Goal: Task Accomplishment & Management: Complete application form

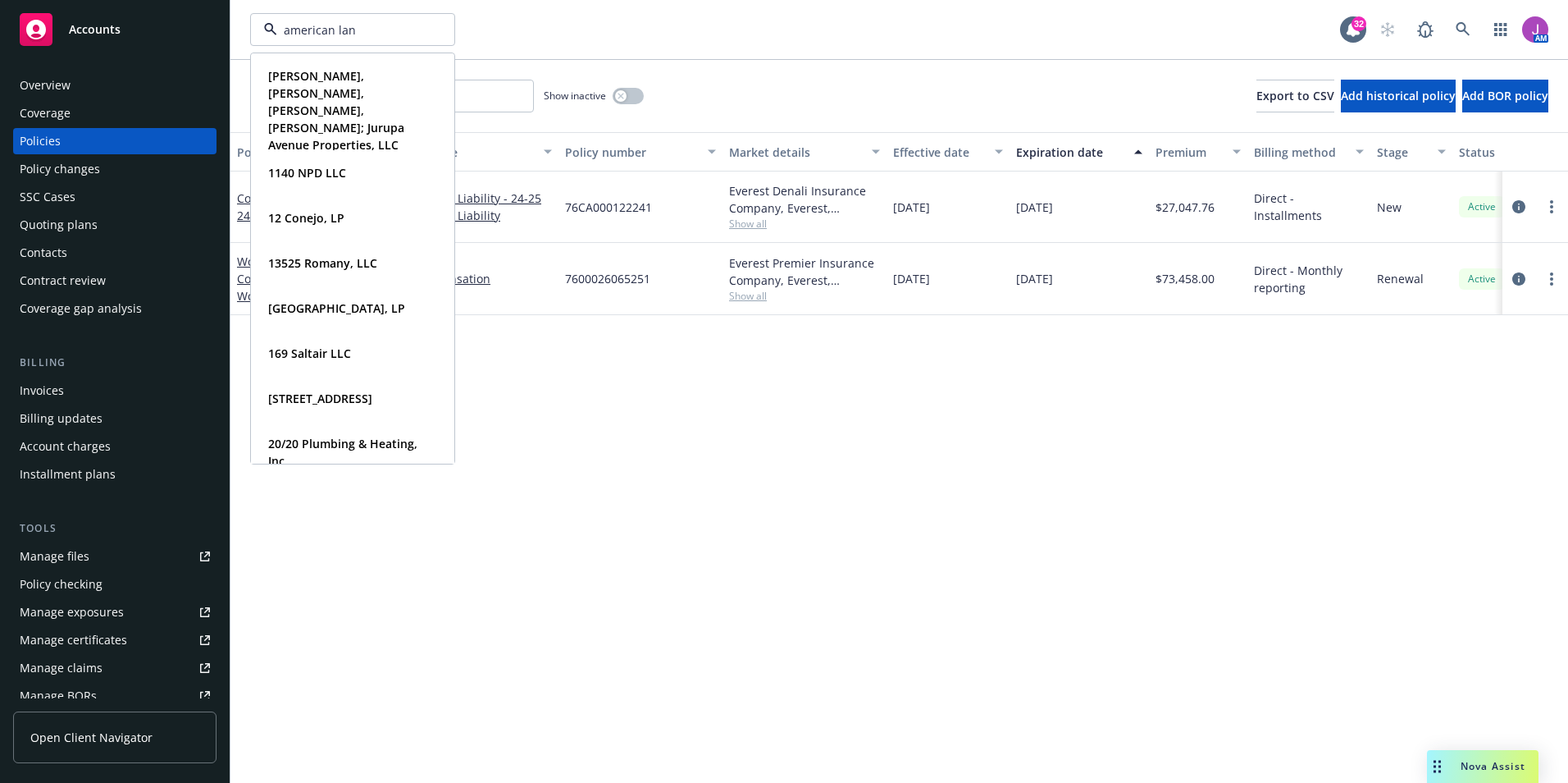
type input "american land"
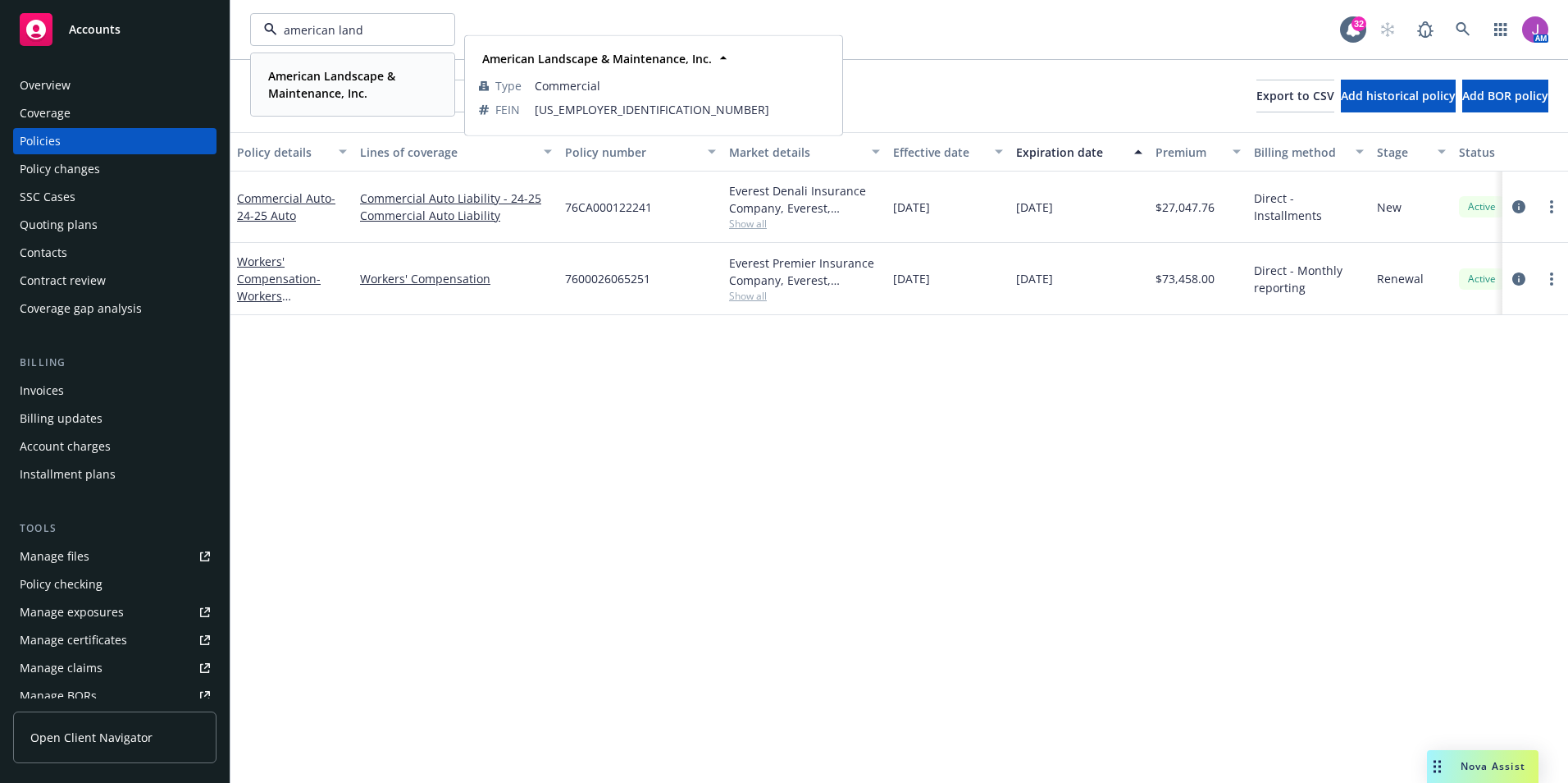
click at [335, 98] on strong "American Landscape & Maintenance, Inc." at bounding box center [332, 84] width 128 height 33
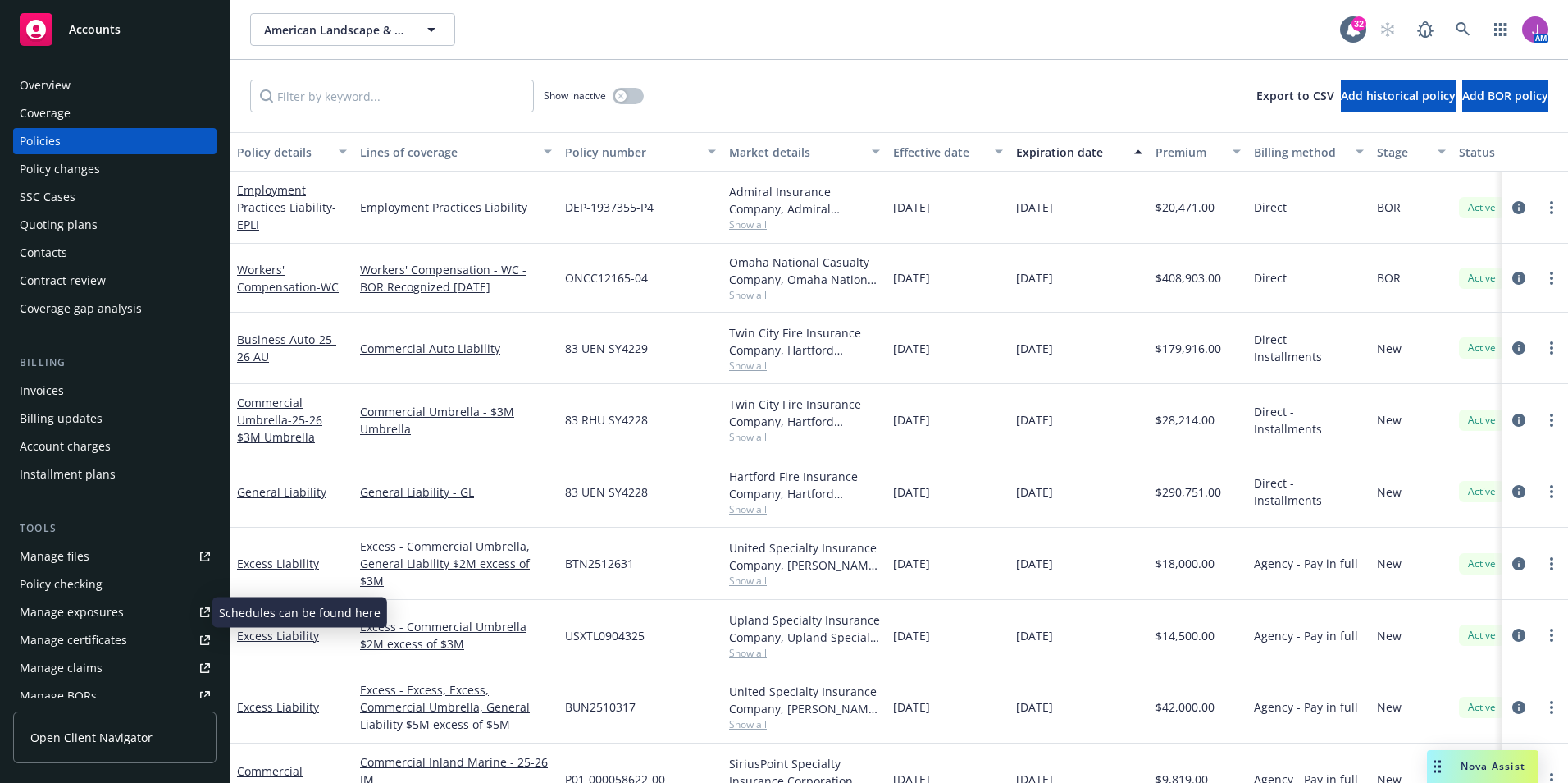
click at [65, 615] on div "Manage exposures" at bounding box center [72, 611] width 105 height 26
click at [301, 100] on input "Filter by keyword..." at bounding box center [392, 96] width 284 height 33
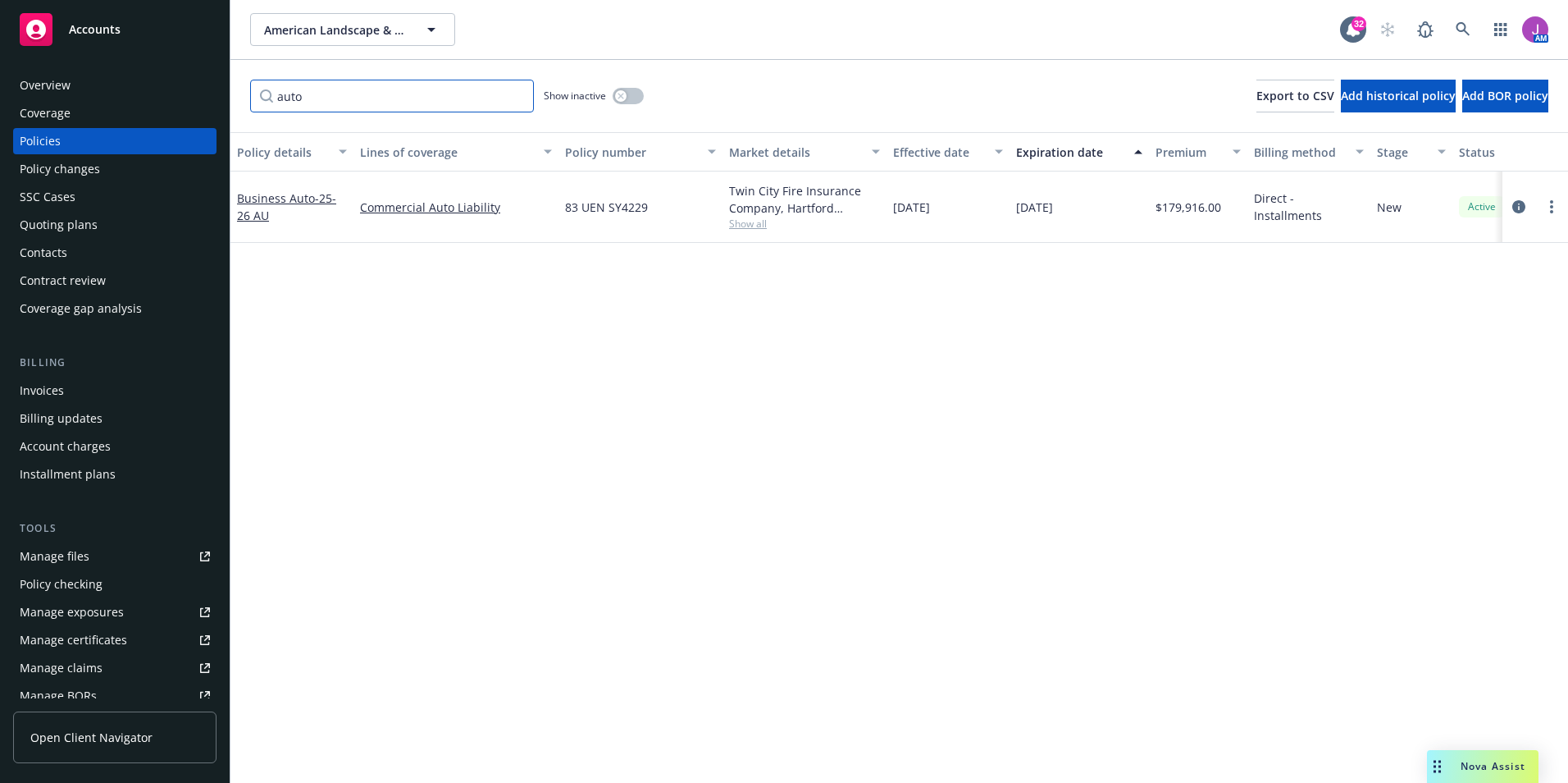
type input "auto"
click at [1544, 211] on div at bounding box center [1534, 206] width 53 height 20
click at [1546, 211] on link "more" at bounding box center [1551, 206] width 20 height 20
click at [1444, 433] on link "Copy logging email" at bounding box center [1463, 438] width 193 height 33
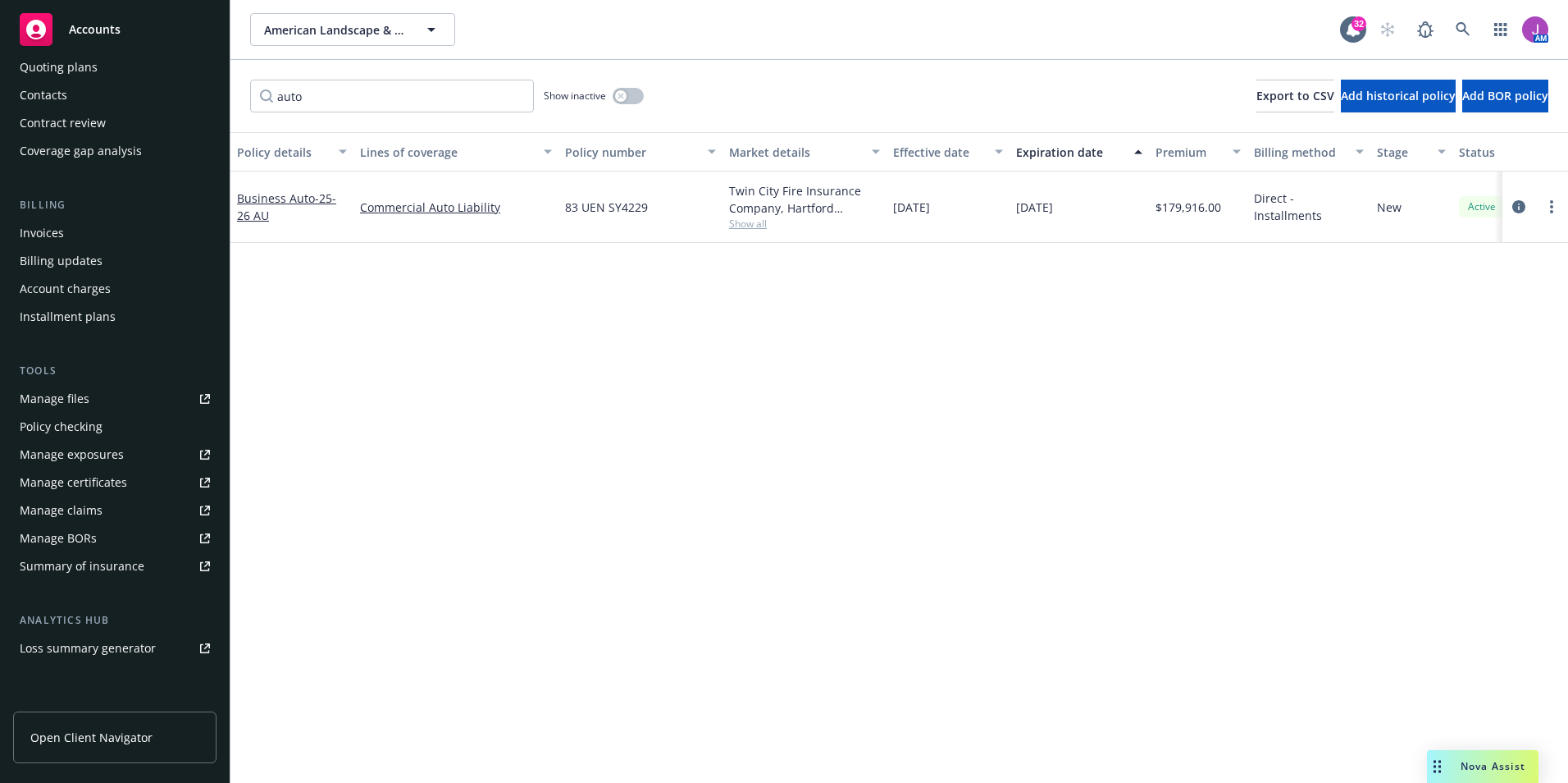
scroll to position [164, 0]
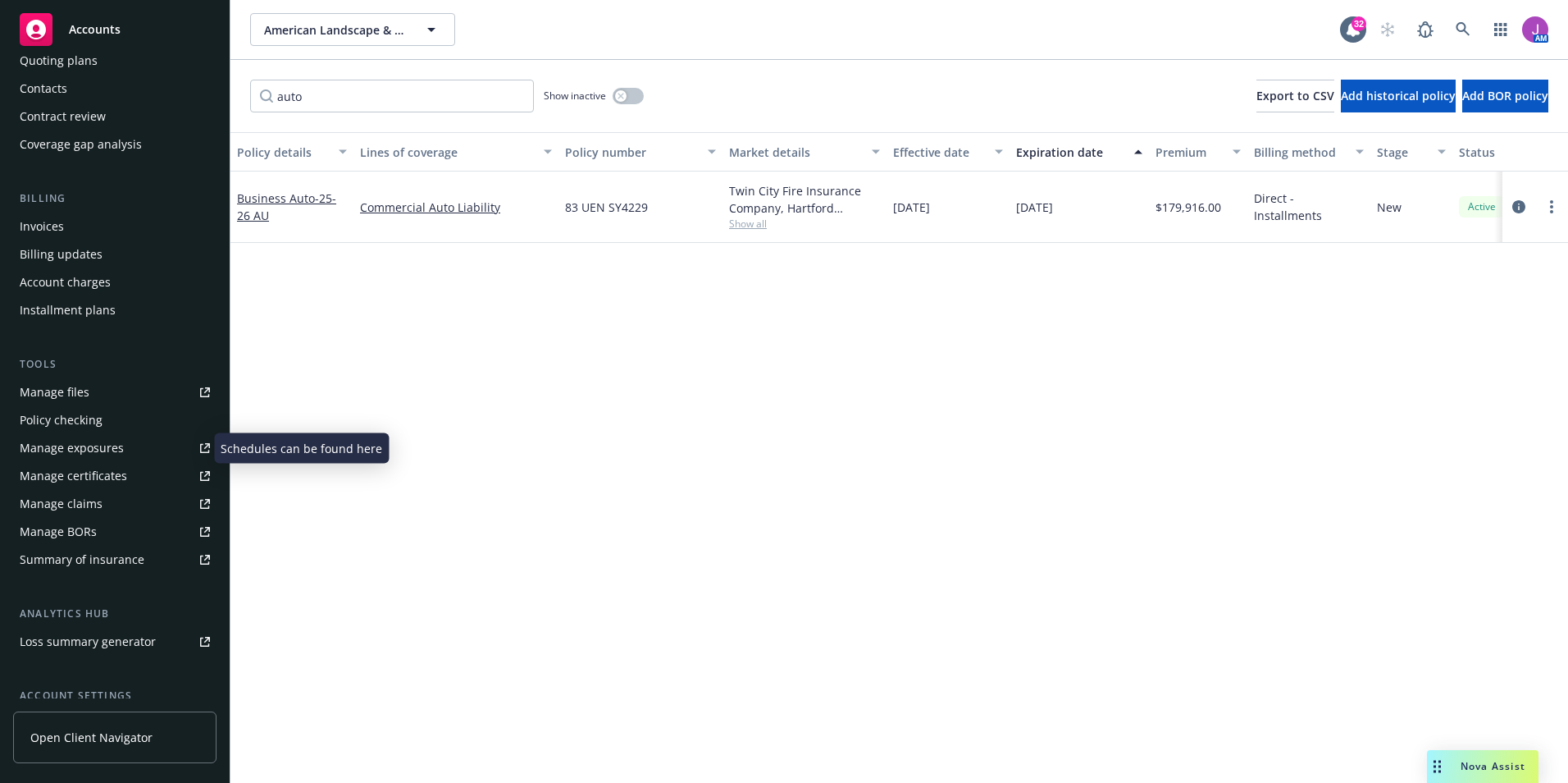
click at [62, 449] on div "Manage exposures" at bounding box center [72, 447] width 105 height 26
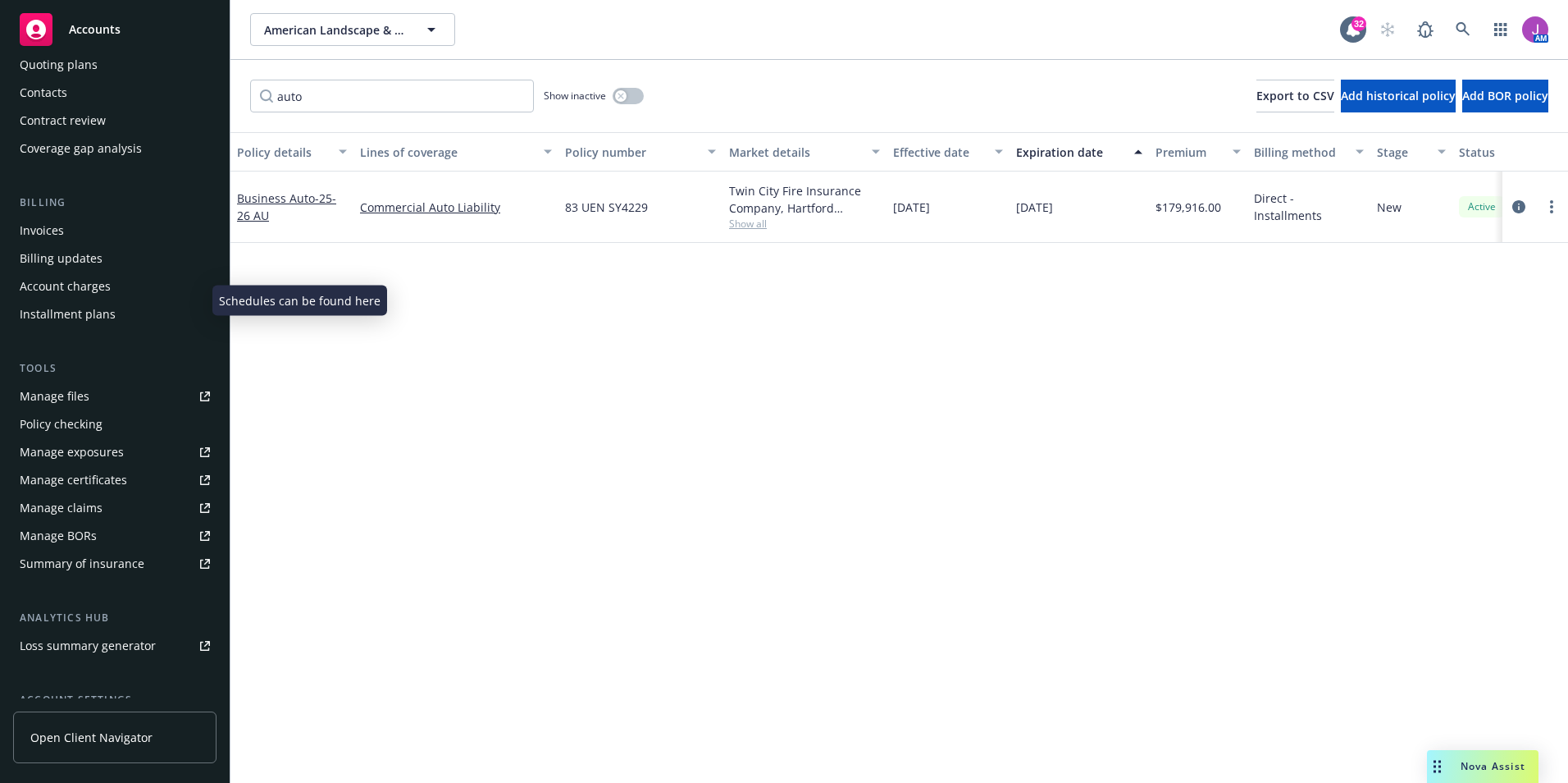
scroll to position [314, 0]
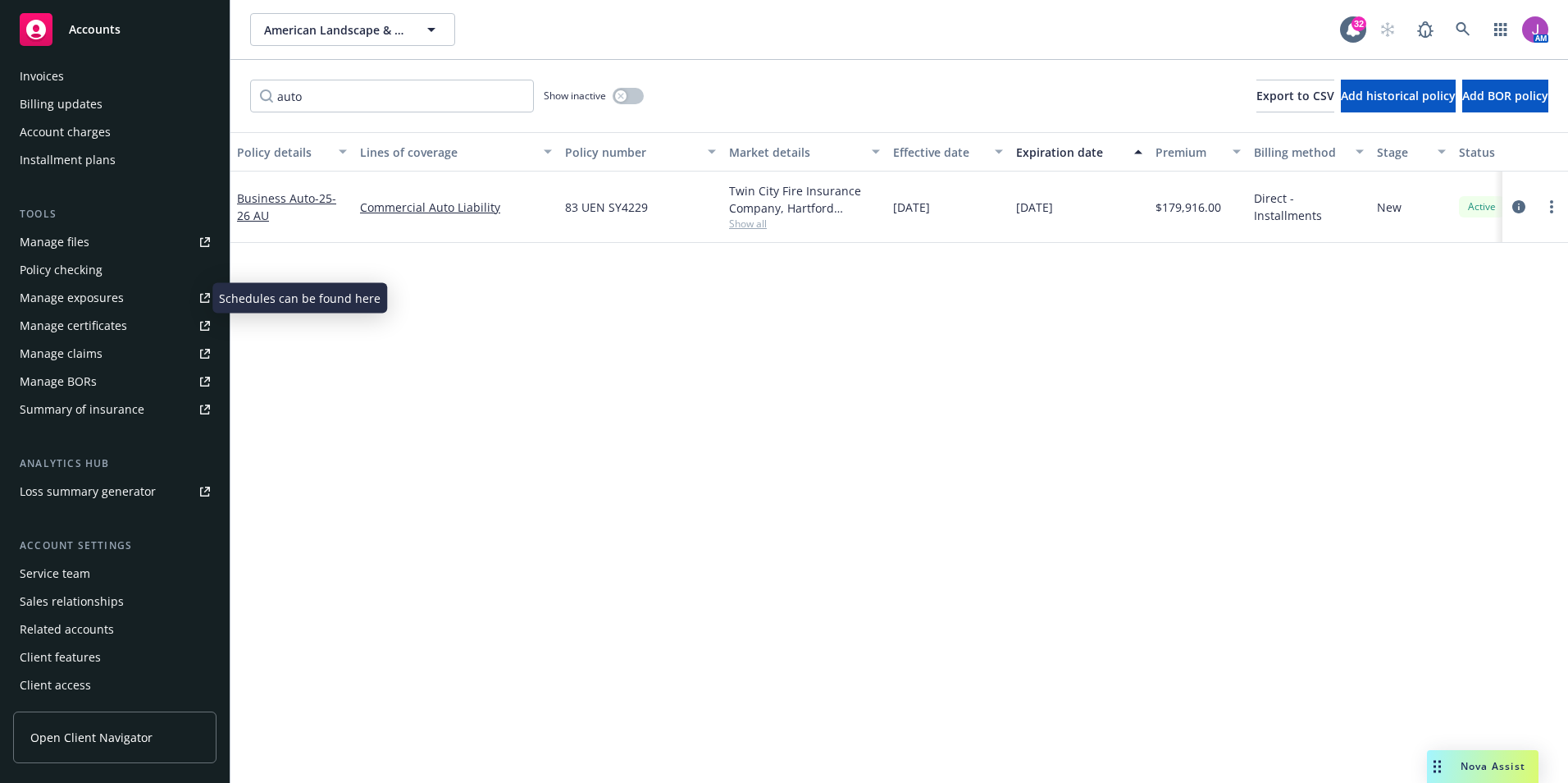
click at [96, 295] on div "Manage exposures" at bounding box center [72, 297] width 105 height 26
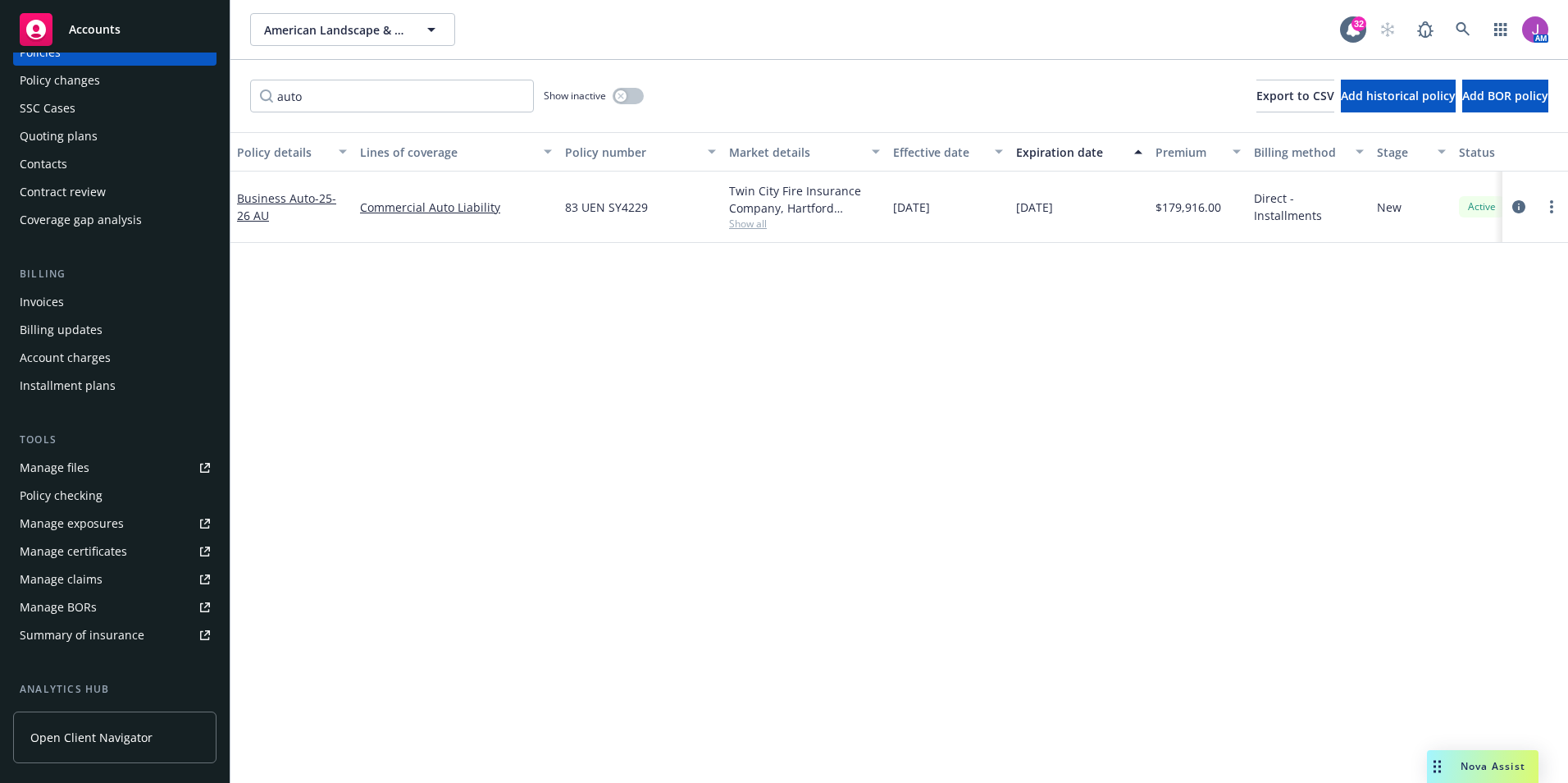
scroll to position [68, 0]
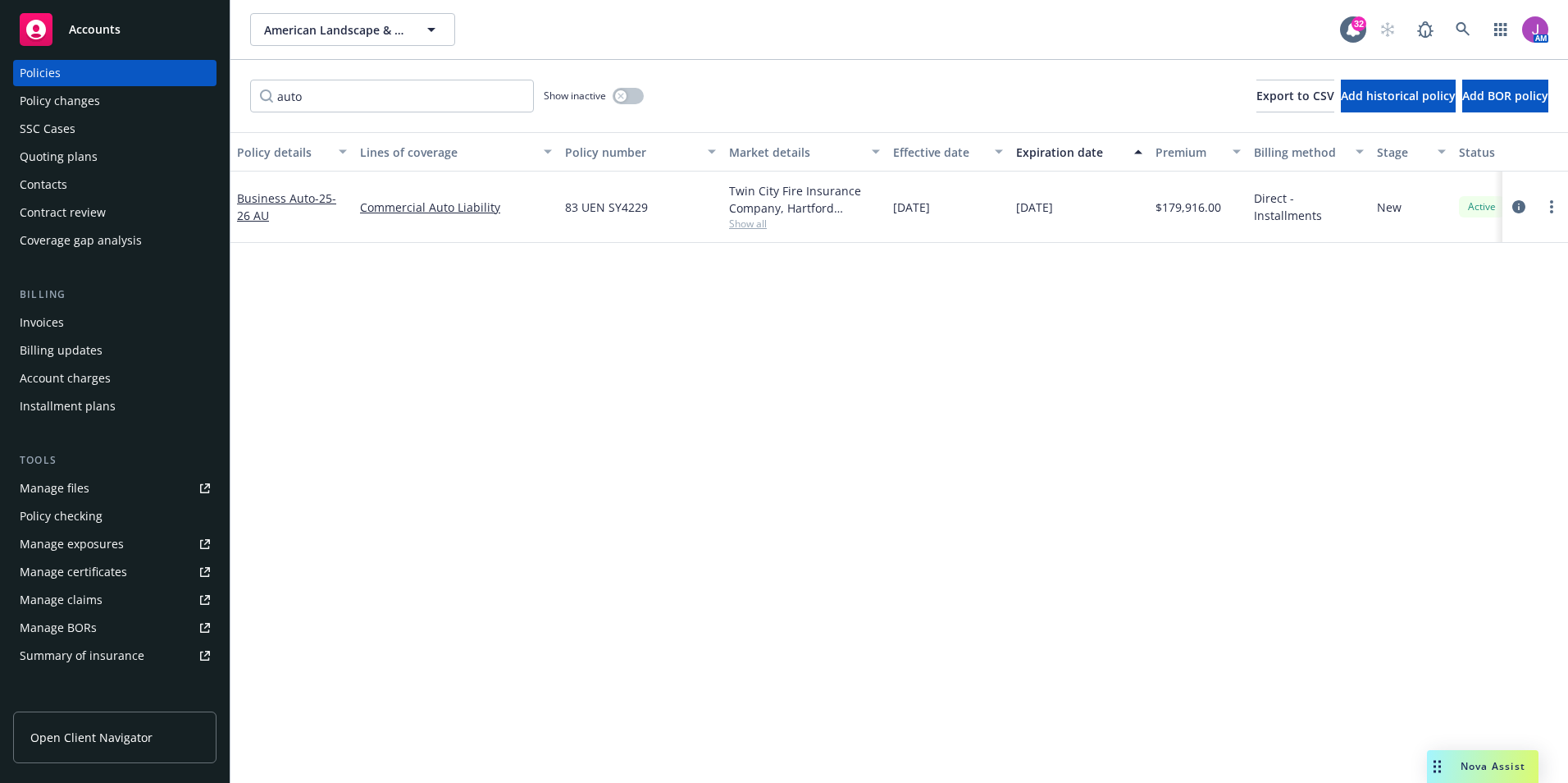
click at [69, 89] on div "Policy changes" at bounding box center [60, 100] width 81 height 26
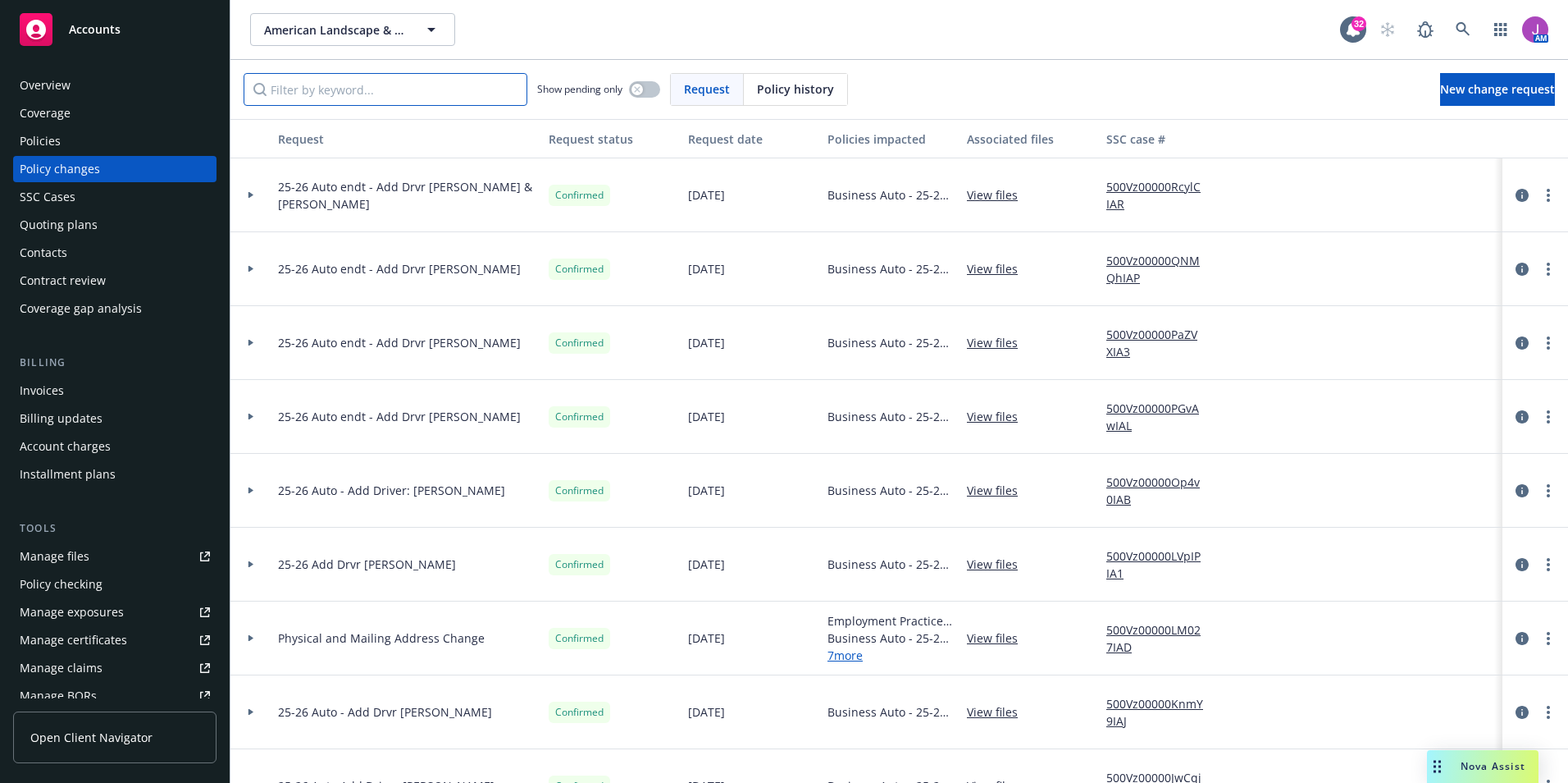
click at [455, 93] on input "Filter by keyword..." at bounding box center [386, 89] width 284 height 33
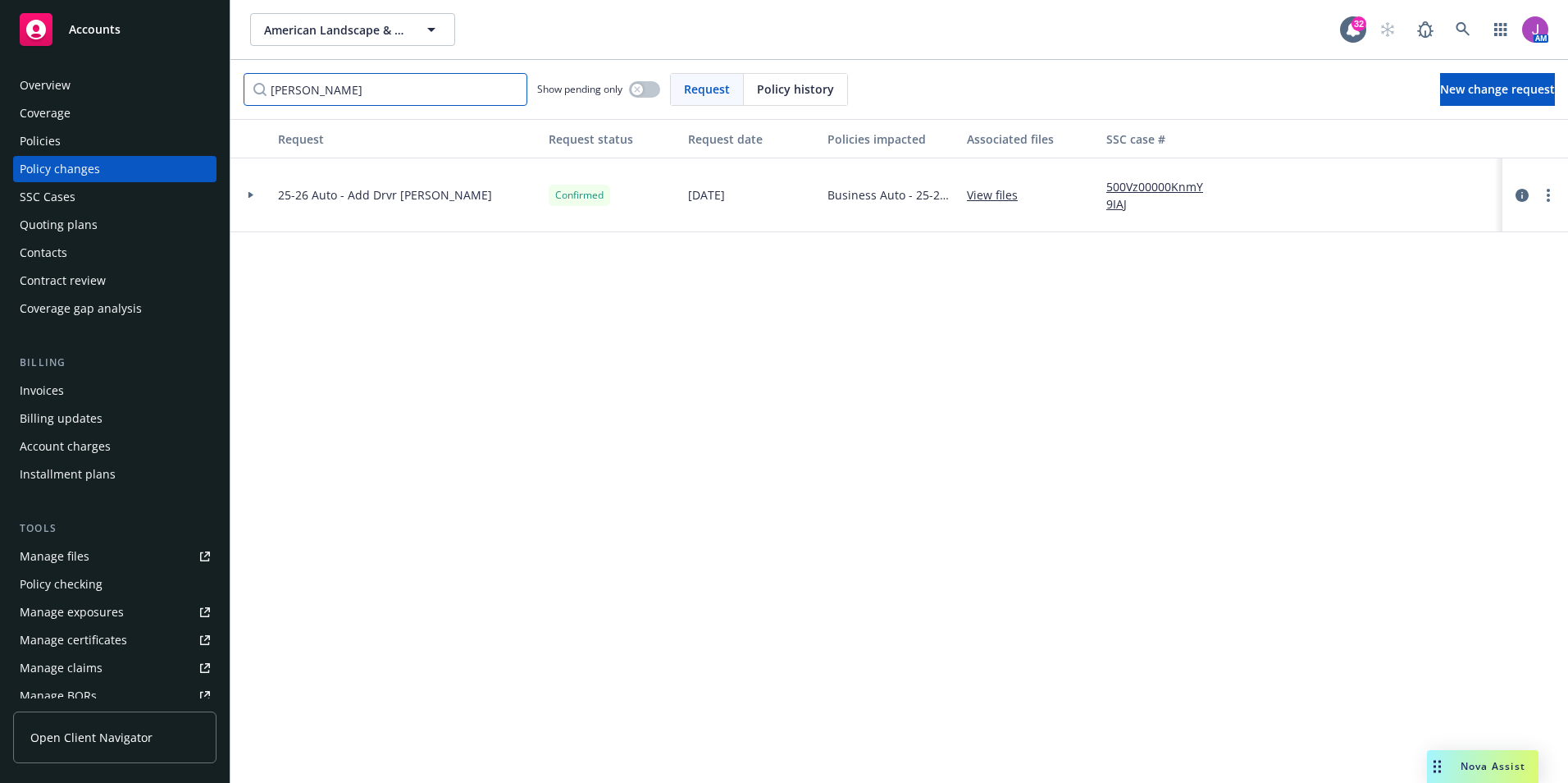
type input "juan"
click at [250, 193] on icon at bounding box center [250, 195] width 5 height 7
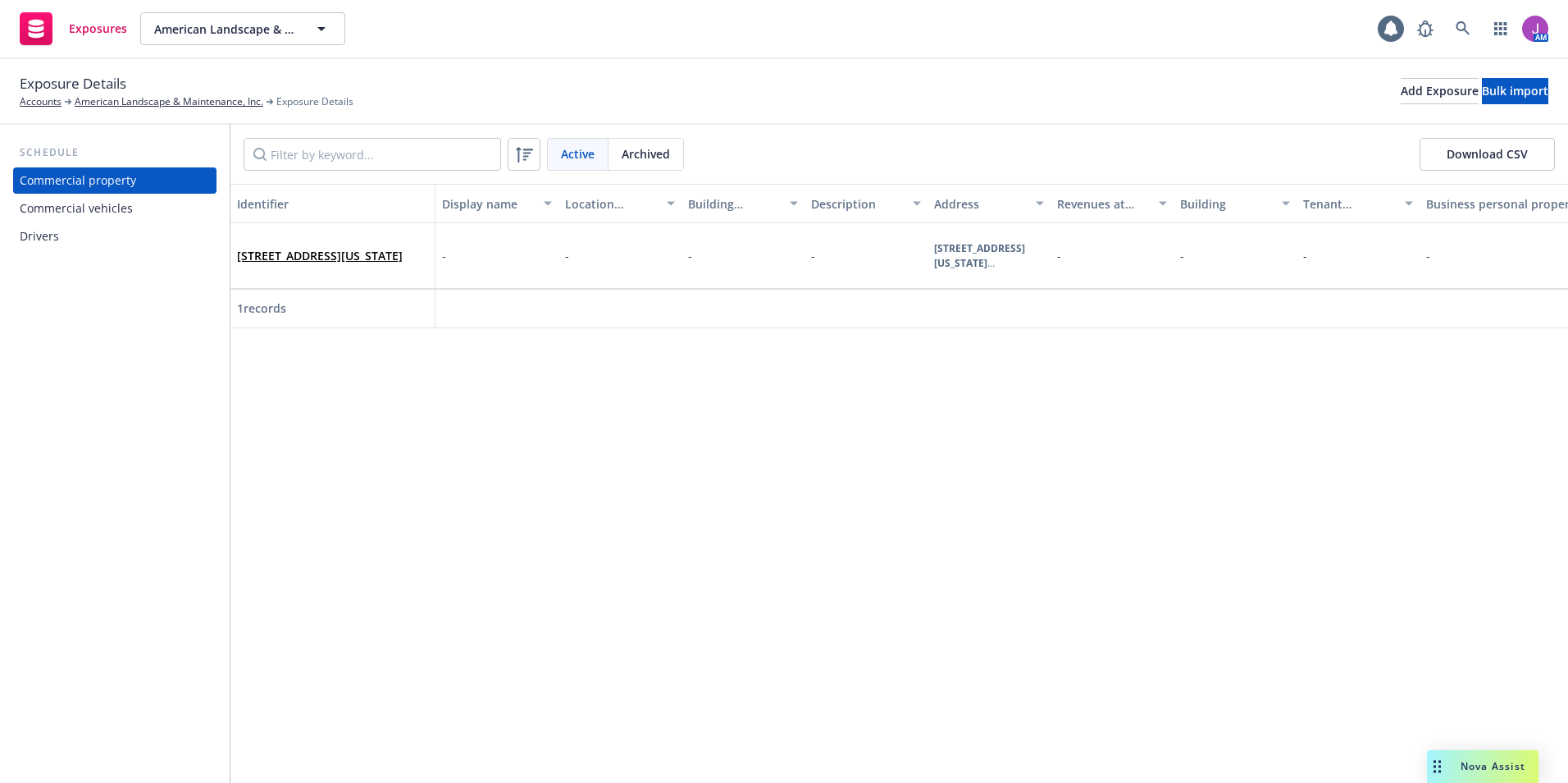
click at [38, 243] on div "Drivers" at bounding box center [39, 236] width 39 height 26
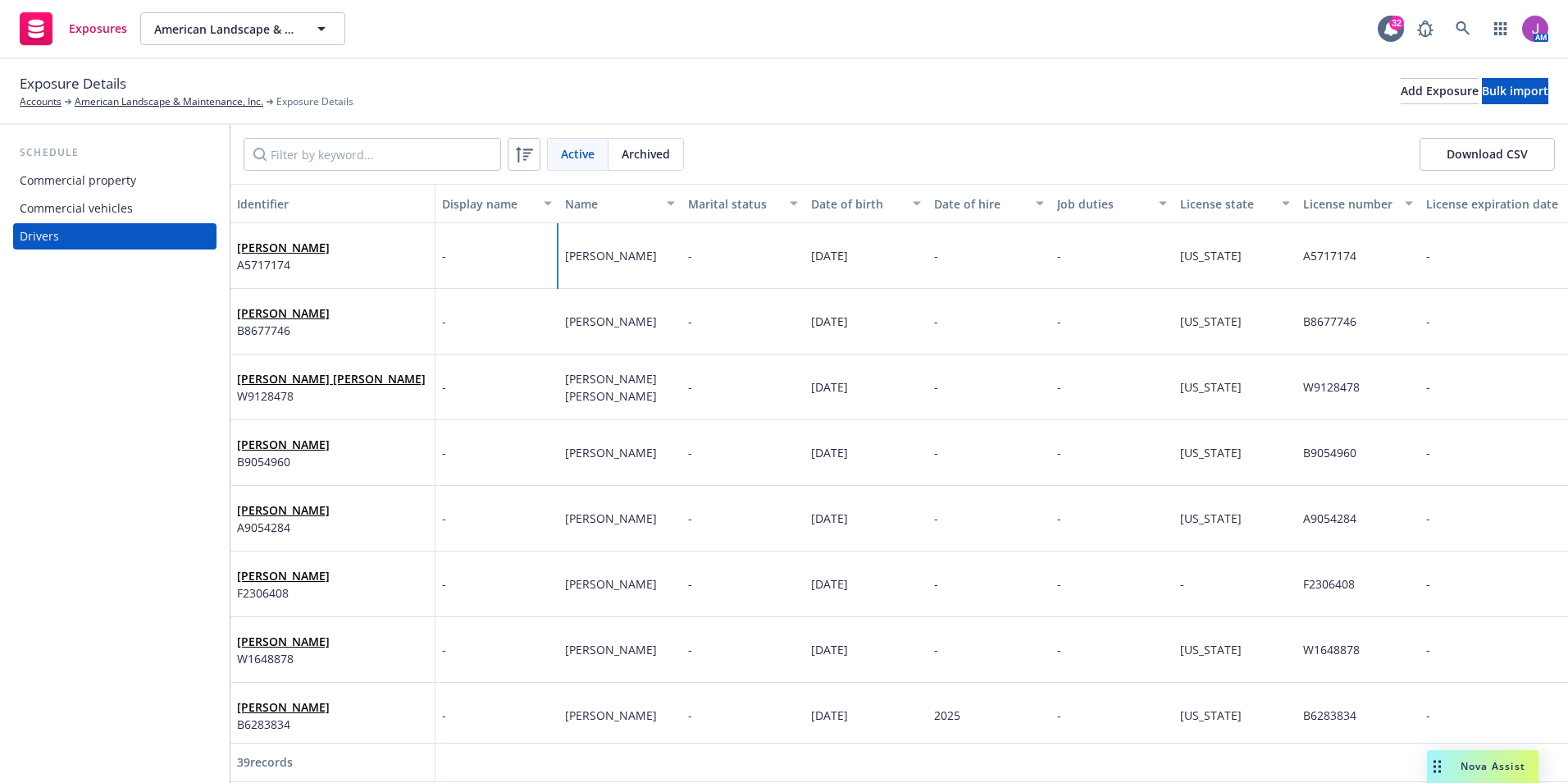
drag, startPoint x: 561, startPoint y: 253, endPoint x: 653, endPoint y: 264, distance: 92.7
click at [653, 264] on div "[PERSON_NAME]" at bounding box center [620, 256] width 123 height 65
copy span "[PERSON_NAME]"
click at [1477, 144] on button "Download CSV" at bounding box center [1486, 154] width 135 height 33
click at [109, 101] on link "American Landscape & Maintenance, Inc." at bounding box center [169, 101] width 189 height 14
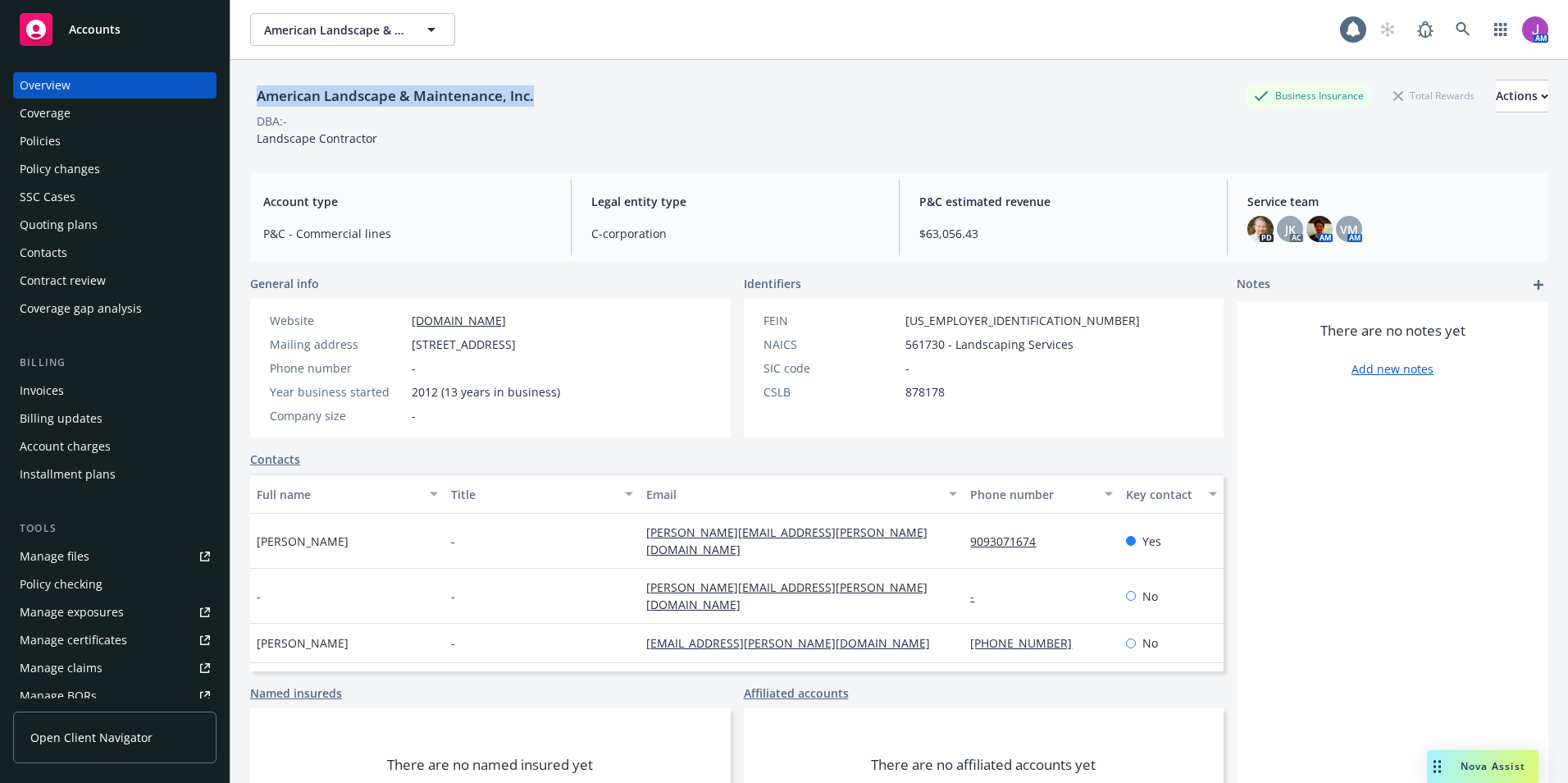
drag, startPoint x: 252, startPoint y: 92, endPoint x: 607, endPoint y: 99, distance: 355.1
click at [607, 99] on div "American Landscape & Maintenance, Inc. Business Insurance Total Rewards Actions" at bounding box center [899, 96] width 1298 height 33
copy div "American Landscape & Maintenance, Inc."
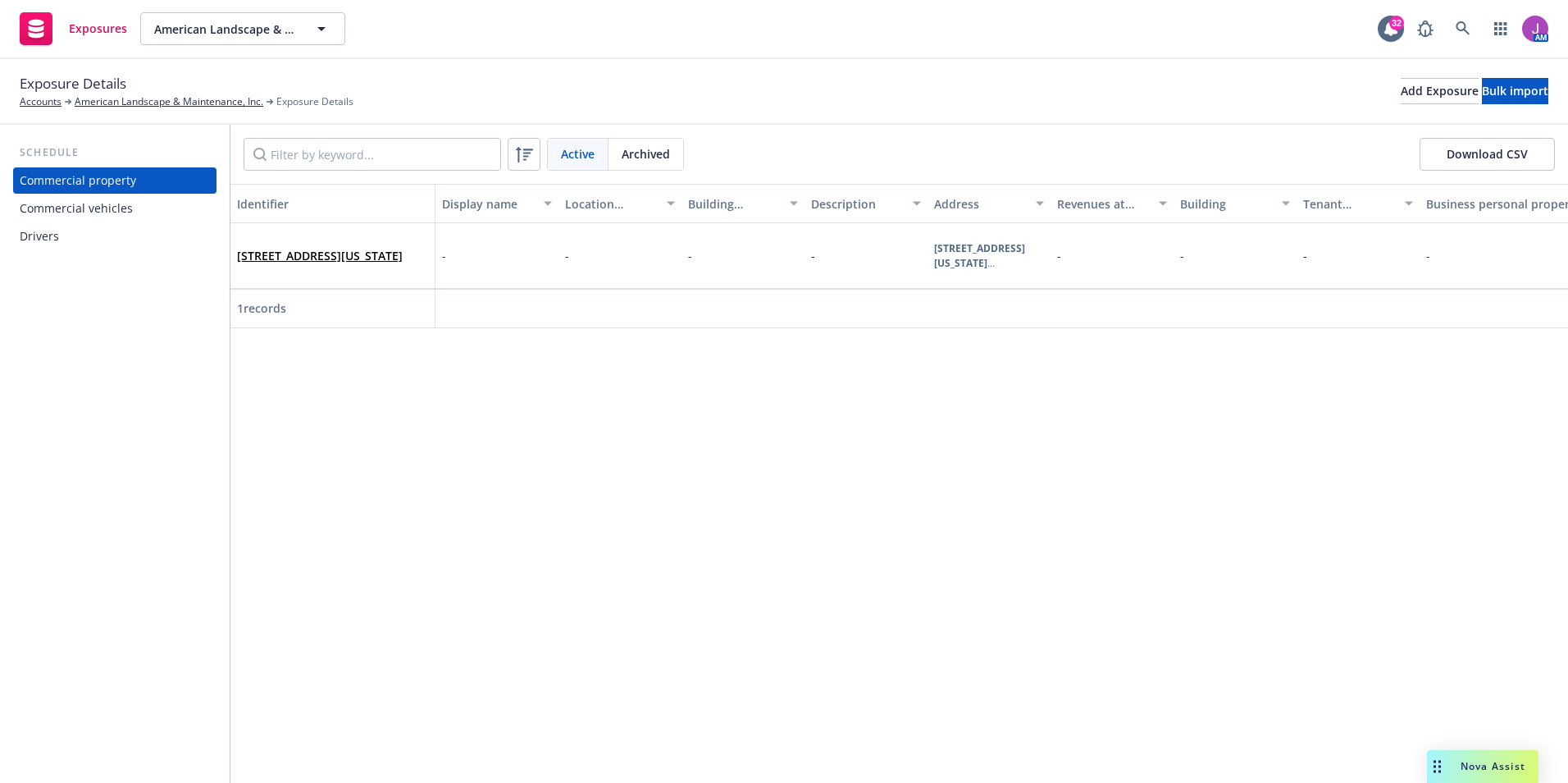
click at [50, 229] on div "Drivers" at bounding box center [39, 236] width 39 height 26
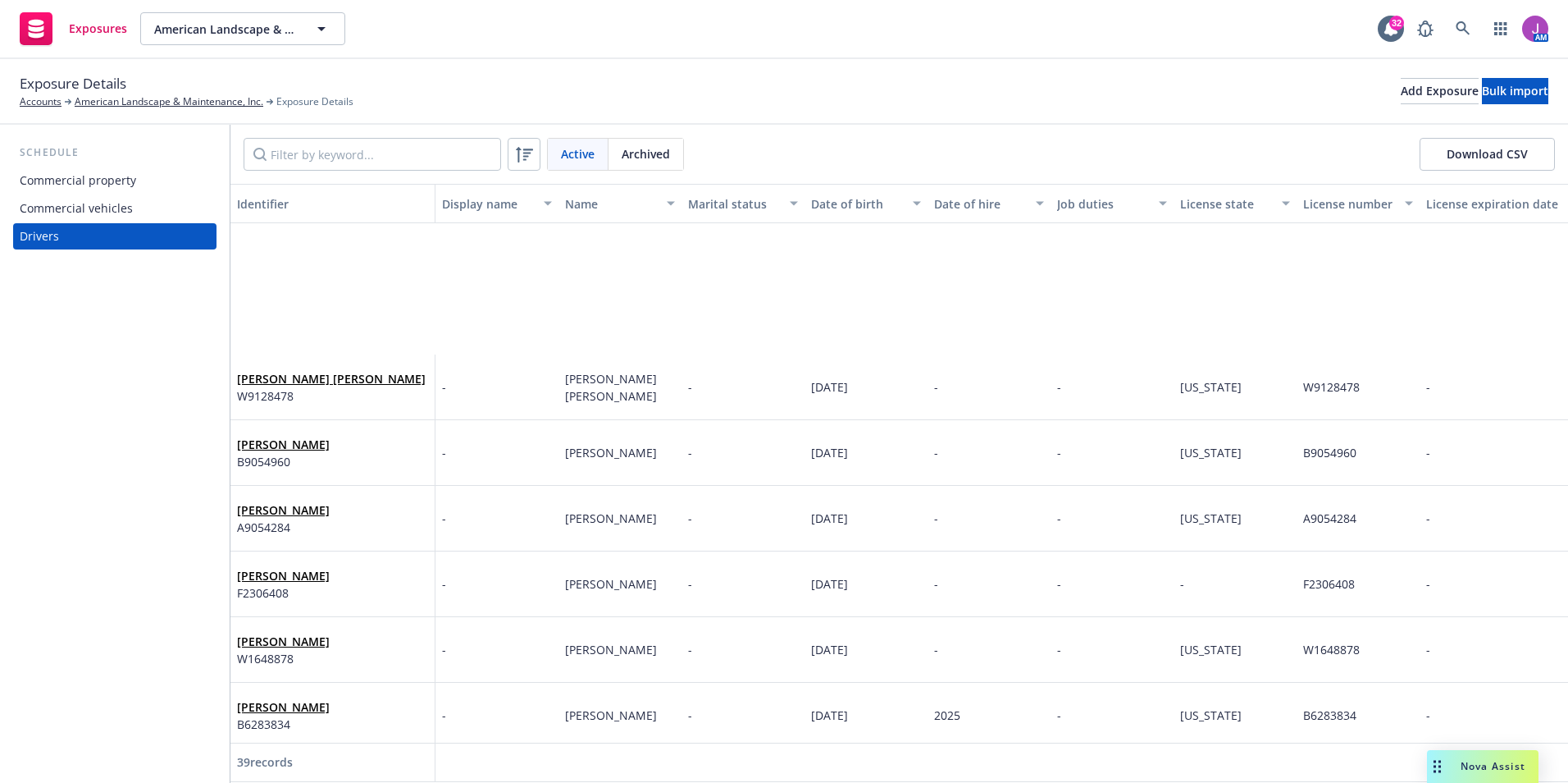
scroll to position [410, 0]
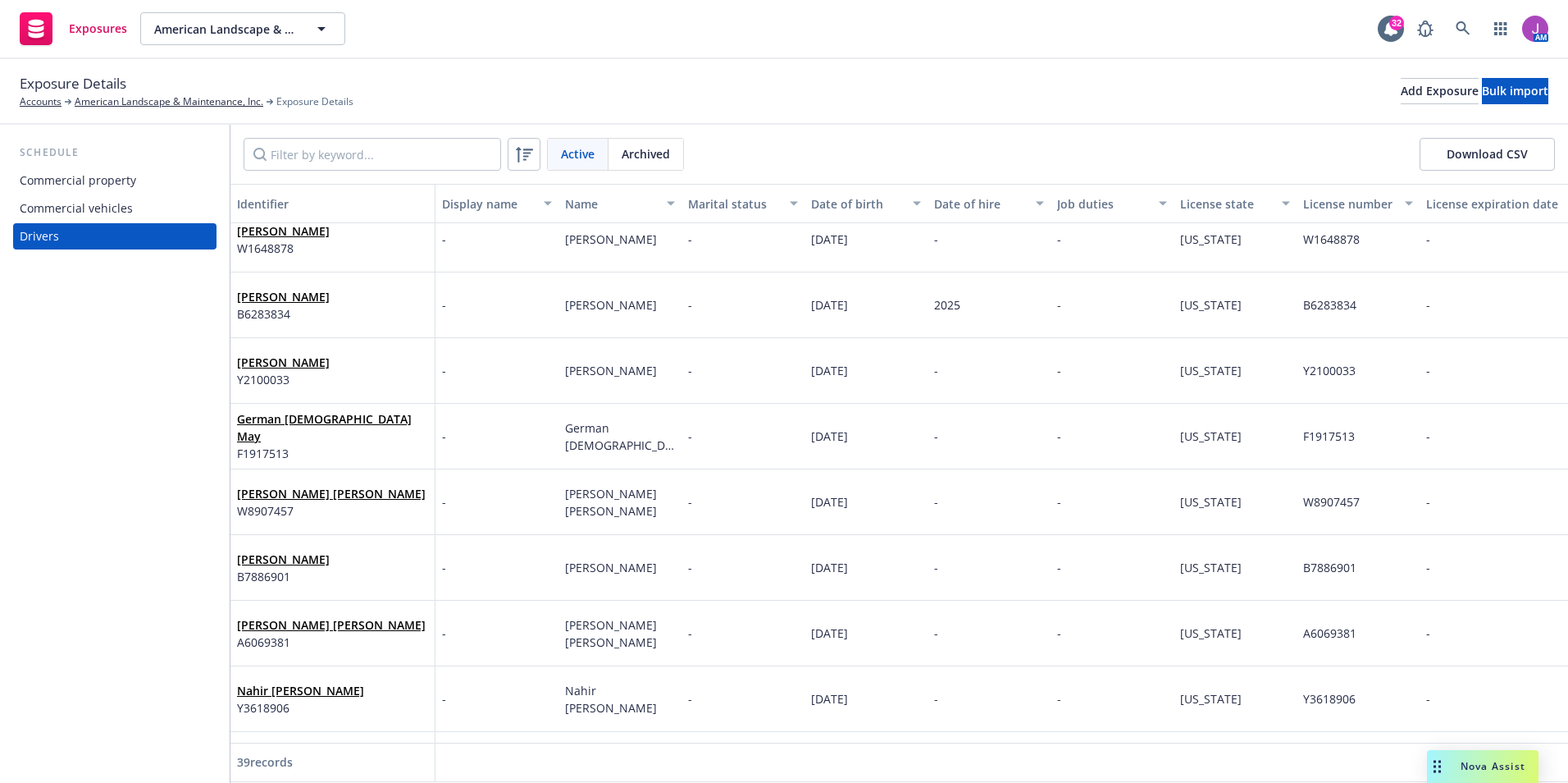
click at [635, 138] on div "Active Archived" at bounding box center [615, 154] width 137 height 33
click at [624, 158] on span "Archived" at bounding box center [645, 154] width 48 height 17
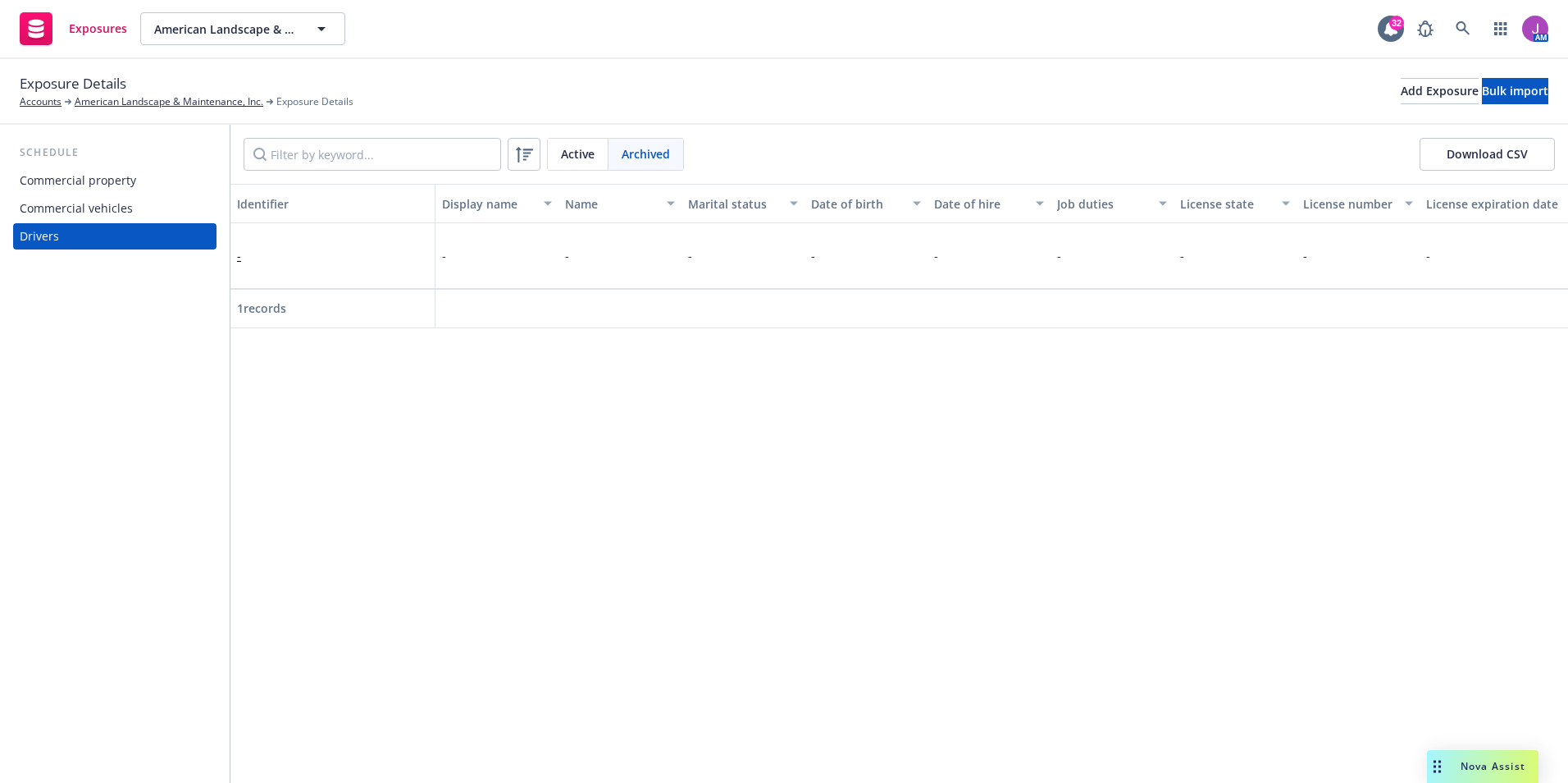
click at [564, 160] on span "Active" at bounding box center [577, 154] width 34 height 17
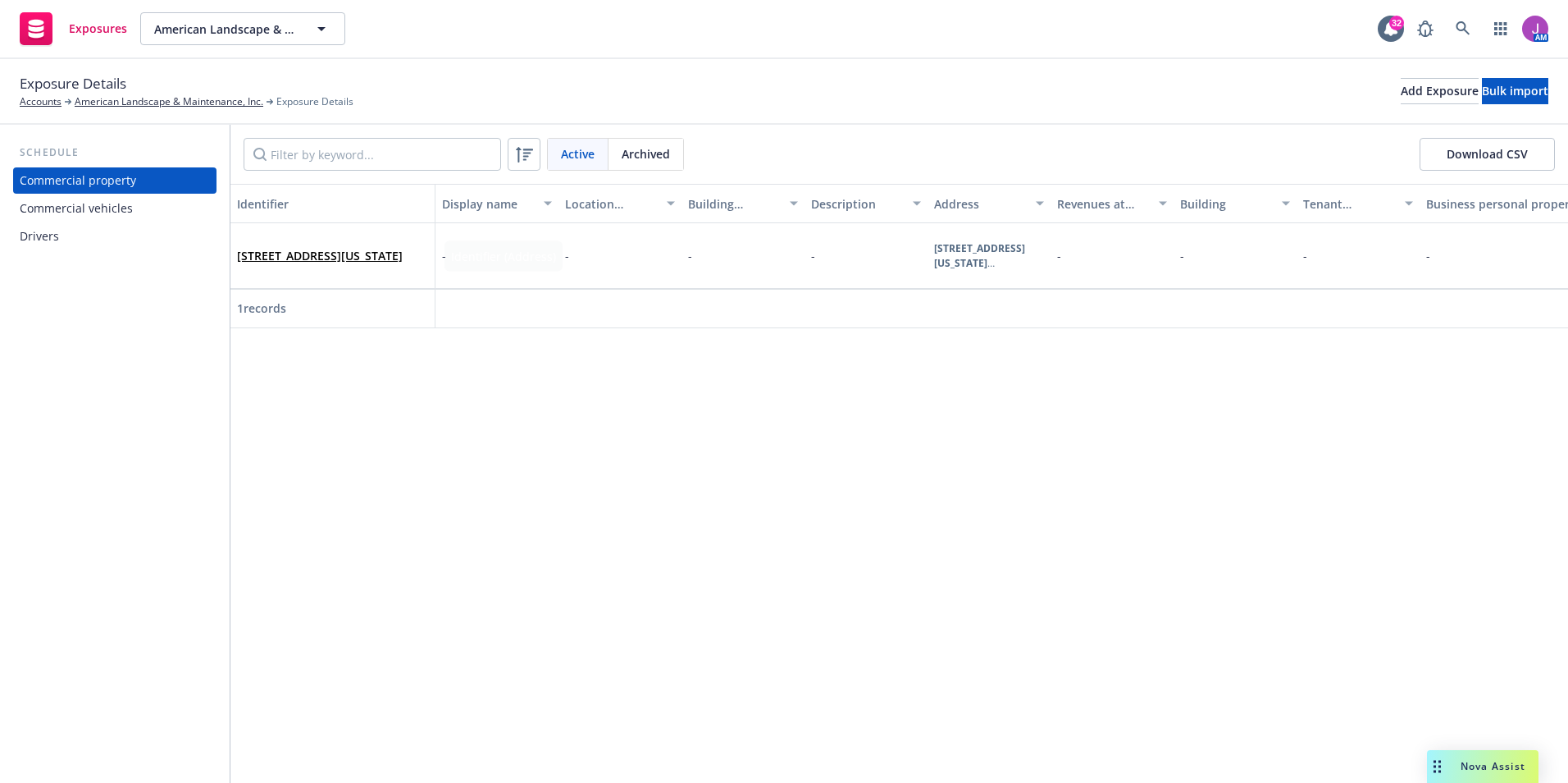
click at [84, 224] on div "Drivers" at bounding box center [115, 236] width 190 height 26
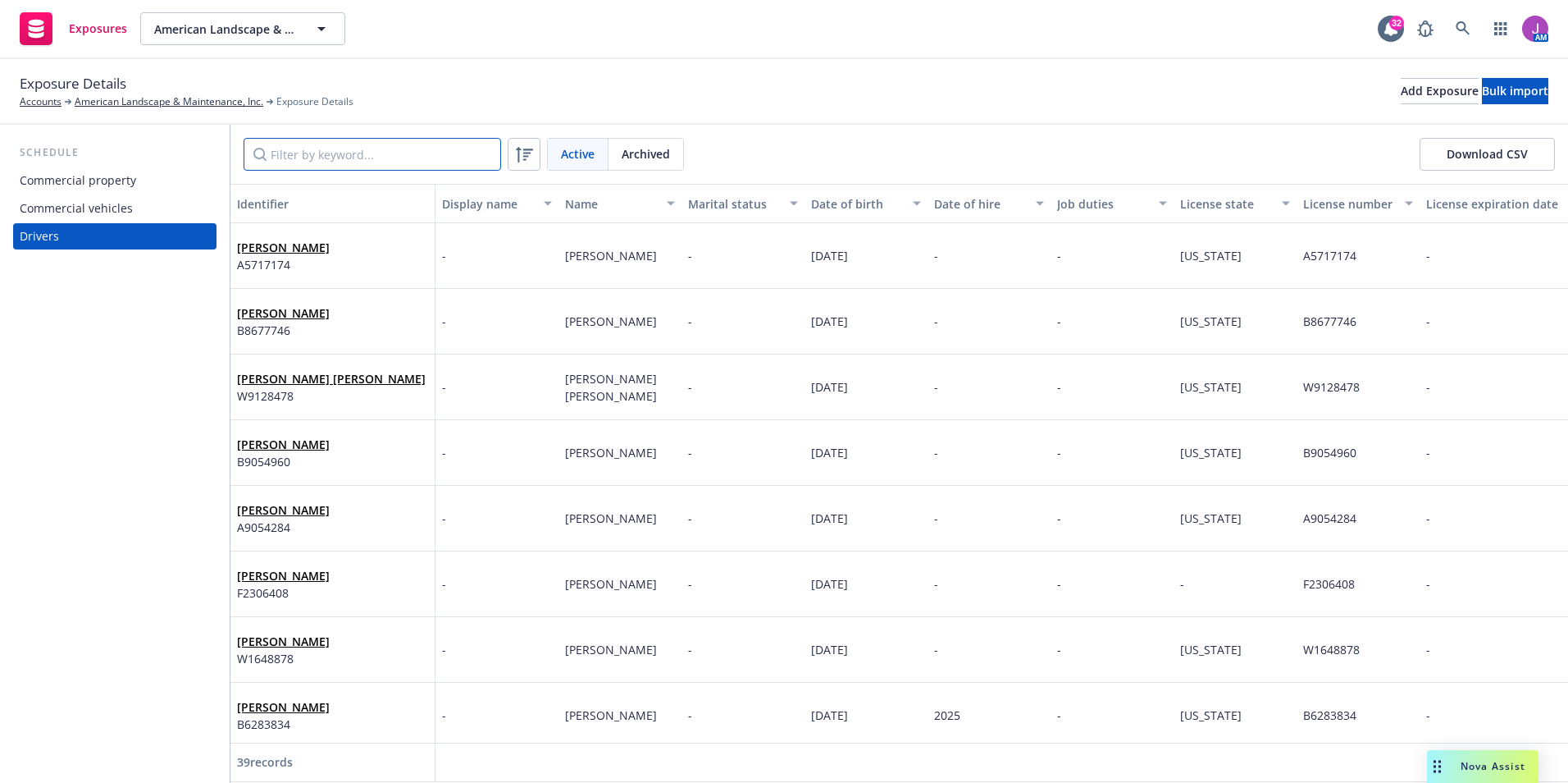
click at [374, 160] on input "Filter by keyword..." at bounding box center [372, 154] width 257 height 33
paste input "Juan A. Ramirez"
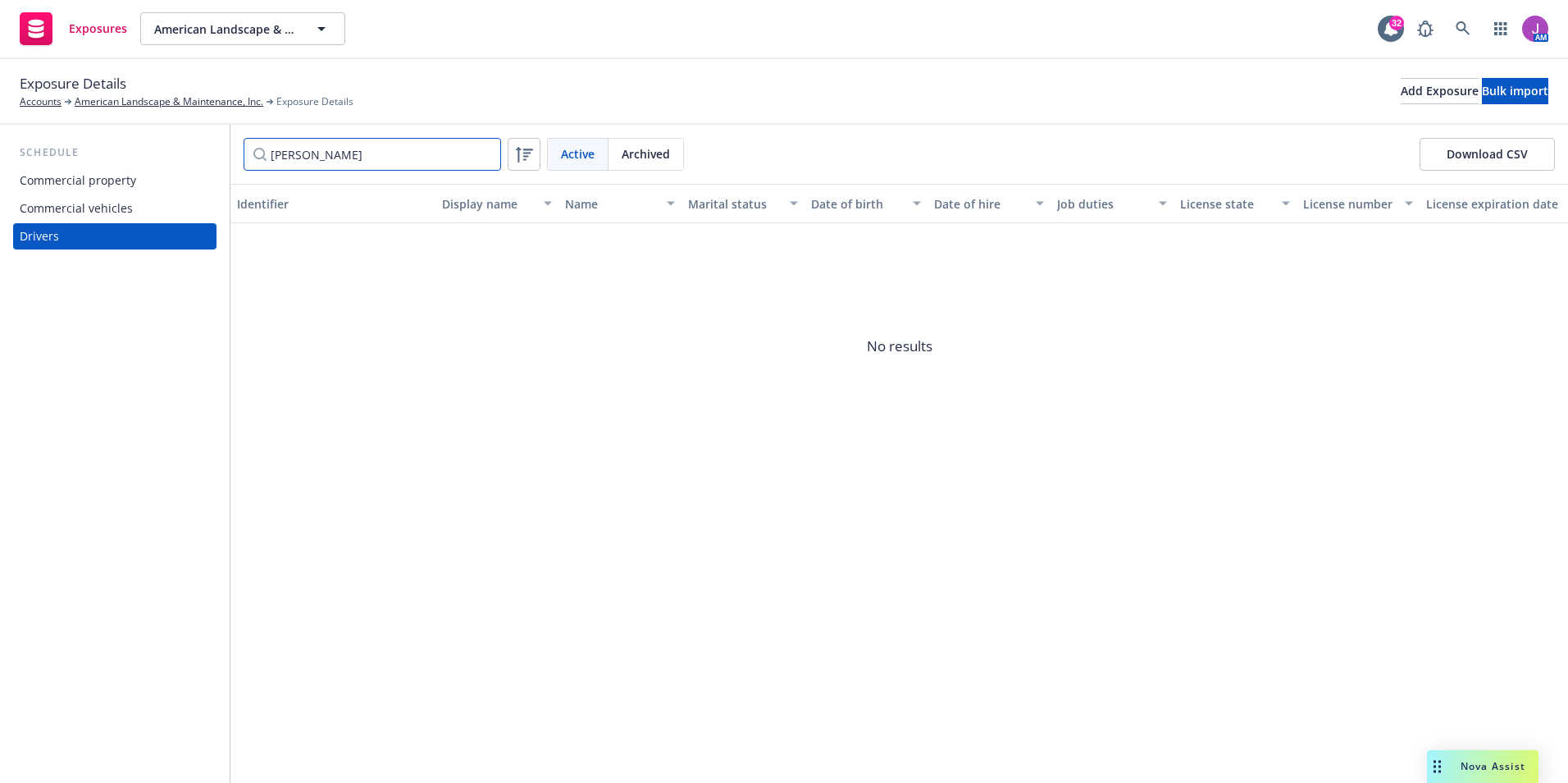
drag, startPoint x: 292, startPoint y: 148, endPoint x: 456, endPoint y: 161, distance: 164.5
click at [456, 161] on input "Juan A. Ramirez" at bounding box center [372, 154] width 257 height 33
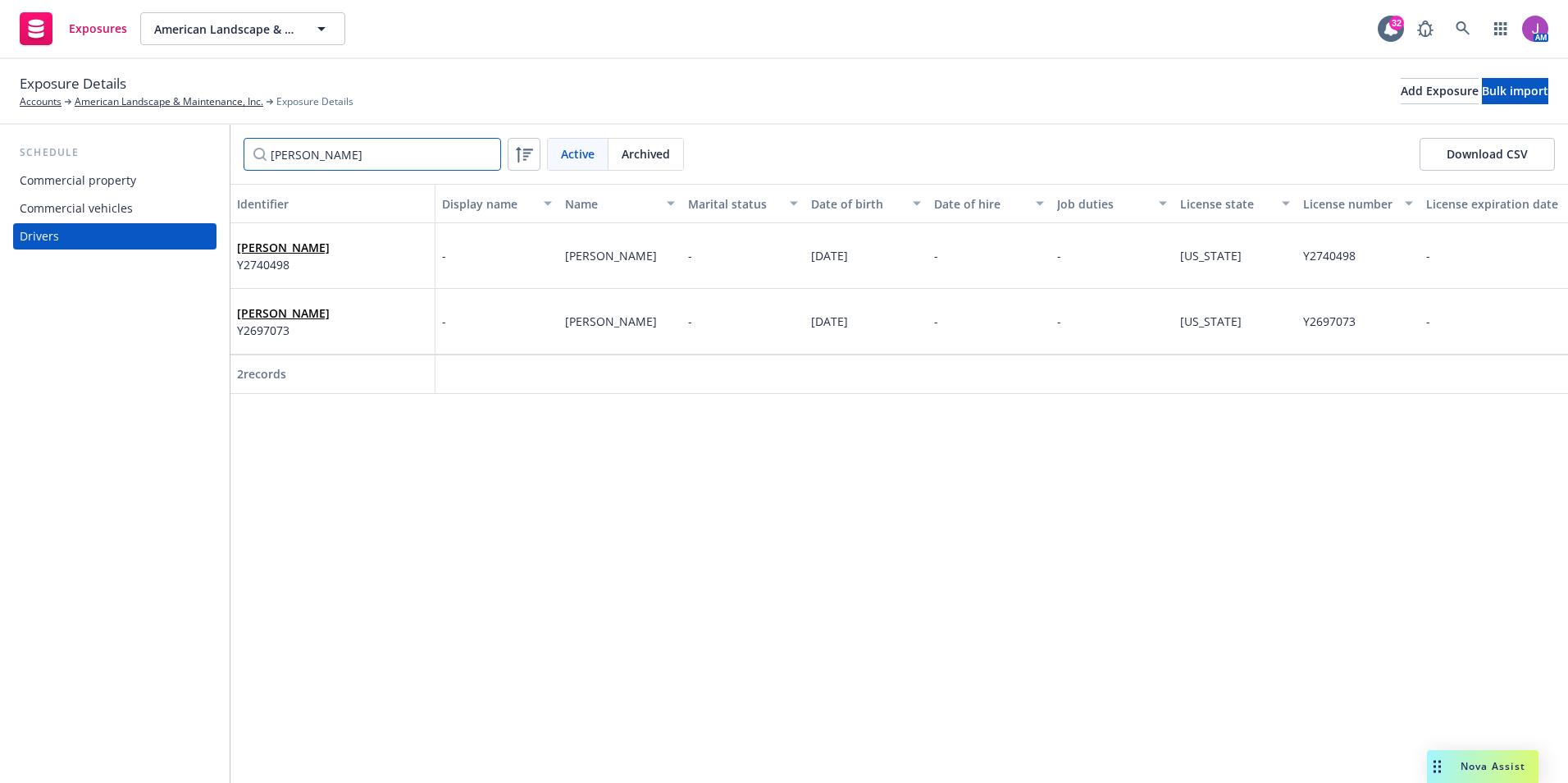
type input "Juan"
click at [1400, 91] on div "Add Exposure" at bounding box center [1439, 91] width 78 height 25
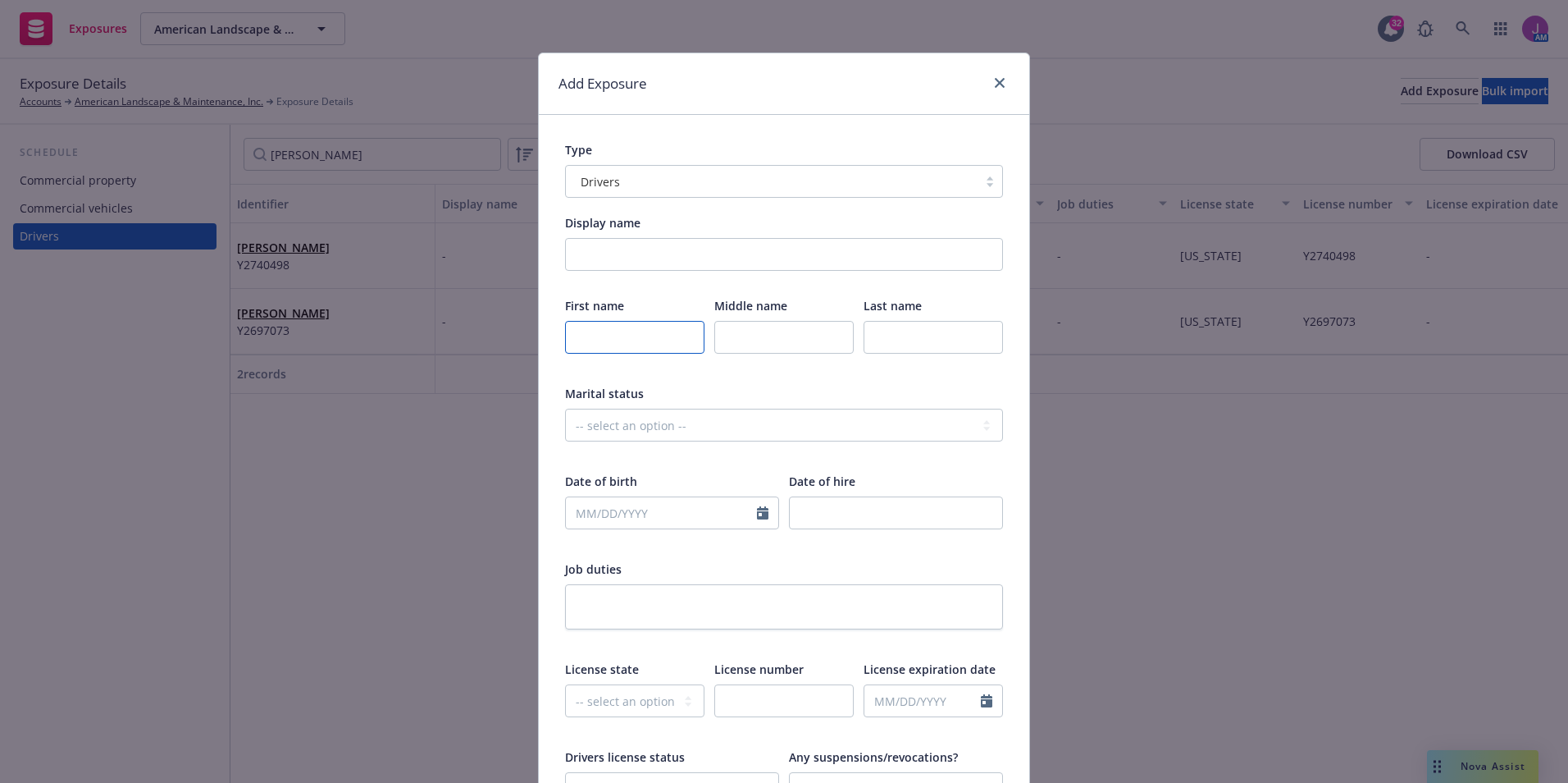
click at [661, 326] on body "Exposures American Landscape & Maintenance, Inc. American Landscape & Maintenan…" at bounding box center [784, 392] width 1568 height 783
type input "Juan"
type input "Antonio"
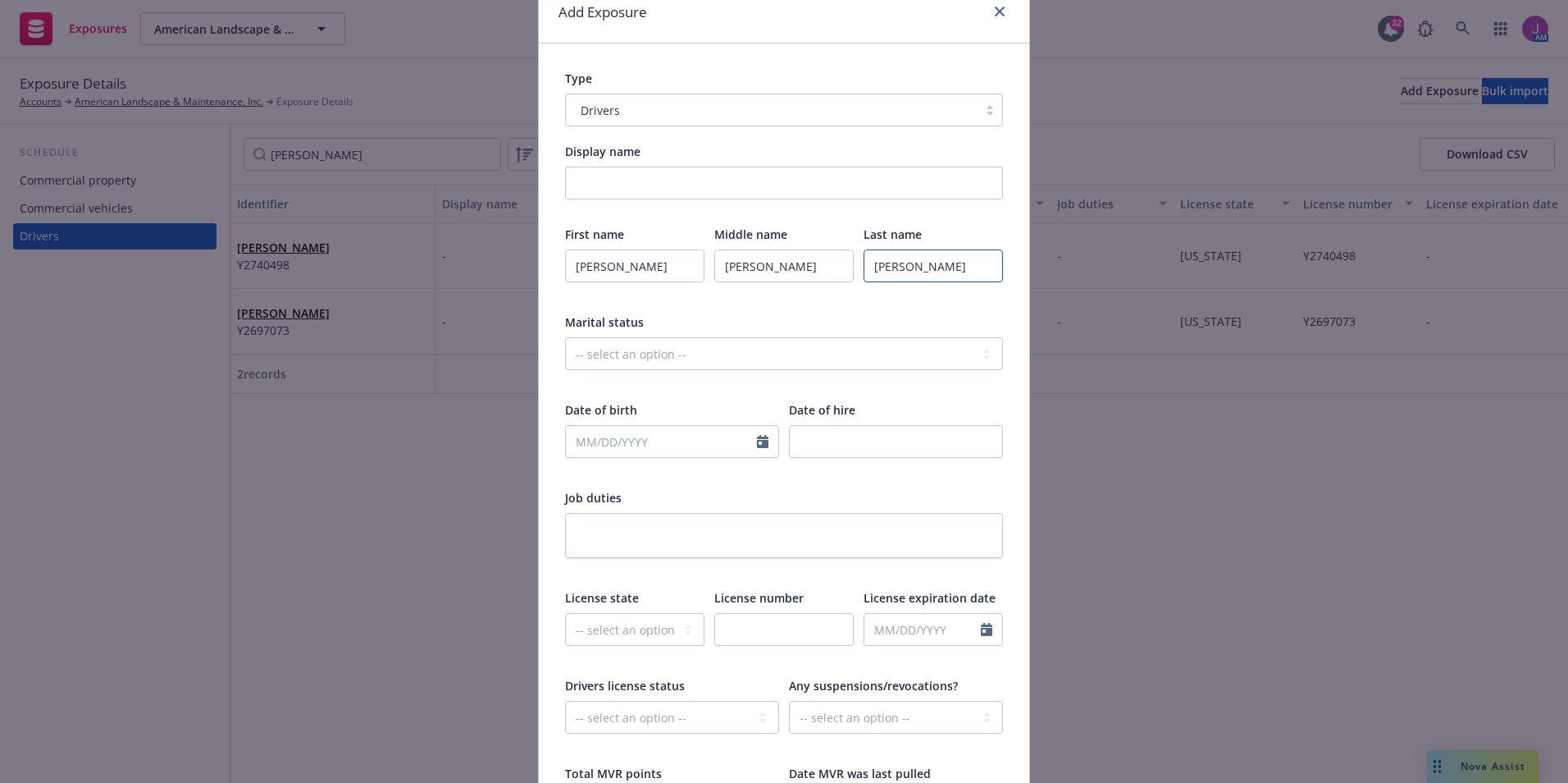
scroll to position [164, 0]
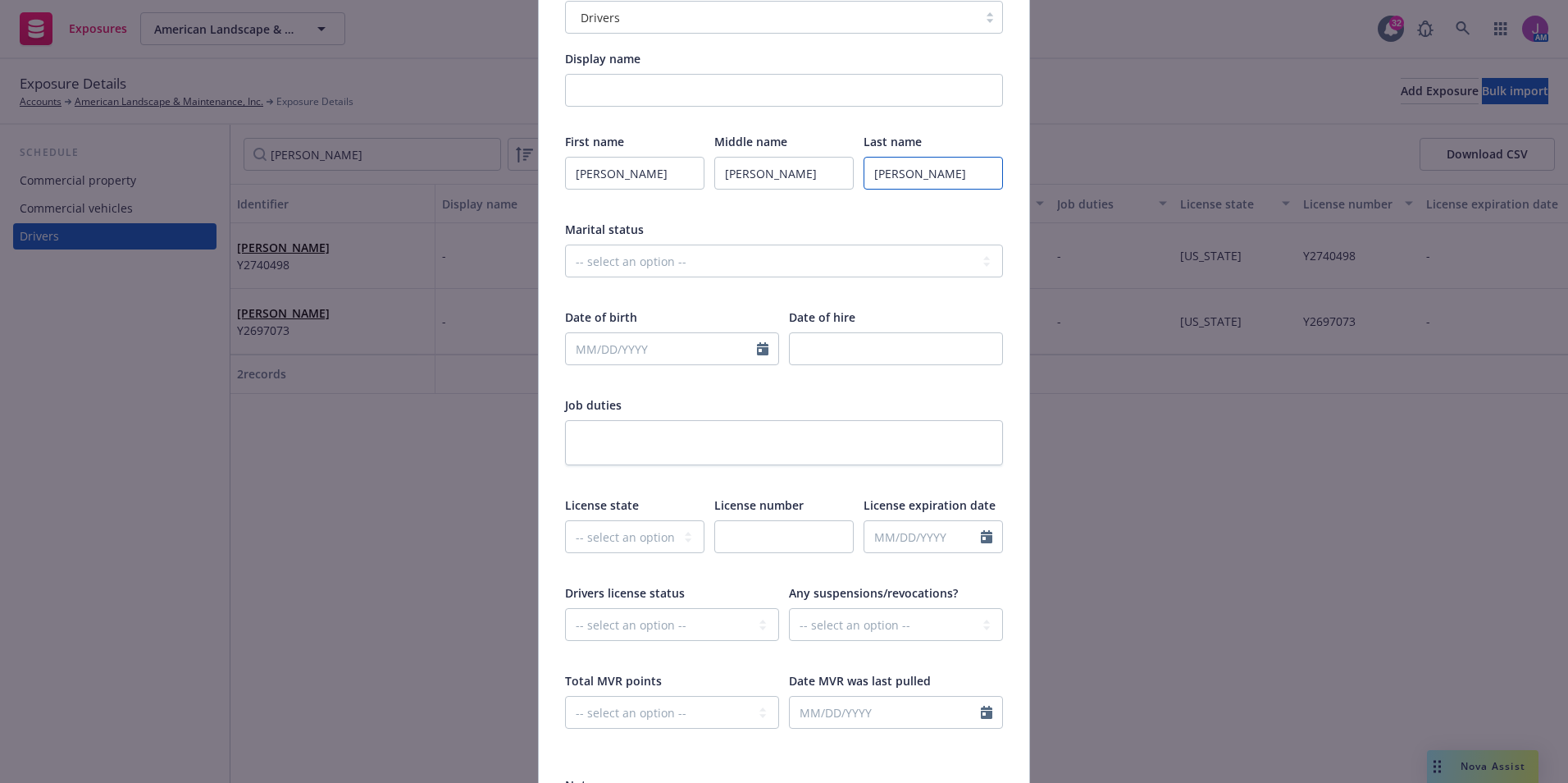
type input "Ramirez"
click at [591, 343] on input "text" at bounding box center [661, 348] width 191 height 31
select select "9"
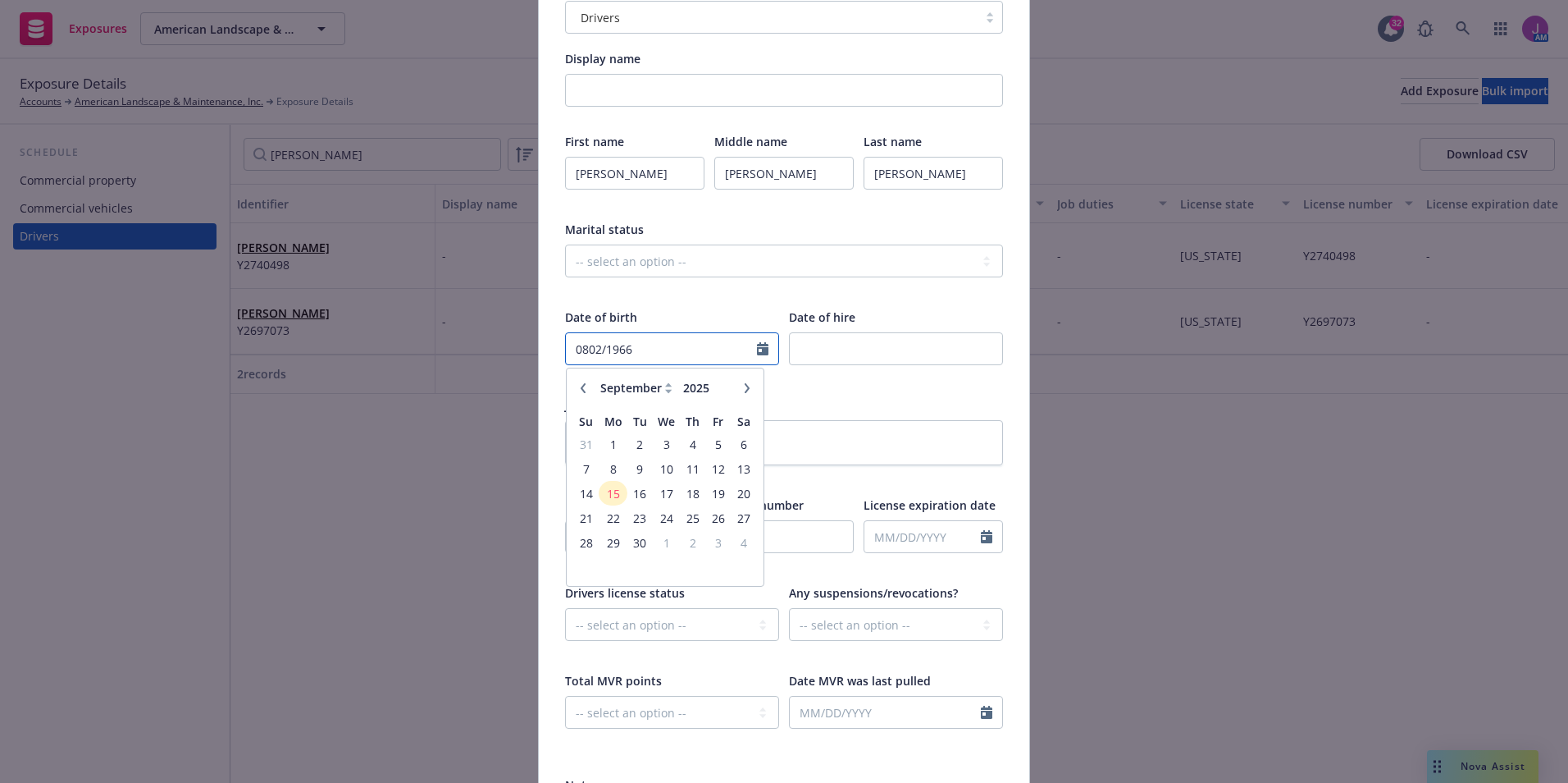
click at [585, 341] on input "0802/1966" at bounding box center [661, 348] width 191 height 31
type input "08/02/1966"
click at [907, 386] on div at bounding box center [895, 378] width 214 height 14
click at [582, 544] on select "-- select an option -- Alaska Alabama Arkansas American Samoa Arizona Californi…" at bounding box center [634, 536] width 139 height 33
select select "CA"
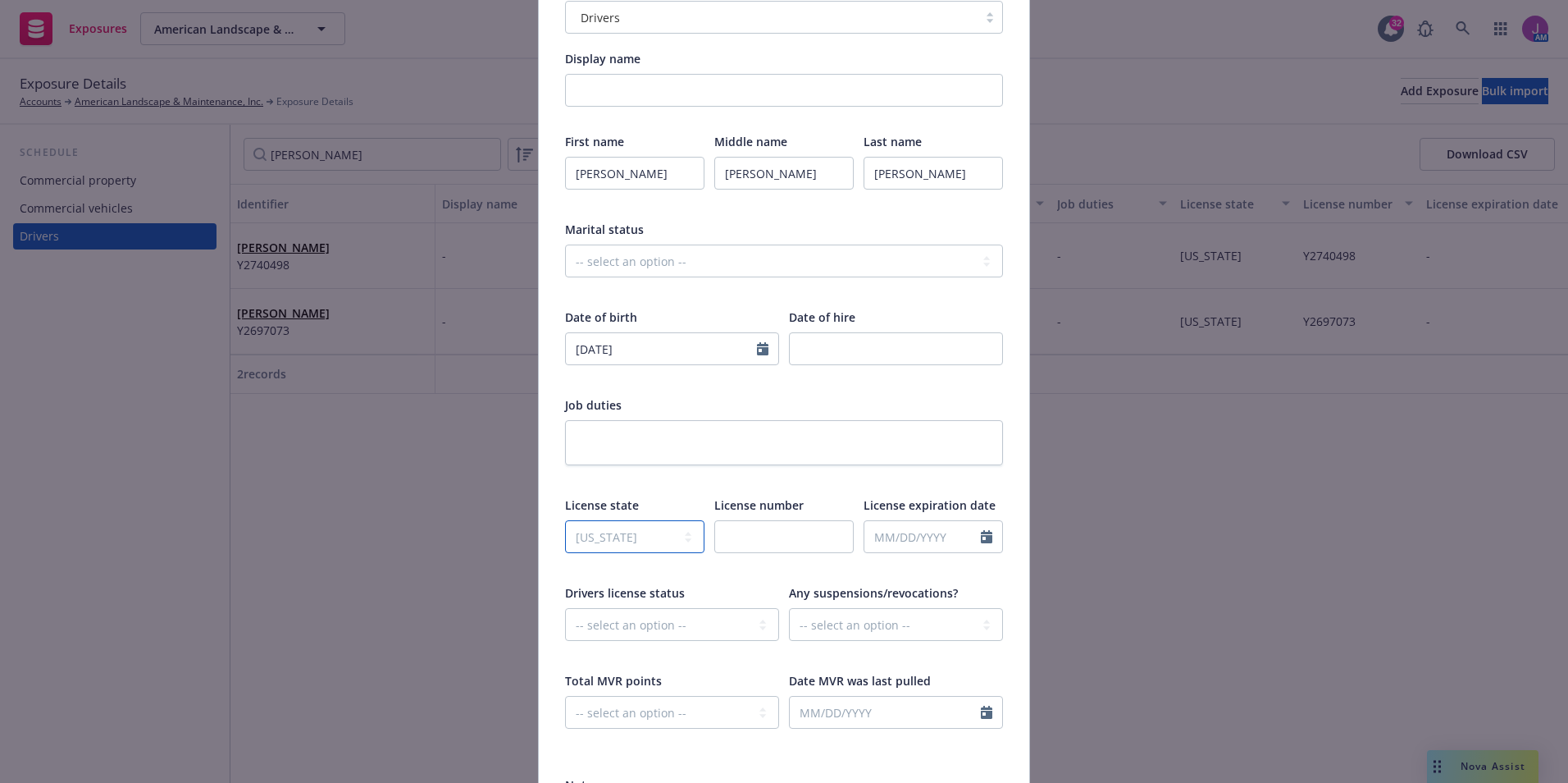
click at [565, 520] on select "-- select an option -- Alaska Alabama Arkansas American Samoa Arizona Californi…" at bounding box center [634, 536] width 139 height 33
click at [744, 544] on input "text" at bounding box center [784, 536] width 139 height 33
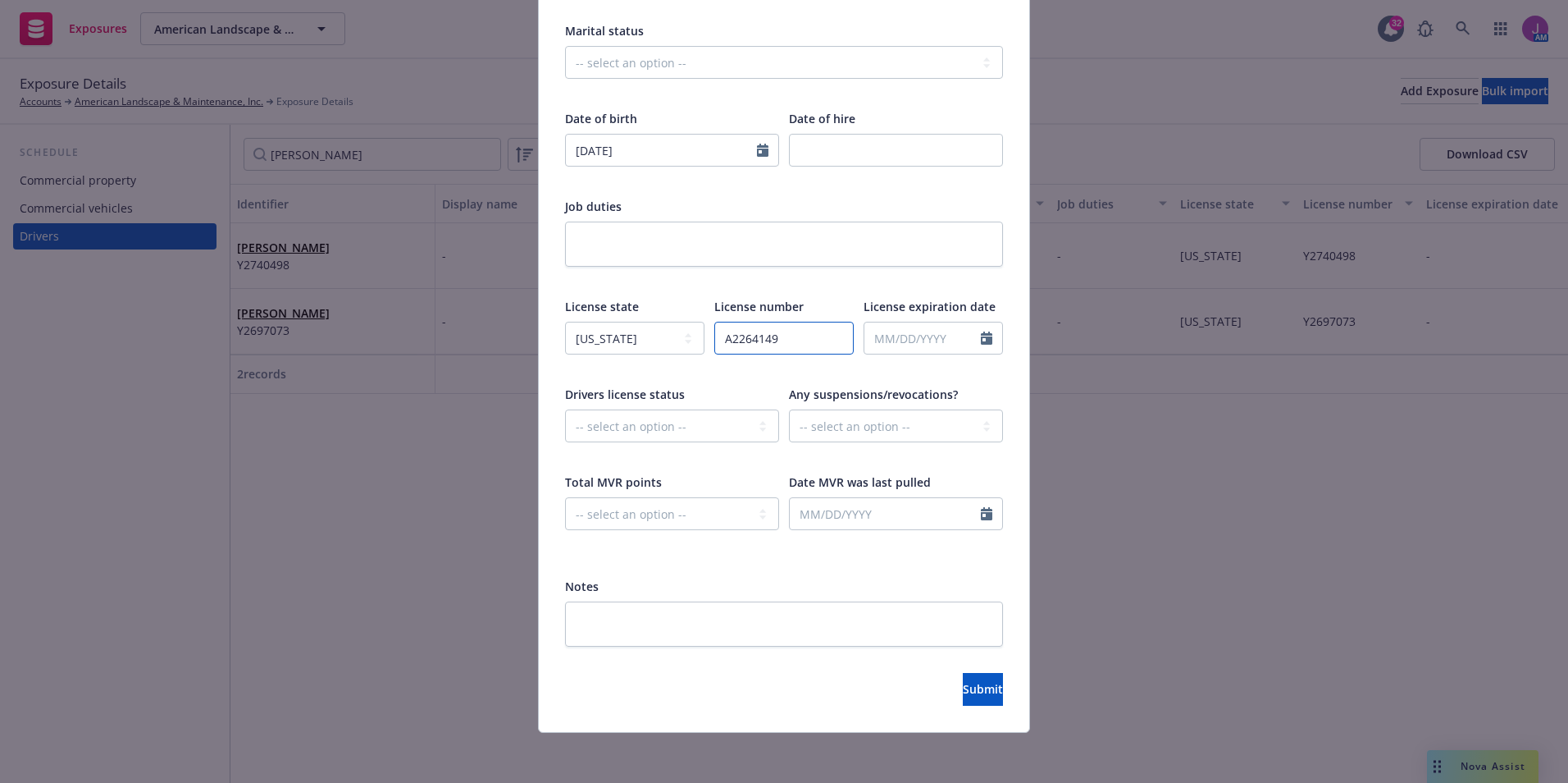
scroll to position [365, 0]
type input "A2264149"
click at [616, 620] on textarea at bounding box center [784, 621] width 438 height 45
click at [619, 622] on textarea at bounding box center [784, 621] width 438 height 45
type textarea "I"
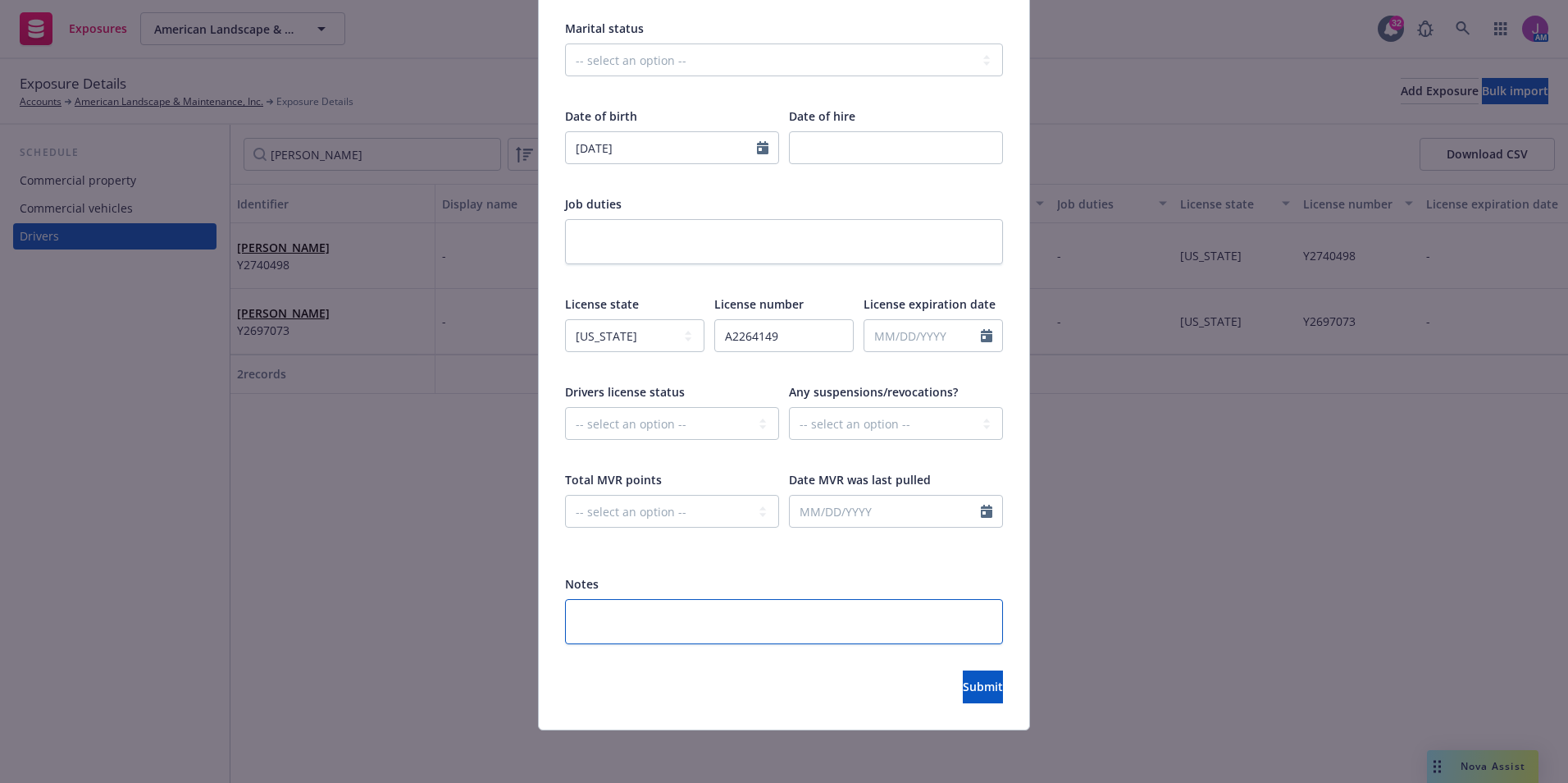
type textarea "x"
type textarea "In"
type textarea "x"
type textarea "Ins"
type textarea "x"
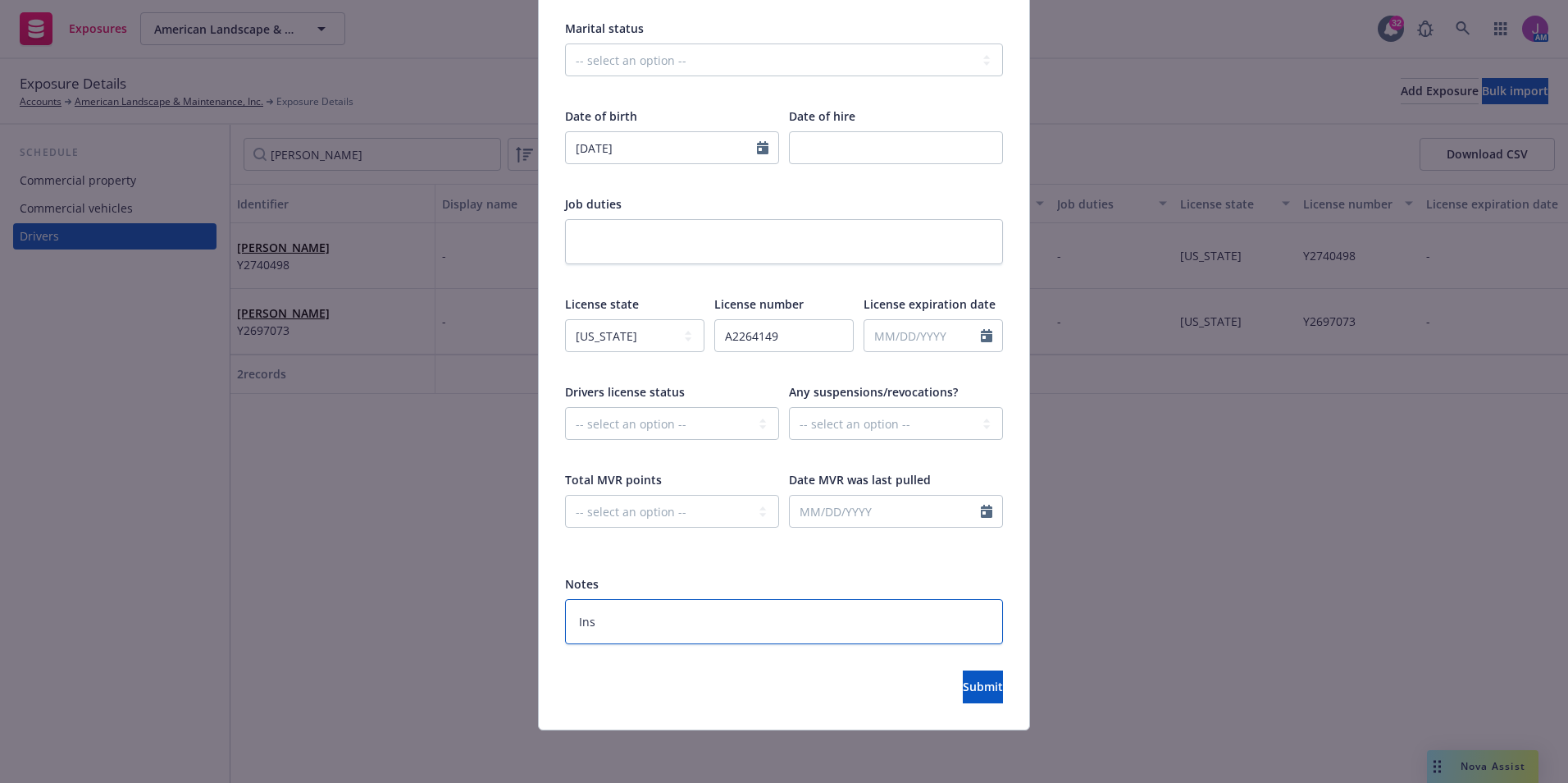
type textarea "Insd"
type textarea "x"
type textarea "Insd"
type textarea "x"
type textarea "Insd r"
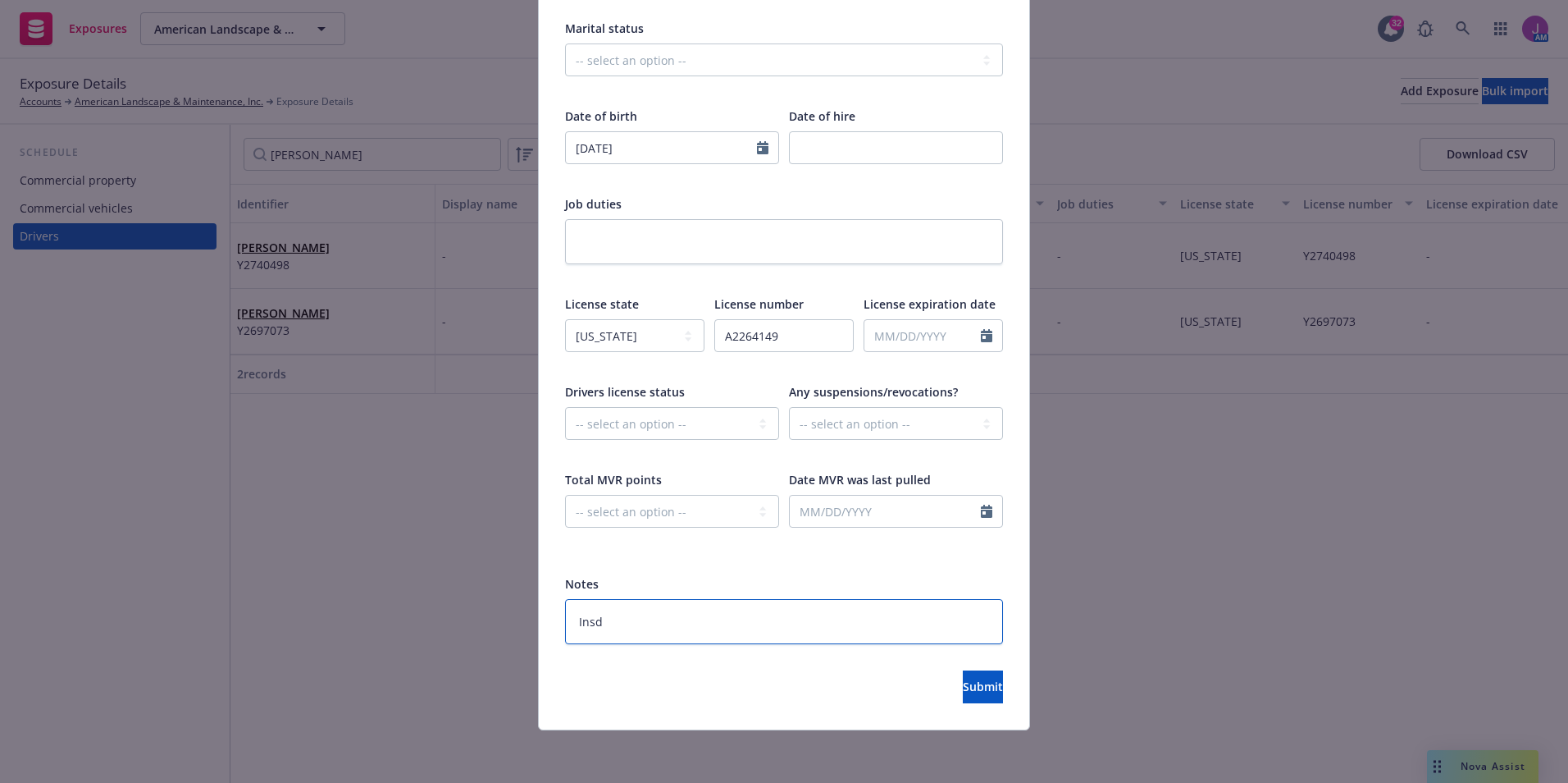
type textarea "x"
type textarea "Insd re"
type textarea "x"
type textarea "Insd req"
type textarea "x"
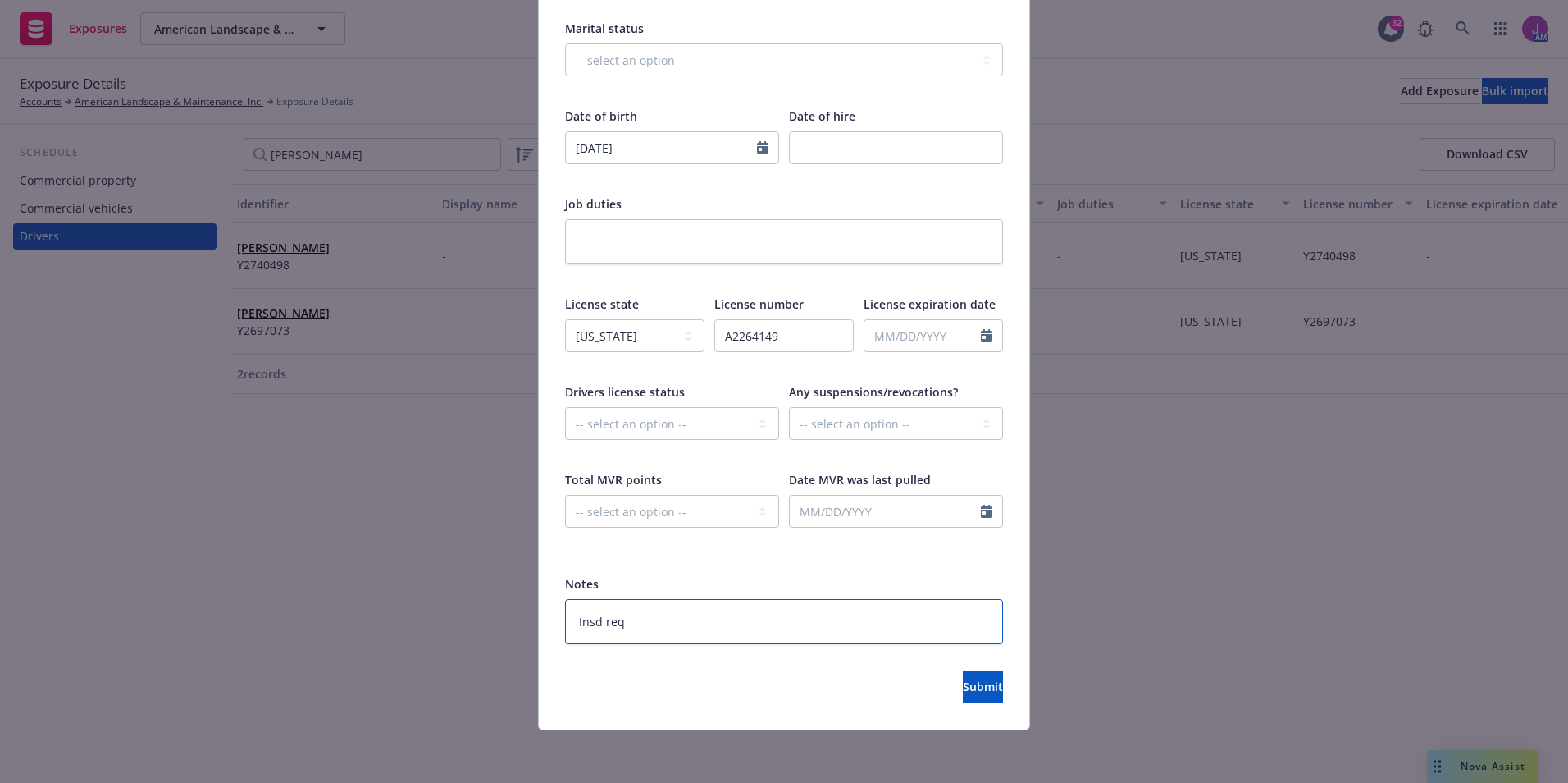
type textarea "Insd req"
type textarea "x"
type textarea "Insd req t"
type textarea "x"
type textarea "Insd req to"
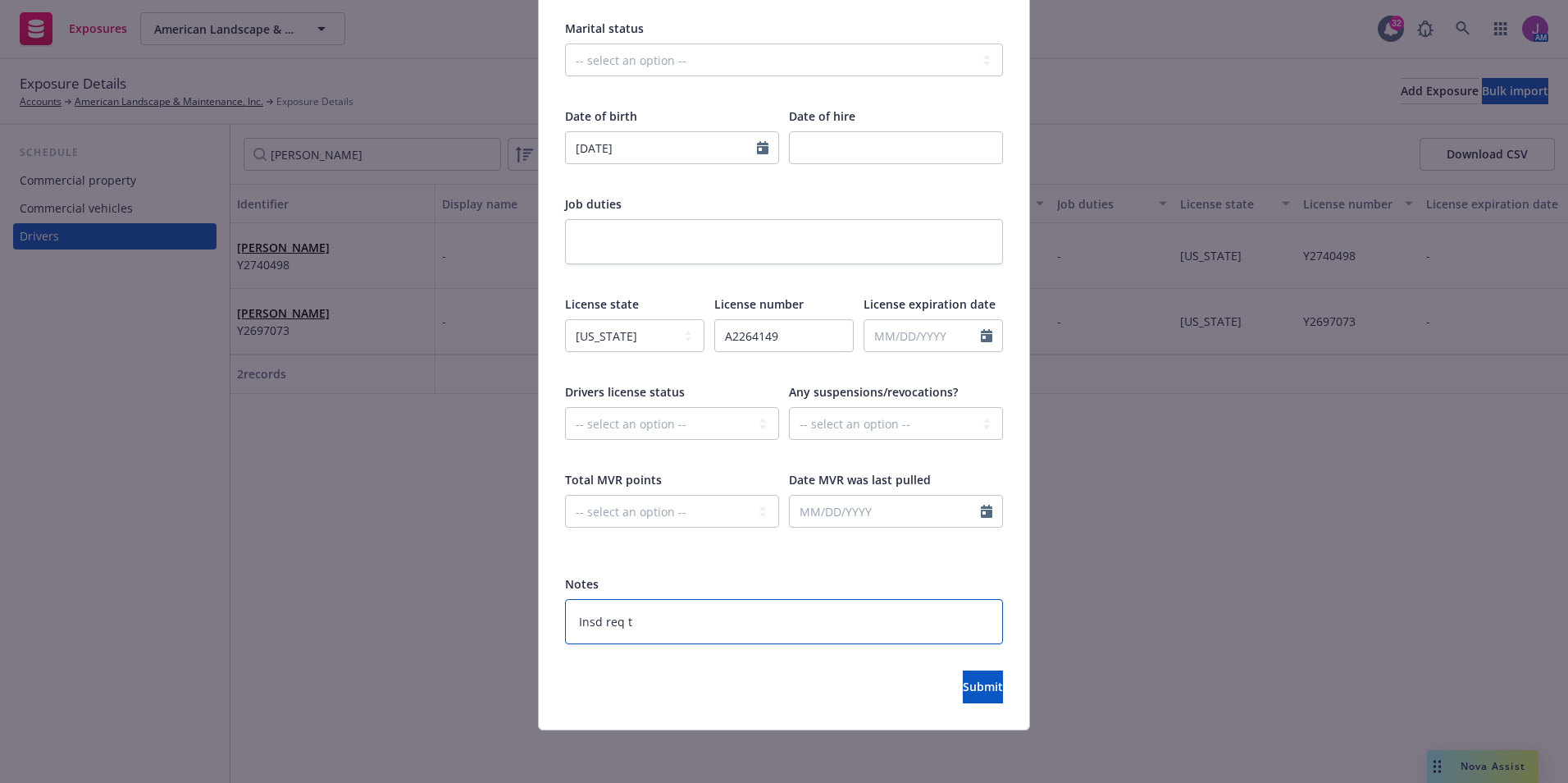
type textarea "x"
type textarea "Insd req to"
type textarea "x"
type textarea "Insd req to a"
type textarea "x"
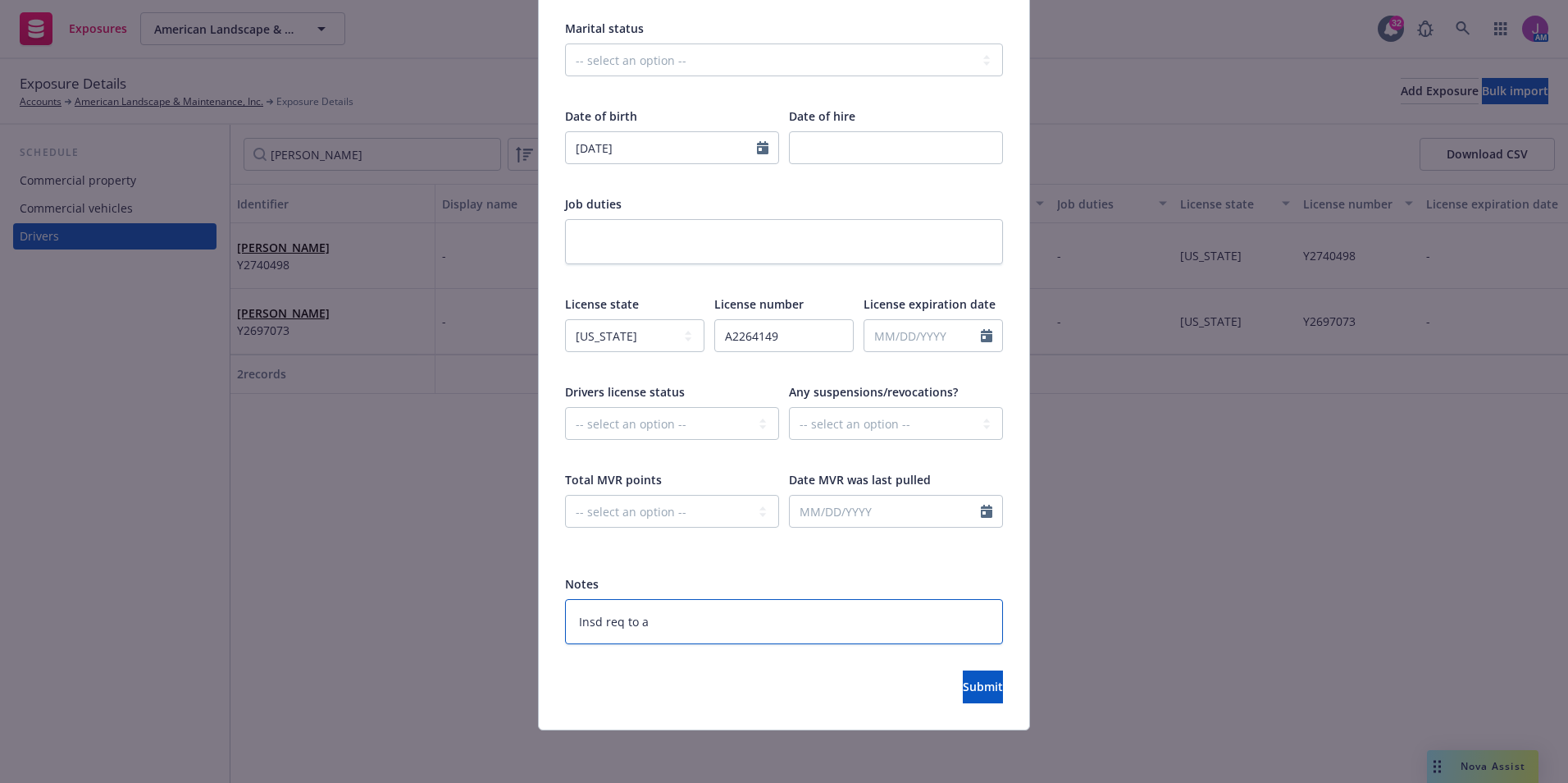
type textarea "Insd req to ad"
type textarea "x"
type textarea "Insd req to add"
type textarea "x"
click at [731, 613] on textarea "Insd req to add" at bounding box center [784, 621] width 438 height 45
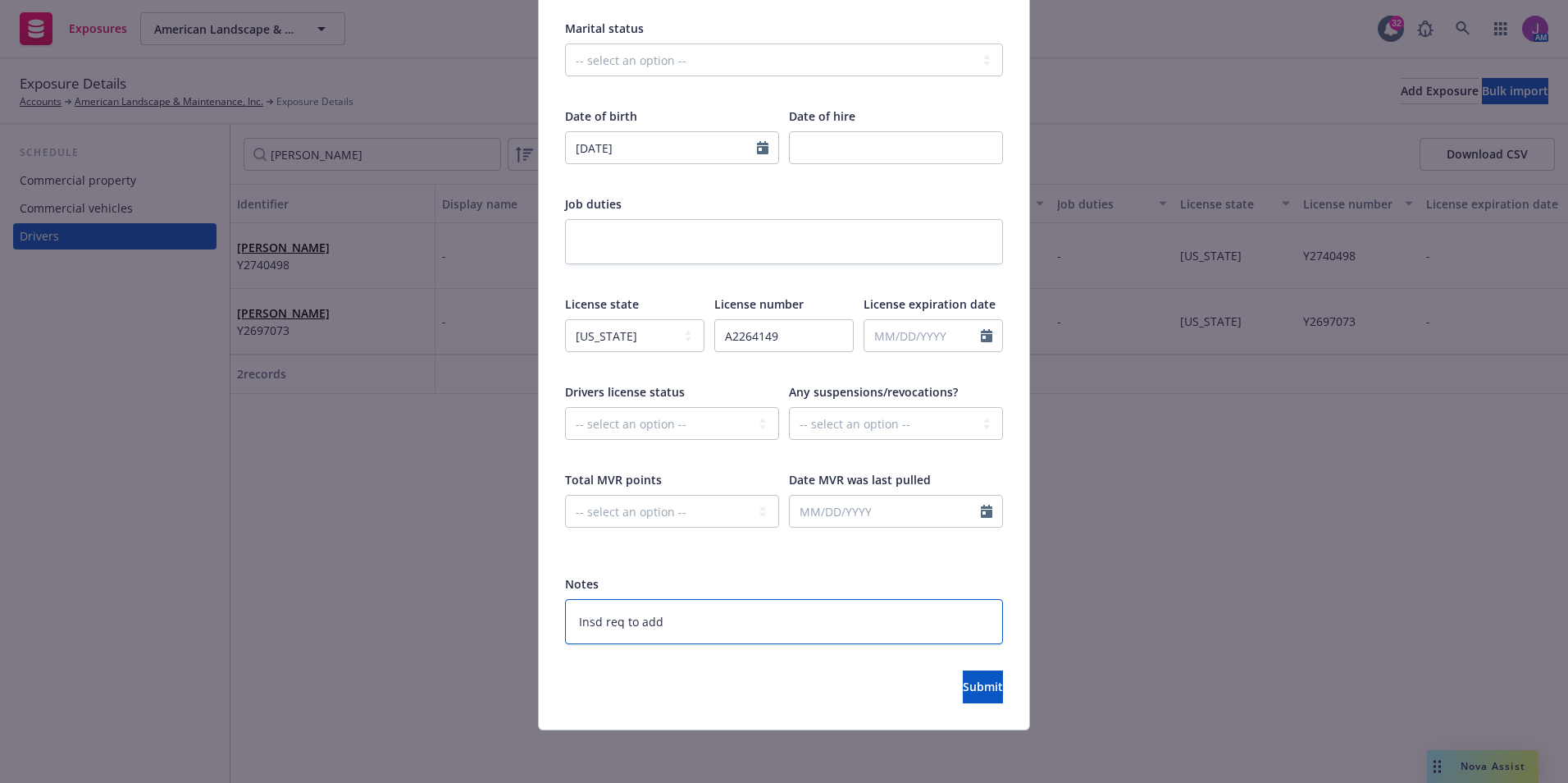
type textarea "Insd req to add"
type textarea "x"
type textarea "Insd req to add 4"
type textarea "x"
type textarea "Insd req to add 4/"
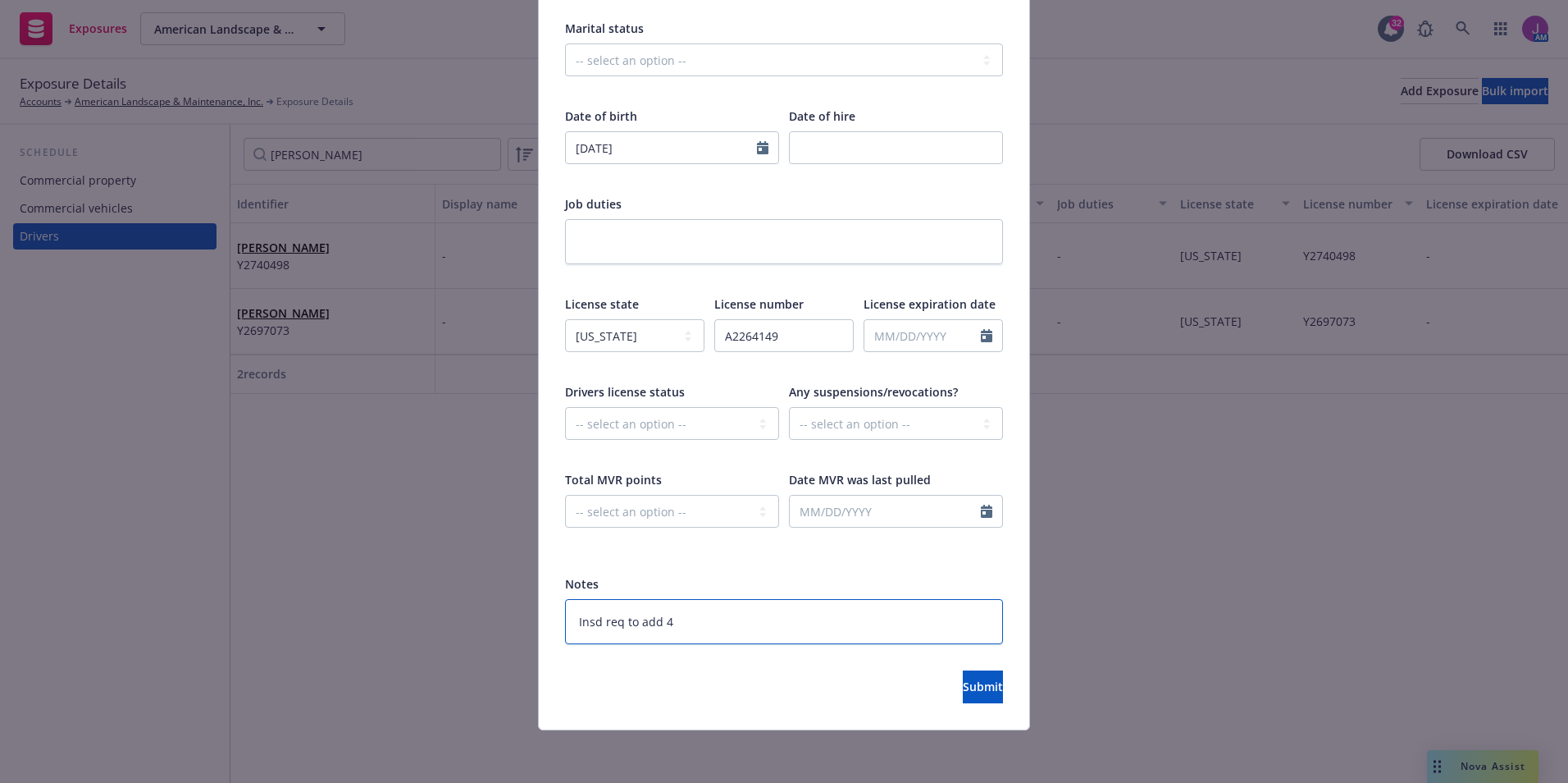
type textarea "x"
type textarea "Insd req to add 4/1"
type textarea "x"
type textarea "Insd req to add 4/17"
type textarea "x"
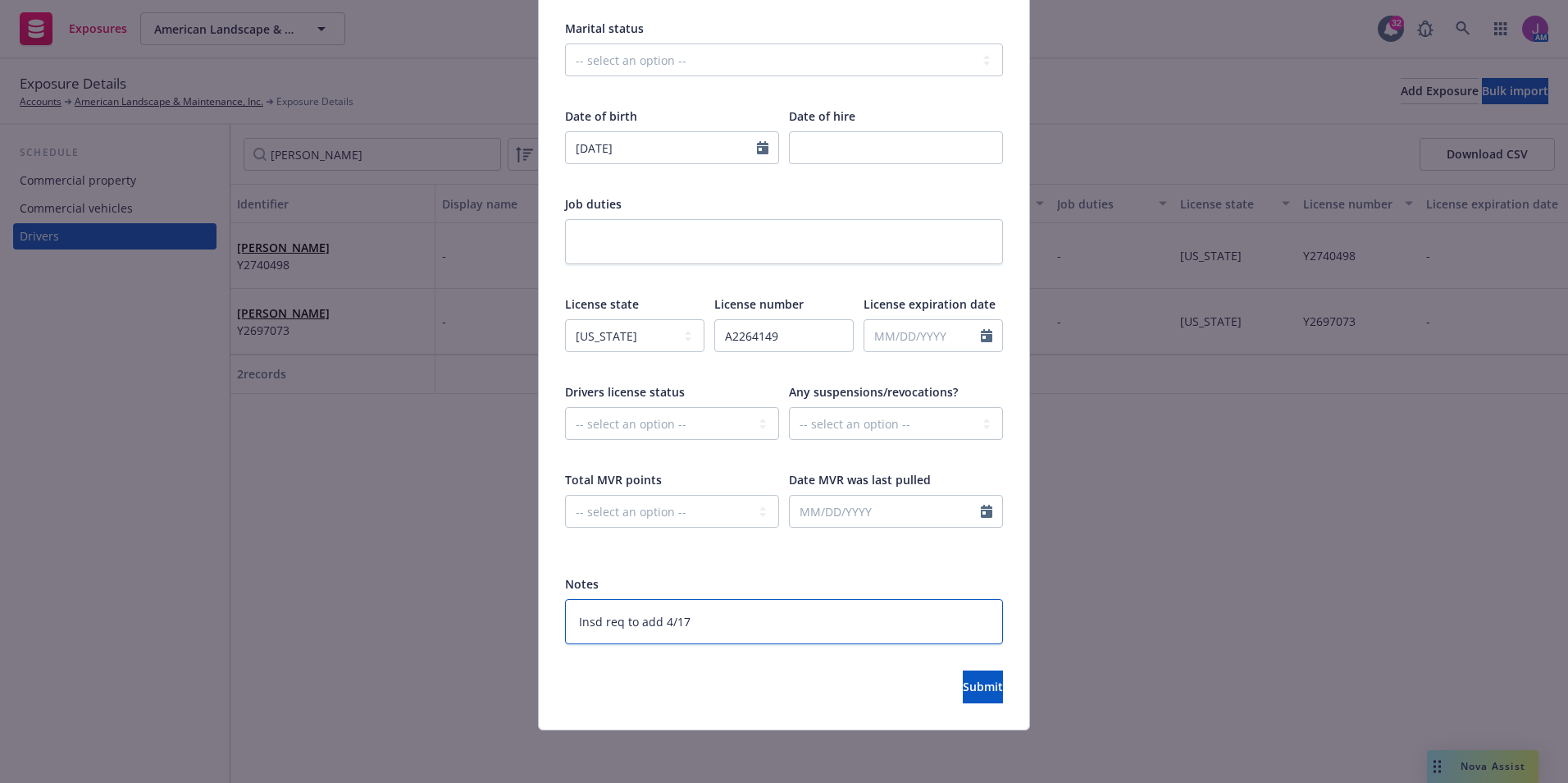
type textarea "Insd req to add 4/17/"
type textarea "x"
type textarea "Insd req to add 4/17/2"
type textarea "x"
type textarea "Insd req to add 4/17/25"
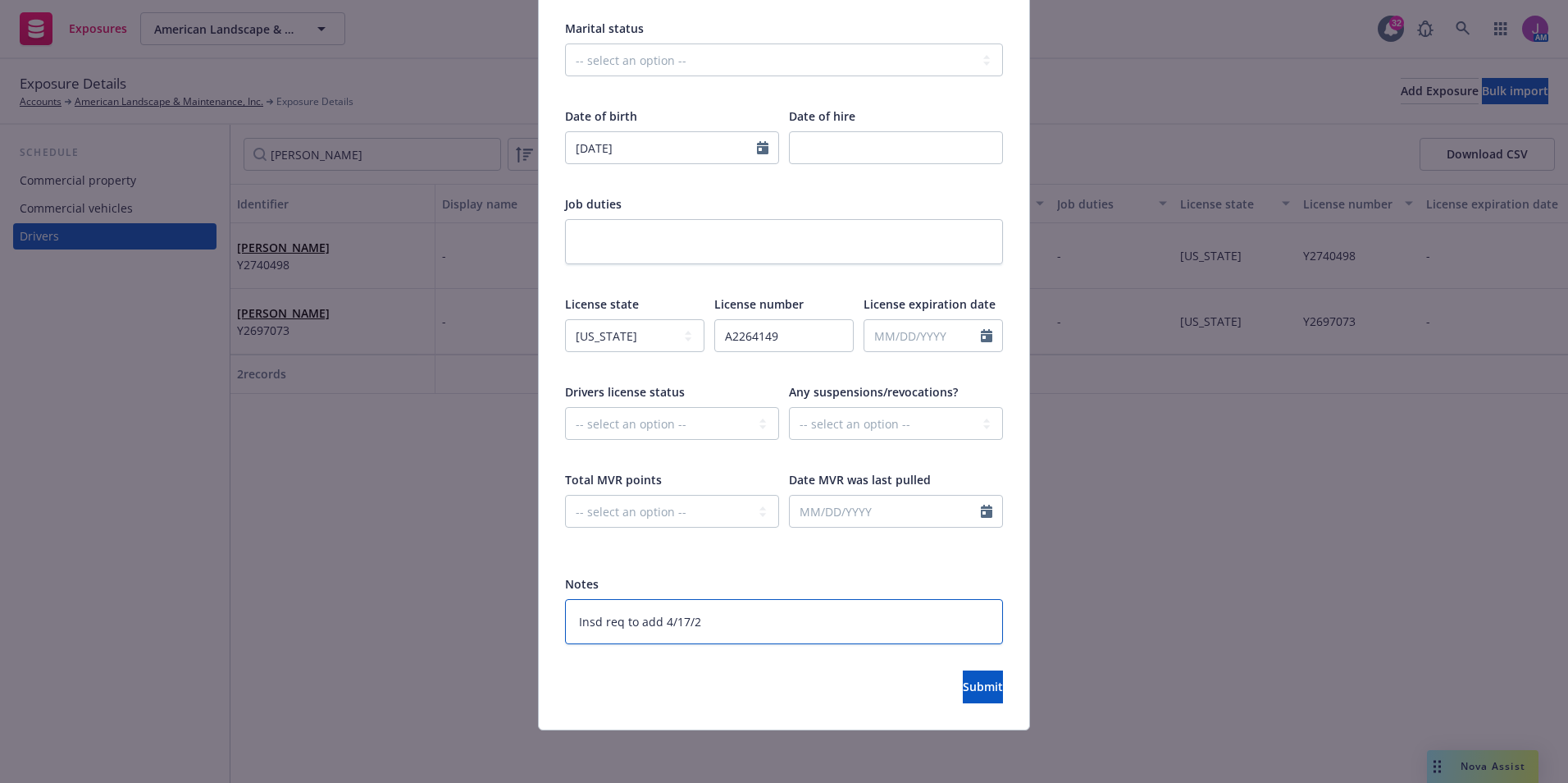
type textarea "x"
type textarea "Insd req to add 4/17/25"
click at [963, 682] on span "Submit" at bounding box center [983, 686] width 40 height 15
type textarea "x"
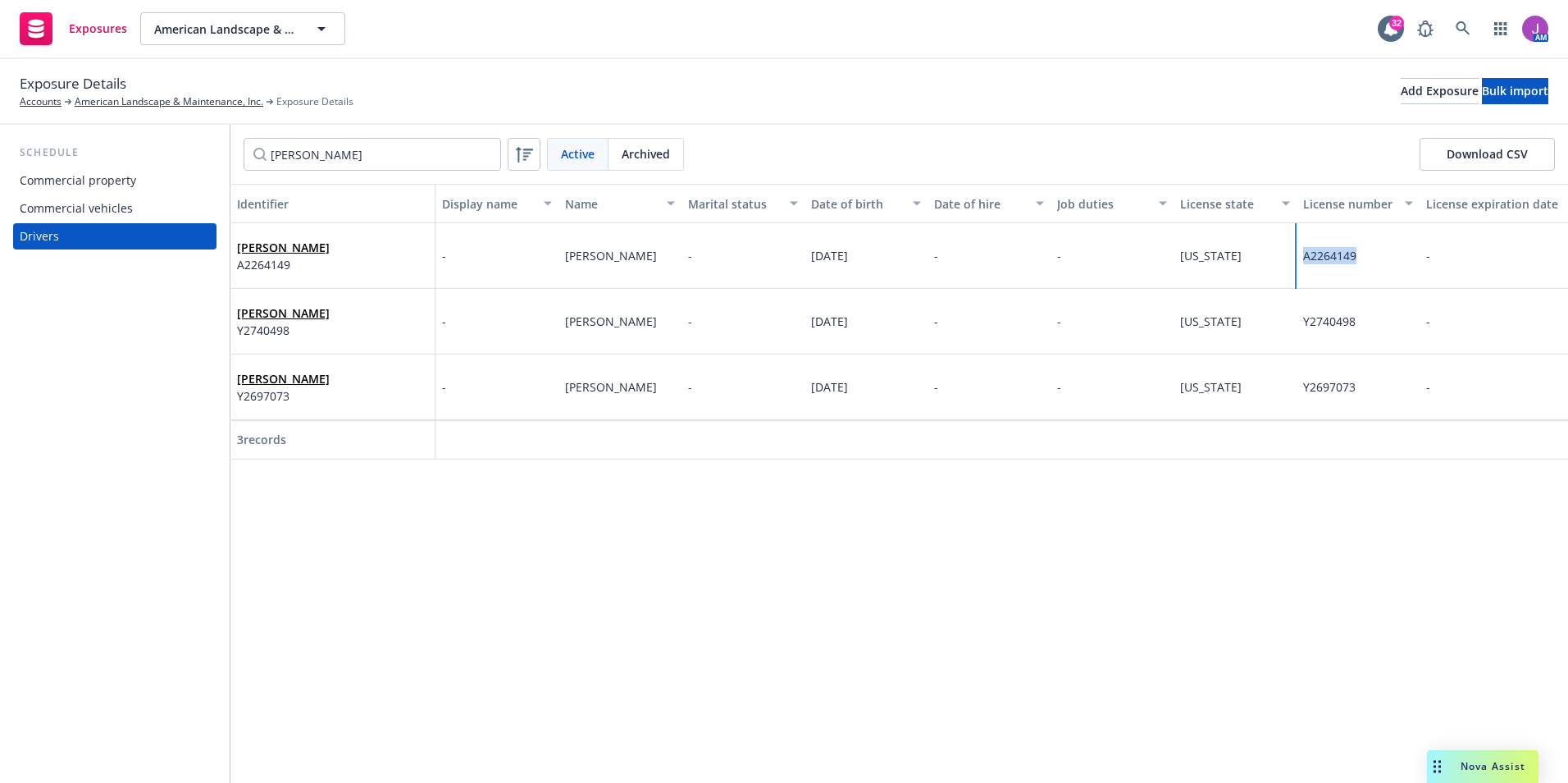
drag, startPoint x: 1299, startPoint y: 256, endPoint x: 1373, endPoint y: 259, distance: 74.1
click at [1373, 259] on div "A2264149" at bounding box center [1358, 256] width 123 height 65
copy span "A2264149"
drag, startPoint x: 359, startPoint y: 155, endPoint x: 215, endPoint y: 139, distance: 144.9
click at [215, 139] on div "Schedule Commercial property Commercial vehicles Drivers Juan Active Archived D…" at bounding box center [784, 454] width 1568 height 658
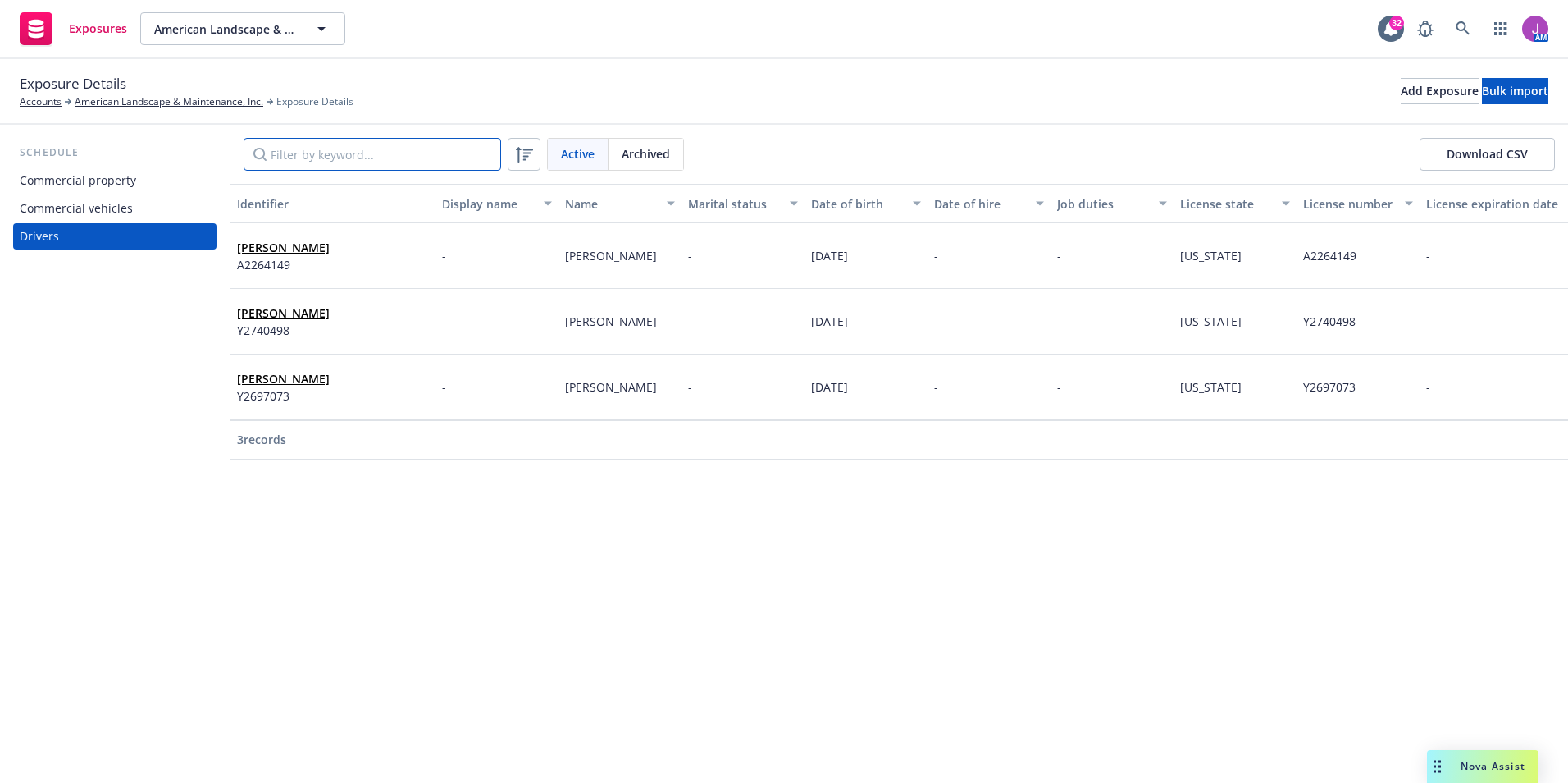
paste input "Dionicio Guijosa."
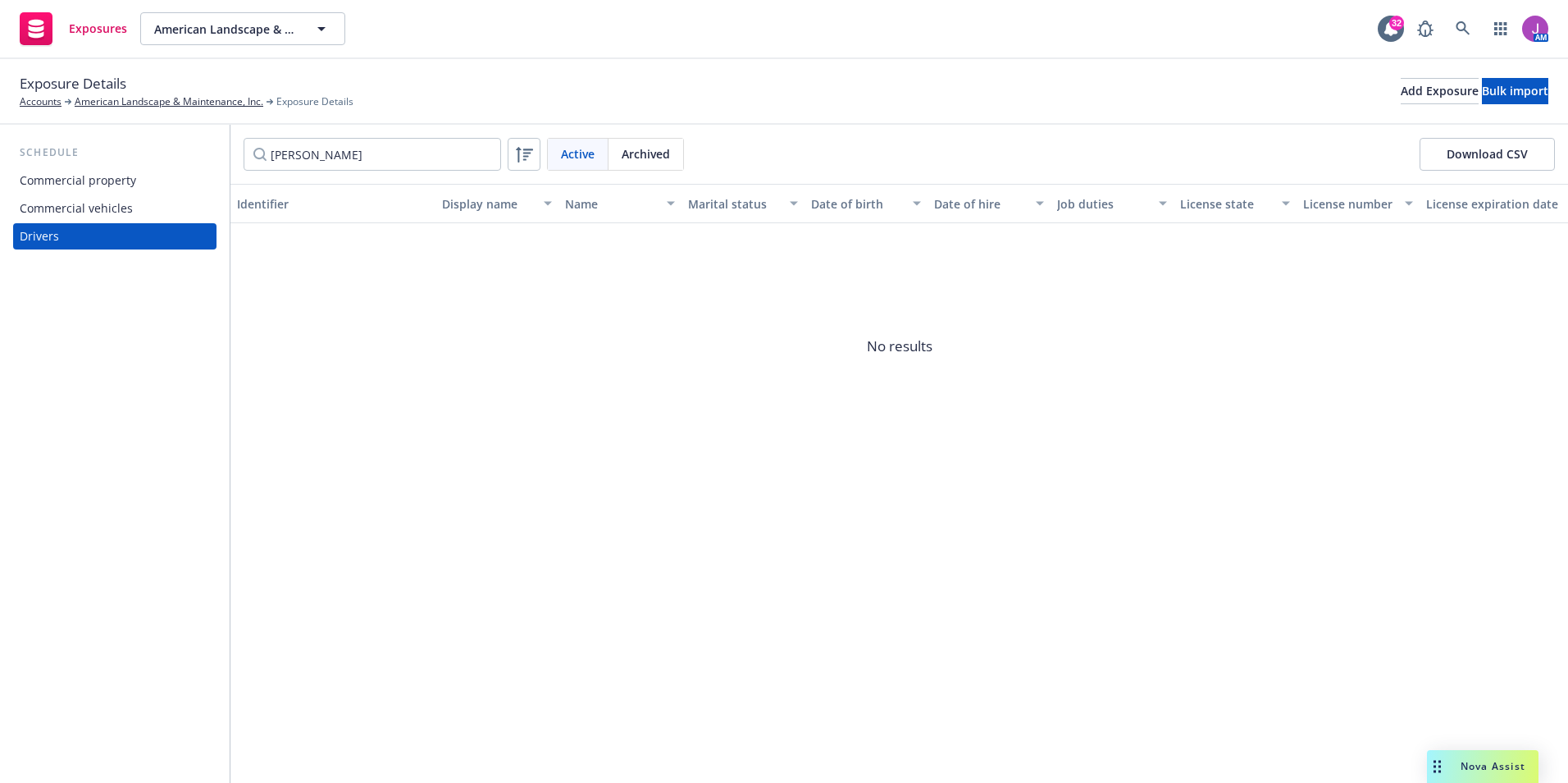
click at [651, 156] on span "Archived" at bounding box center [645, 154] width 48 height 17
click at [577, 166] on div "Active" at bounding box center [577, 154] width 60 height 31
drag, startPoint x: 316, startPoint y: 153, endPoint x: 439, endPoint y: 153, distance: 123.0
click at [439, 153] on input "Dionicio Guijosa" at bounding box center [372, 154] width 257 height 33
type input "Dionicio"
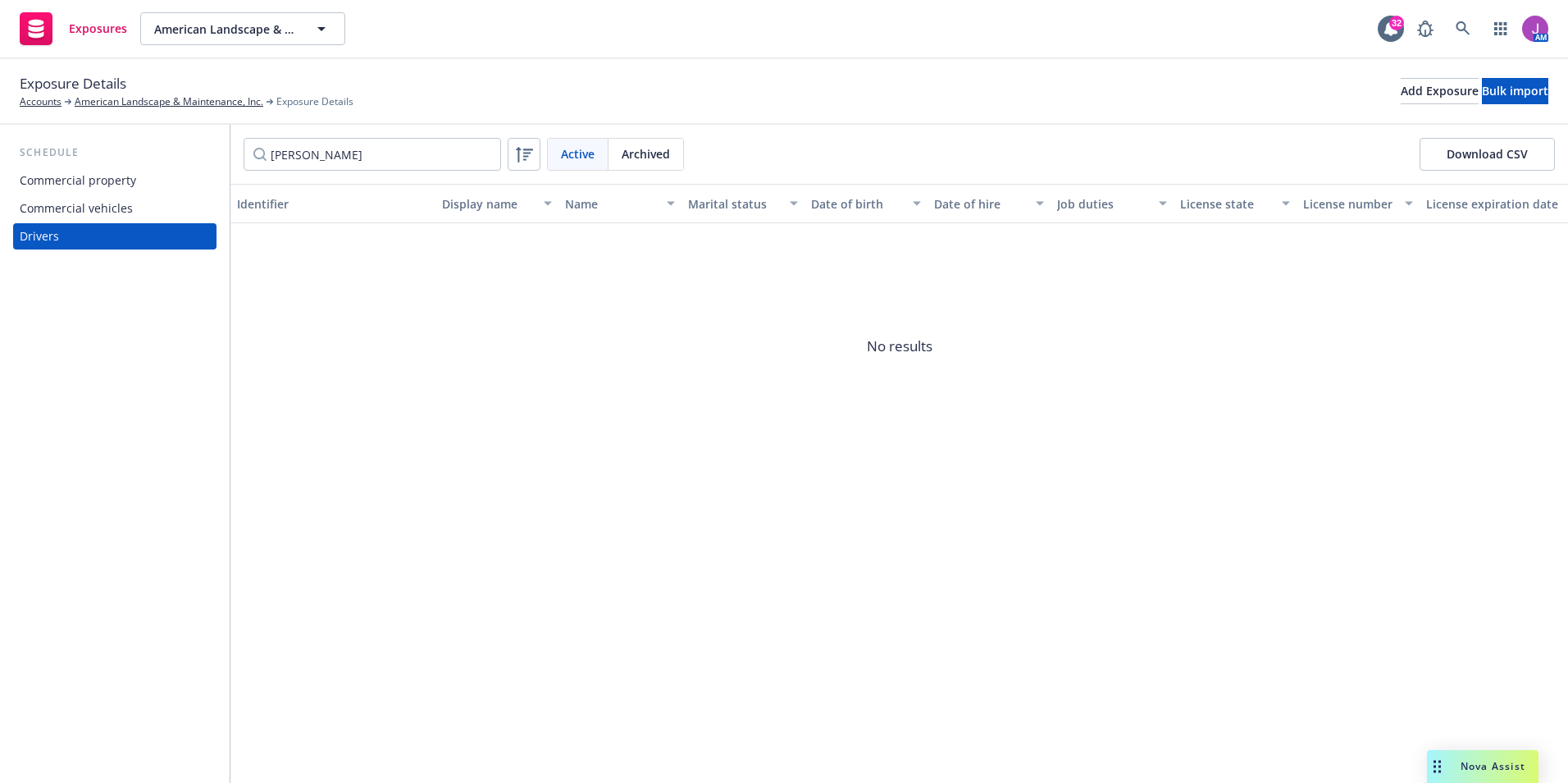
drag, startPoint x: 657, startPoint y: 155, endPoint x: 633, endPoint y: 144, distance: 26.4
click at [653, 153] on span "Archived" at bounding box center [645, 154] width 48 height 17
click at [586, 154] on span "Active" at bounding box center [577, 154] width 34 height 17
click at [118, 101] on link "American Landscape & Maintenance, Inc." at bounding box center [169, 101] width 189 height 14
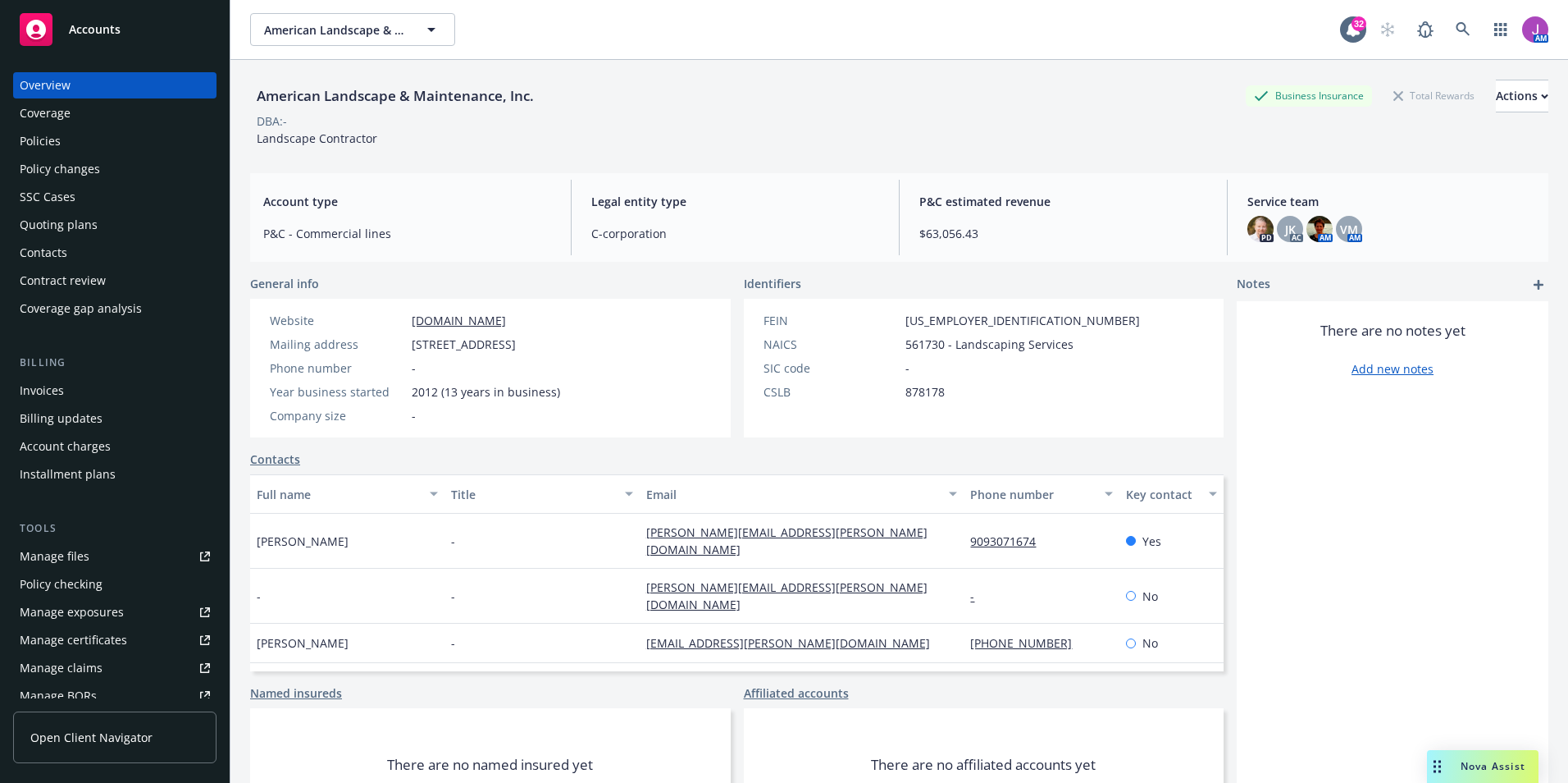
click at [62, 251] on div "Contacts" at bounding box center [44, 252] width 48 height 26
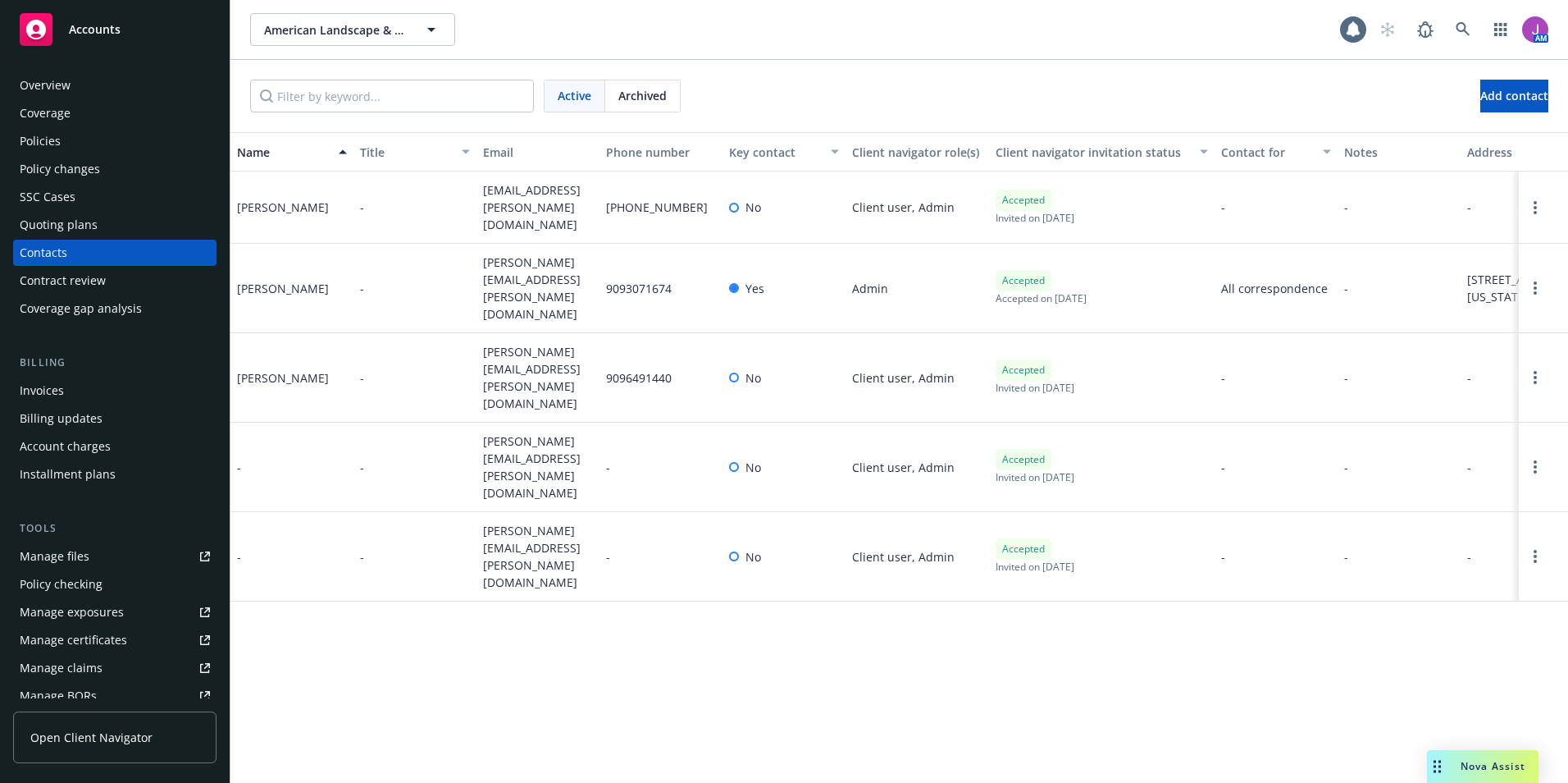
click at [105, 168] on div "Policy changes" at bounding box center [115, 168] width 190 height 26
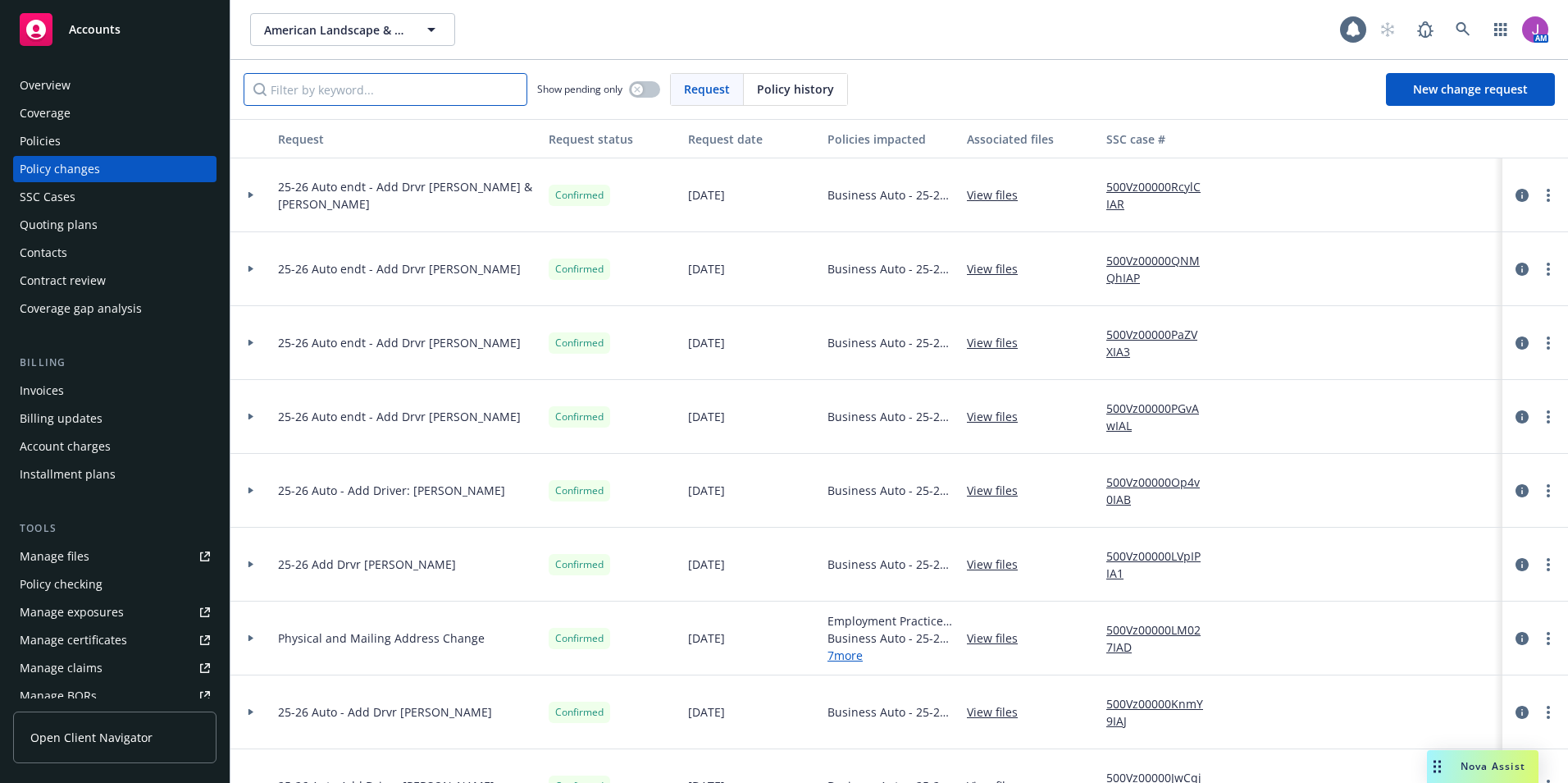
click at [399, 92] on input "Filter by keyword..." at bounding box center [386, 89] width 284 height 33
paste input "Dionicio Guijosa."
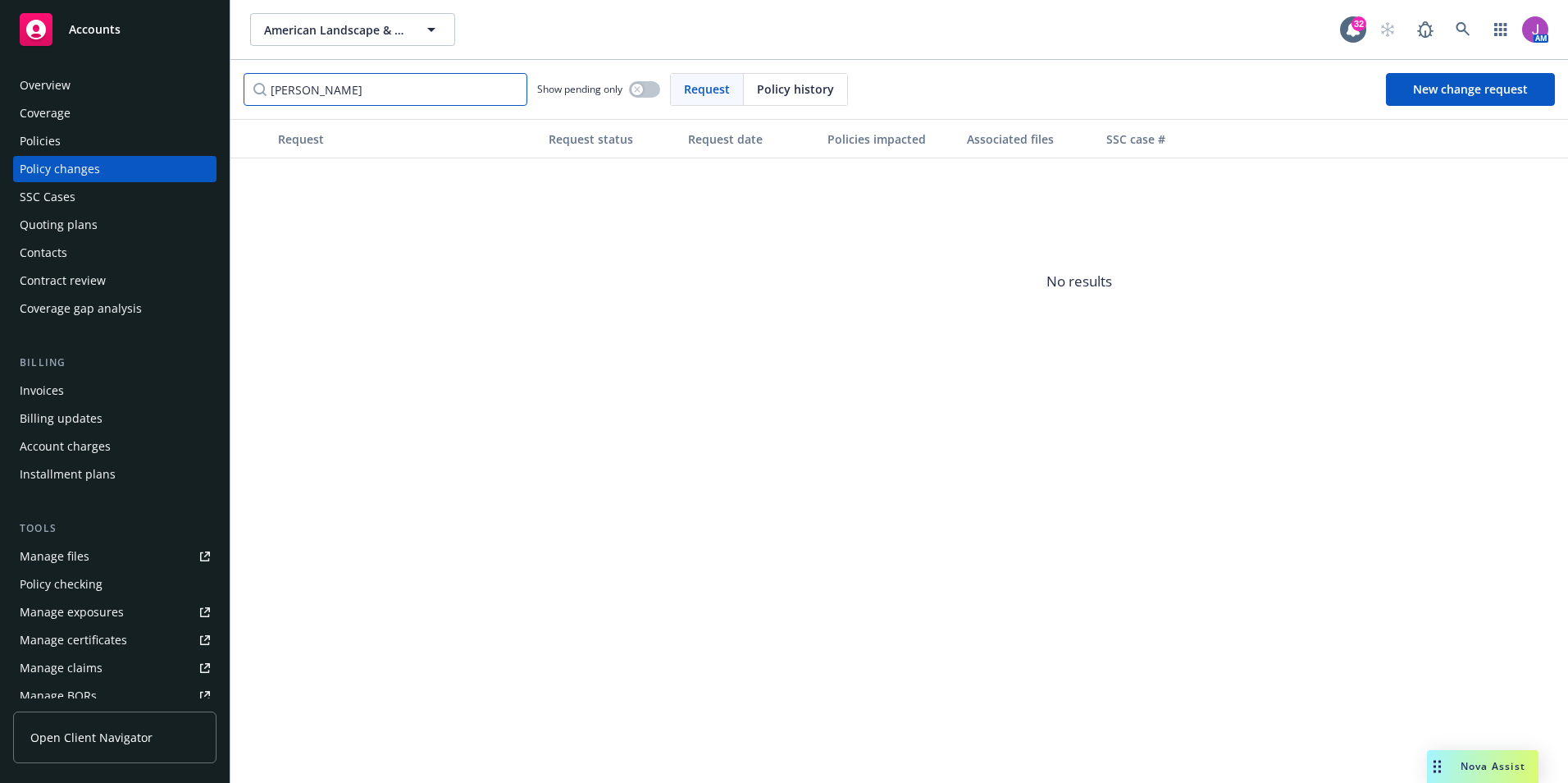
drag, startPoint x: 318, startPoint y: 88, endPoint x: 165, endPoint y: 67, distance: 154.4
click at [166, 67] on div "Accounts Overview Coverage Policies Policy changes SSC Cases Quoting plans Cont…" at bounding box center [784, 392] width 1568 height 783
drag, startPoint x: 297, startPoint y: 85, endPoint x: 225, endPoint y: 85, distance: 72.0
click at [225, 85] on div "Accounts Overview Coverage Policies Policy changes SSC Cases Quoting plans Cont…" at bounding box center [784, 392] width 1568 height 783
paste input "Dionicio Guijosa."
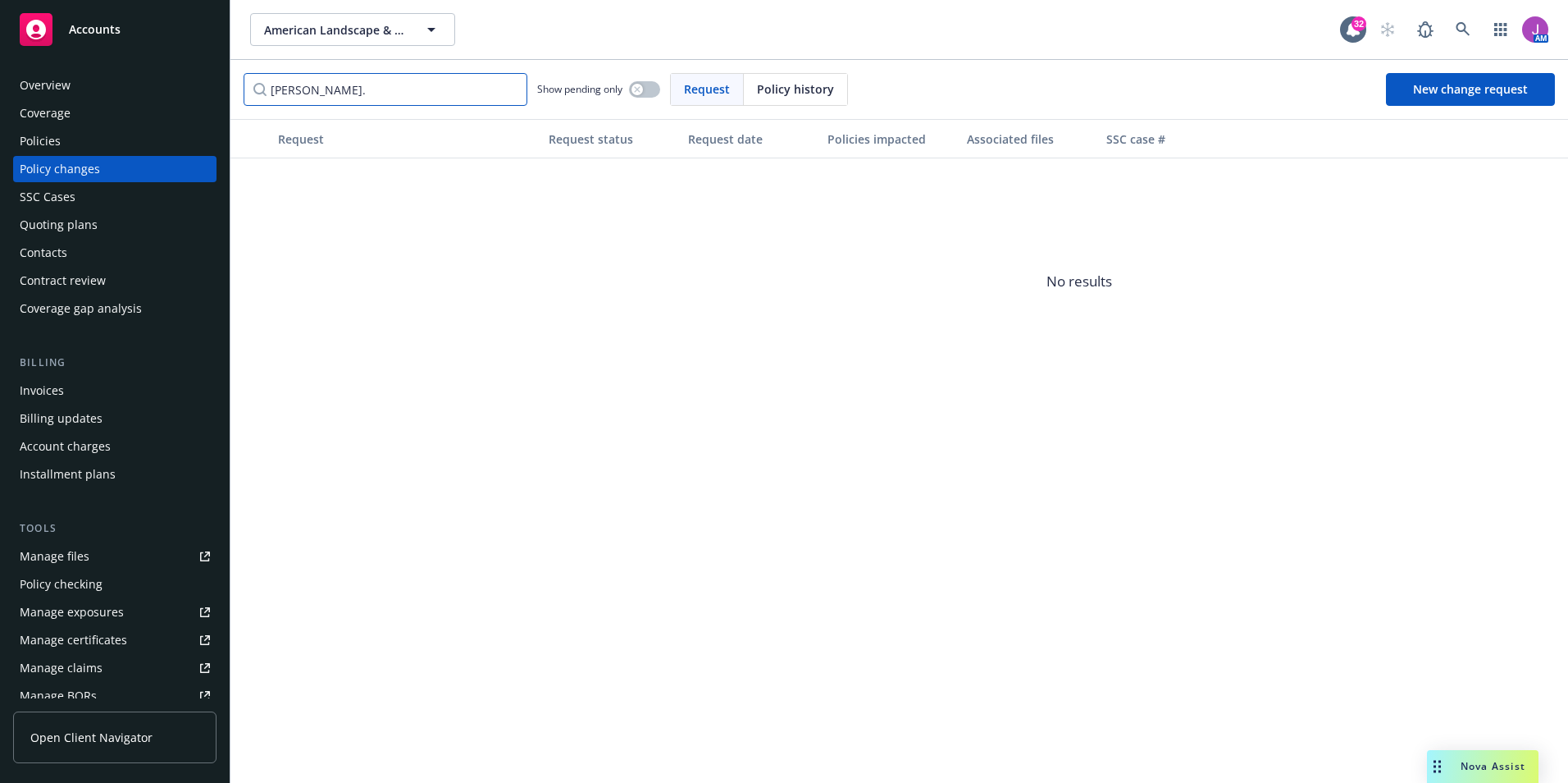
drag, startPoint x: 317, startPoint y: 84, endPoint x: 551, endPoint y: 89, distance: 234.1
click at [551, 89] on div "Dionicio Guijosa. Show pending only Request Policy history" at bounding box center [546, 89] width 604 height 33
type input "Dionicio"
drag, startPoint x: 369, startPoint y: 84, endPoint x: 154, endPoint y: 81, distance: 215.0
click at [155, 81] on div "Accounts Overview Coverage Policies Policy changes SSC Cases Quoting plans Cont…" at bounding box center [784, 392] width 1568 height 783
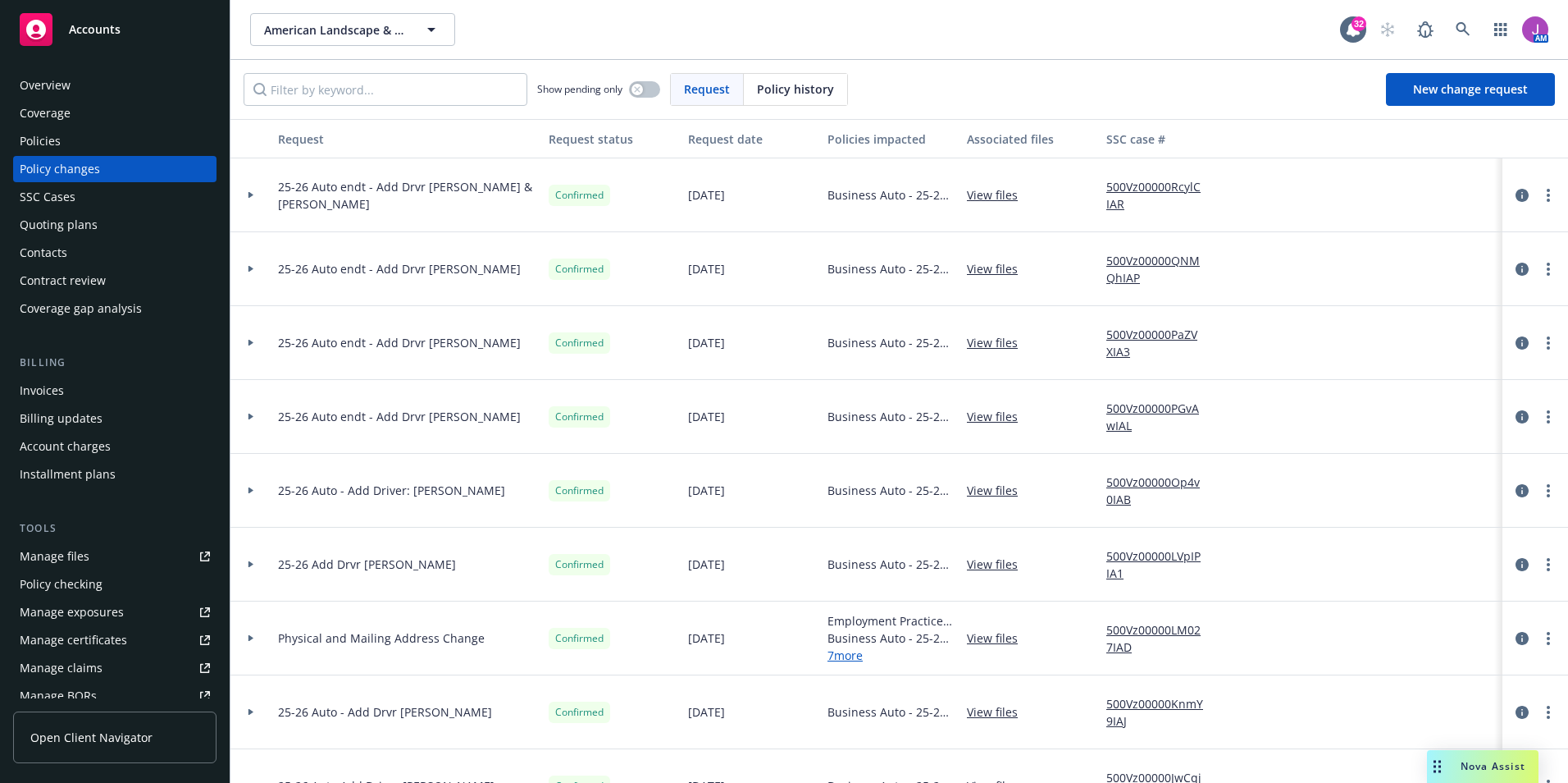
click at [56, 144] on div "Policies" at bounding box center [40, 140] width 41 height 26
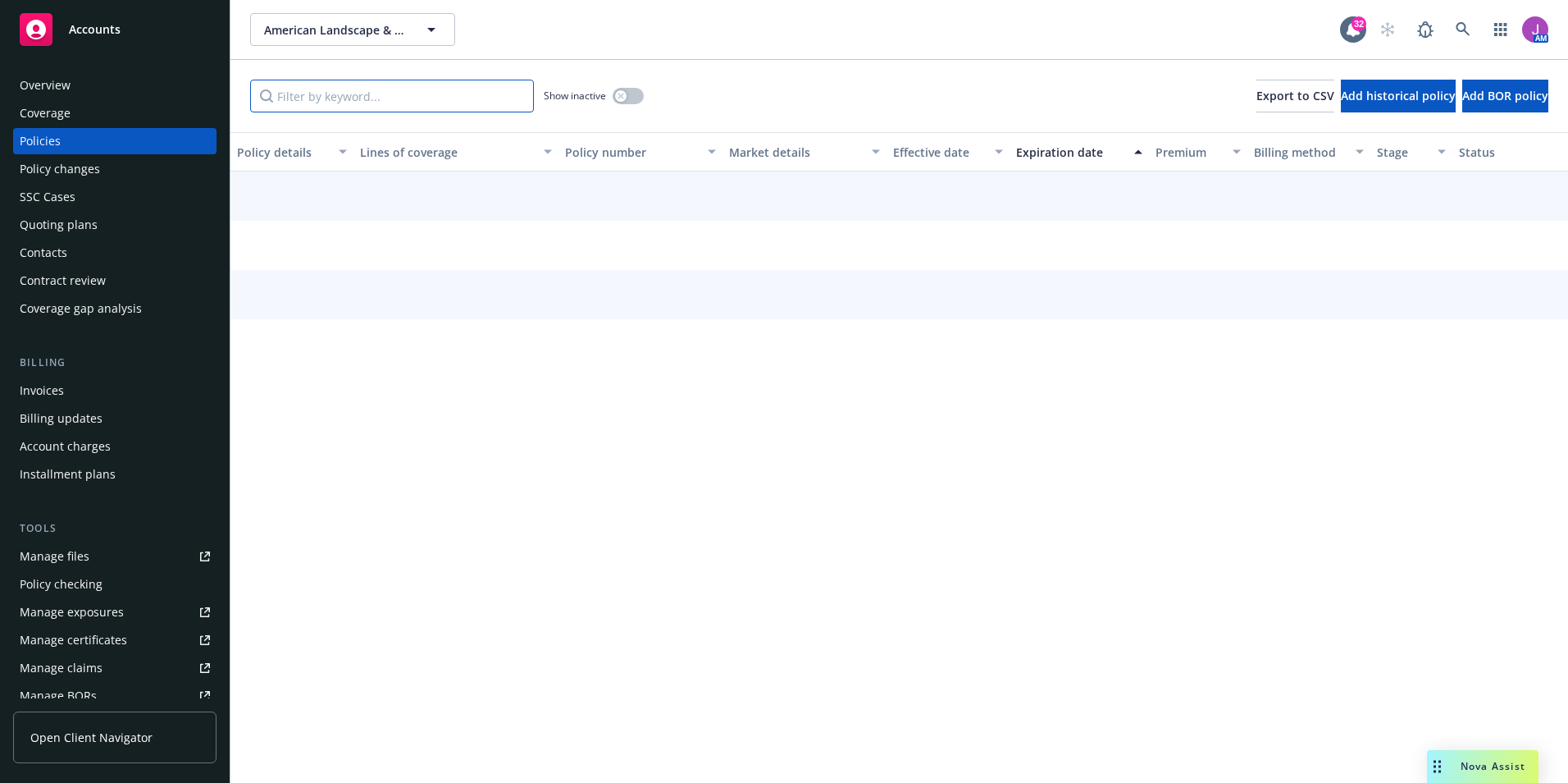
click at [392, 91] on input "Filter by keyword..." at bounding box center [392, 96] width 284 height 33
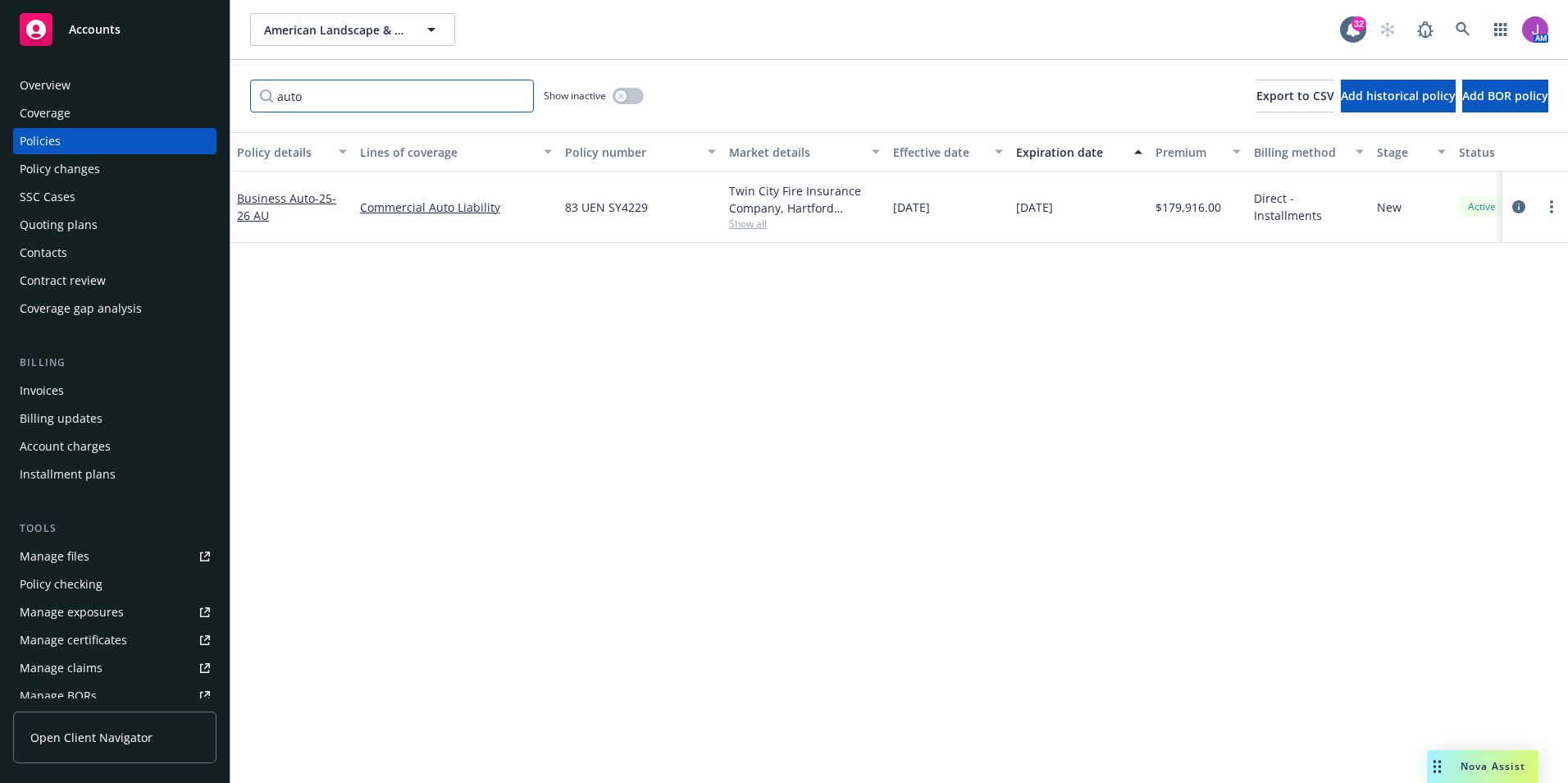
type input "auto"
click at [631, 86] on div "Show inactive" at bounding box center [594, 96] width 100 height 33
click at [630, 94] on button "button" at bounding box center [628, 95] width 31 height 16
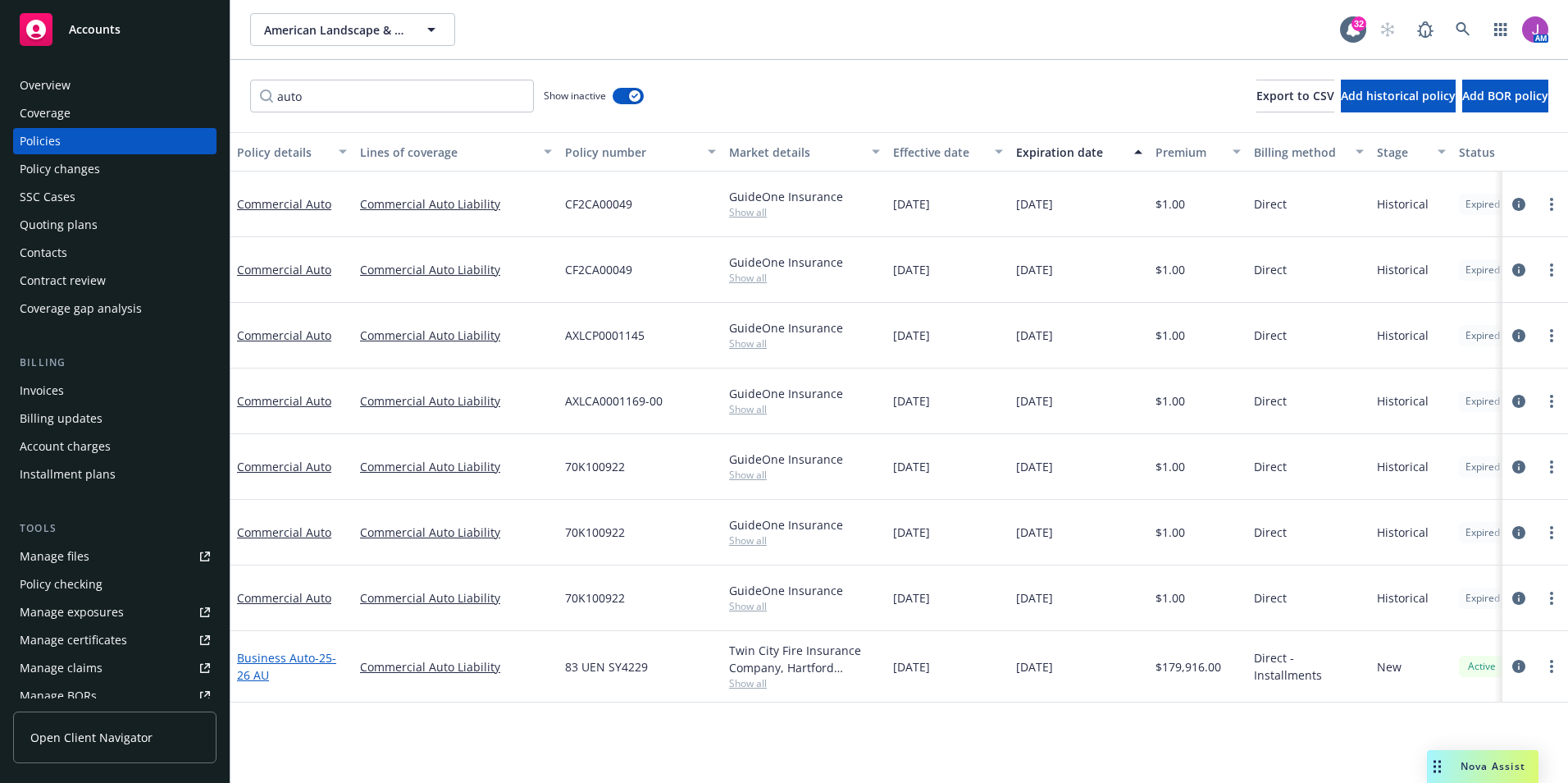
click at [302, 656] on link "Business Auto - 25-26 AU" at bounding box center [286, 666] width 99 height 33
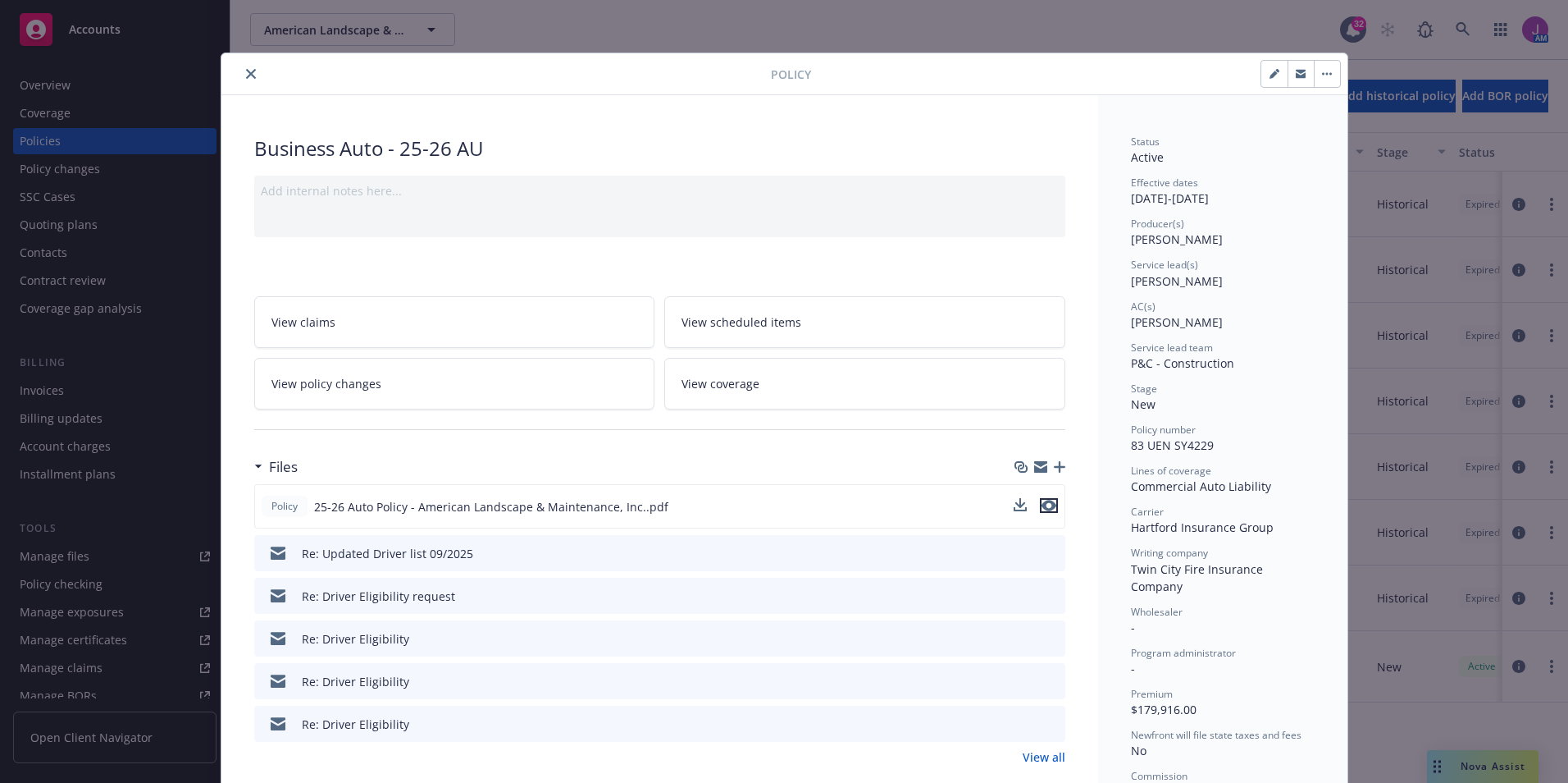
click at [1047, 501] on icon "preview file" at bounding box center [1048, 506] width 14 height 12
click at [241, 81] on button "close" at bounding box center [250, 74] width 20 height 20
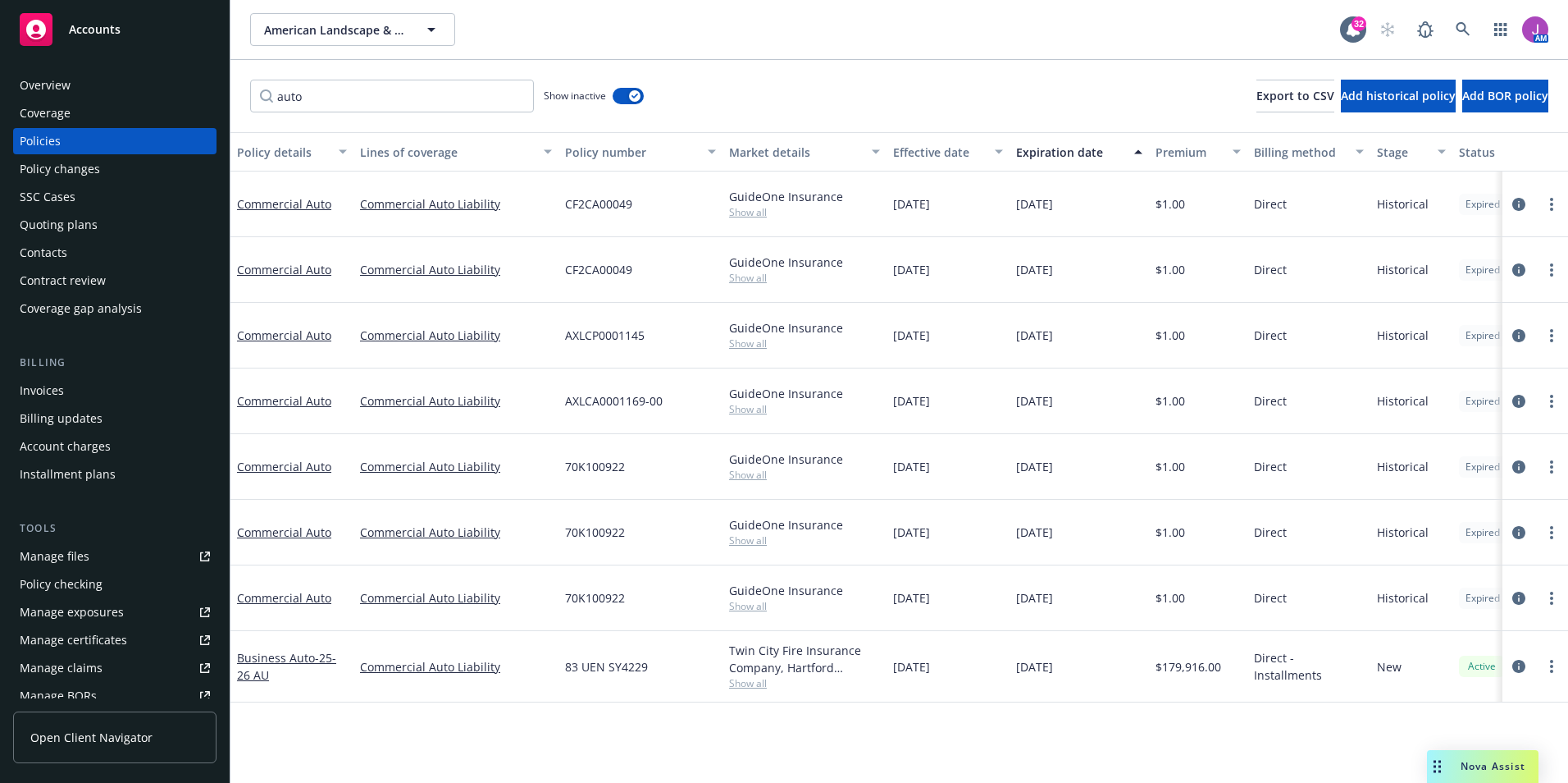
click at [105, 227] on div "Quoting plans" at bounding box center [115, 225] width 190 height 26
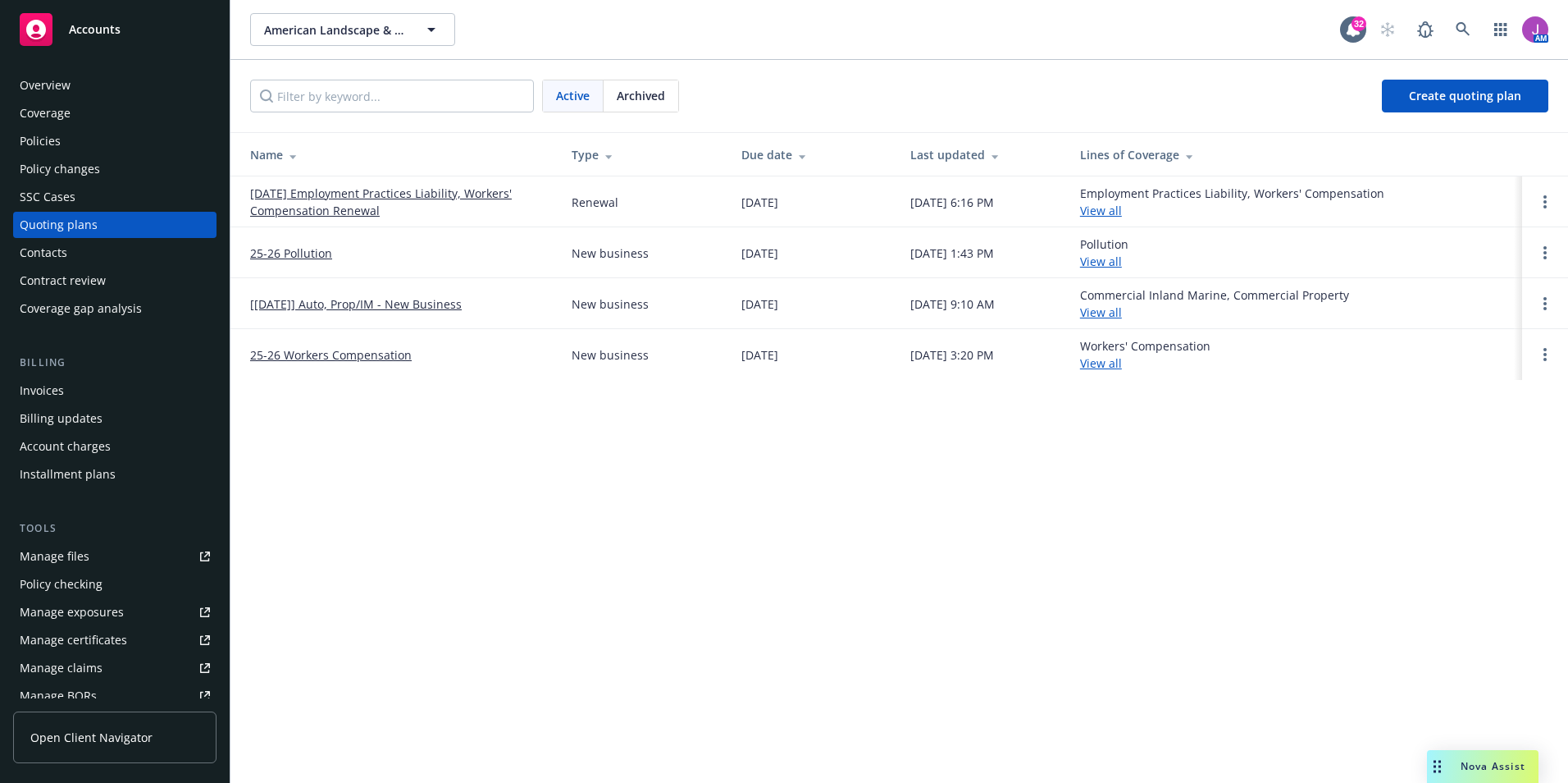
click at [337, 303] on link "[03/18/2025] Auto, Prop/IM - New Business" at bounding box center [356, 304] width 212 height 17
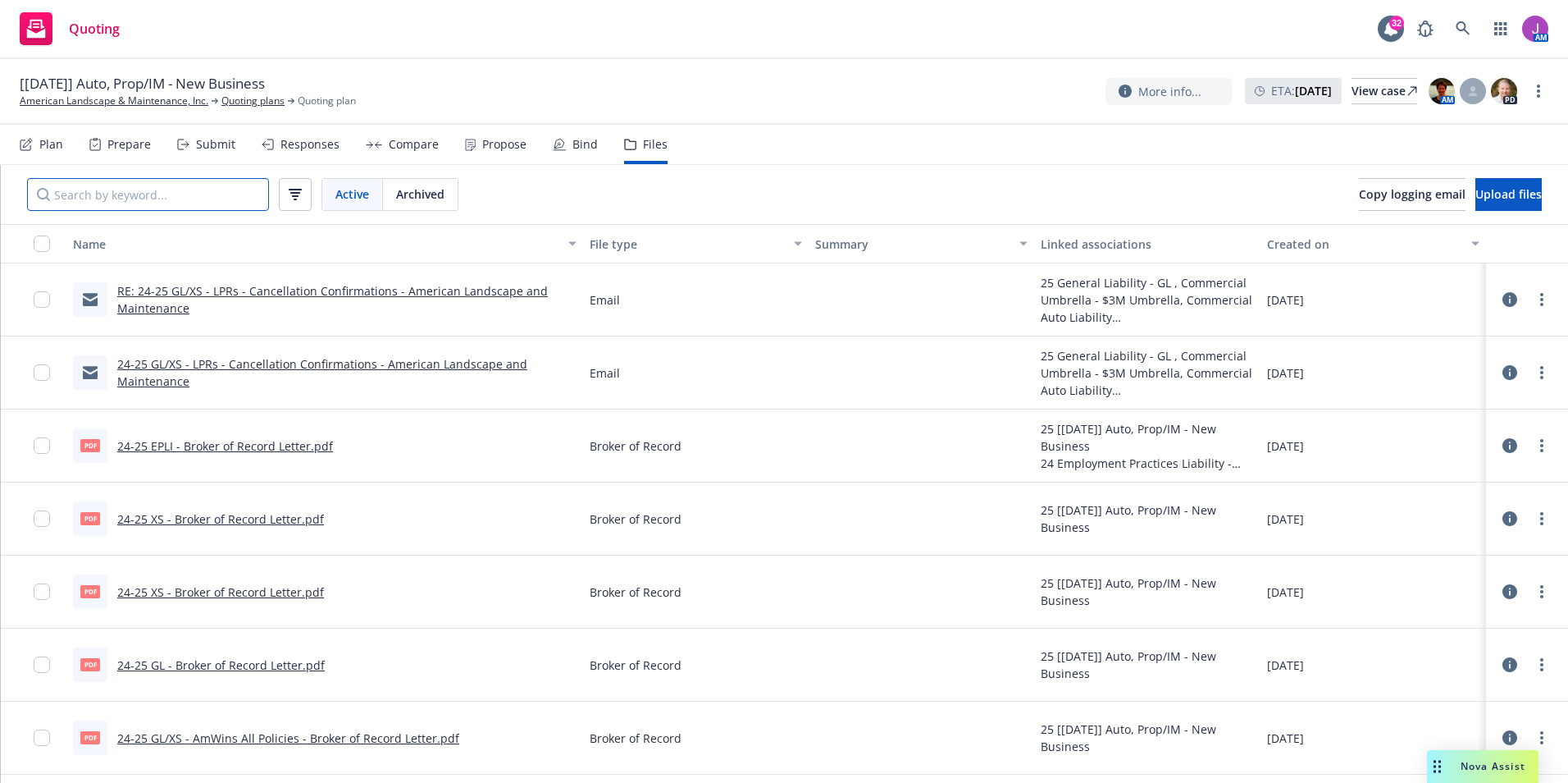
click at [179, 185] on input "Search by keyword..." at bounding box center [148, 195] width 242 height 33
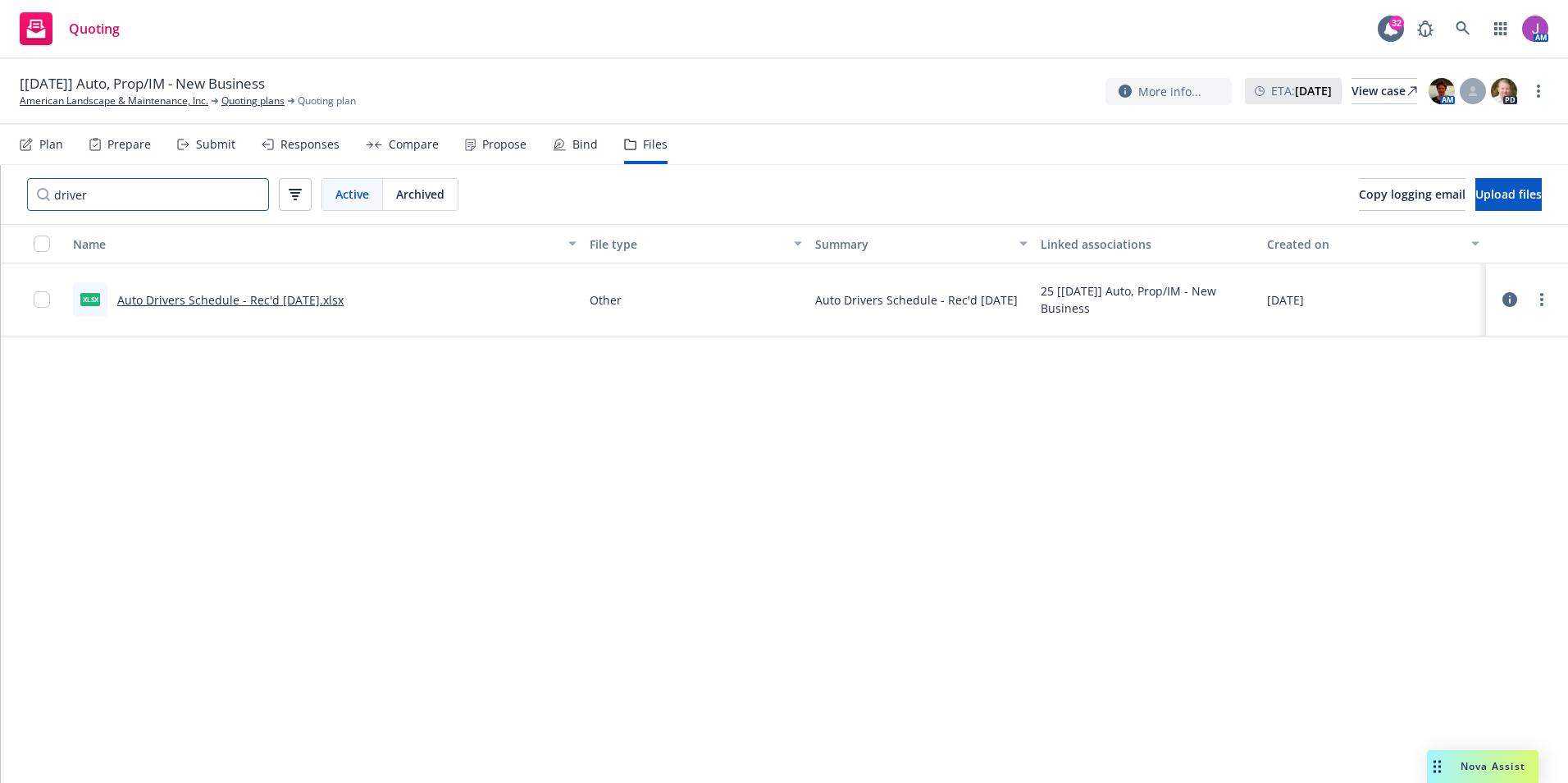
type input "driver"
click at [156, 300] on link "Auto Drivers Schedule - Rec'd 02-05-2025.xlsx" at bounding box center [230, 299] width 226 height 15
click at [1536, 300] on link "more" at bounding box center [1541, 299] width 20 height 20
click at [1427, 375] on link "Download" at bounding box center [1469, 366] width 163 height 33
click at [122, 90] on span "[03/18/2025] Auto, Prop/IM - New Business" at bounding box center [143, 83] width 246 height 20
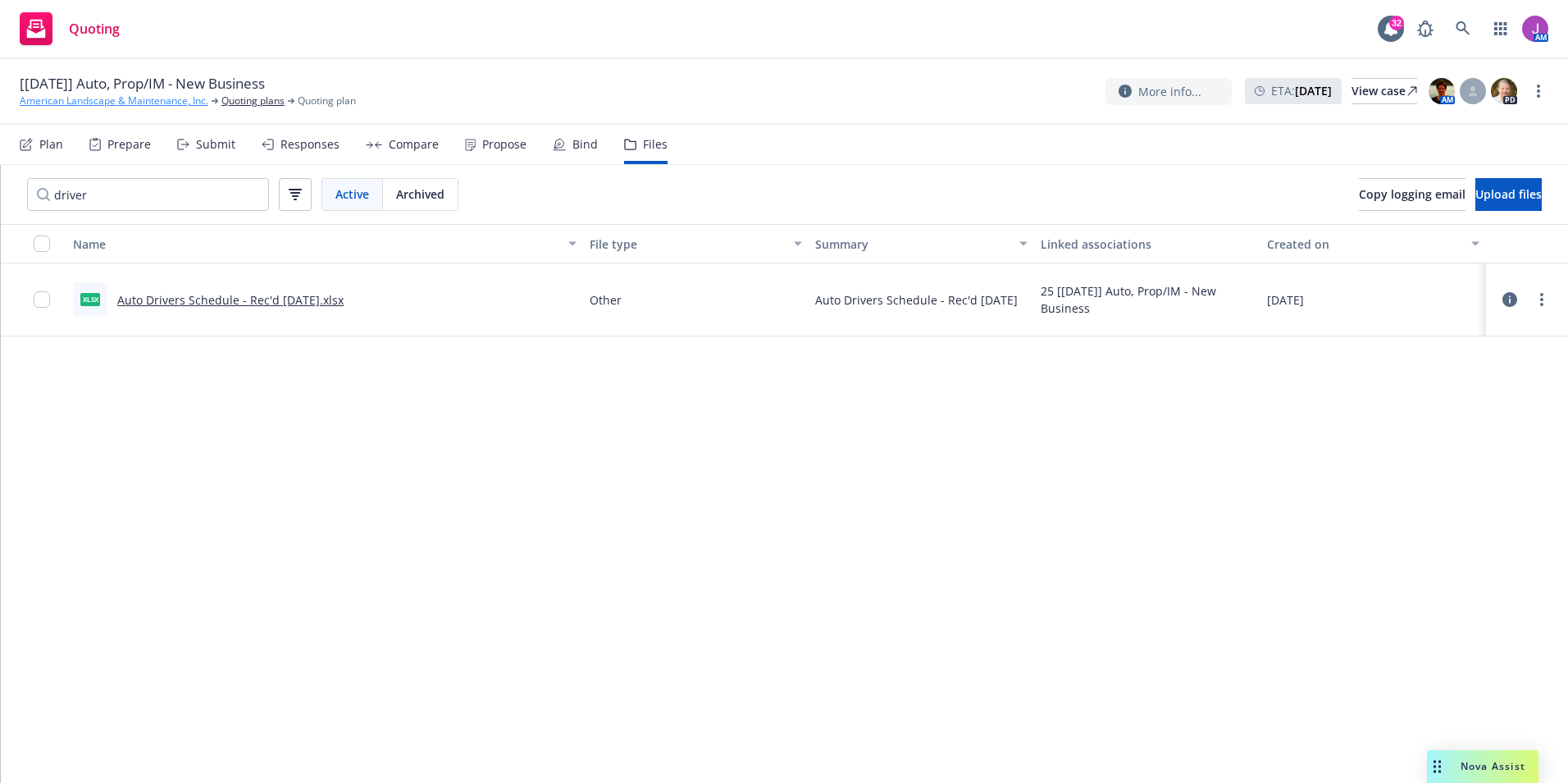
click at [120, 99] on link "American Landscape & Maintenance, Inc." at bounding box center [114, 100] width 189 height 14
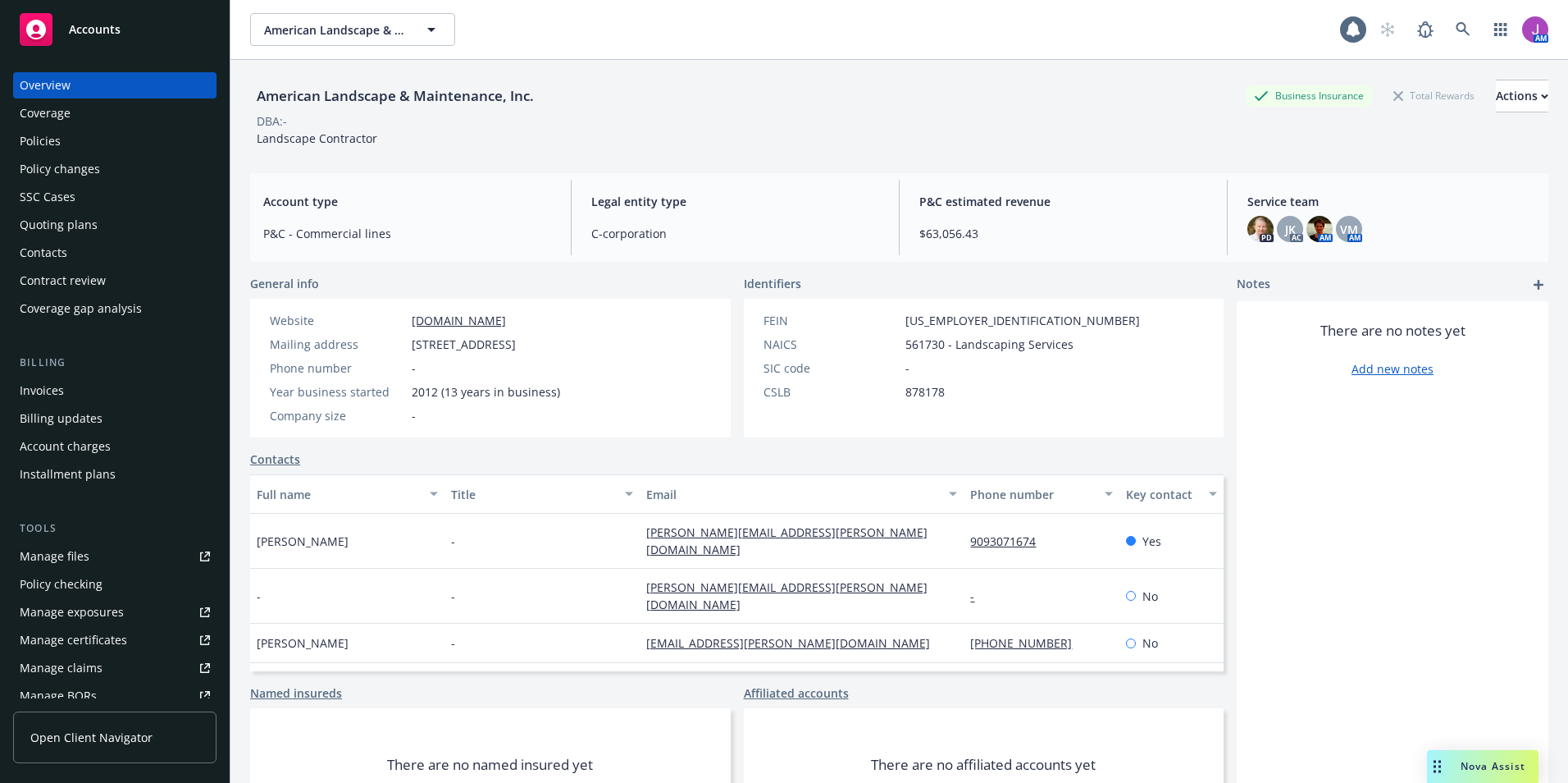
click at [92, 133] on div "Policies" at bounding box center [115, 140] width 190 height 26
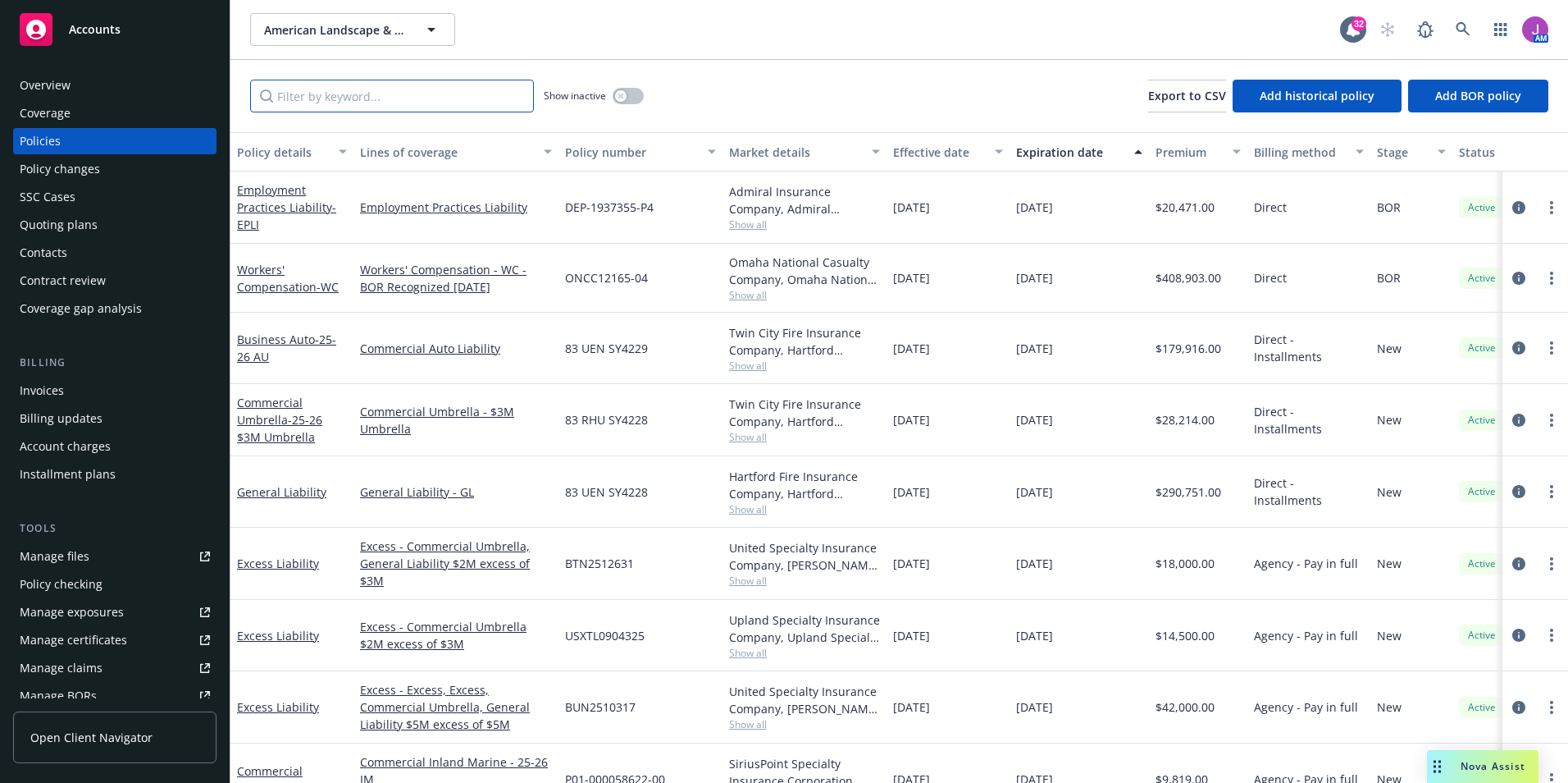
click at [326, 94] on input "Filter by keyword..." at bounding box center [392, 96] width 284 height 33
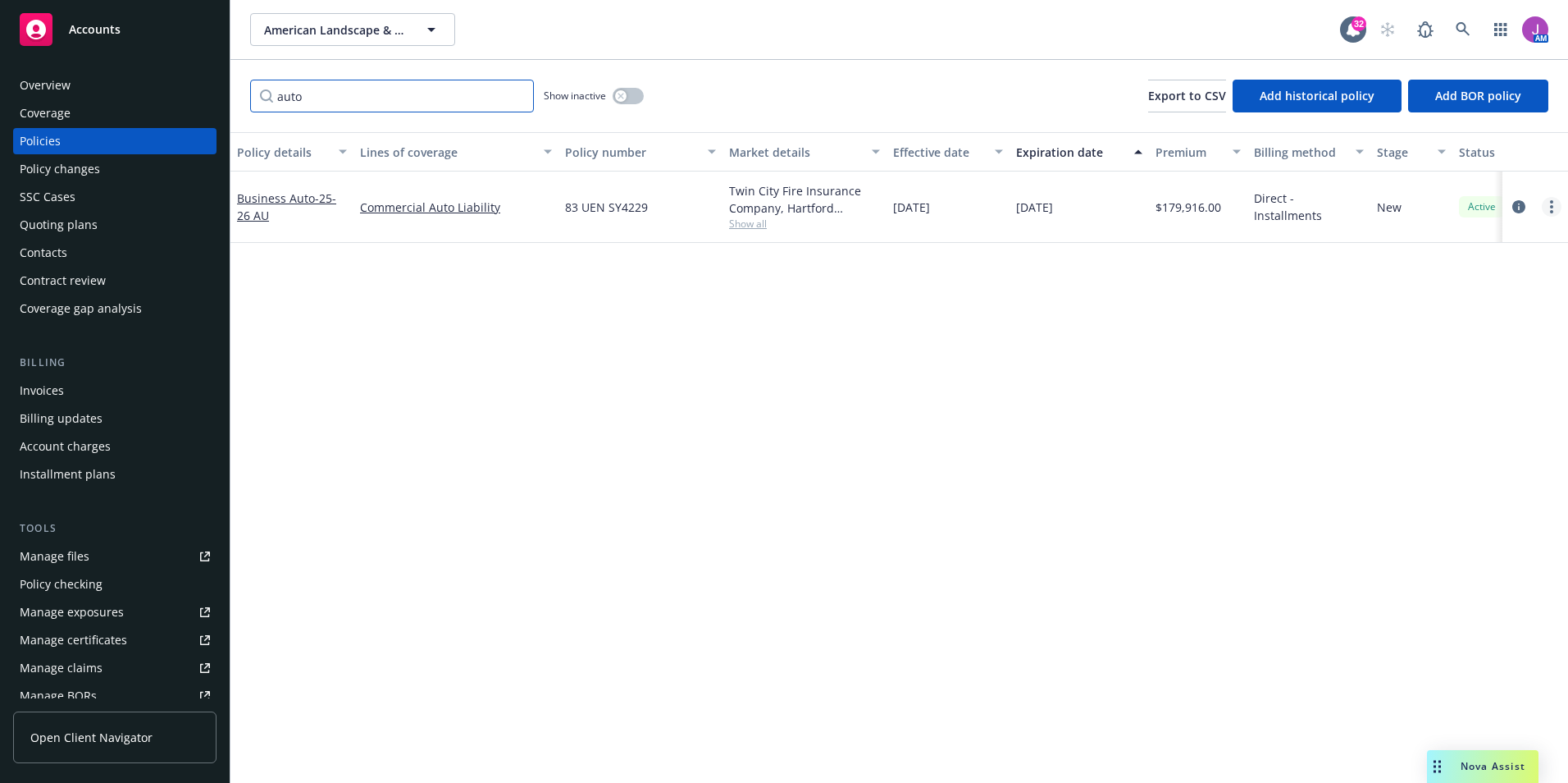
type input "auto"
click at [1548, 208] on link "more" at bounding box center [1551, 206] width 20 height 20
click at [1428, 432] on link "Copy logging email" at bounding box center [1463, 438] width 193 height 33
drag, startPoint x: 285, startPoint y: 90, endPoint x: 200, endPoint y: 88, distance: 85.0
click at [209, 88] on div "Accounts Overview Coverage Policies Policy changes SSC Cases Quoting plans Cont…" at bounding box center [784, 392] width 1568 height 783
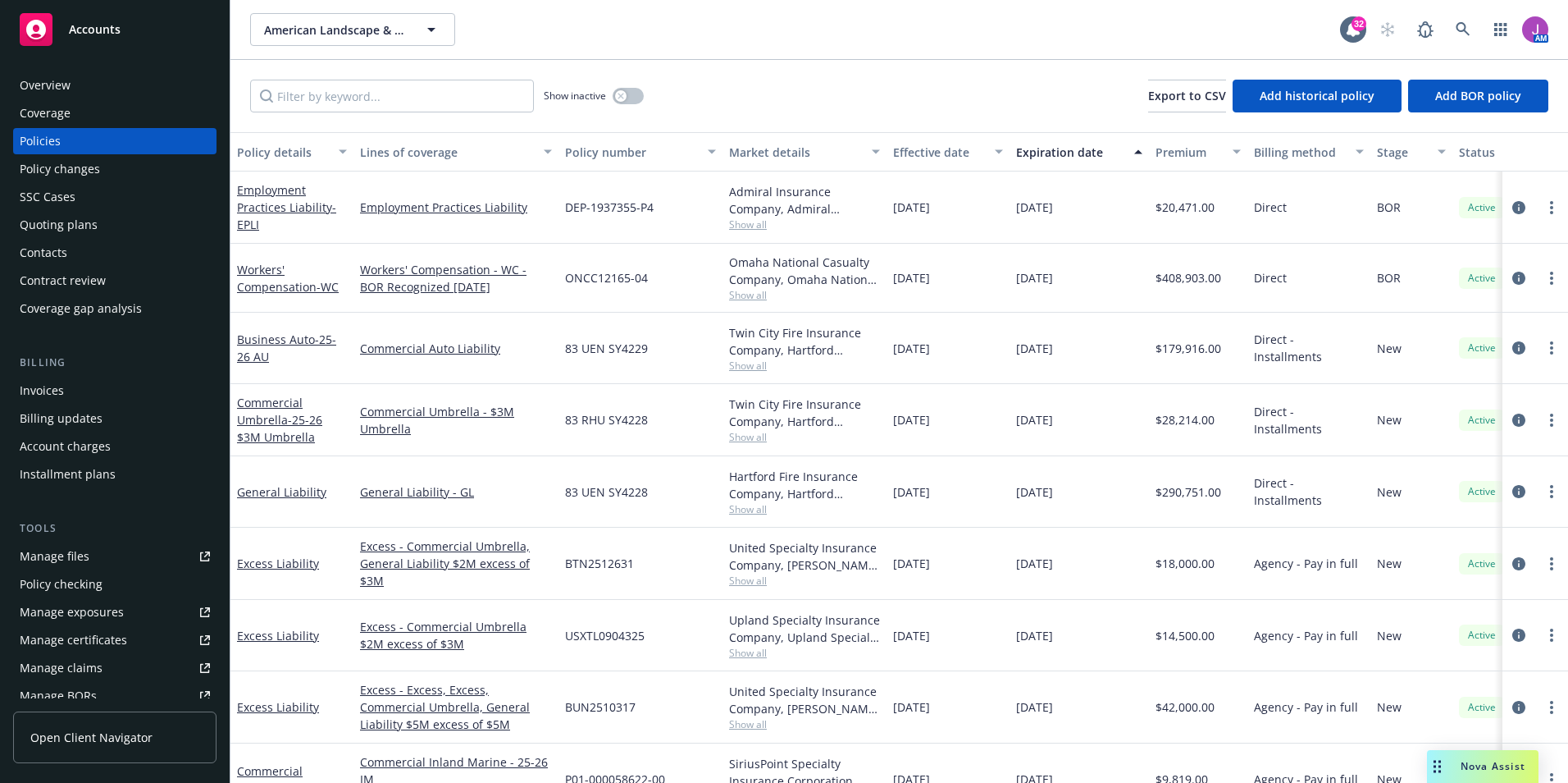
click at [56, 558] on div "Manage files" at bounding box center [55, 556] width 70 height 26
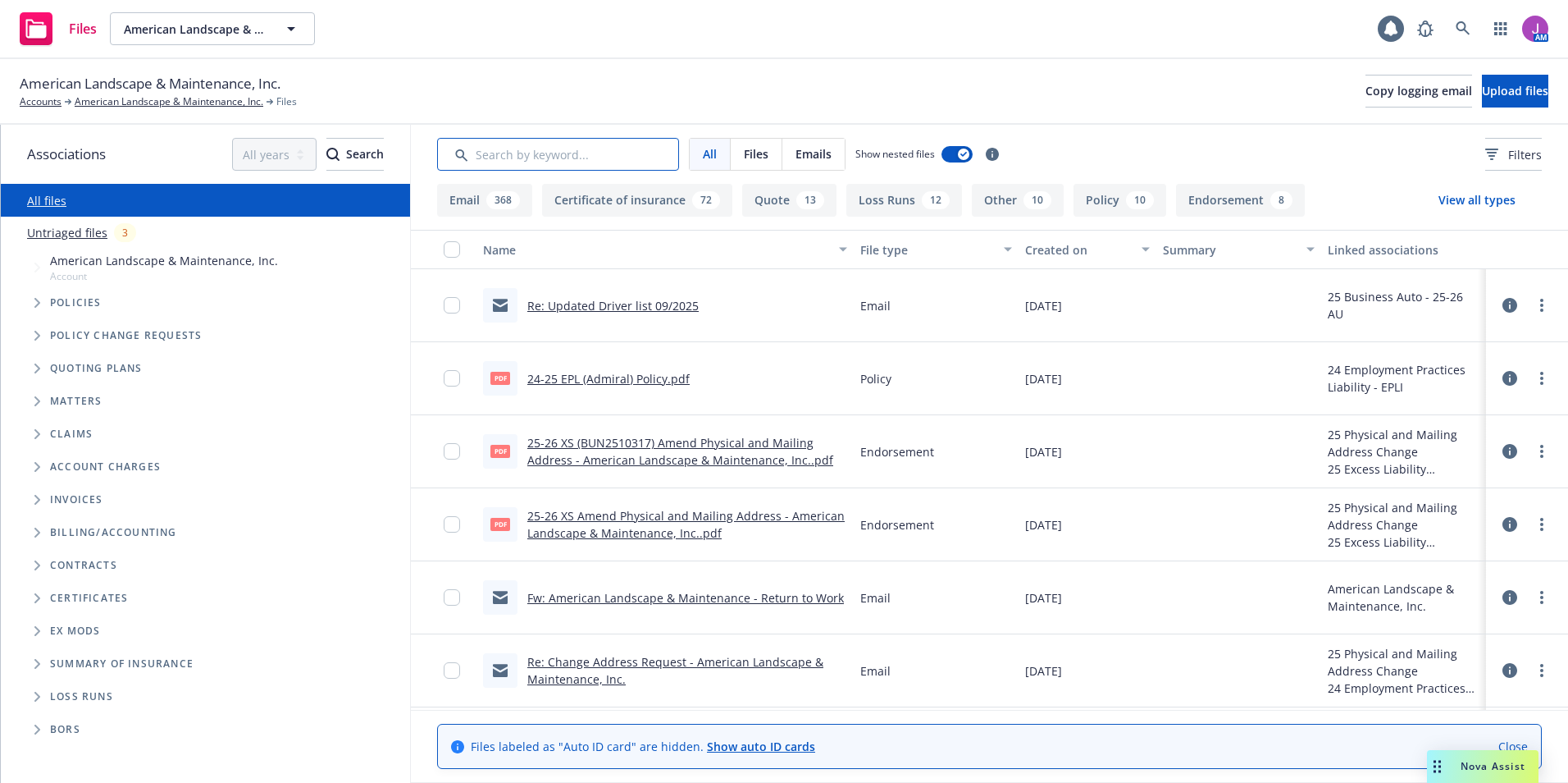
click at [558, 150] on input "Search by keyword..." at bounding box center [558, 154] width 242 height 33
paste input "[PERSON_NAME]"
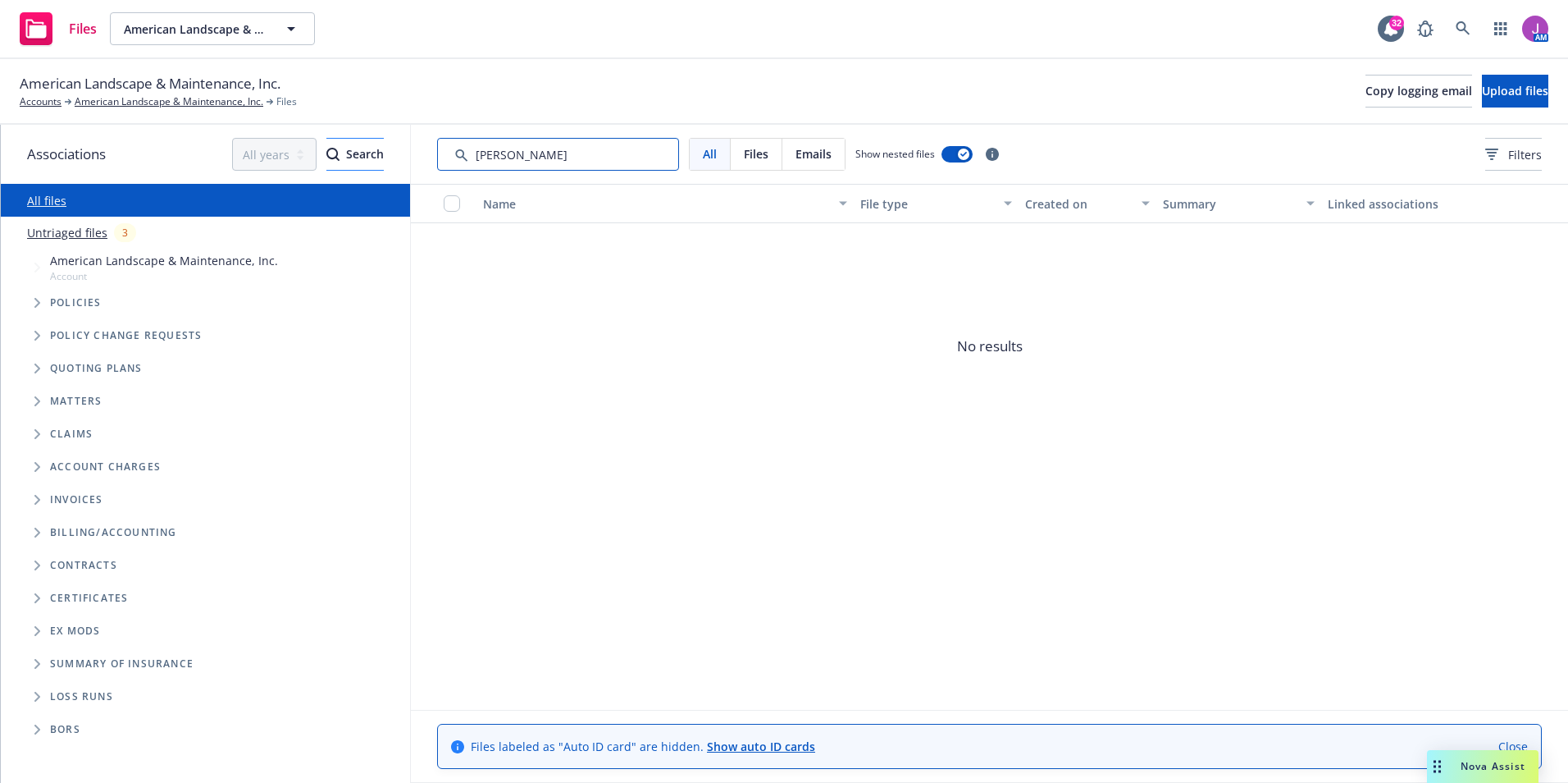
drag, startPoint x: 522, startPoint y: 152, endPoint x: 344, endPoint y: 139, distance: 178.5
click at [351, 140] on div "Associations All years 2027 2026 2025 2024 2023 2022 2021 2020 2019 2018 2017 2…" at bounding box center [784, 454] width 1567 height 658
type input "[PERSON_NAME]"
drag, startPoint x: 500, startPoint y: 148, endPoint x: 382, endPoint y: 136, distance: 118.6
click at [382, 136] on div "Associations All years 2027 2026 2025 2024 2023 2022 2021 2020 2019 2018 2017 2…" at bounding box center [784, 454] width 1567 height 658
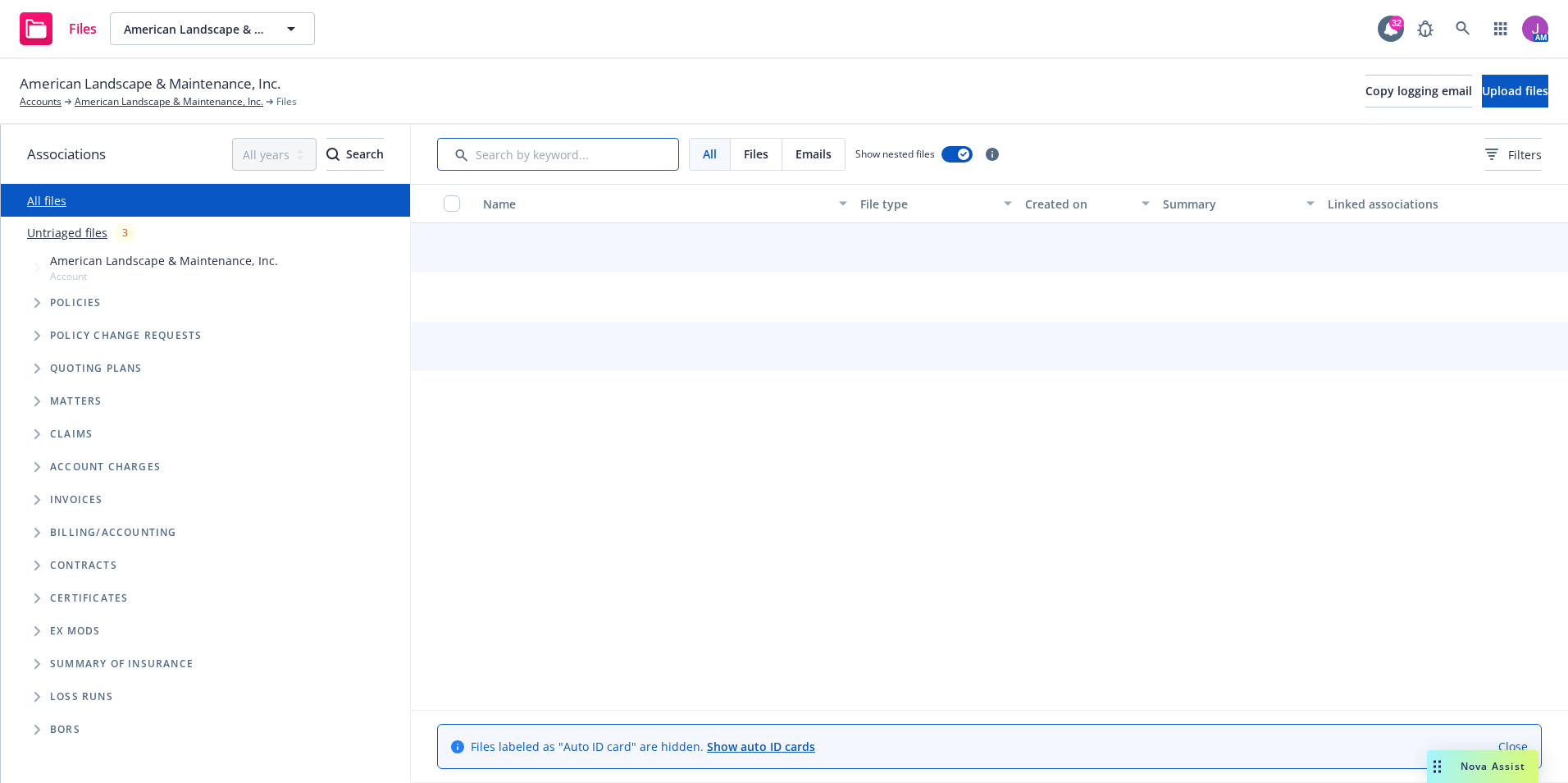
paste input "[PERSON_NAME]"
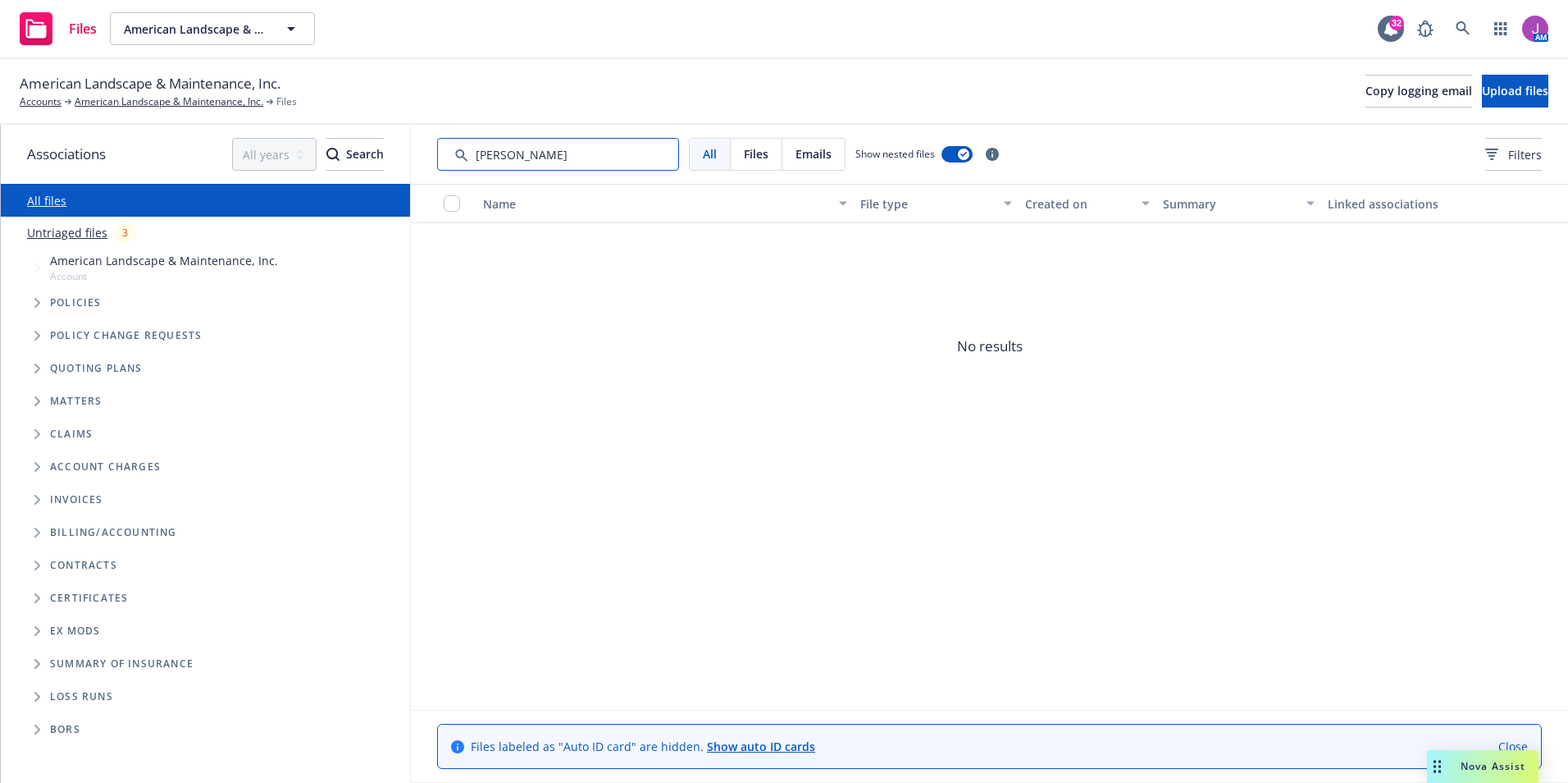
drag, startPoint x: 573, startPoint y: 155, endPoint x: 520, endPoint y: 149, distance: 53.3
click at [520, 149] on input "Search by keyword..." at bounding box center [558, 154] width 242 height 33
type input "[PERSON_NAME]"
drag, startPoint x: 255, startPoint y: 126, endPoint x: 221, endPoint y: 105, distance: 40.0
click at [235, 126] on div "Associations All years 2027 2026 2025 2024 2023 2022 2021 2020 2019 2018 2017 2…" at bounding box center [784, 454] width 1567 height 658
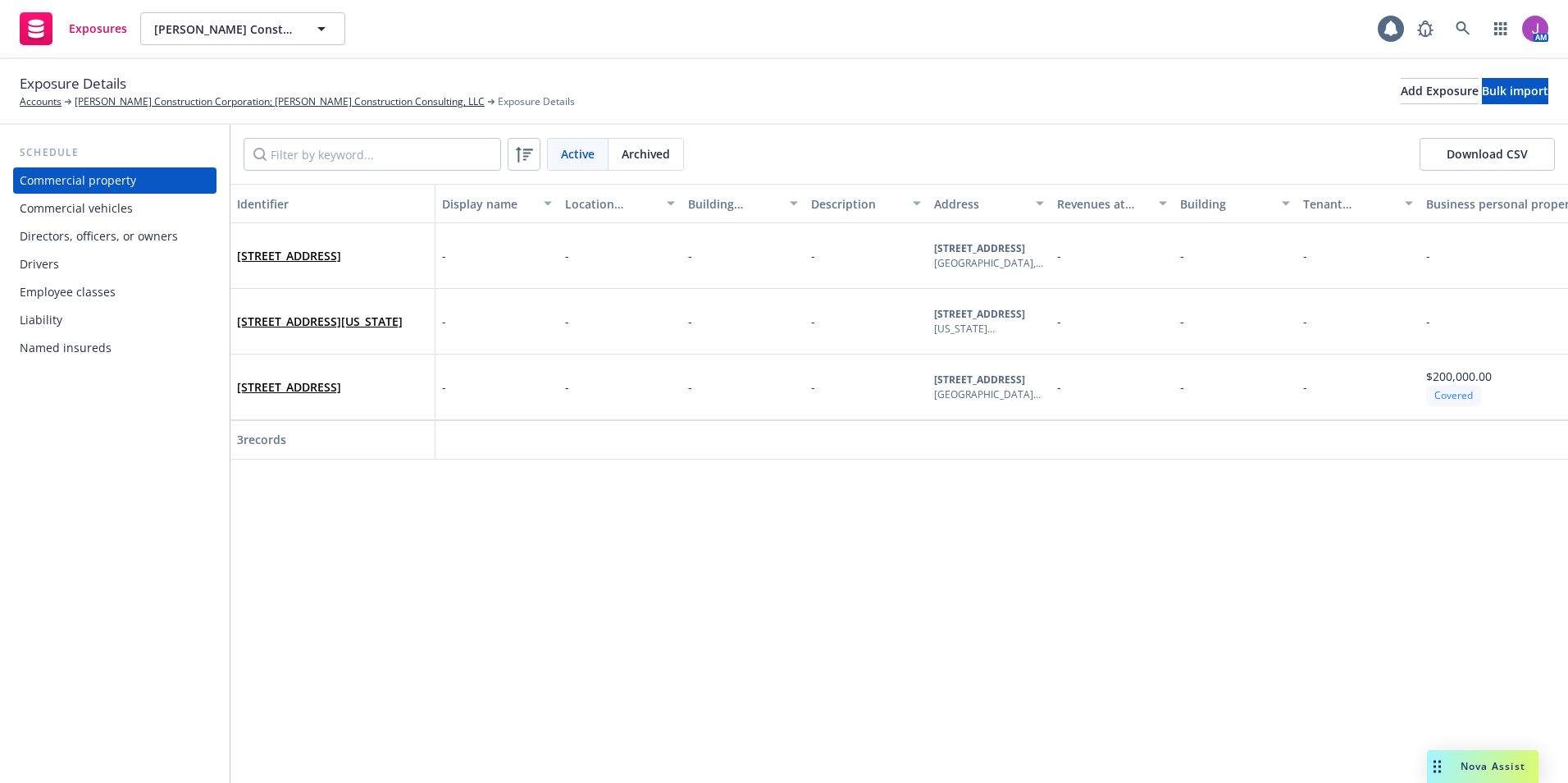
click at [83, 265] on div "Drivers" at bounding box center [115, 264] width 190 height 26
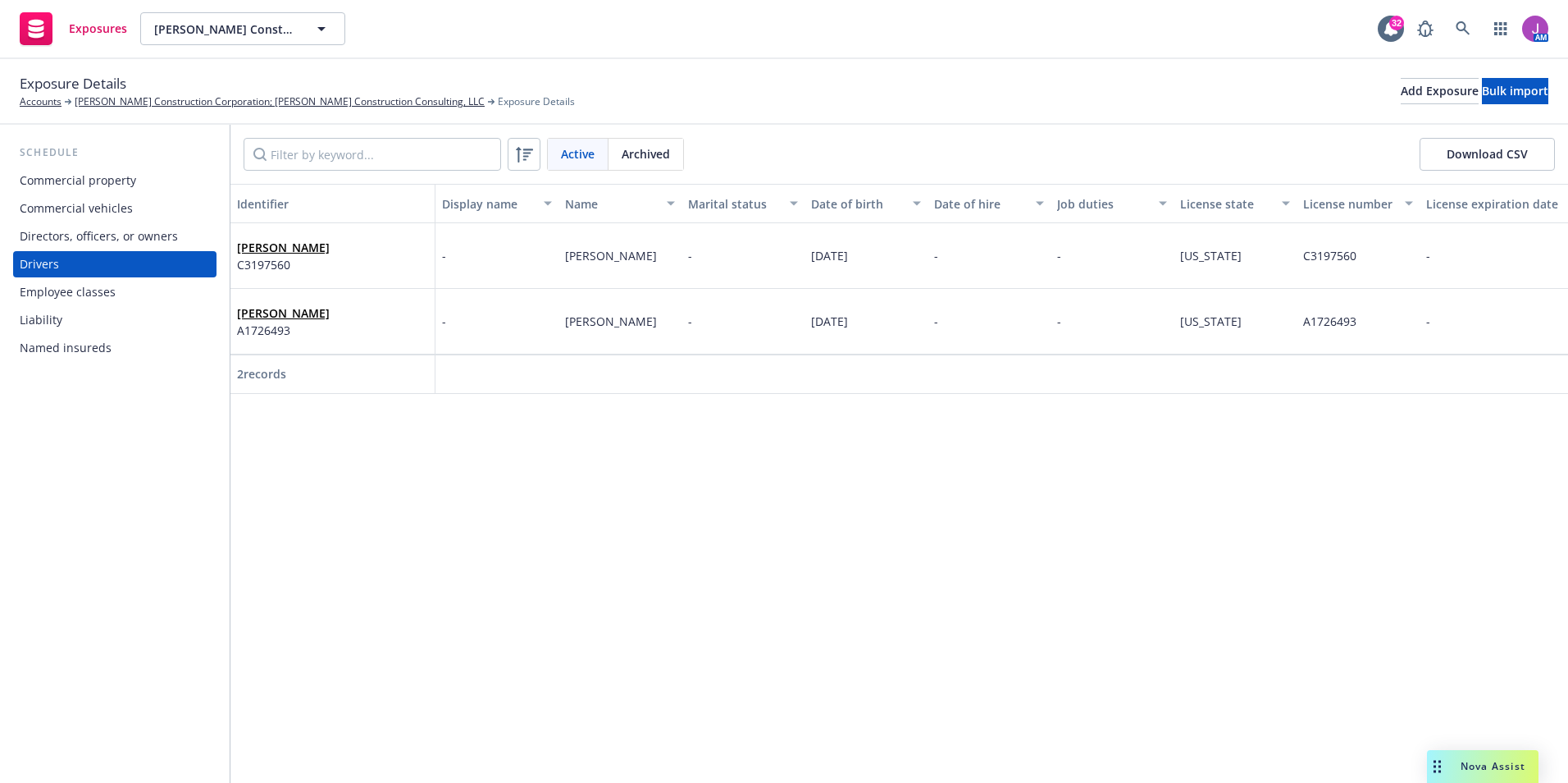
click at [66, 212] on div "Commercial vehicles" at bounding box center [77, 207] width 113 height 26
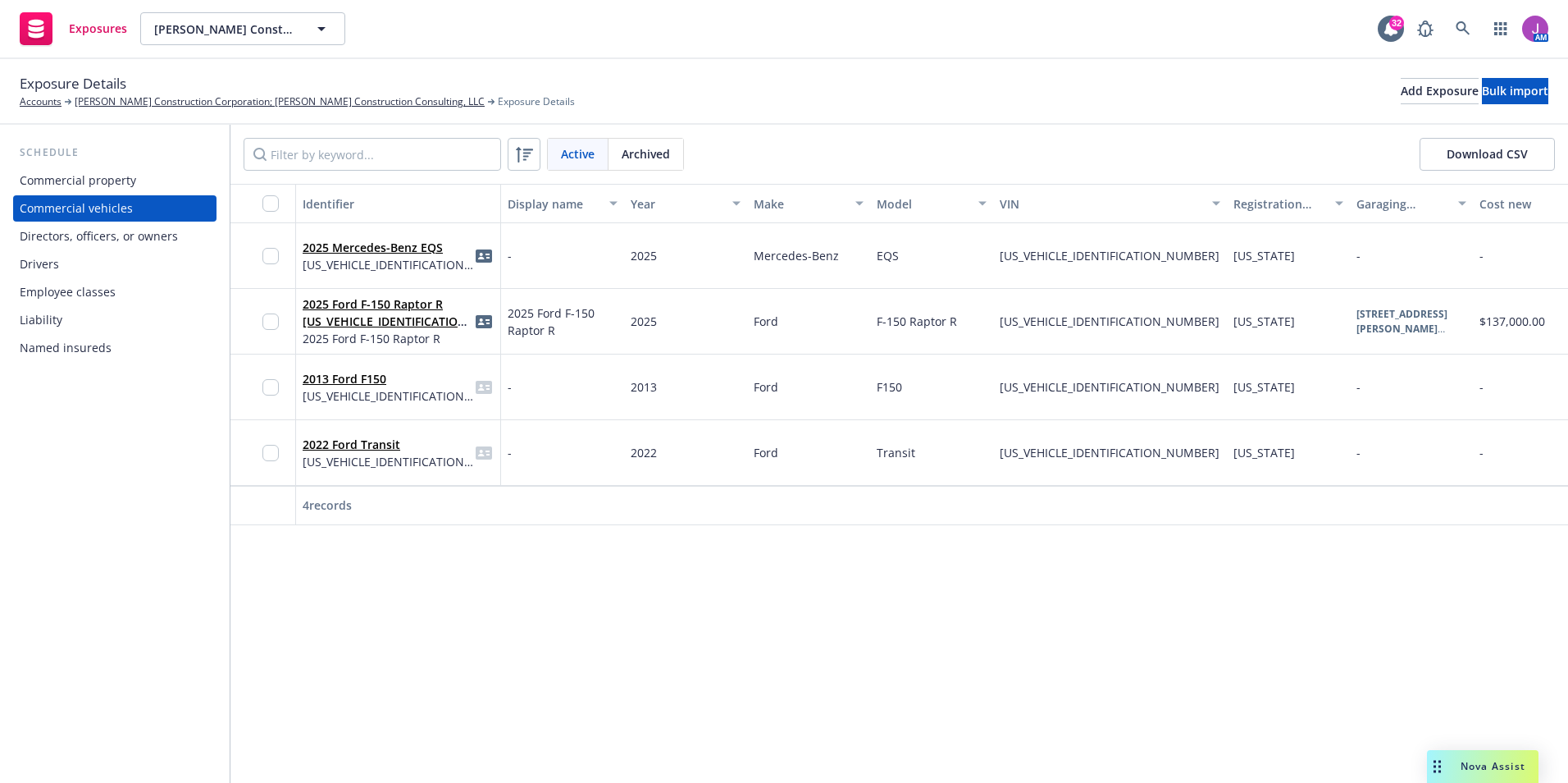
click at [446, 386] on div "2013 Ford F150 1FTFWAR60DFA56160" at bounding box center [397, 387] width 191 height 45
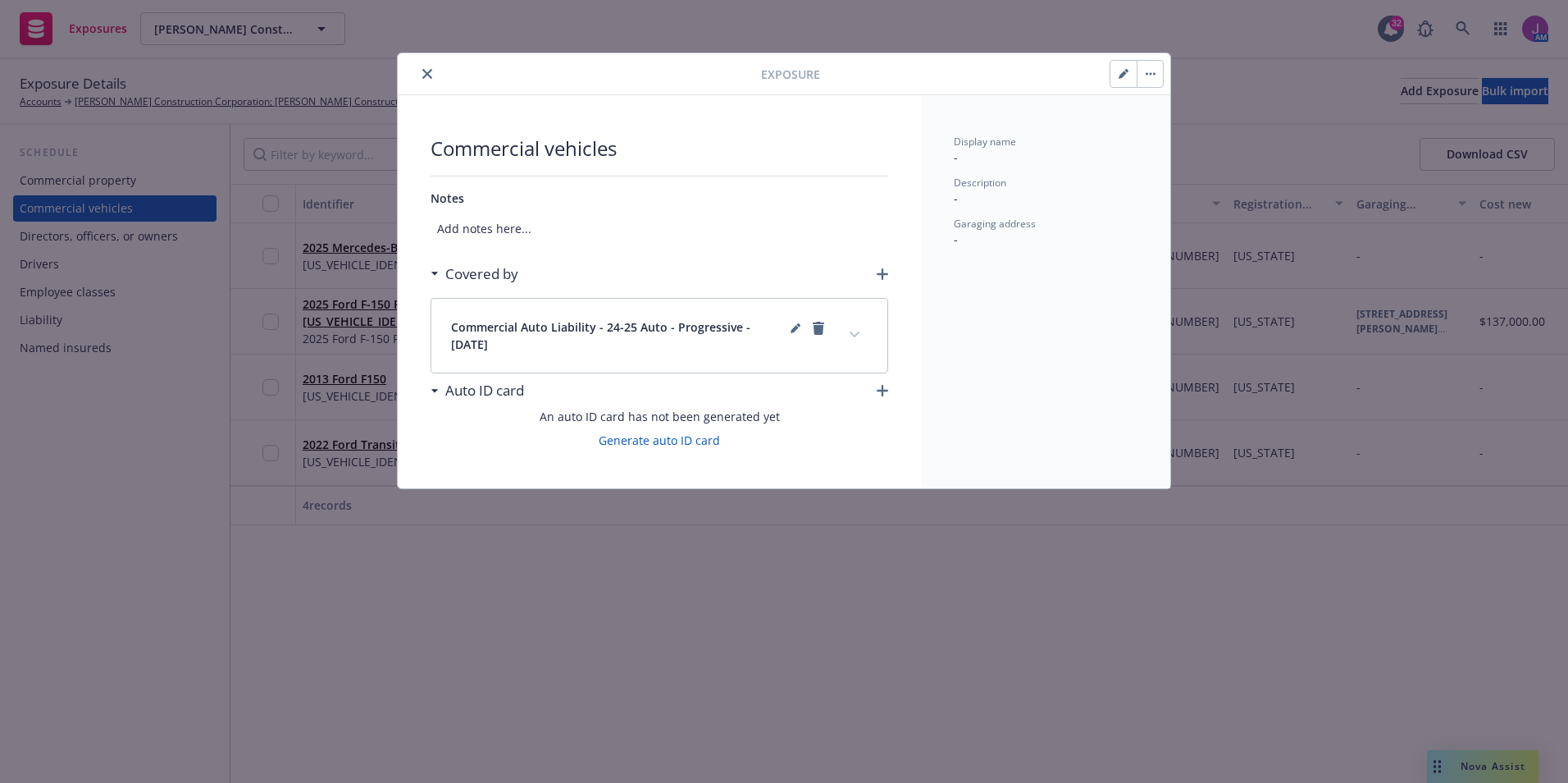
click at [1121, 78] on icon "button" at bounding box center [1122, 75] width 9 height 9
select select "CA"
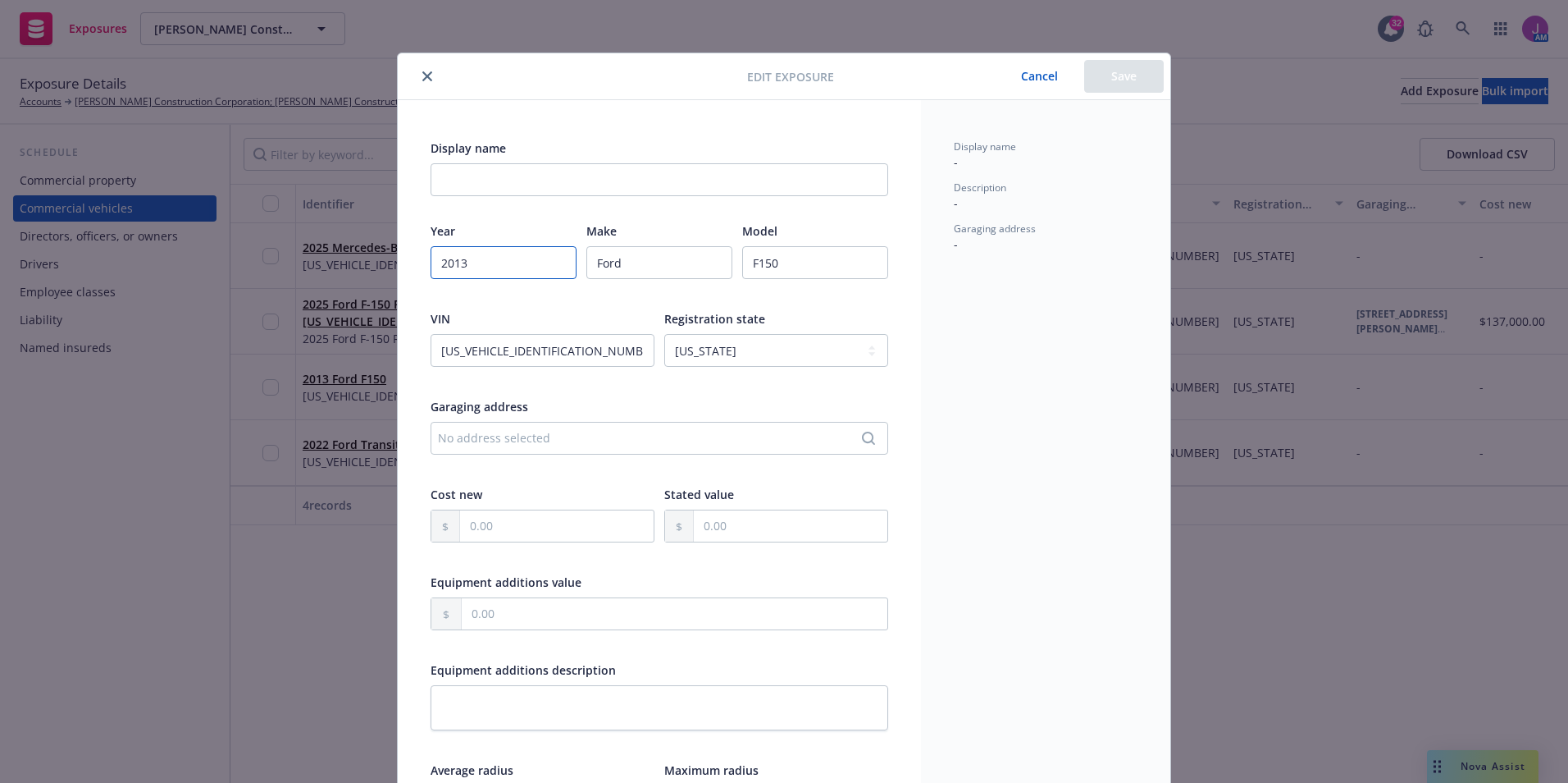
click at [460, 264] on input "2013" at bounding box center [503, 262] width 146 height 33
type input "2014"
click at [1139, 60] on button "Save" at bounding box center [1123, 76] width 80 height 33
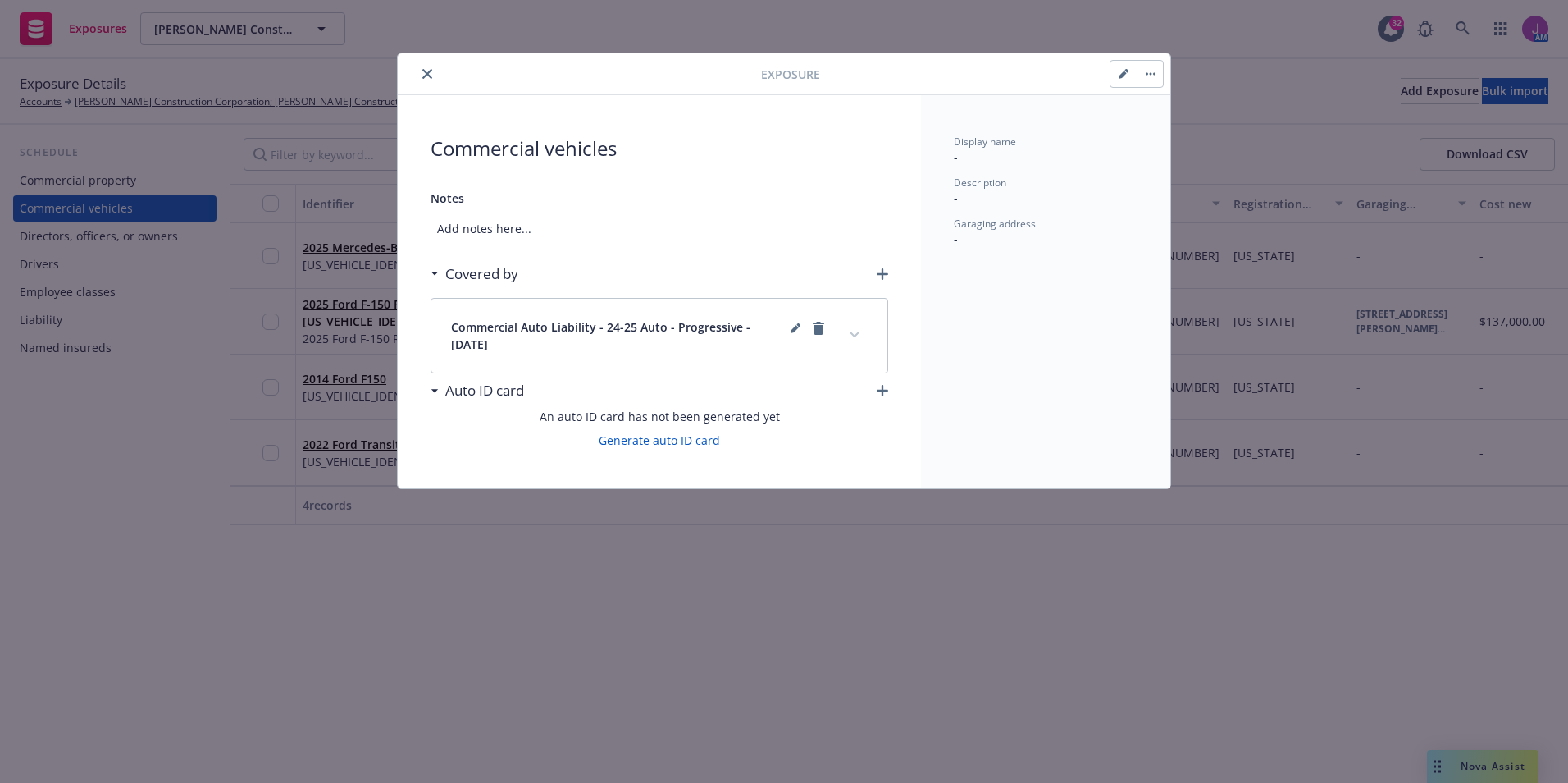
click at [427, 79] on button "close" at bounding box center [427, 74] width 20 height 20
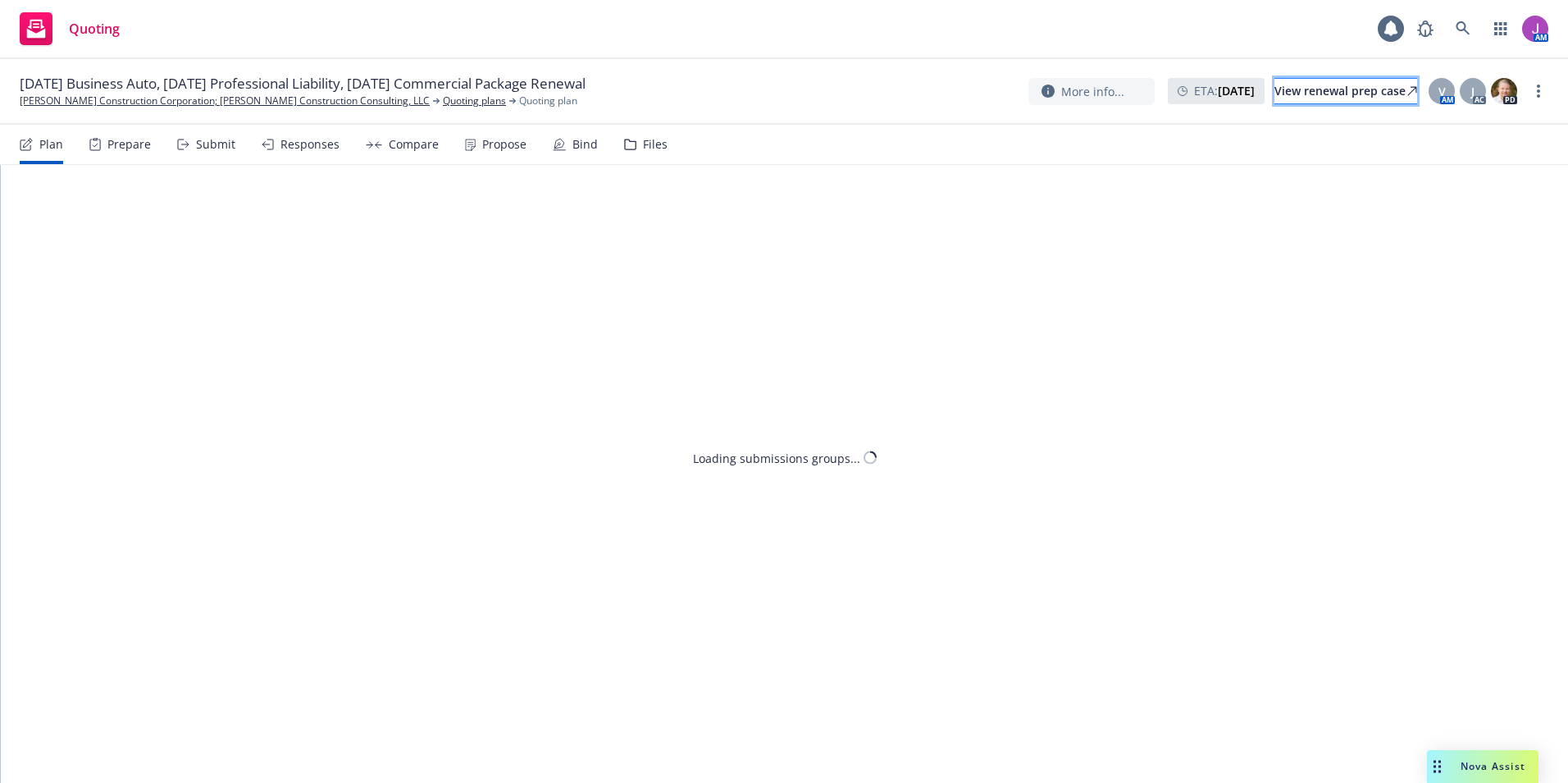
click at [1295, 87] on div "View renewal prep case" at bounding box center [1346, 91] width 143 height 25
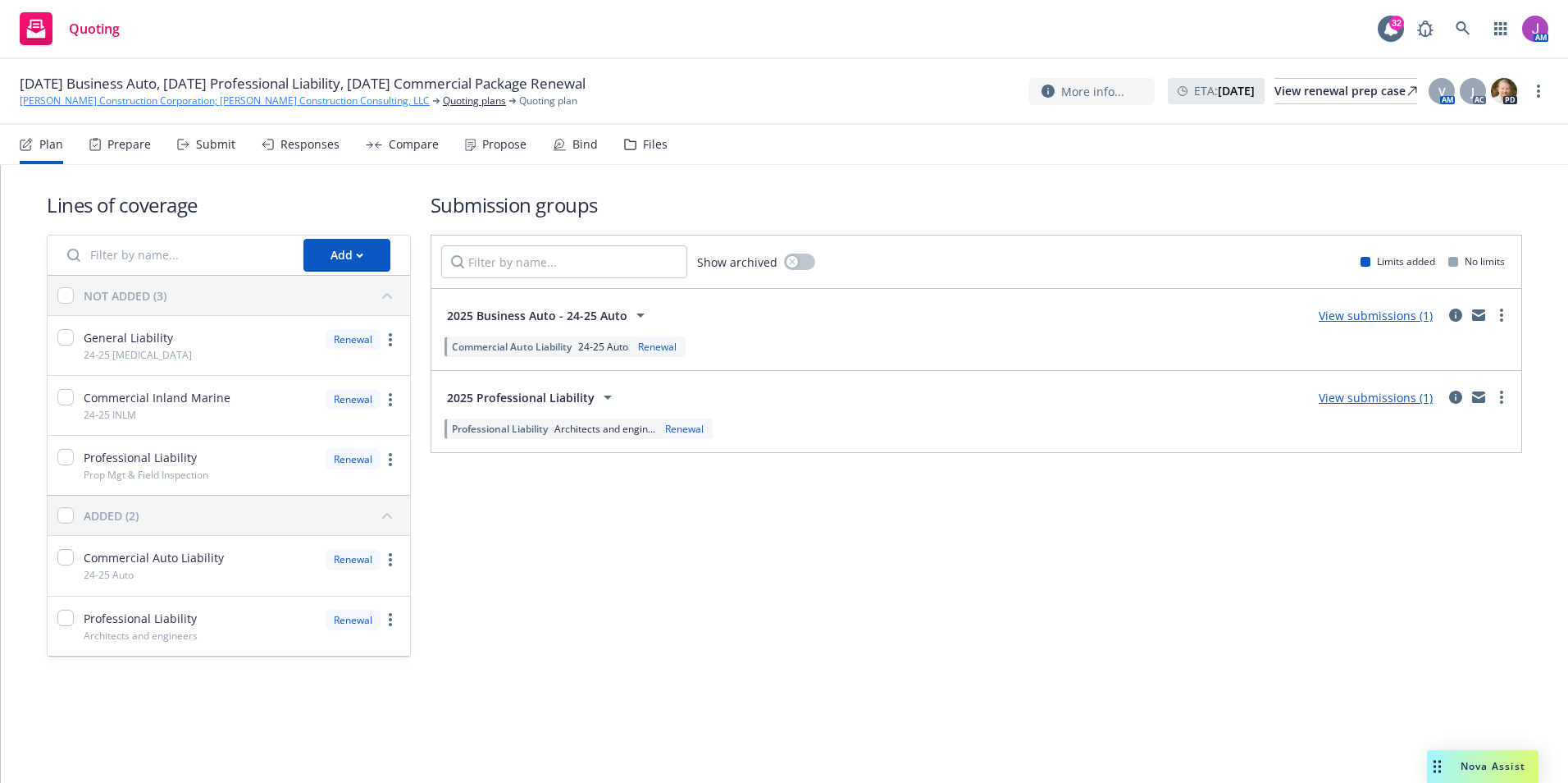
click at [209, 102] on link "[PERSON_NAME] Construction Corporation; [PERSON_NAME] Construction Consulting, …" at bounding box center [224, 100] width 410 height 14
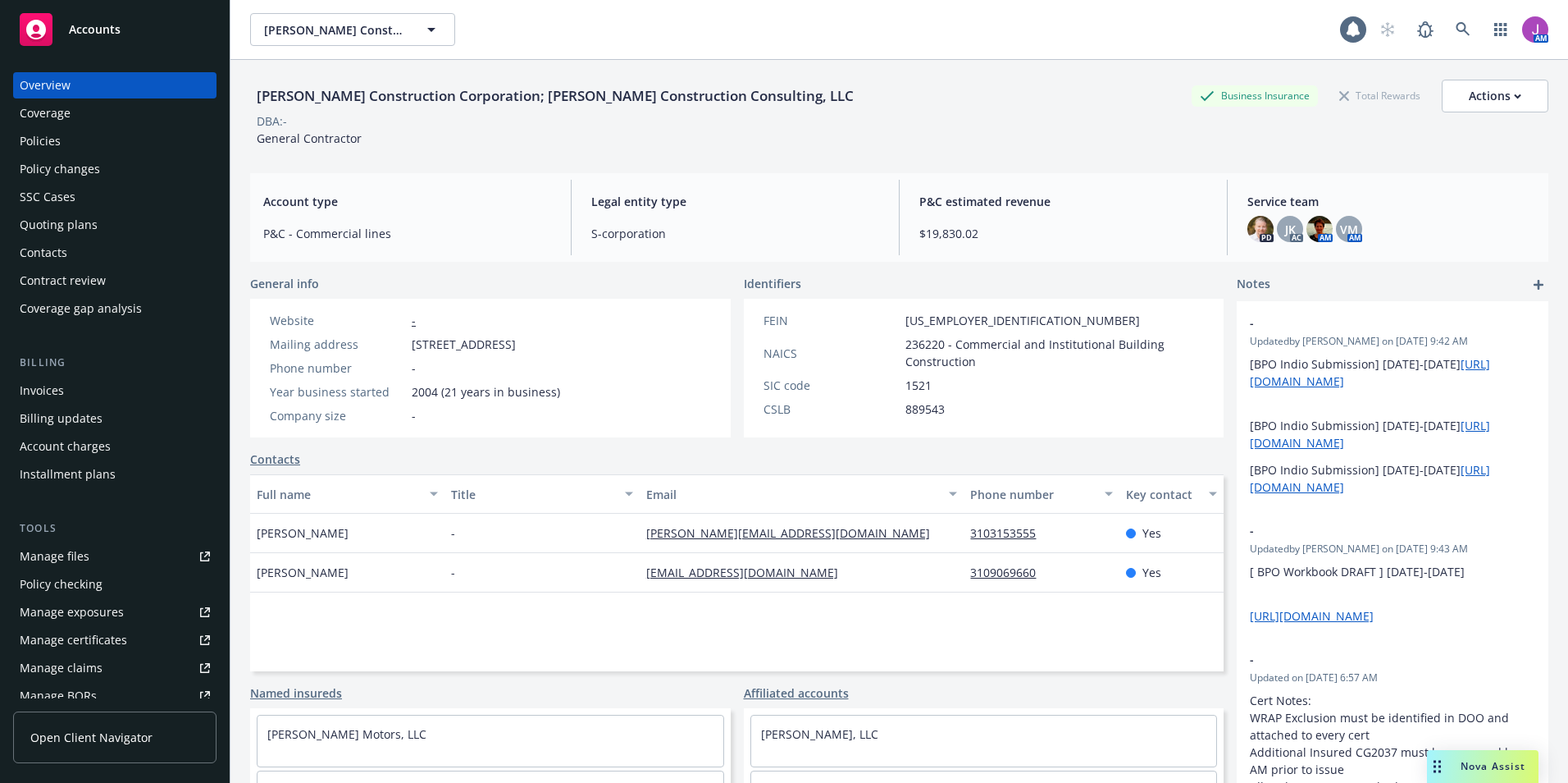
click at [68, 249] on div "Contacts" at bounding box center [115, 252] width 190 height 26
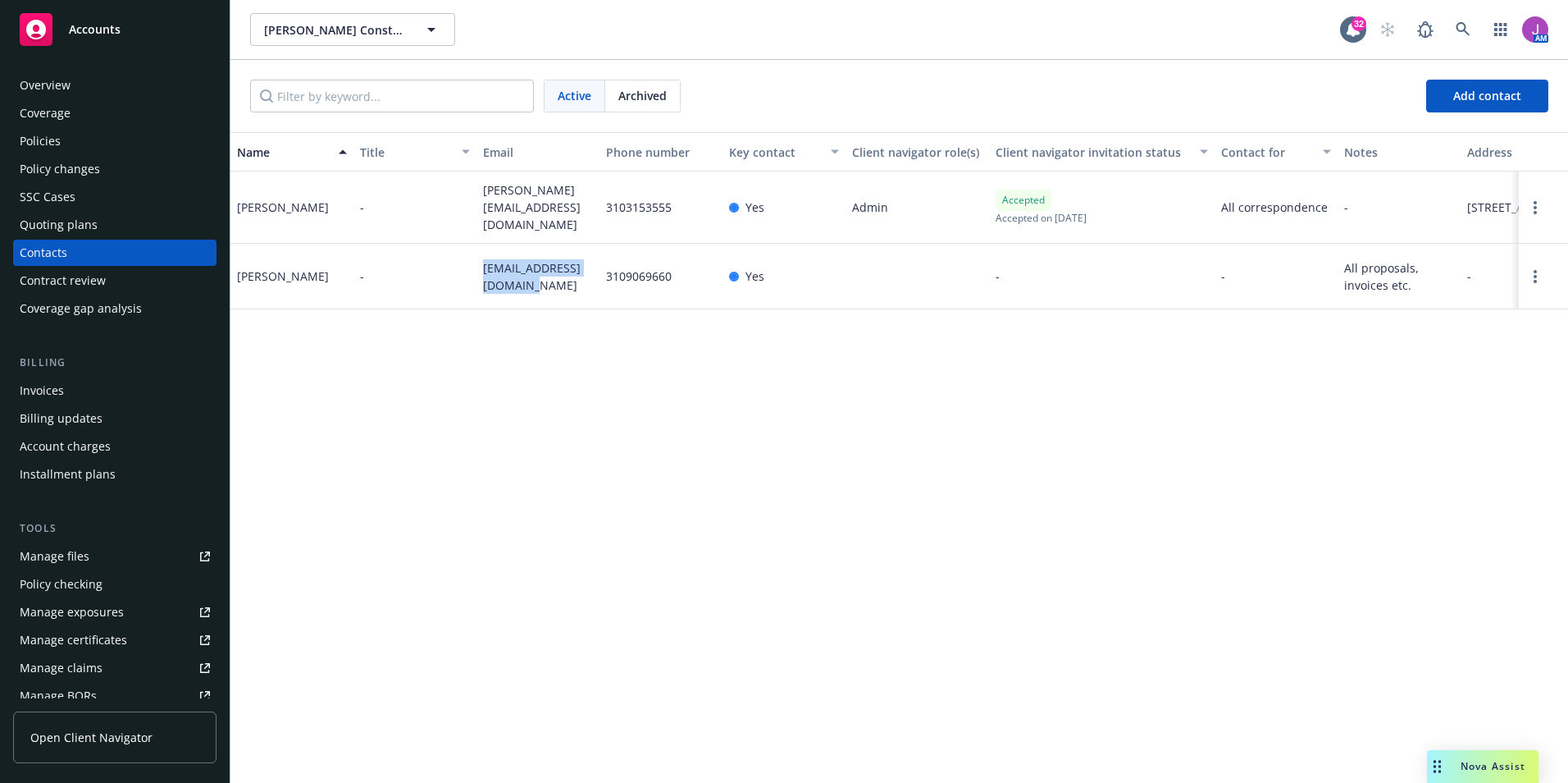
drag, startPoint x: 481, startPoint y: 270, endPoint x: 516, endPoint y: 302, distance: 47.4
click at [516, 302] on div "accounting@riehlllc.com" at bounding box center [538, 276] width 123 height 65
copy span "accounting@riehlllc.com"
drag, startPoint x: 488, startPoint y: 270, endPoint x: 507, endPoint y: 306, distance: 40.7
click at [507, 306] on div "Christina Chavez - accounting@riehlllc.com 3109069660 Yes - - All proposals, in…" at bounding box center [899, 276] width 1337 height 65
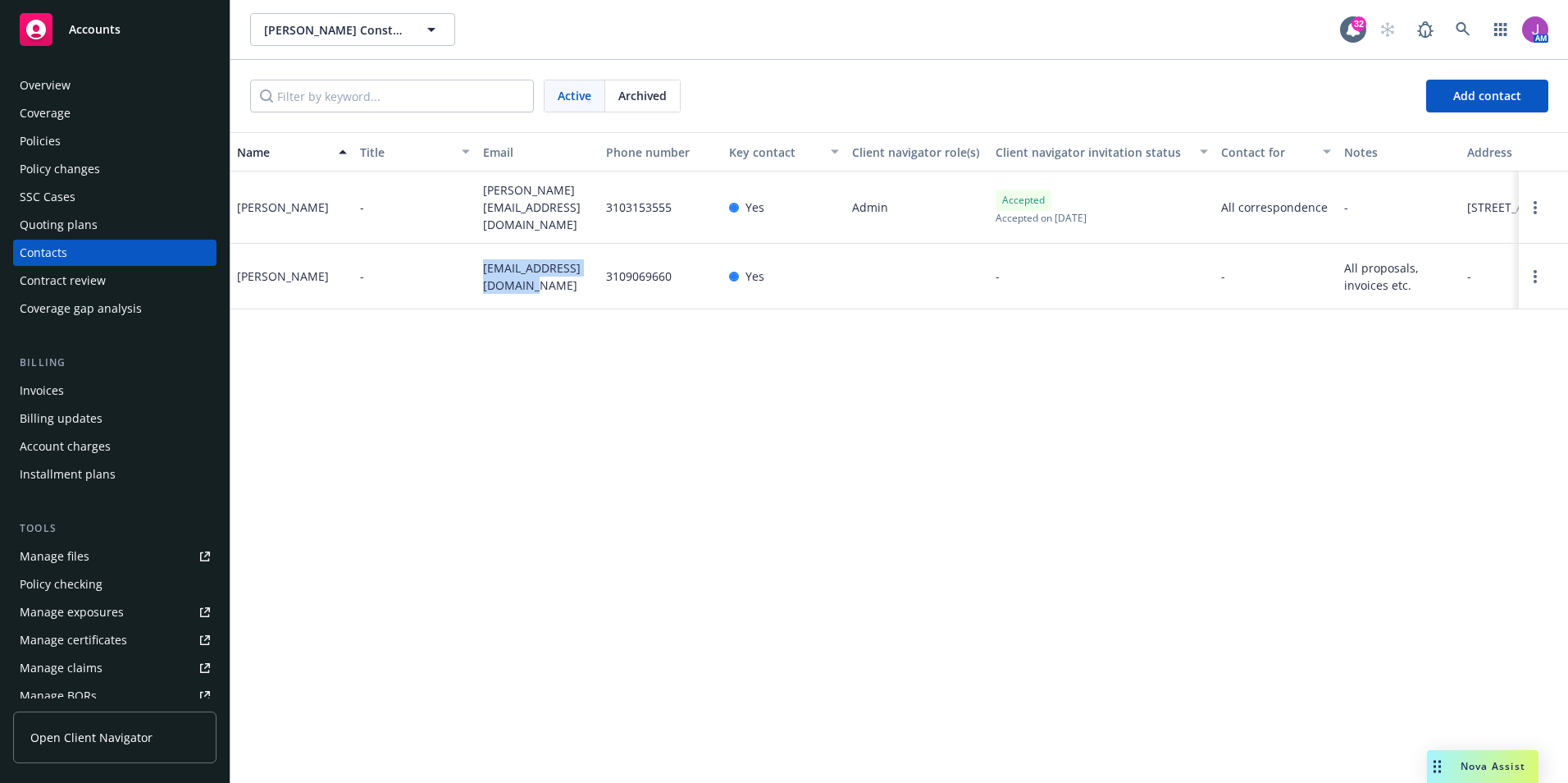
copy div "accounting@riehlllc.com"
drag, startPoint x: 558, startPoint y: 223, endPoint x: 596, endPoint y: 226, distance: 38.1
click at [596, 226] on div "Brian Friedrich - brian@riehlllc.com 3103153555 Yes Admin Accepted Accepted on …" at bounding box center [899, 207] width 1337 height 72
copy div "brian@riehlllc.com"
click at [68, 145] on div "Policies" at bounding box center [115, 140] width 190 height 26
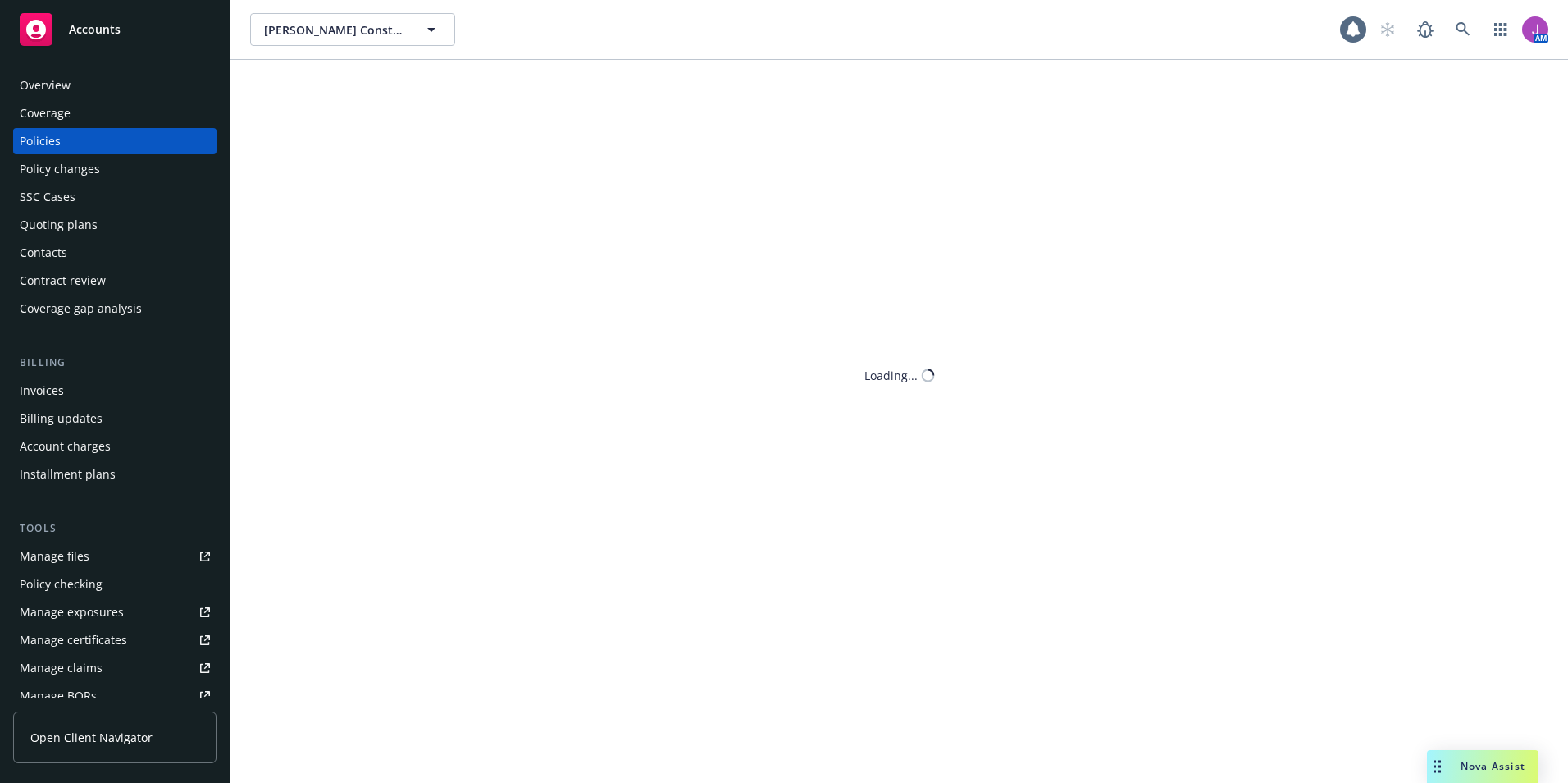
click at [82, 219] on div "Quoting plans" at bounding box center [59, 225] width 78 height 26
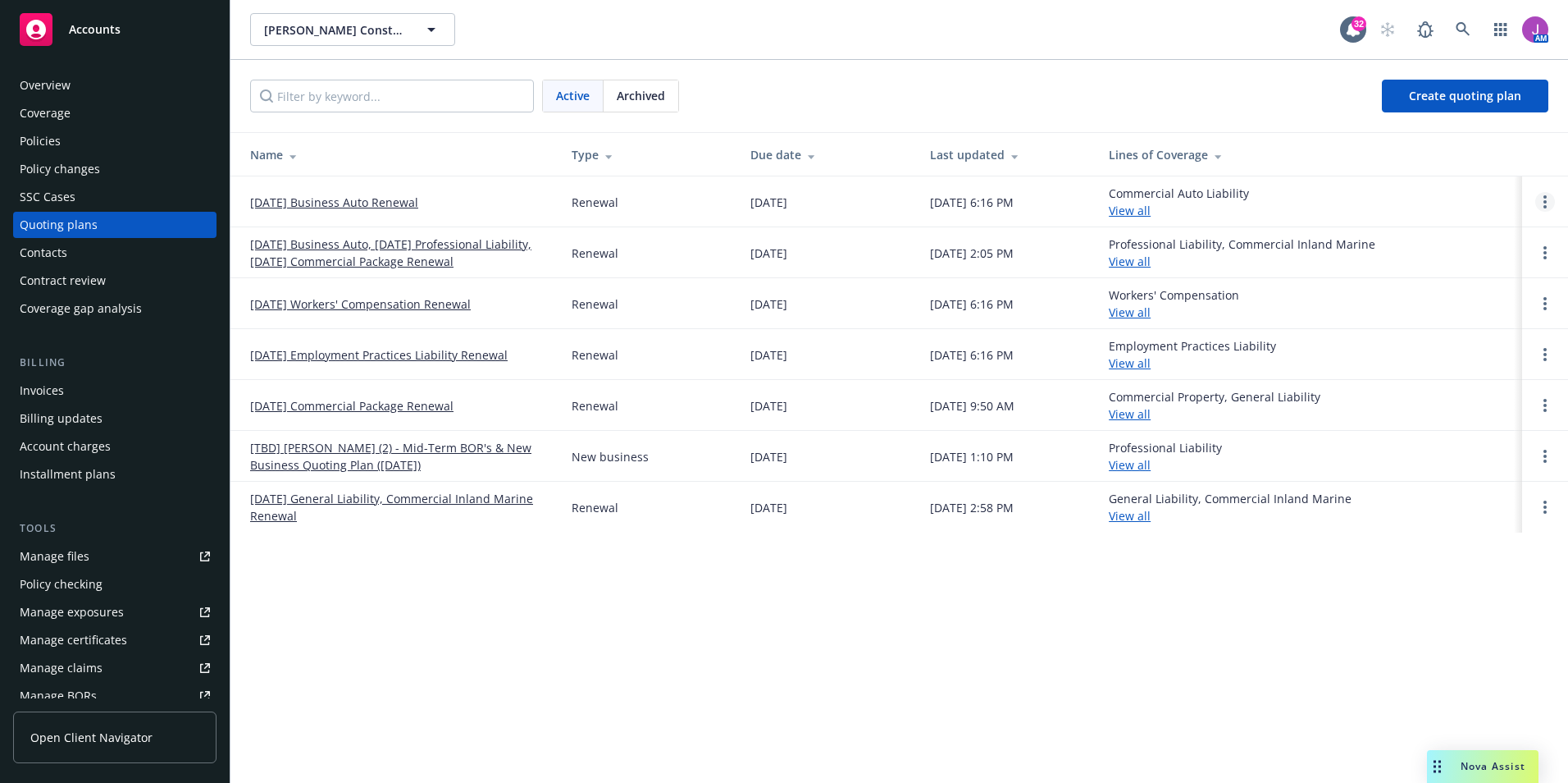
click at [1539, 205] on link "Open options" at bounding box center [1545, 202] width 20 height 20
click at [1428, 77] on link "Copy logging email" at bounding box center [1461, 91] width 144 height 33
click at [1440, 92] on span "Copy logging email" at bounding box center [1461, 90] width 144 height 15
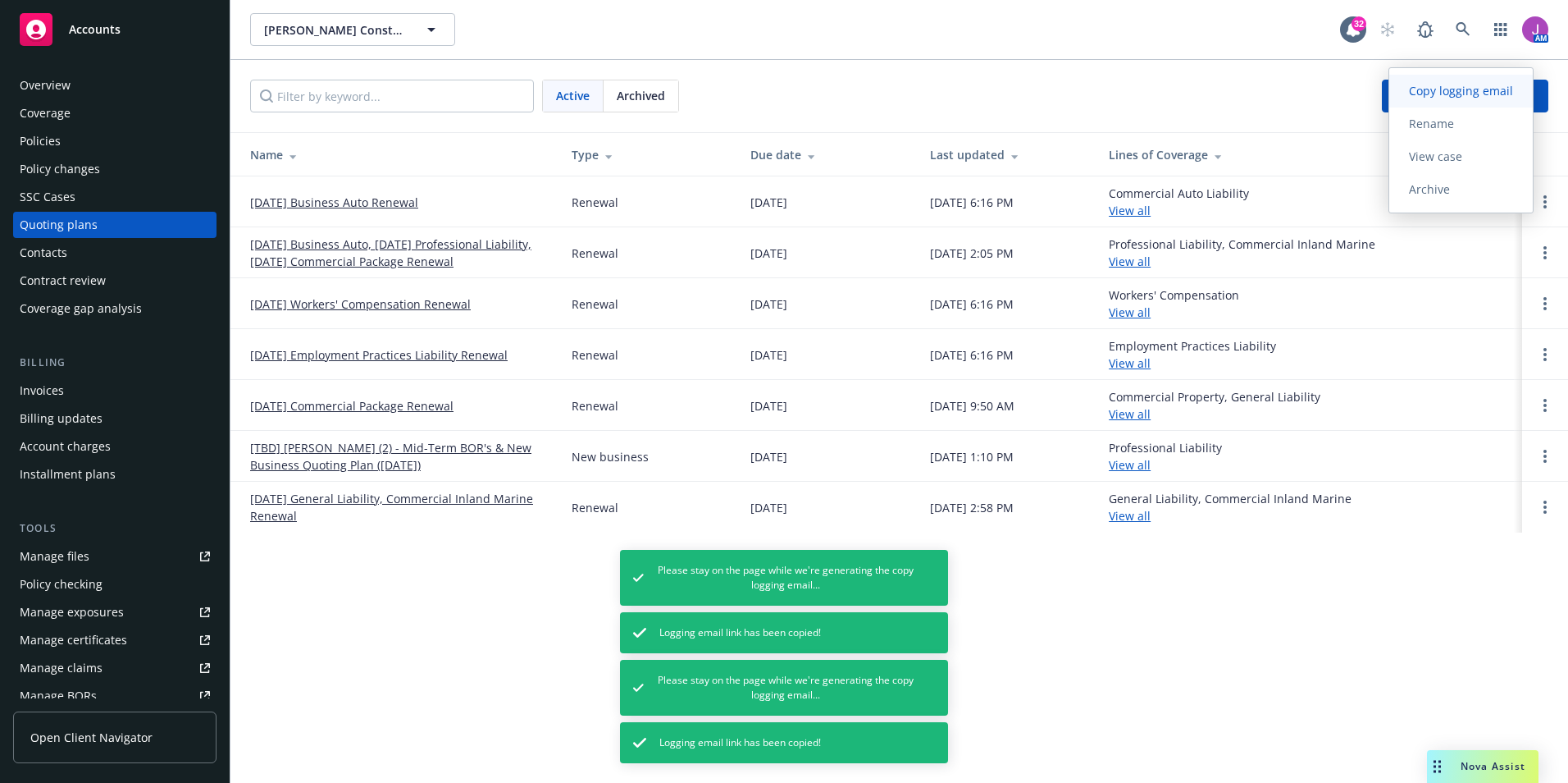
click at [1431, 87] on span "Copy logging email" at bounding box center [1461, 90] width 144 height 15
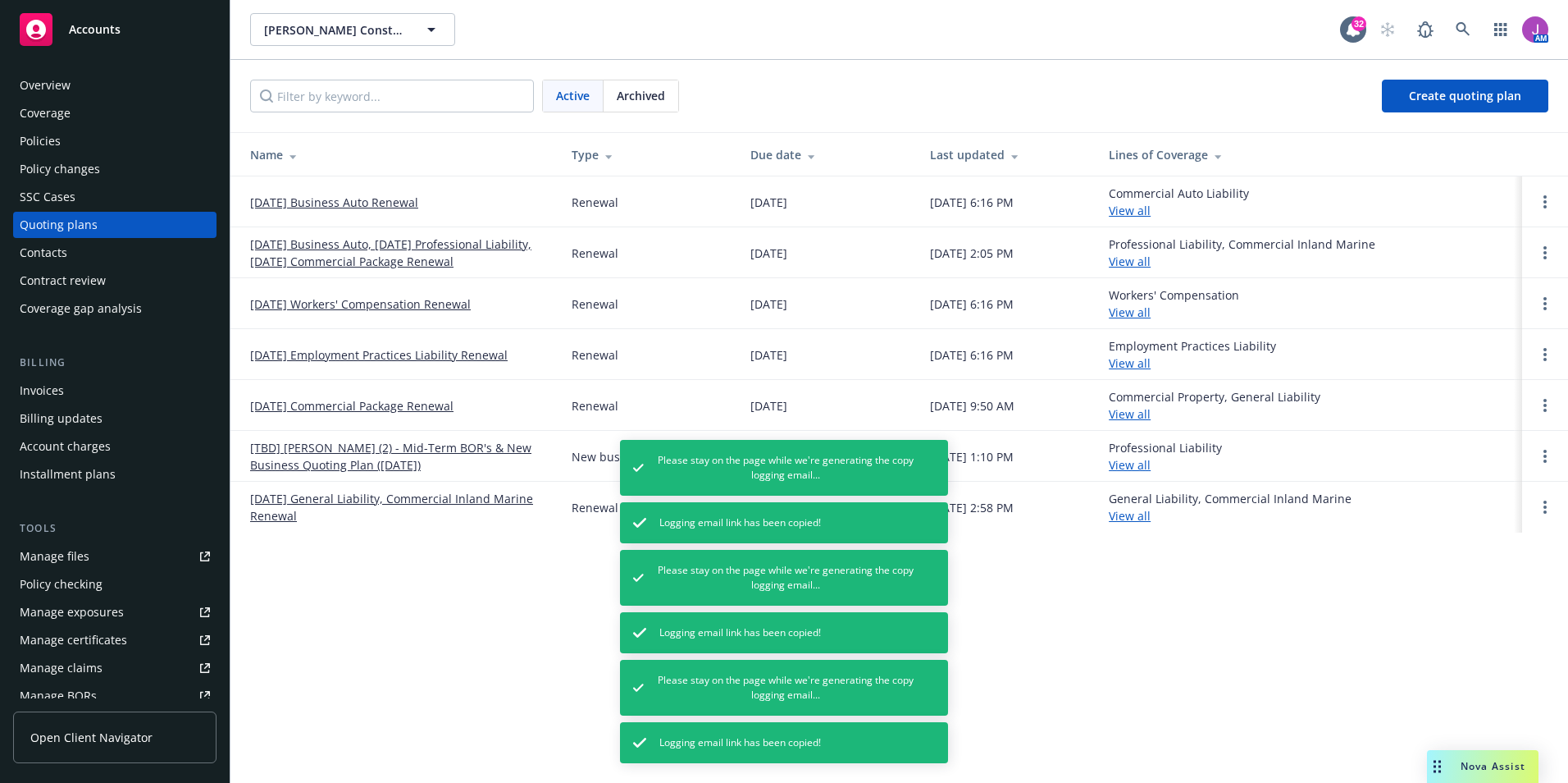
click at [1408, 432] on td "Professional Liability View all" at bounding box center [1308, 456] width 427 height 51
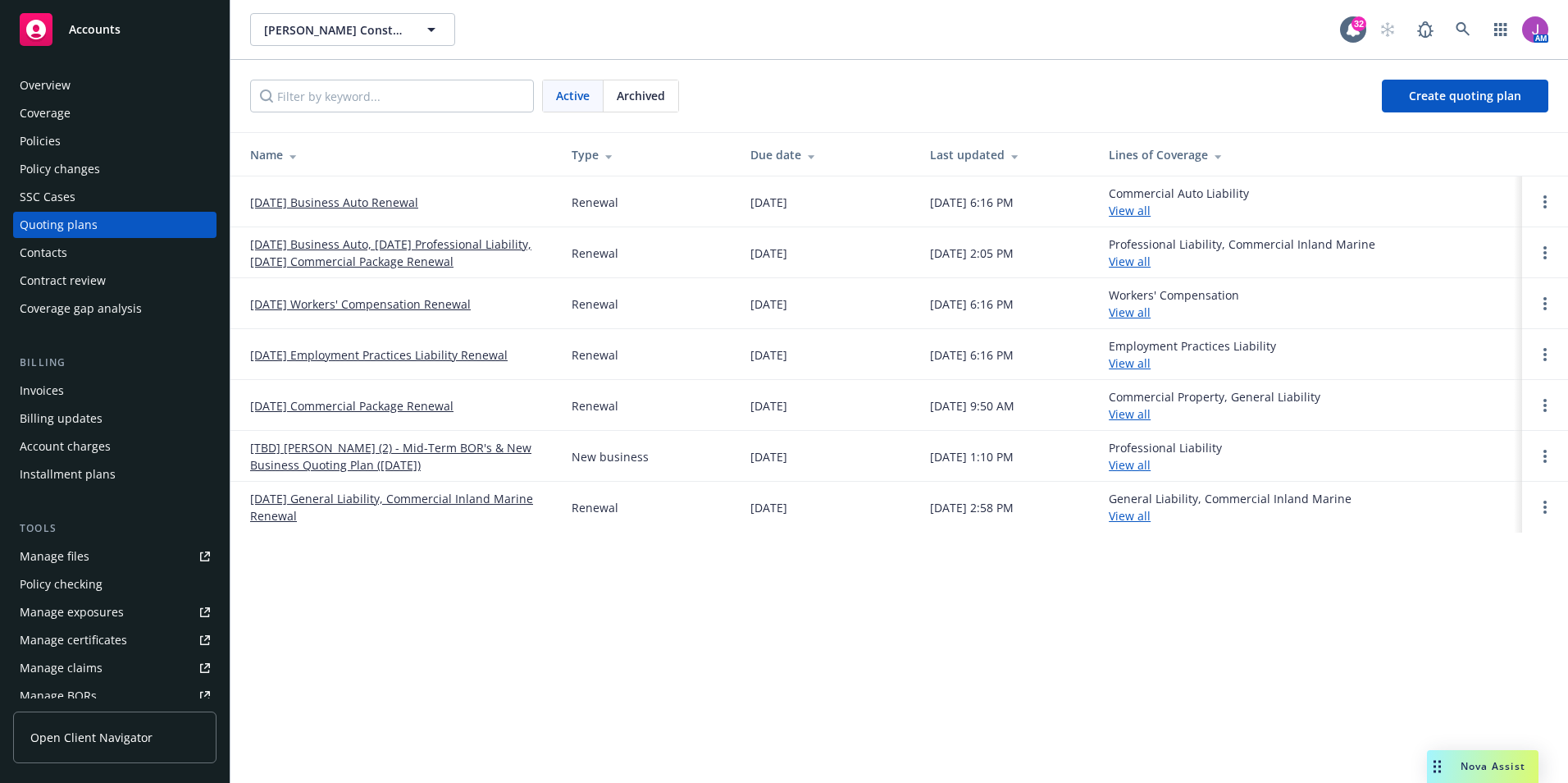
click at [50, 143] on div "Policies" at bounding box center [40, 140] width 41 height 26
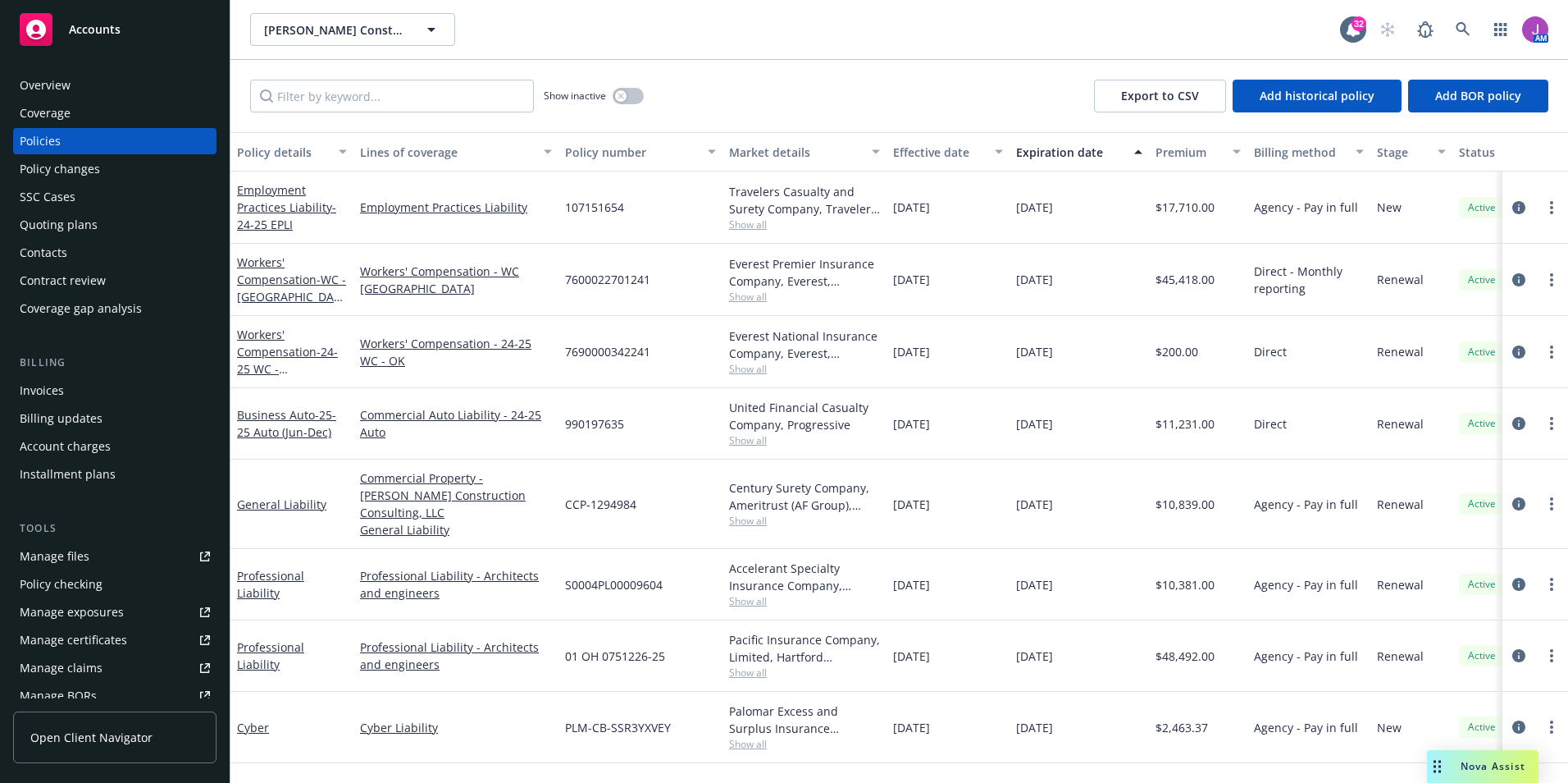
click at [321, 113] on div "Show inactive Export to CSV Add historical policy Add BOR policy" at bounding box center [899, 95] width 1337 height 72
click at [313, 89] on input "Filter by keyword..." at bounding box center [392, 96] width 284 height 33
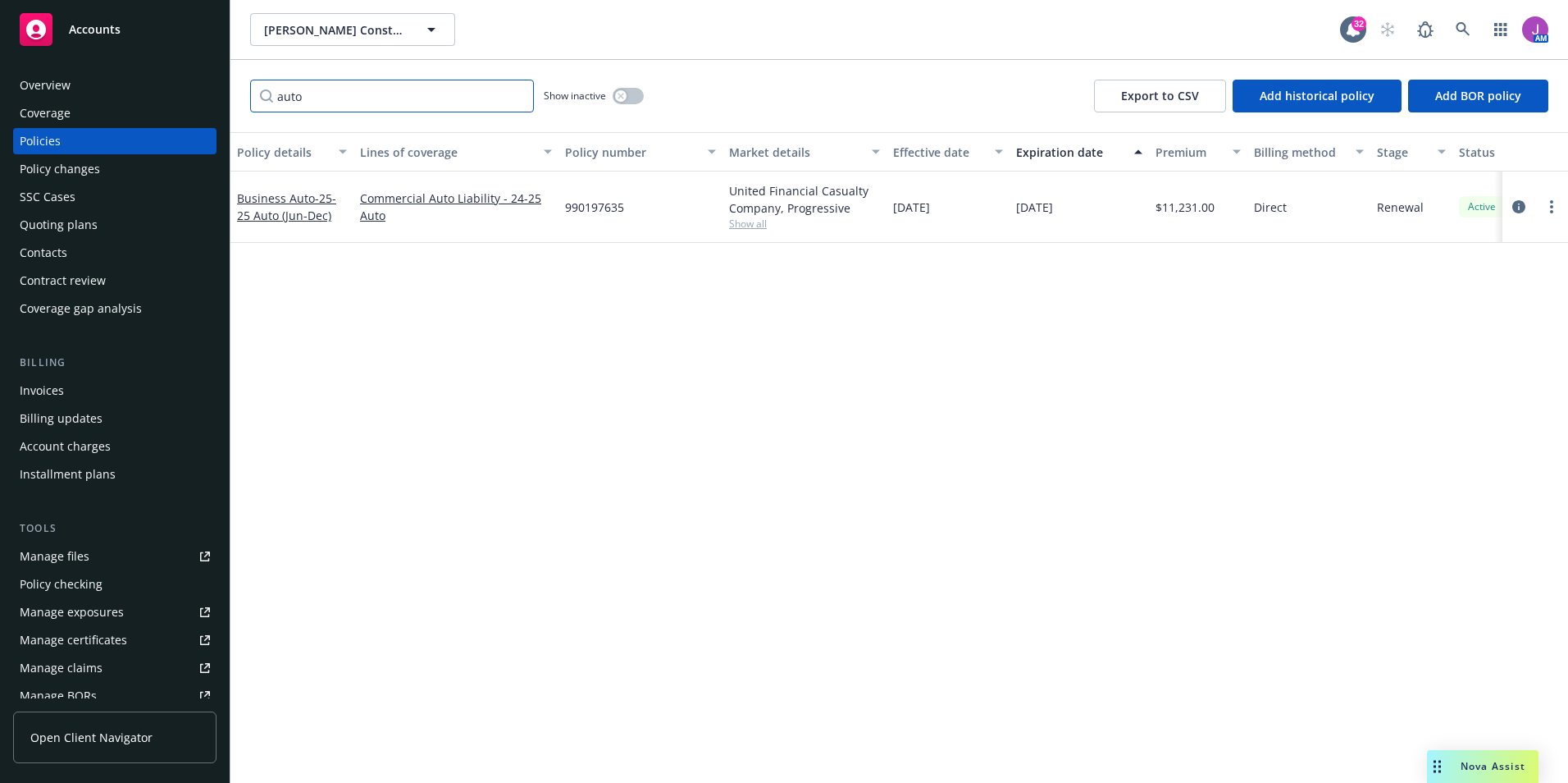
type input "auto"
click at [67, 614] on div "Manage exposures" at bounding box center [72, 611] width 105 height 26
click at [70, 102] on div "Coverage" at bounding box center [45, 112] width 51 height 26
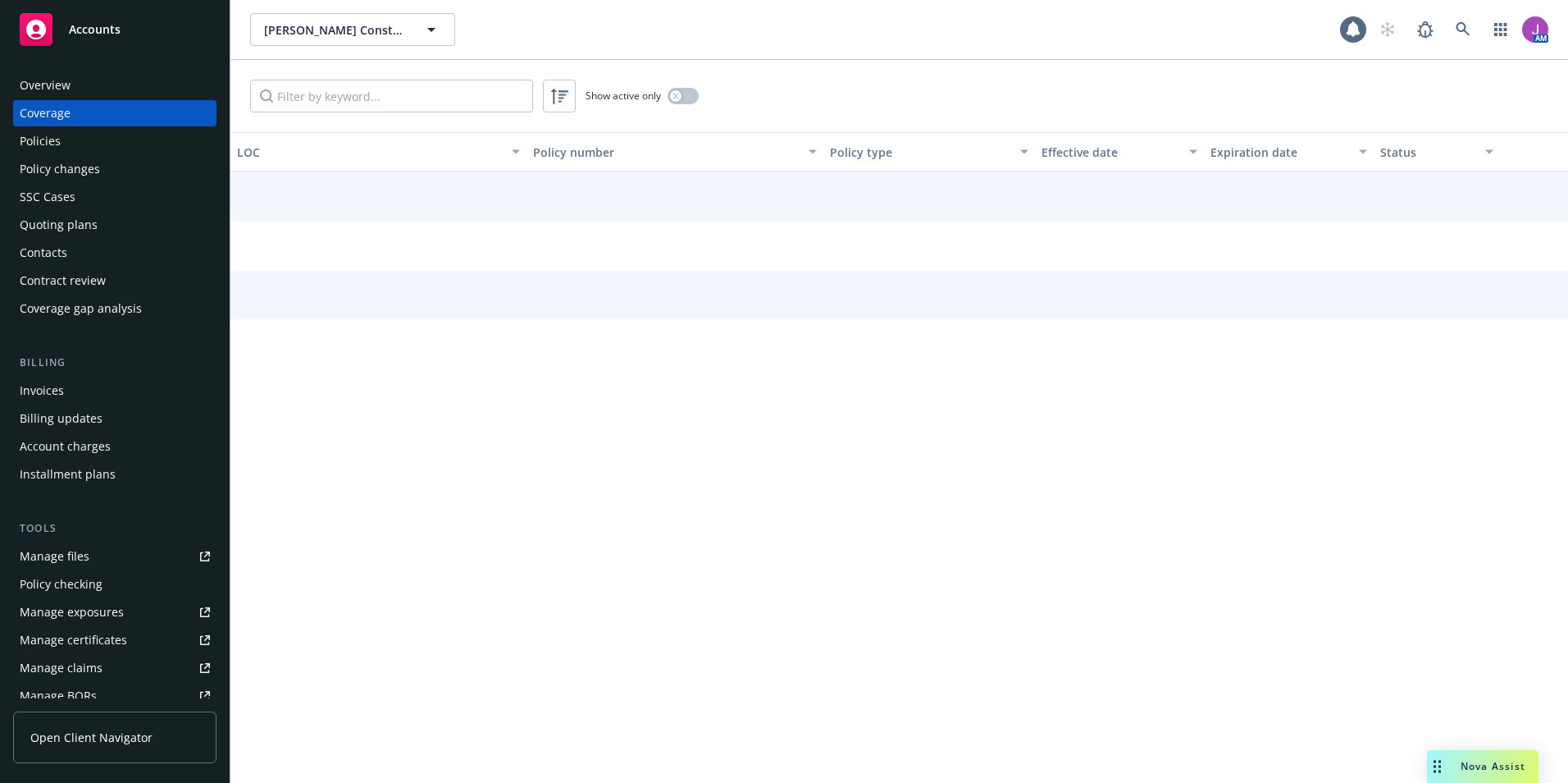
click at [55, 85] on div "Overview" at bounding box center [45, 84] width 51 height 26
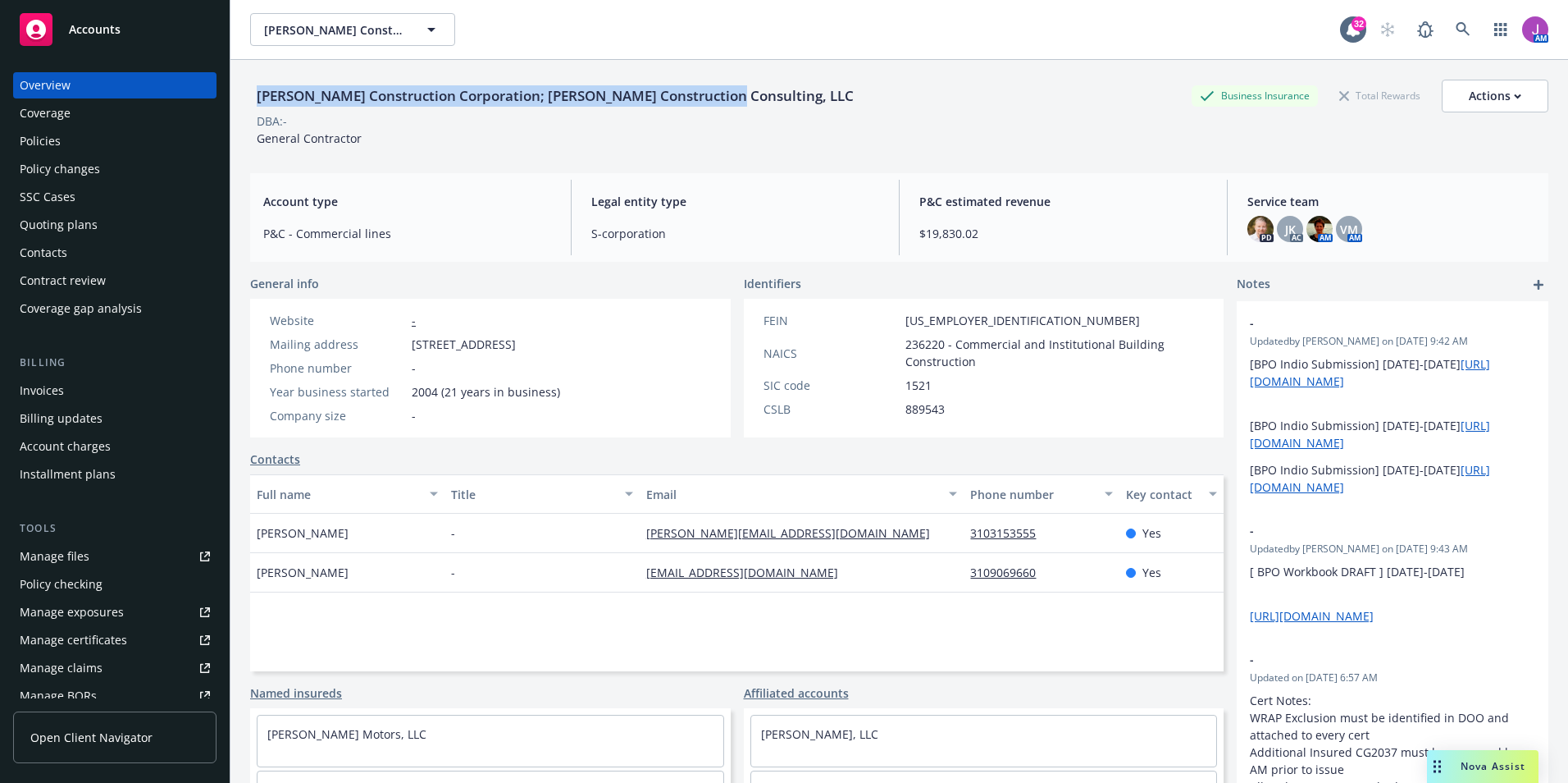
drag, startPoint x: 273, startPoint y: 100, endPoint x: 776, endPoint y: 97, distance: 503.0
click at [776, 97] on div "Riehl Construction Corporation; Riehl Construction Consulting, LLC Business Ins…" at bounding box center [899, 96] width 1298 height 33
copy div "[PERSON_NAME] Construction Corporation; [PERSON_NAME] Construction Consulting, …"
click at [339, 28] on span "[PERSON_NAME] Construction Corporation; [PERSON_NAME] Construction Consulting, …" at bounding box center [335, 30] width 142 height 17
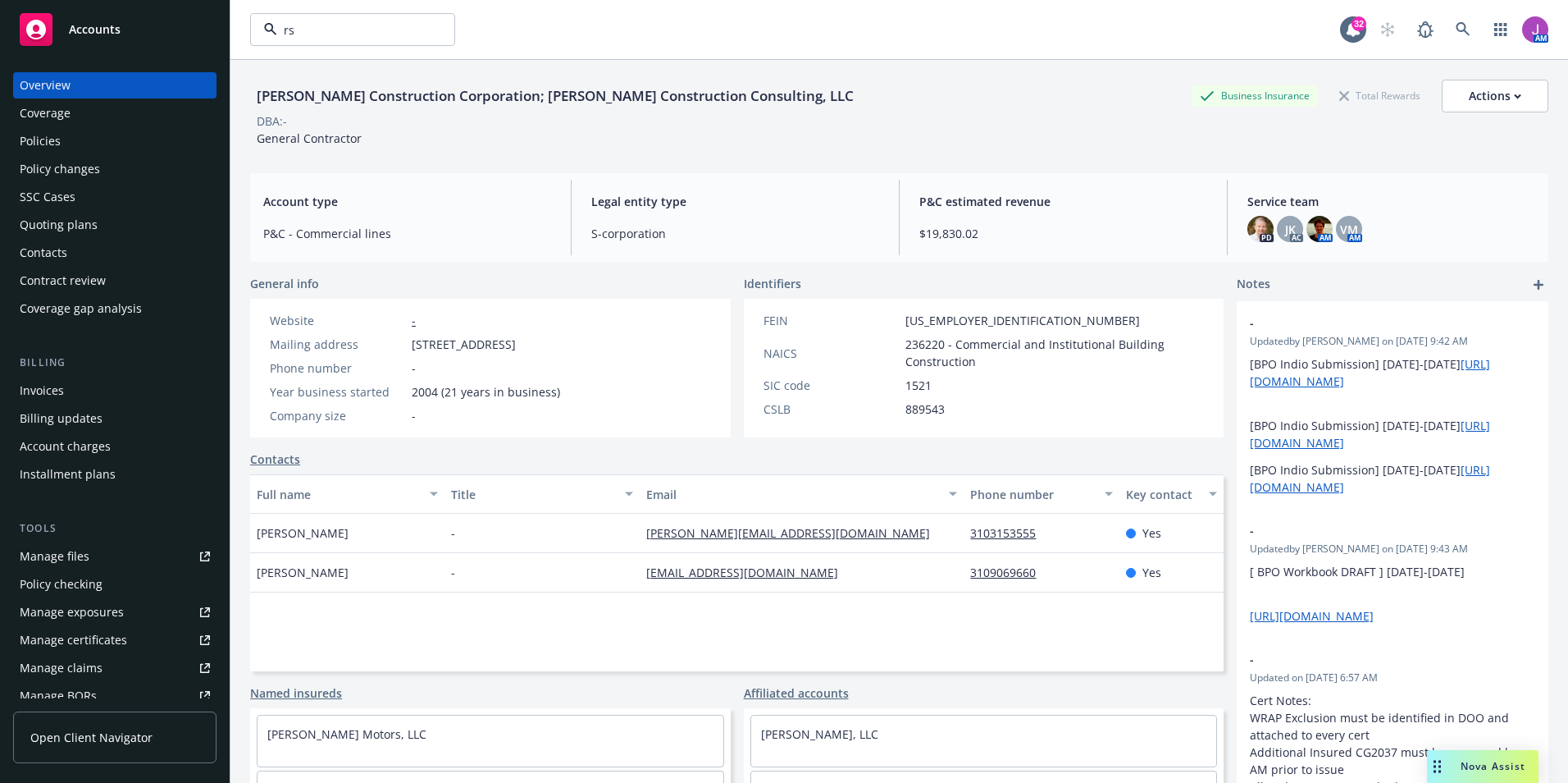
type input "rsr"
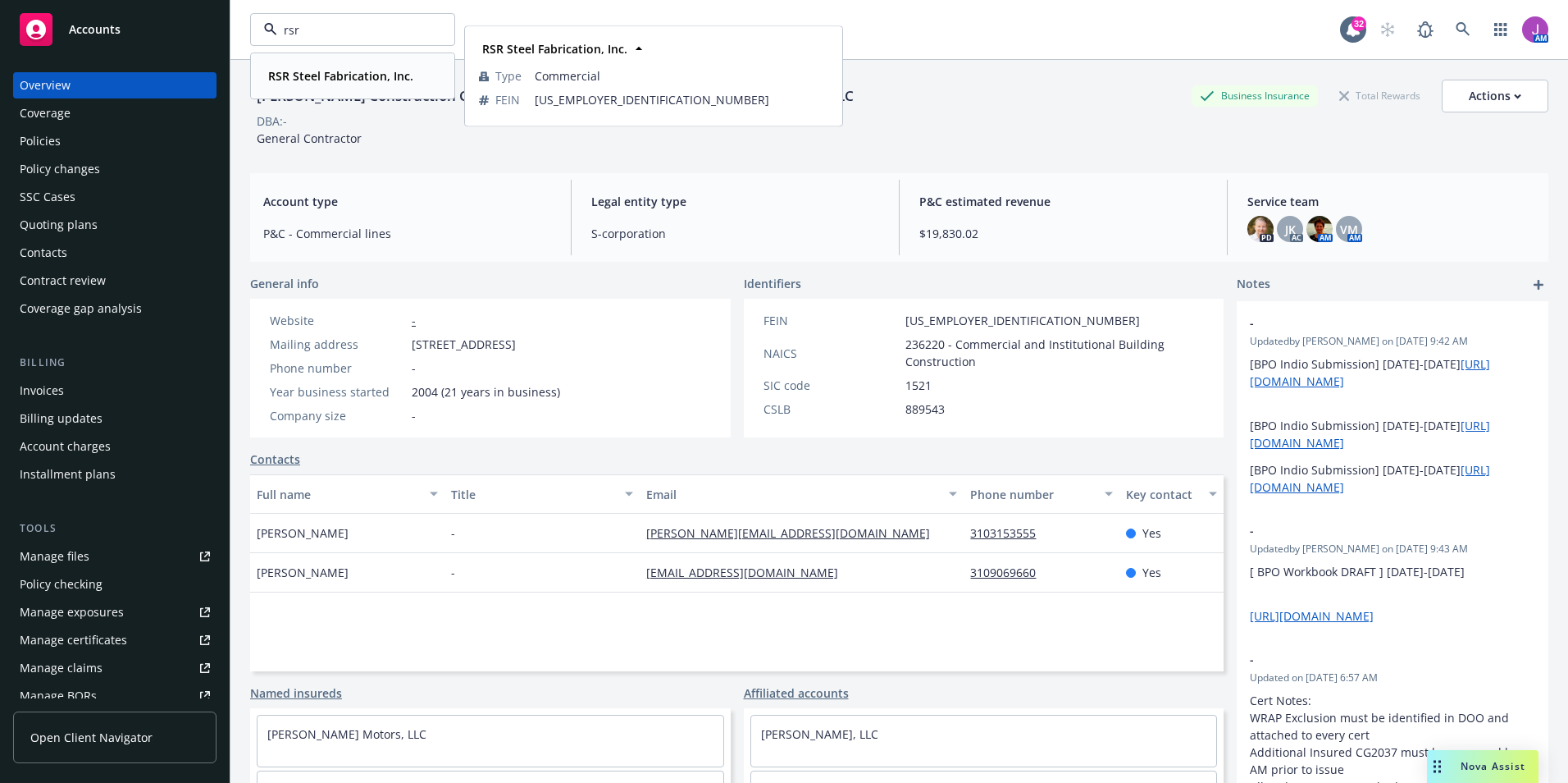
click at [311, 71] on strong "RSR Steel Fabrication, Inc." at bounding box center [340, 76] width 145 height 15
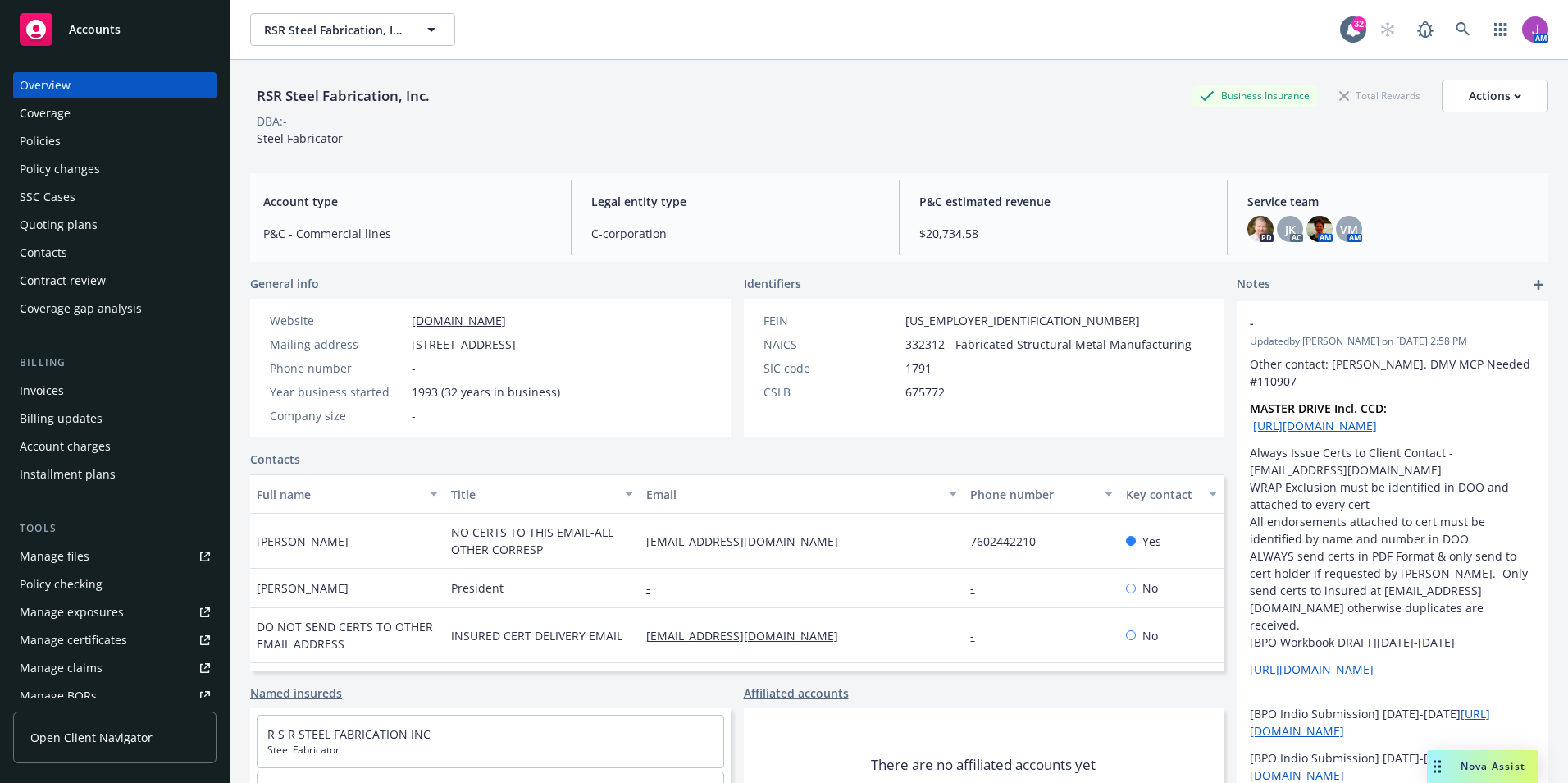
click at [36, 140] on div "Policies" at bounding box center [40, 140] width 41 height 26
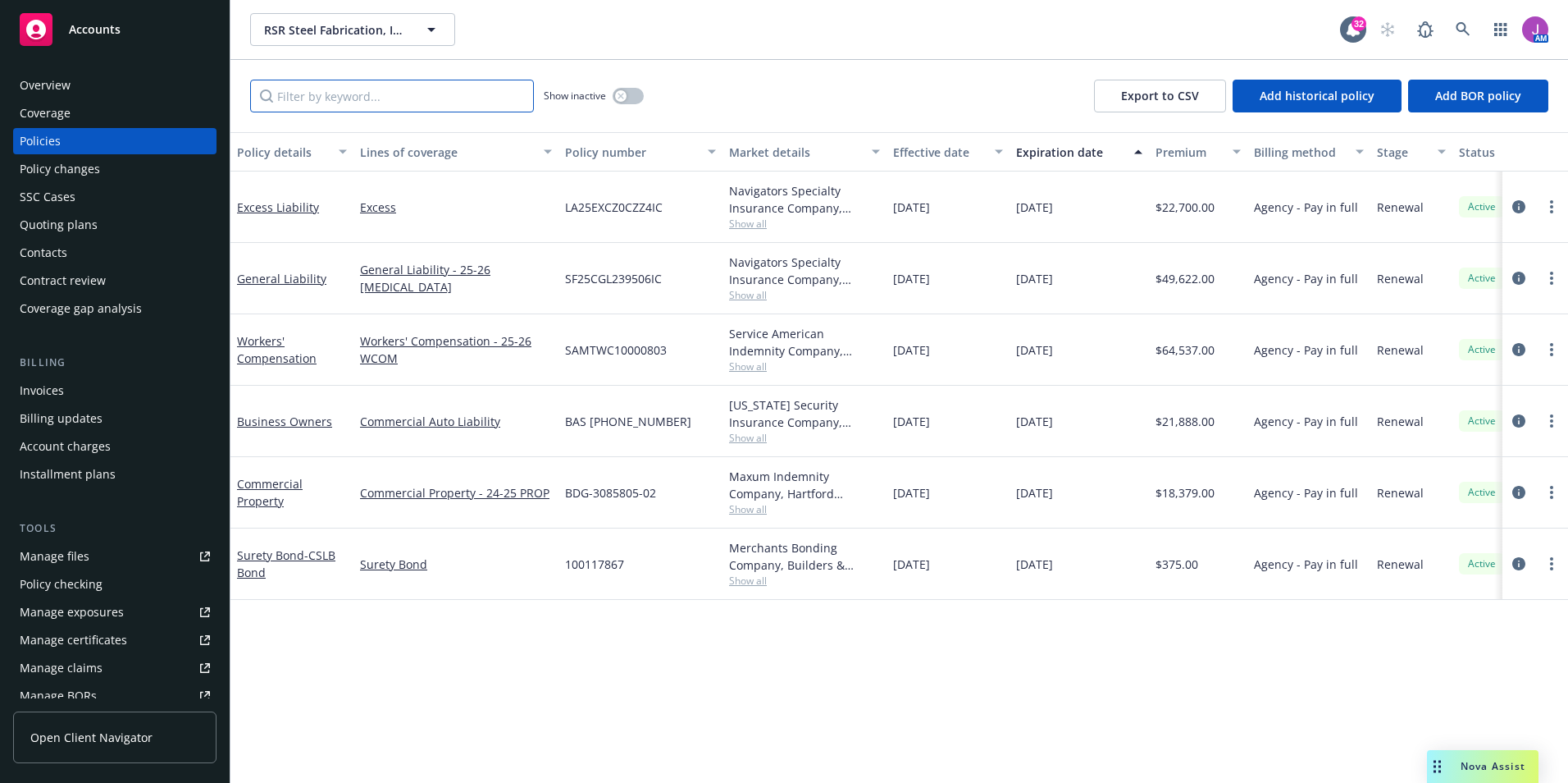
click at [349, 99] on input "Filter by keyword..." at bounding box center [392, 96] width 284 height 33
paste input "SAMTWC10000802"
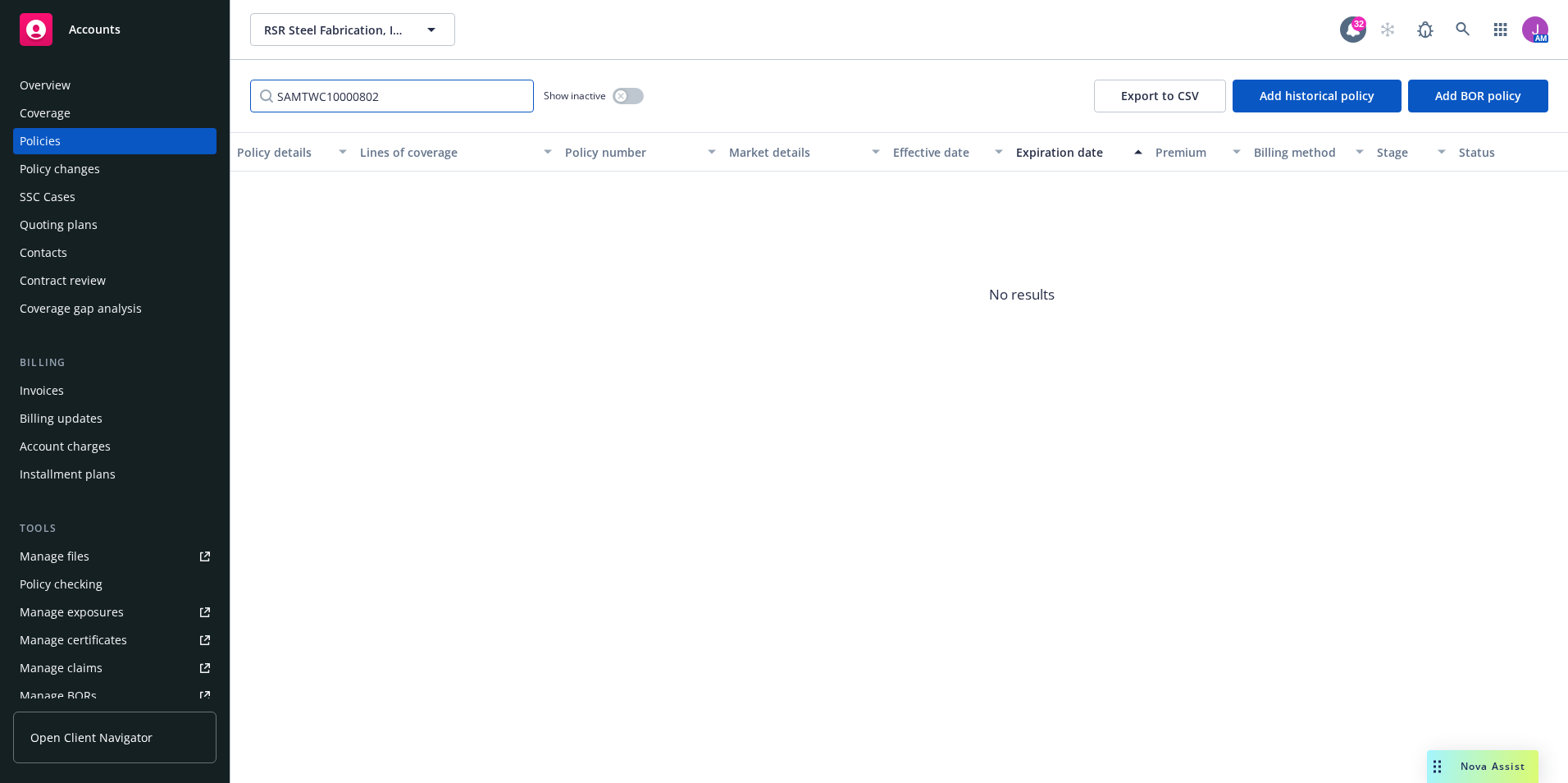
type input "SAMTWC10000802"
click at [628, 93] on button "button" at bounding box center [628, 95] width 31 height 16
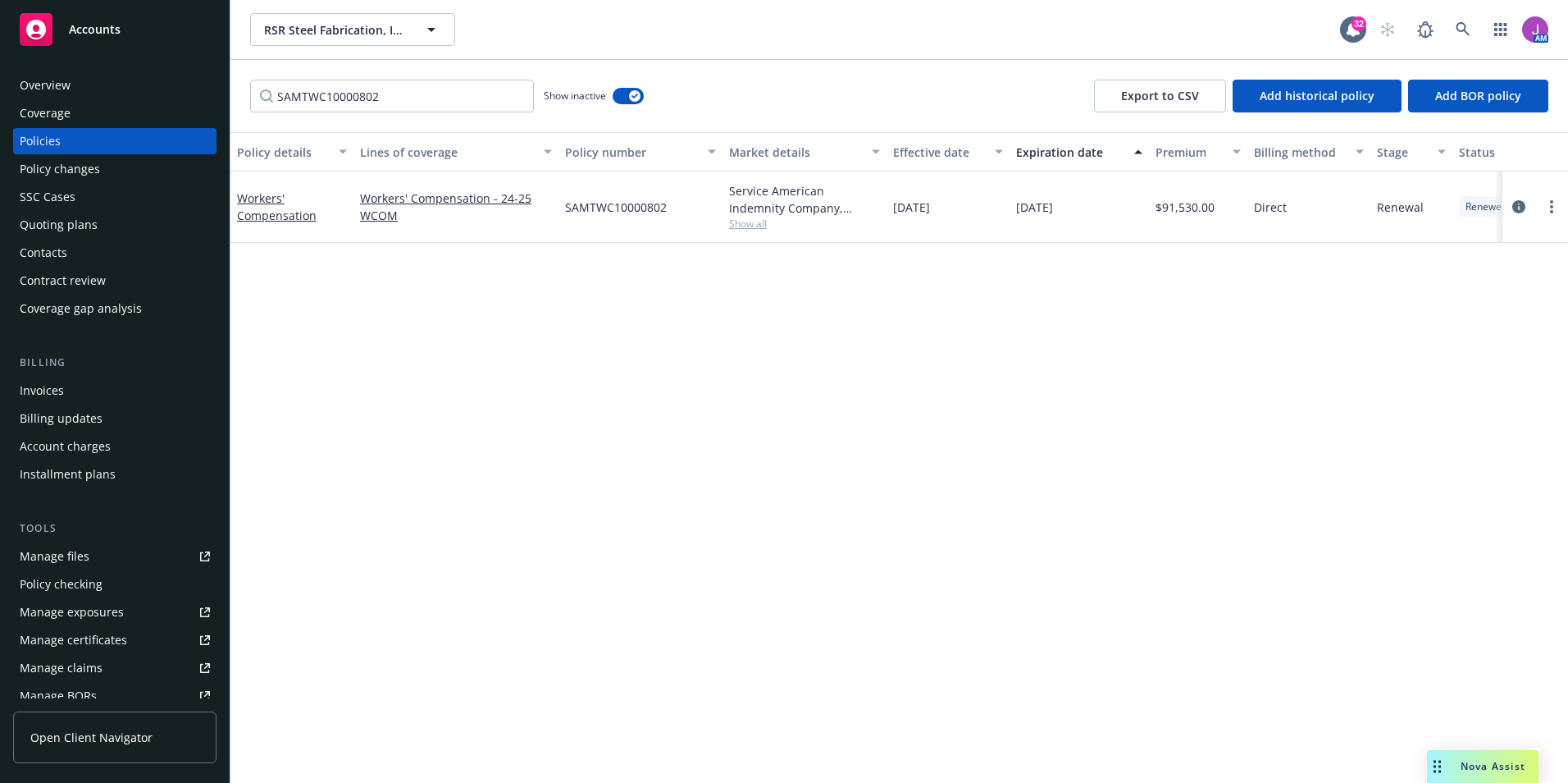
click at [48, 166] on div "Policy changes" at bounding box center [60, 168] width 81 height 26
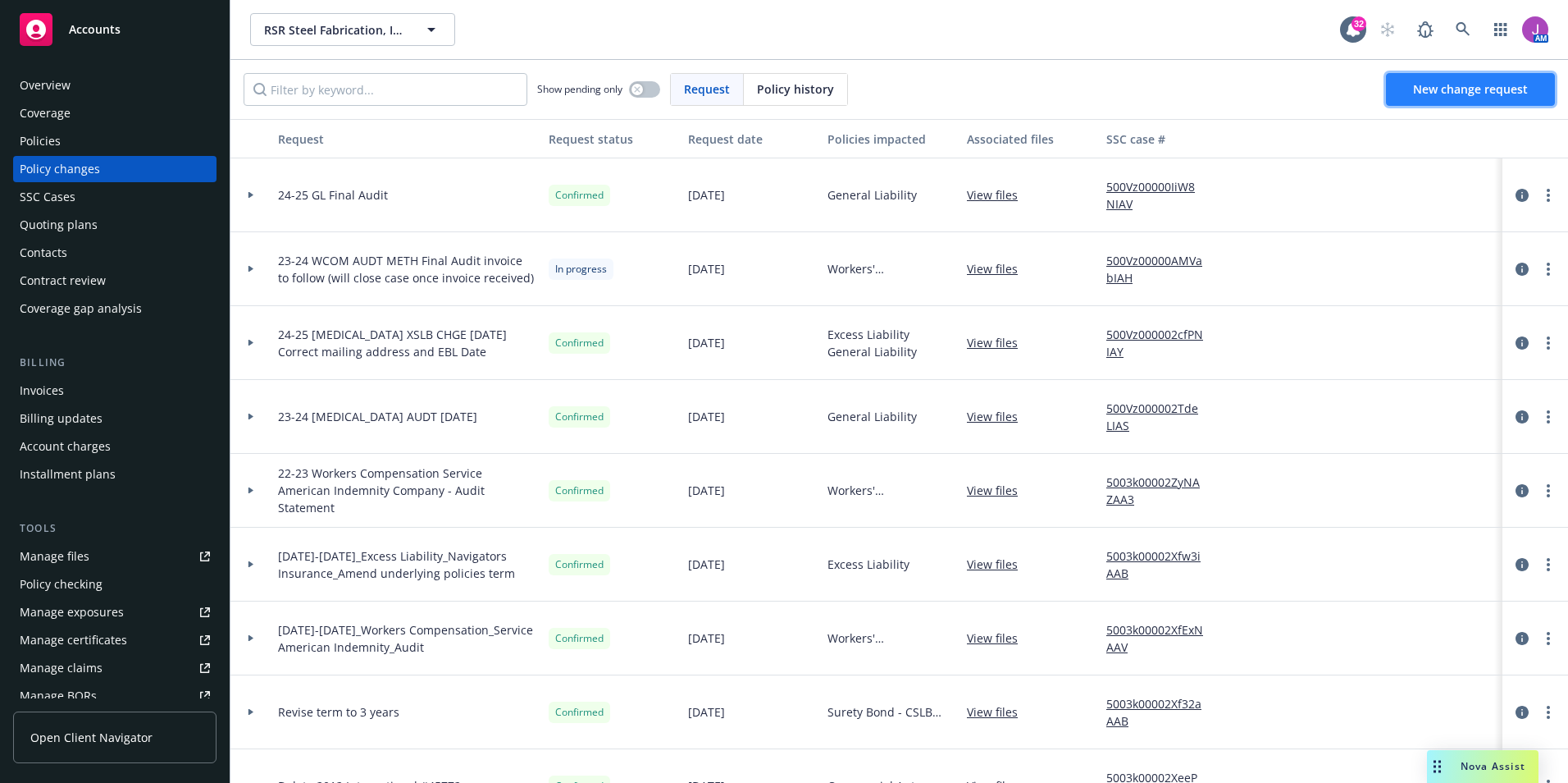
click at [1423, 90] on span "New change request" at bounding box center [1470, 89] width 115 height 15
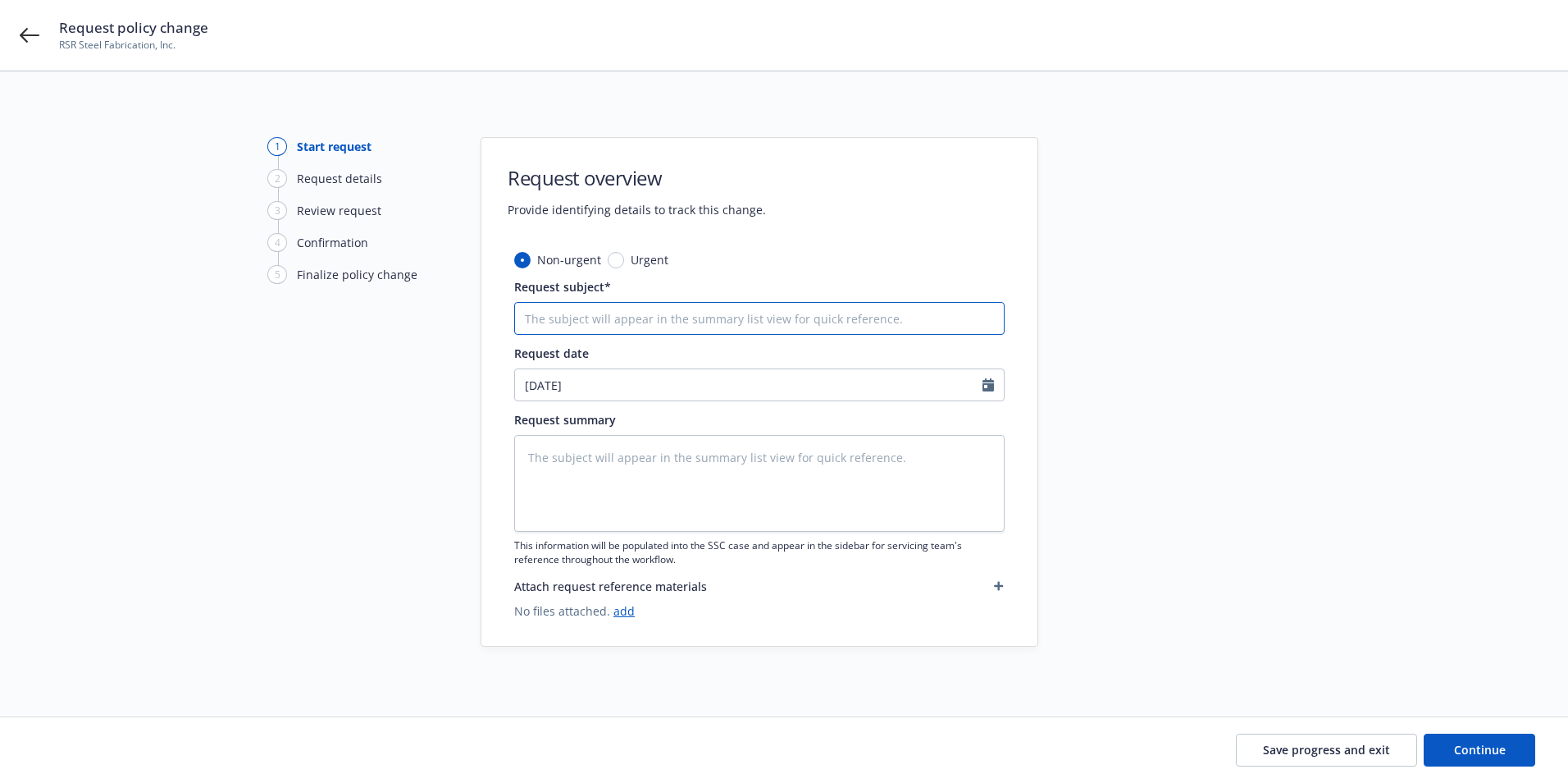
click at [673, 314] on input "Request subject*" at bounding box center [759, 319] width 490 height 33
type textarea "x"
type input "2"
type textarea "x"
type input "24"
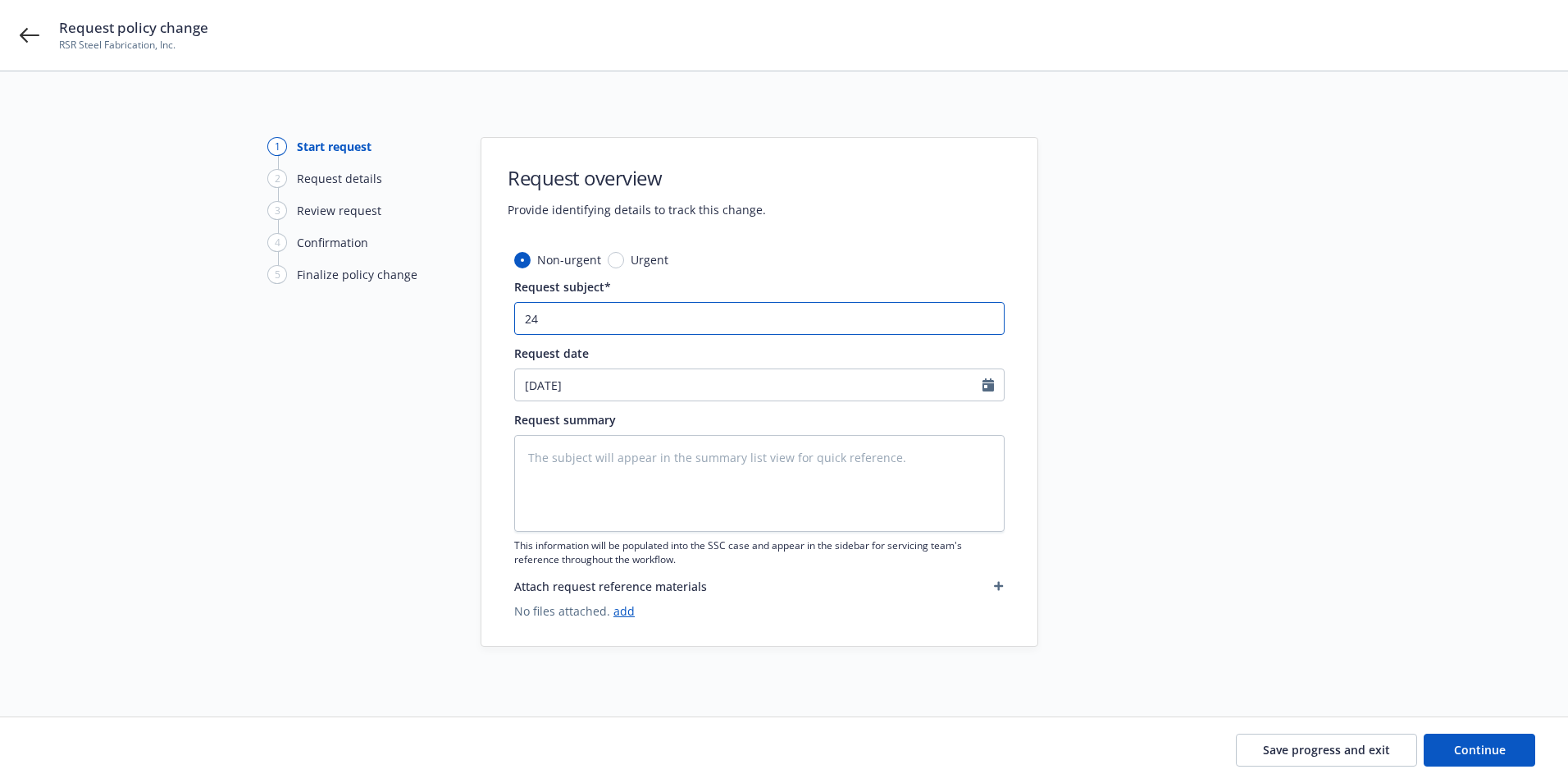
type textarea "x"
type input "24-"
type textarea "x"
type input "24-2"
type textarea "x"
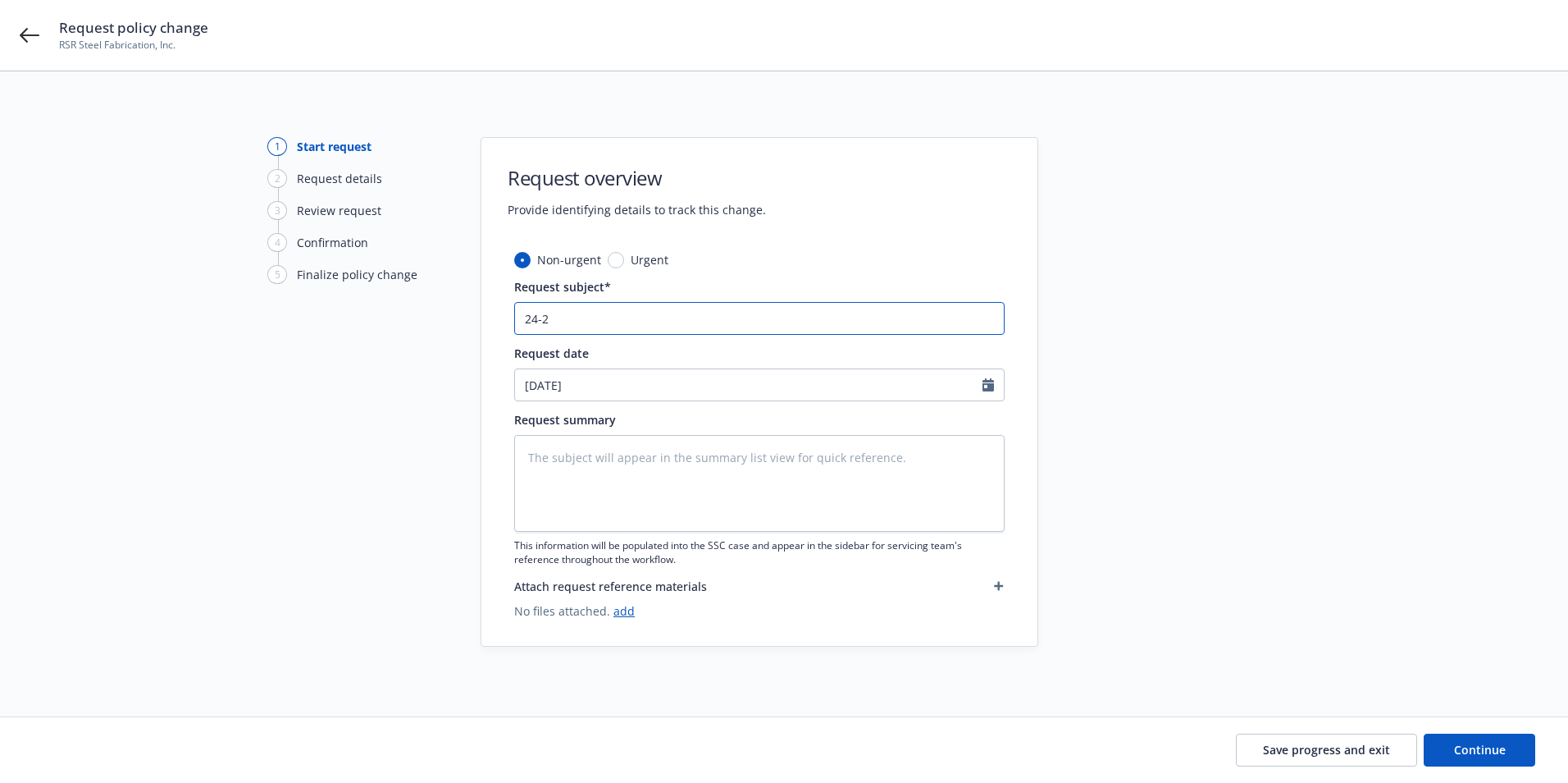
type input "24-25"
type textarea "x"
type input "24-25"
type textarea "x"
type input "24-25 W"
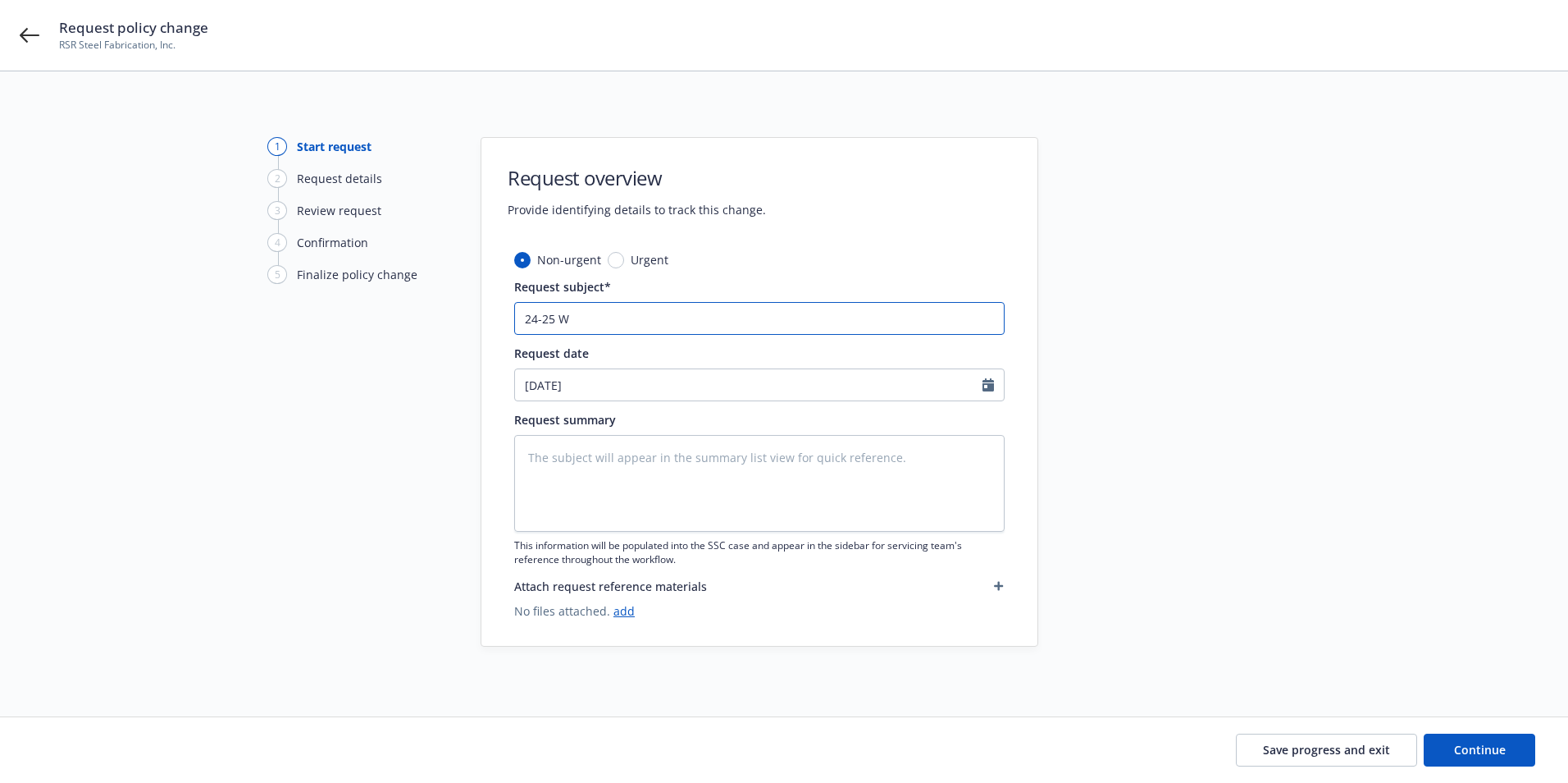
type textarea "x"
type input "24-25 WC"
type textarea "x"
type input "24-25 WC"
type textarea "x"
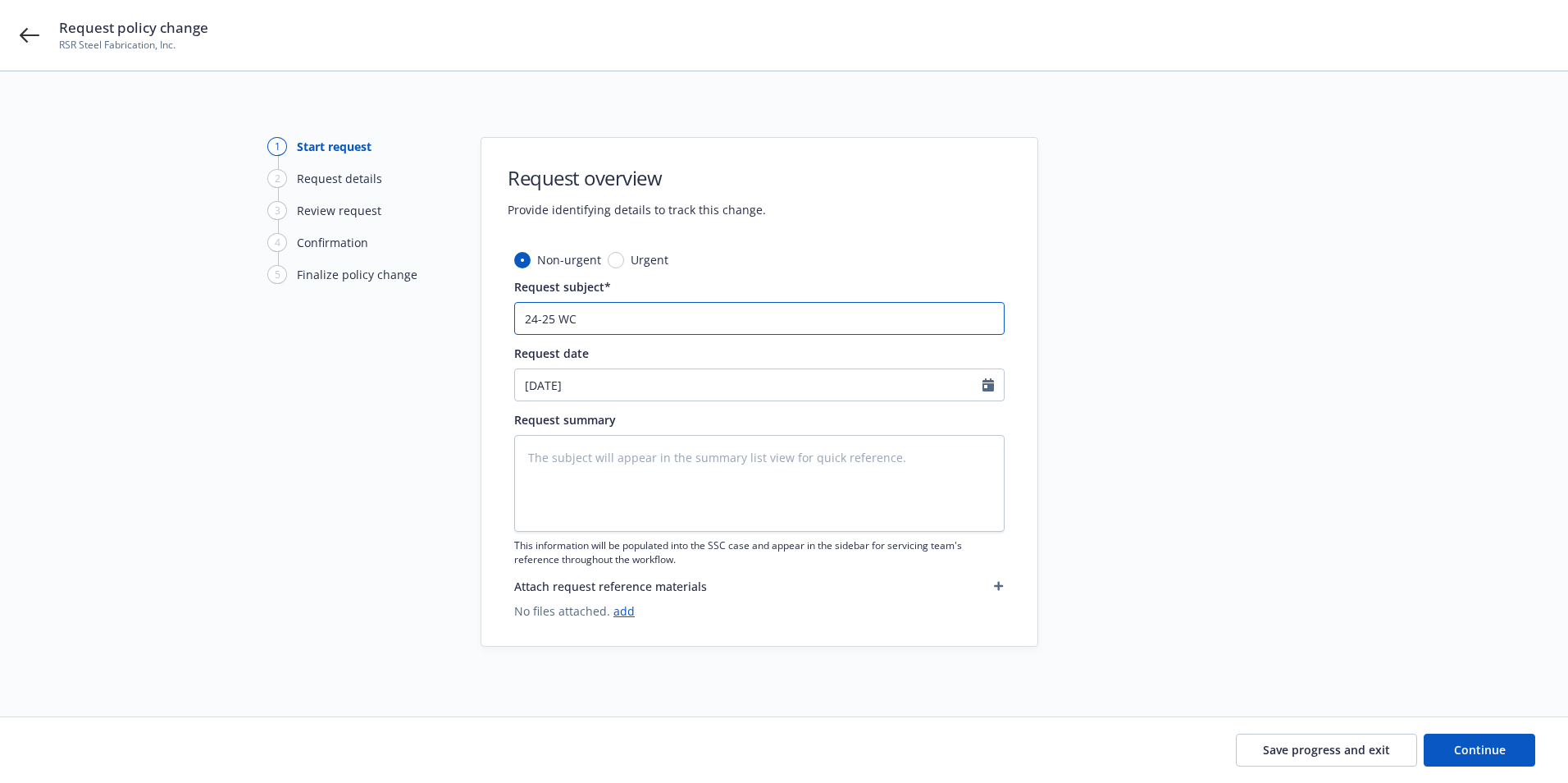
type input "24-25 WC A"
type textarea "x"
type input "24-25 WC Au"
type textarea "x"
type input "24-25 WC A"
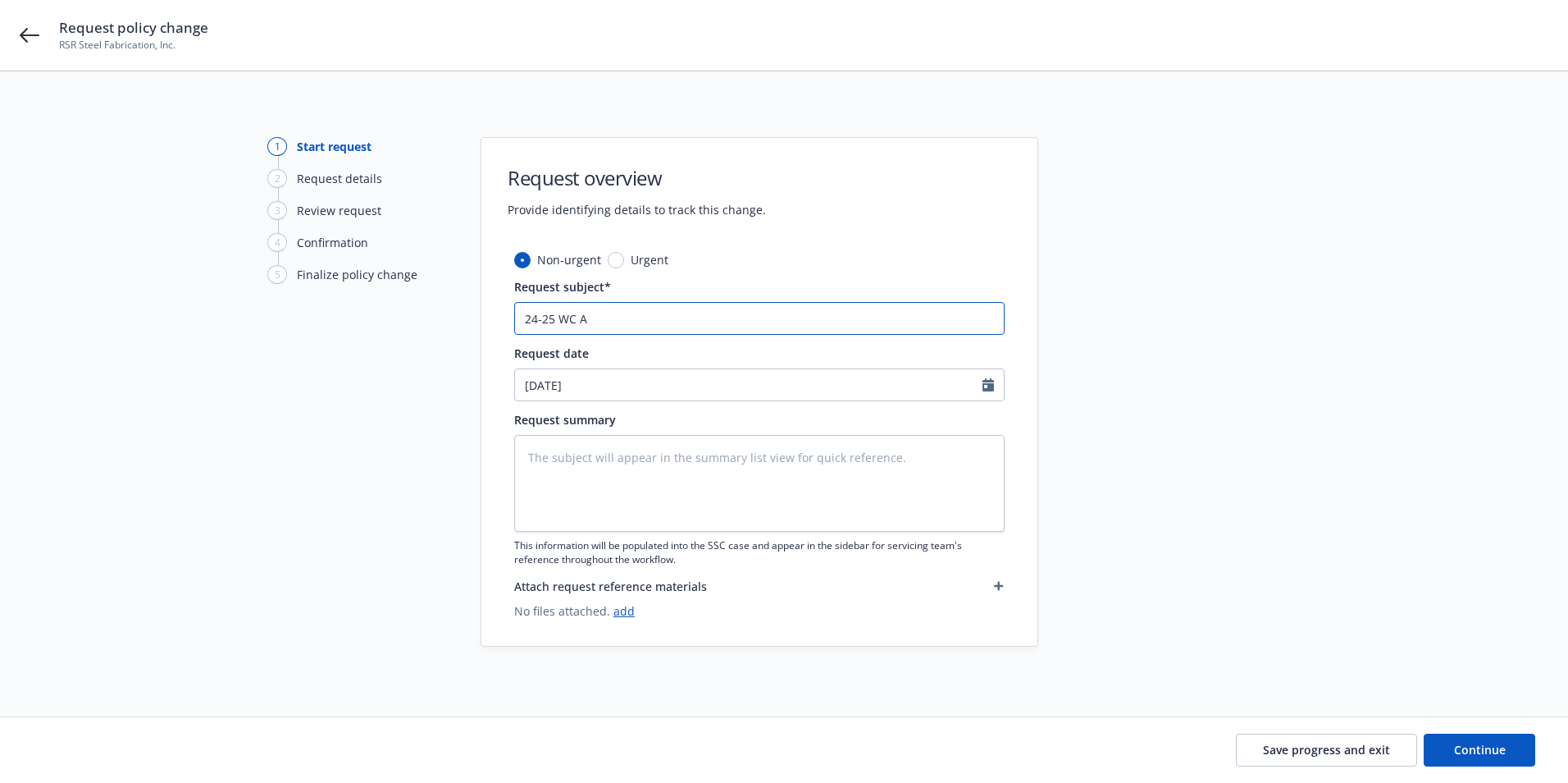
type textarea "x"
type input "24-25 WC"
type textarea "x"
type input "24-25 WC F"
type textarea "x"
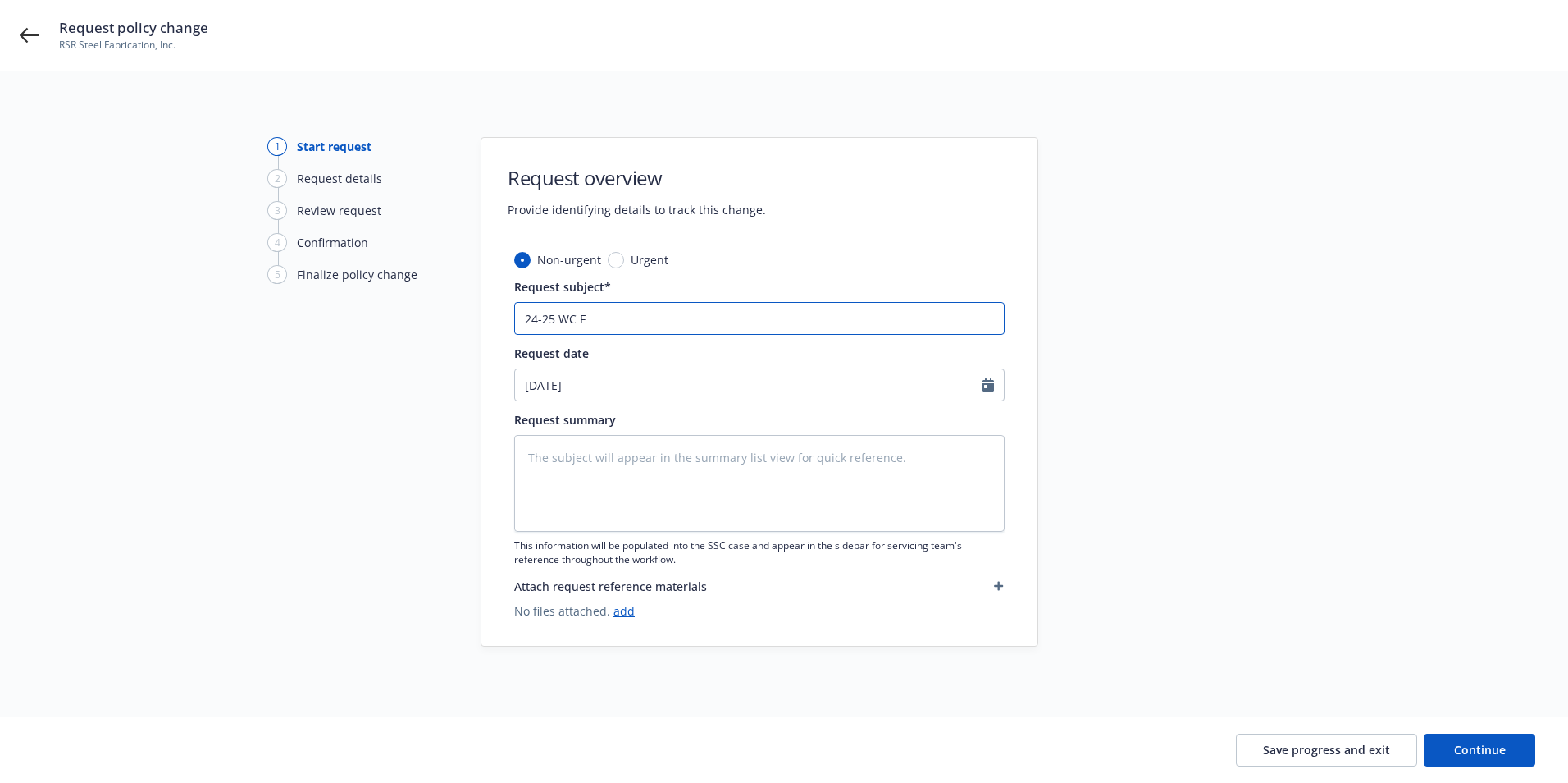
type input "24-25 WC Fi"
type textarea "x"
type input "24-25 WC Fin"
type textarea "x"
type input "24-25 WC Fina"
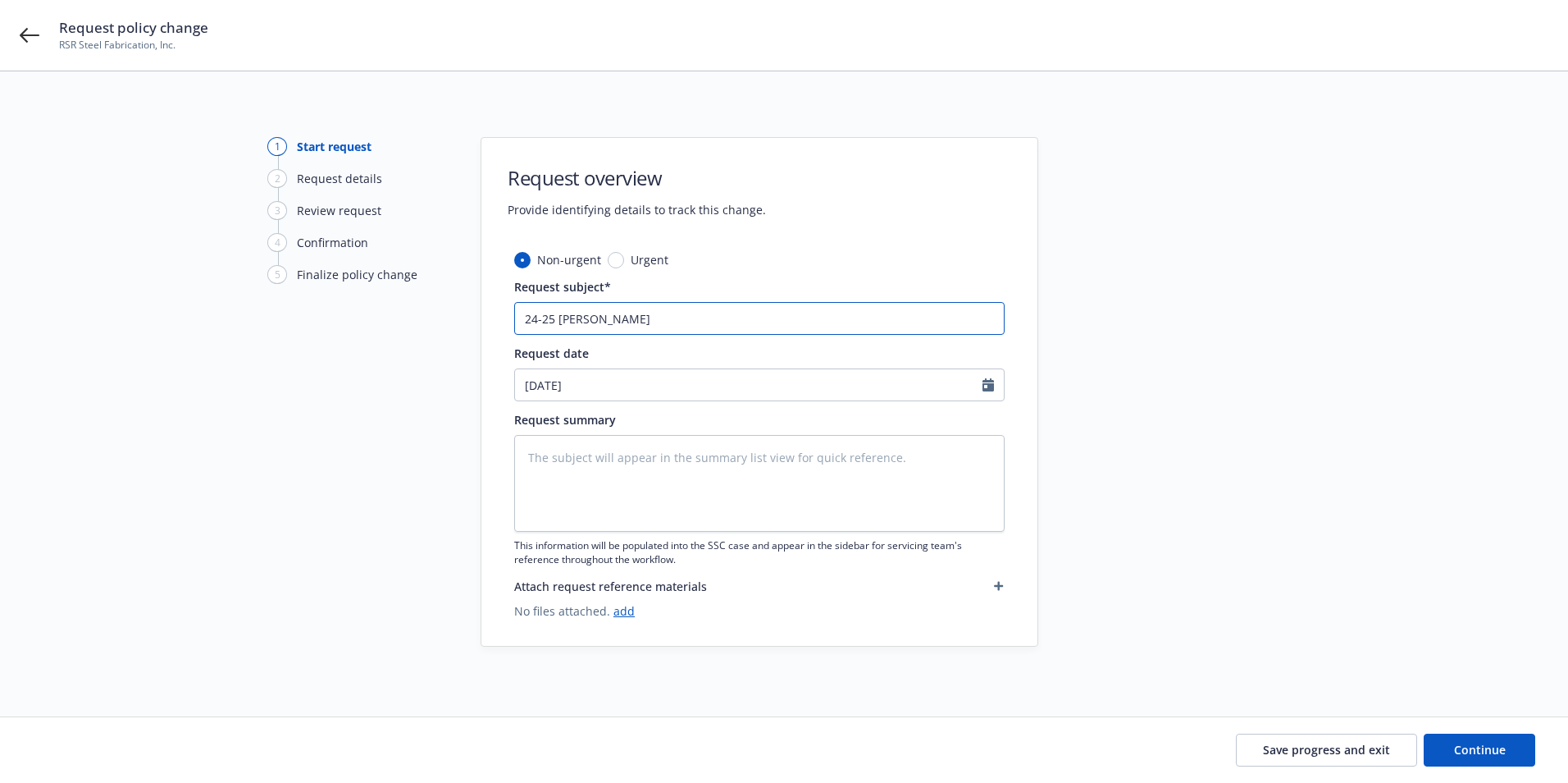
type textarea "x"
type input "24-25 WC Final"
type textarea "x"
type input "24-25 WC Final"
type textarea "x"
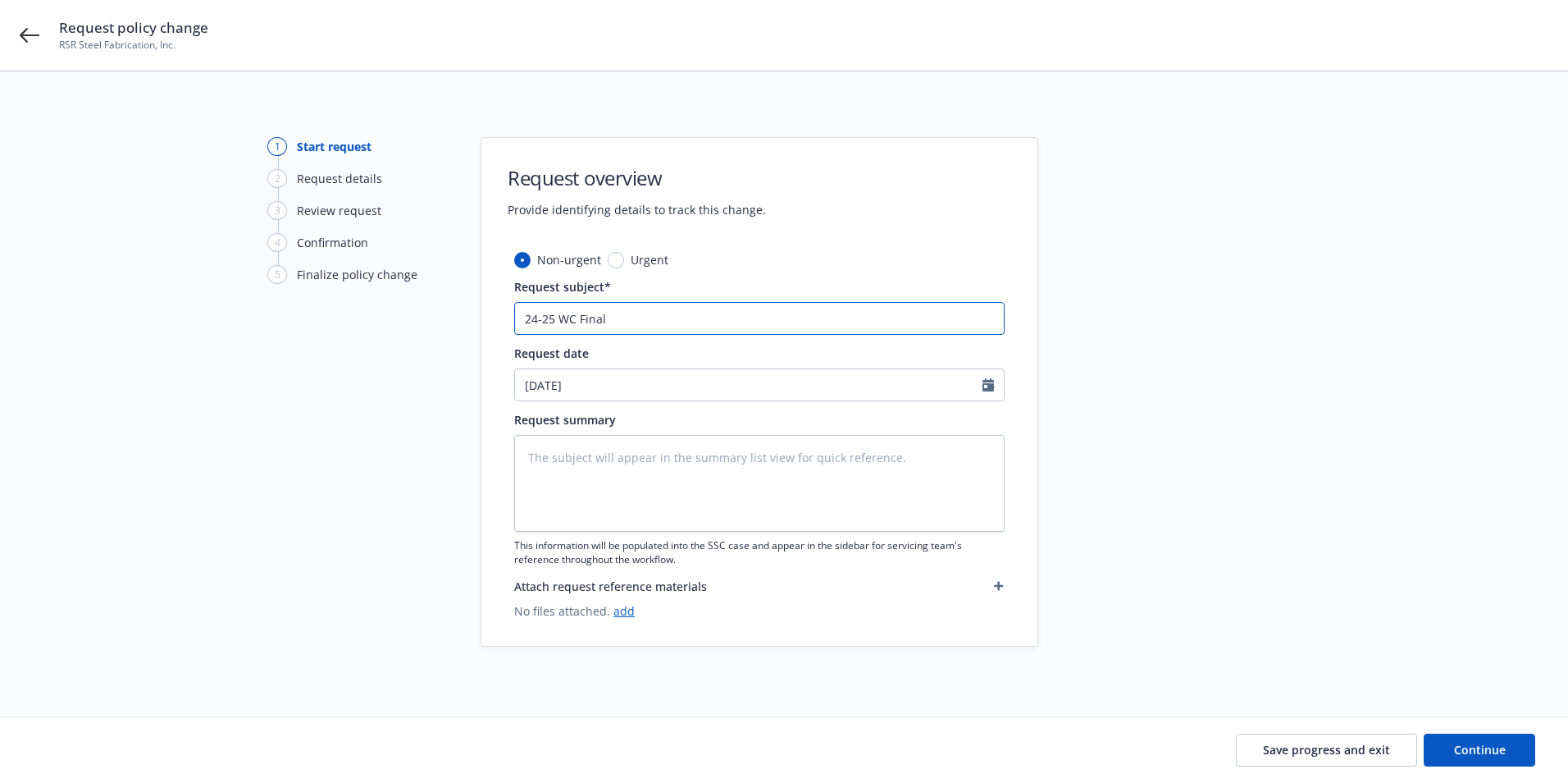
type input "24-25 WC Final A"
type textarea "x"
type input "24-25 WC Final Au"
type textarea "x"
type input "24-25 WC Final Aud"
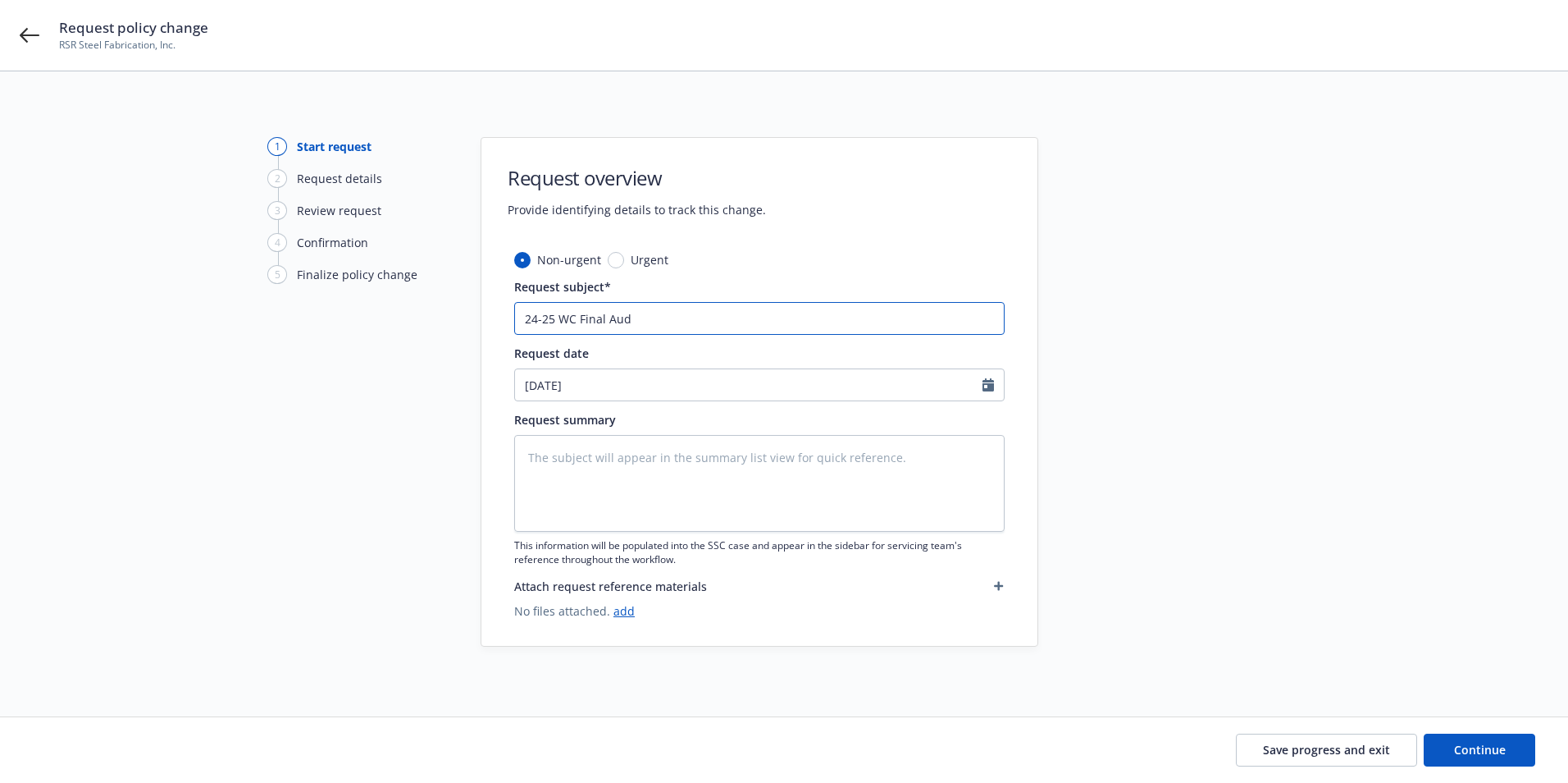
type textarea "x"
type input "24-25 WC Final Audi"
type textarea "x"
type input "24-25 WC Final Audit"
type textarea "x"
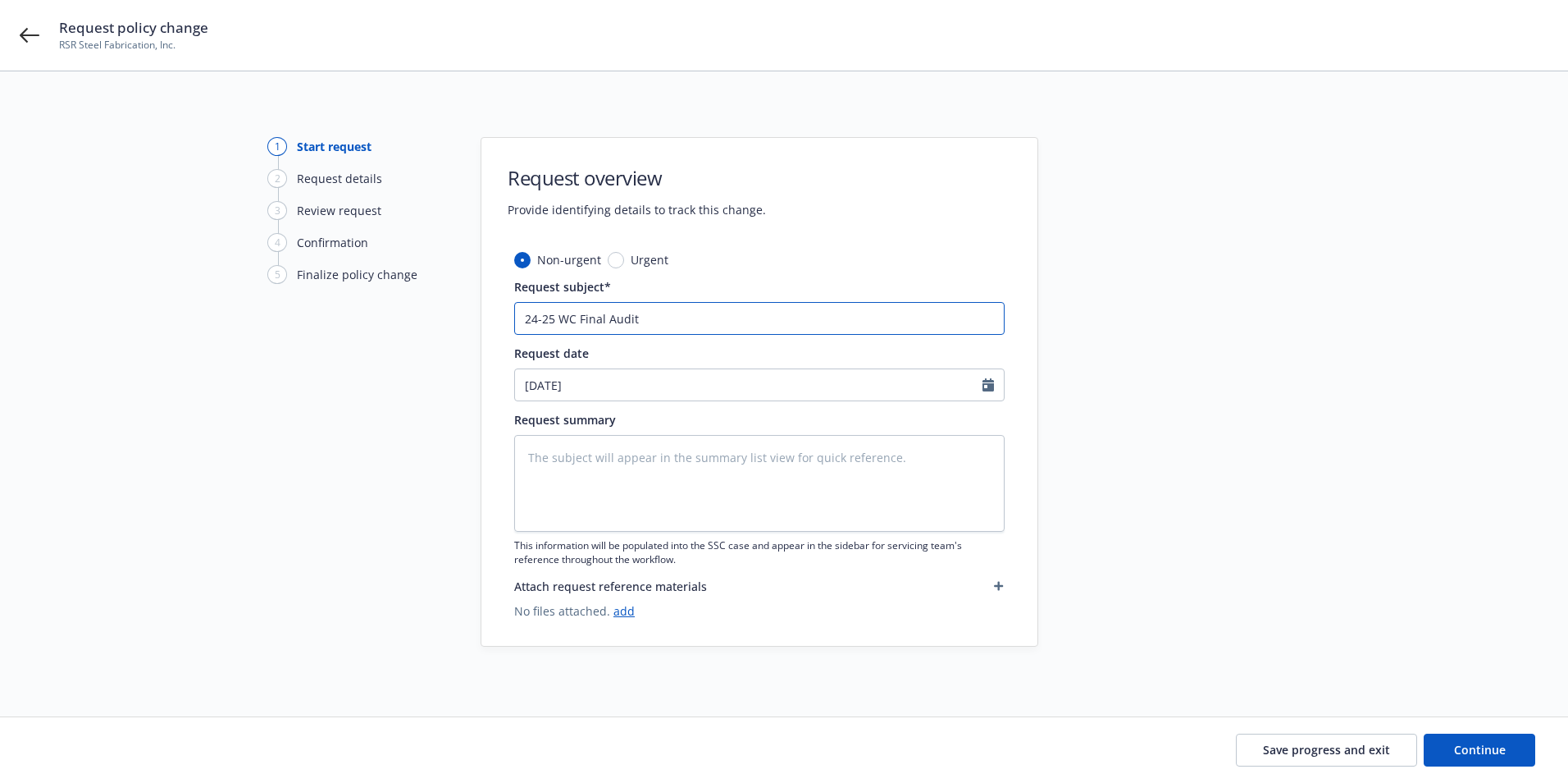
type input "24-25 WC Final Audit"
type textarea "x"
select select "9"
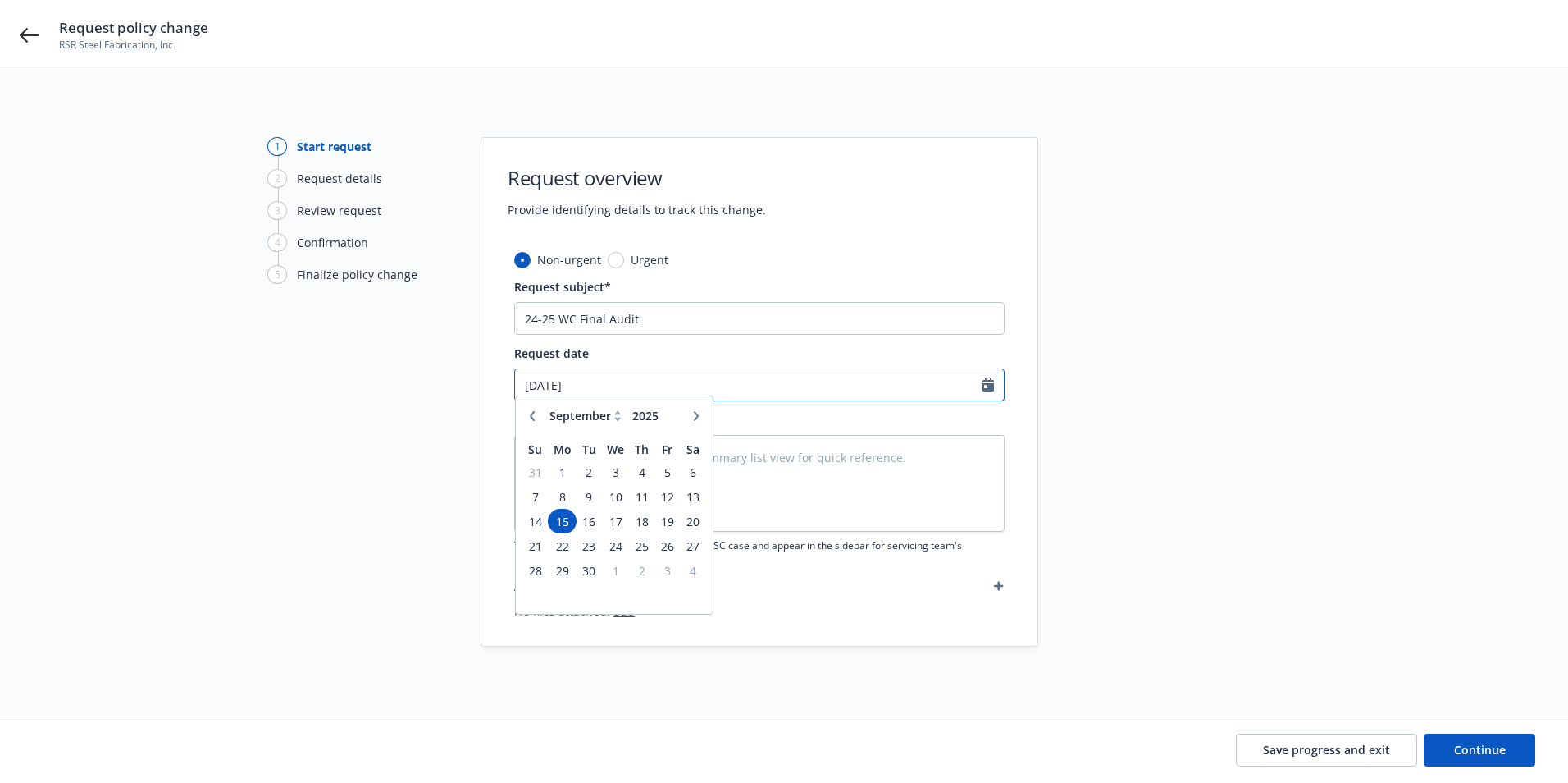
click at [602, 393] on input "09/15/2025" at bounding box center [748, 385] width 467 height 31
click at [589, 510] on span "9" at bounding box center [589, 505] width 22 height 20
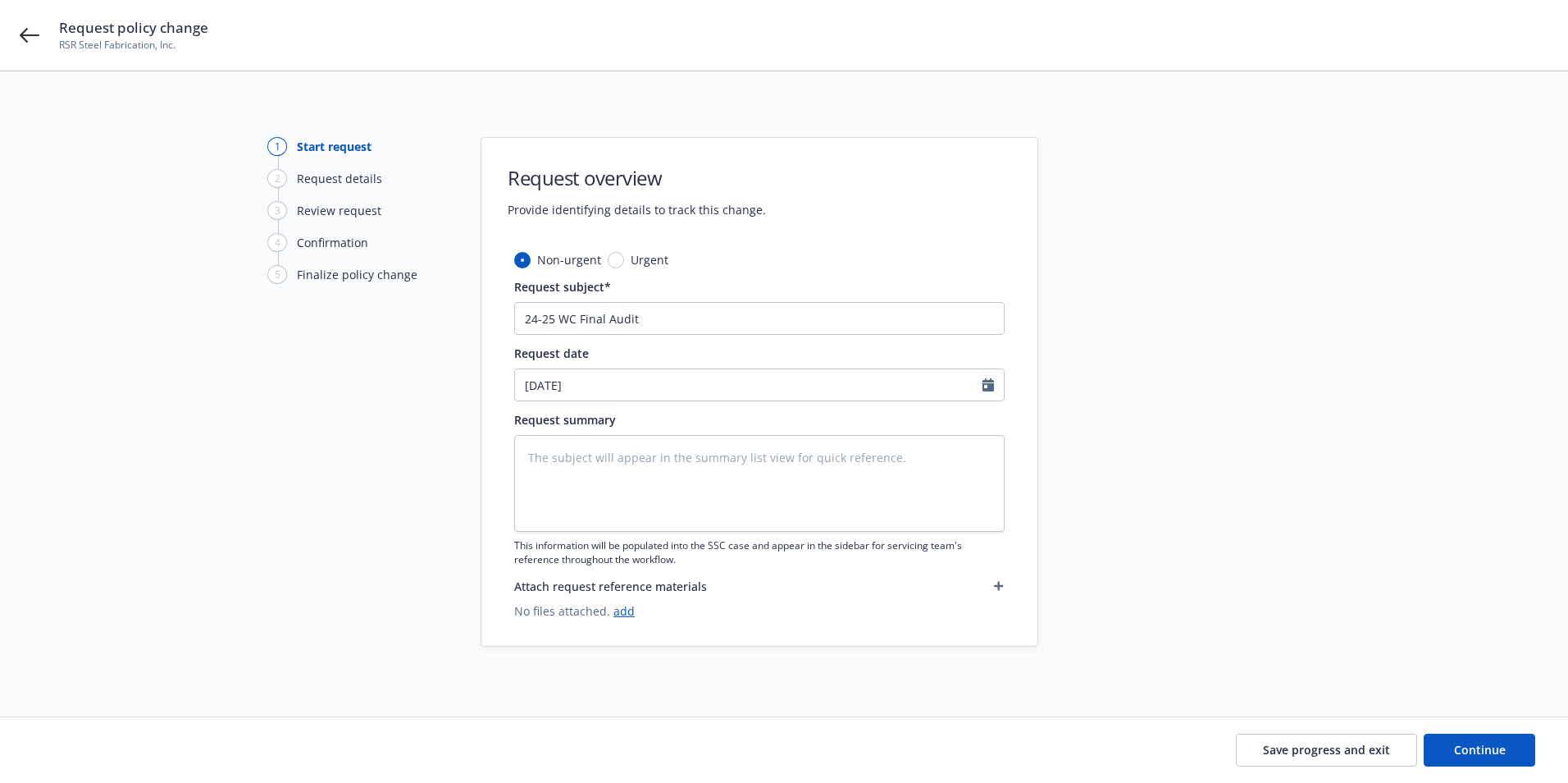
type textarea "x"
type input "09/09/2025"
click at [573, 440] on textarea at bounding box center [759, 483] width 490 height 97
click at [776, 495] on textarea at bounding box center [759, 483] width 490 height 97
type textarea "x"
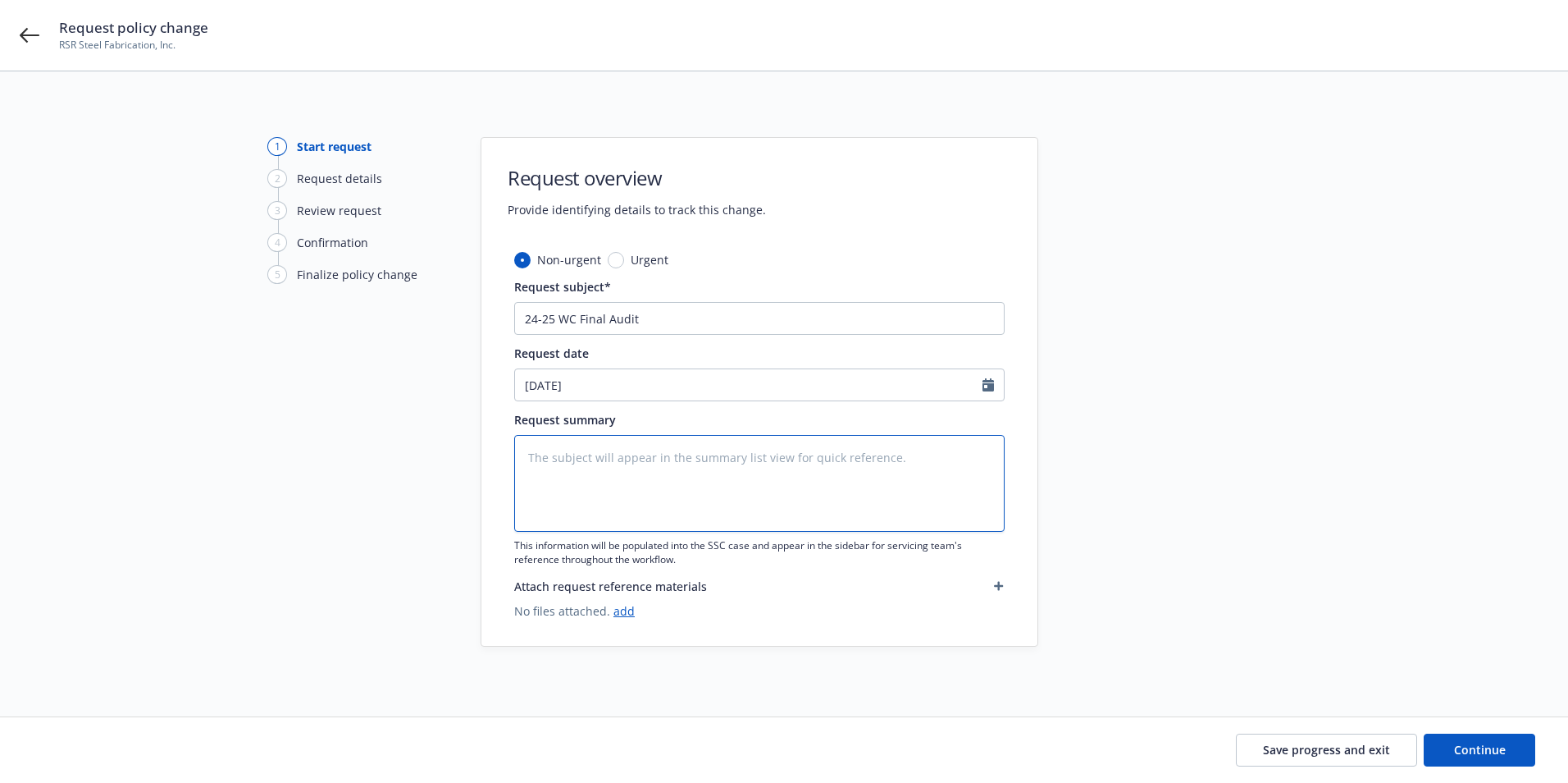
type textarea "A"
type textarea "x"
type textarea "Au"
type textarea "x"
type textarea "Aud"
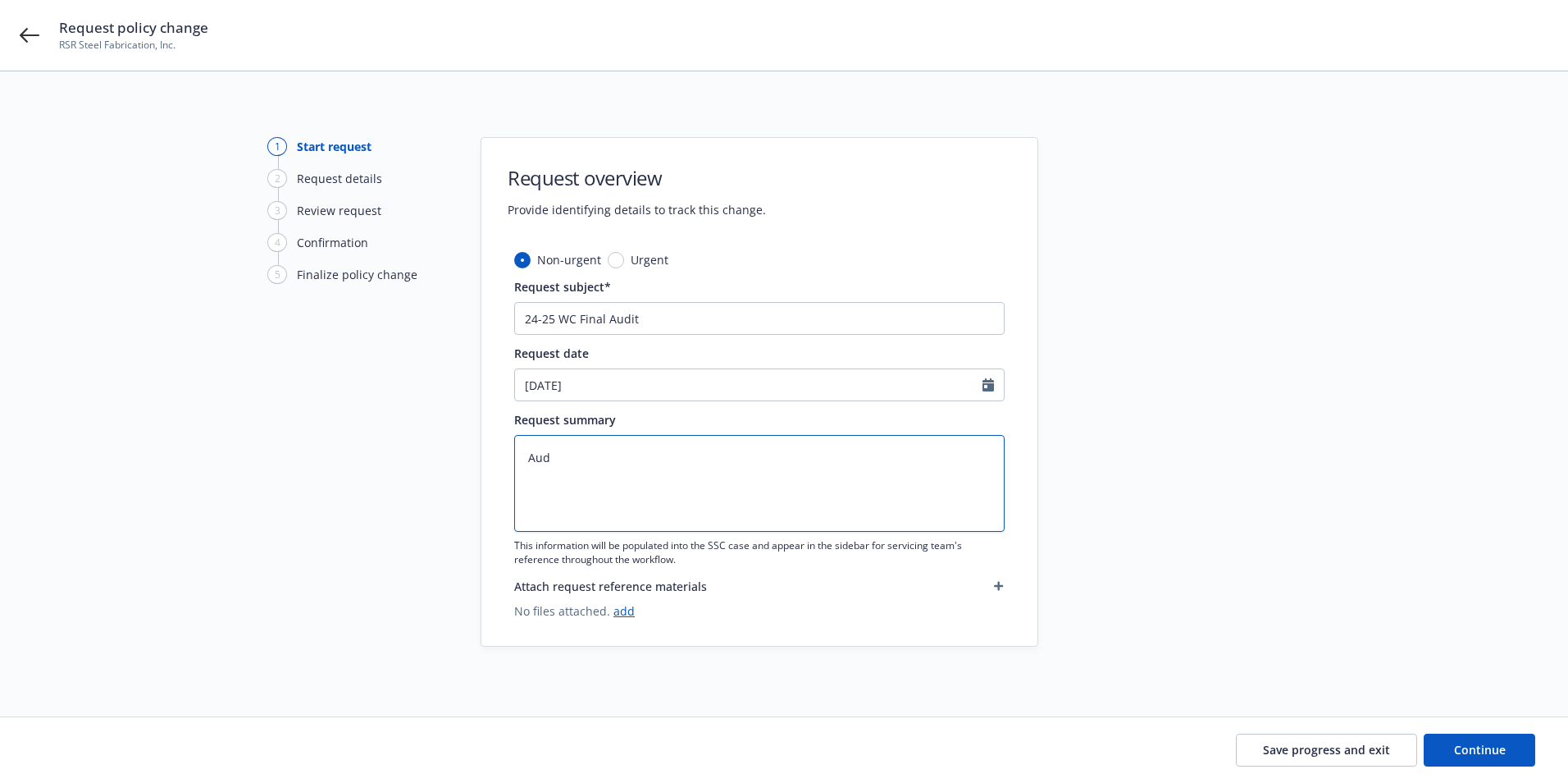
type textarea "x"
type textarea "Audi"
type textarea "x"
type textarea "Audit"
type textarea "x"
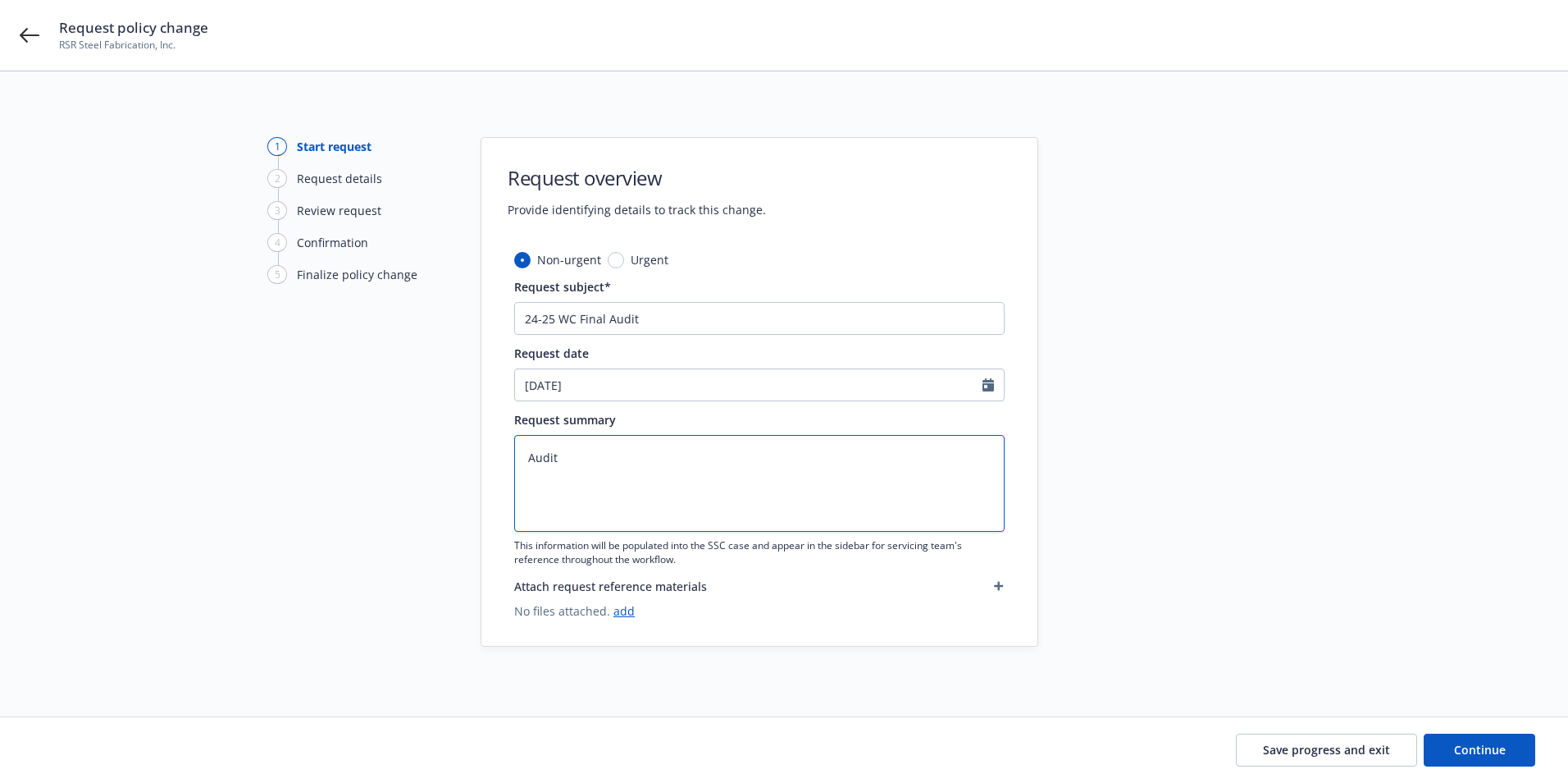
type textarea "Audite"
type textarea "x"
type textarea "Audited"
type textarea "x"
type textarea "Audited"
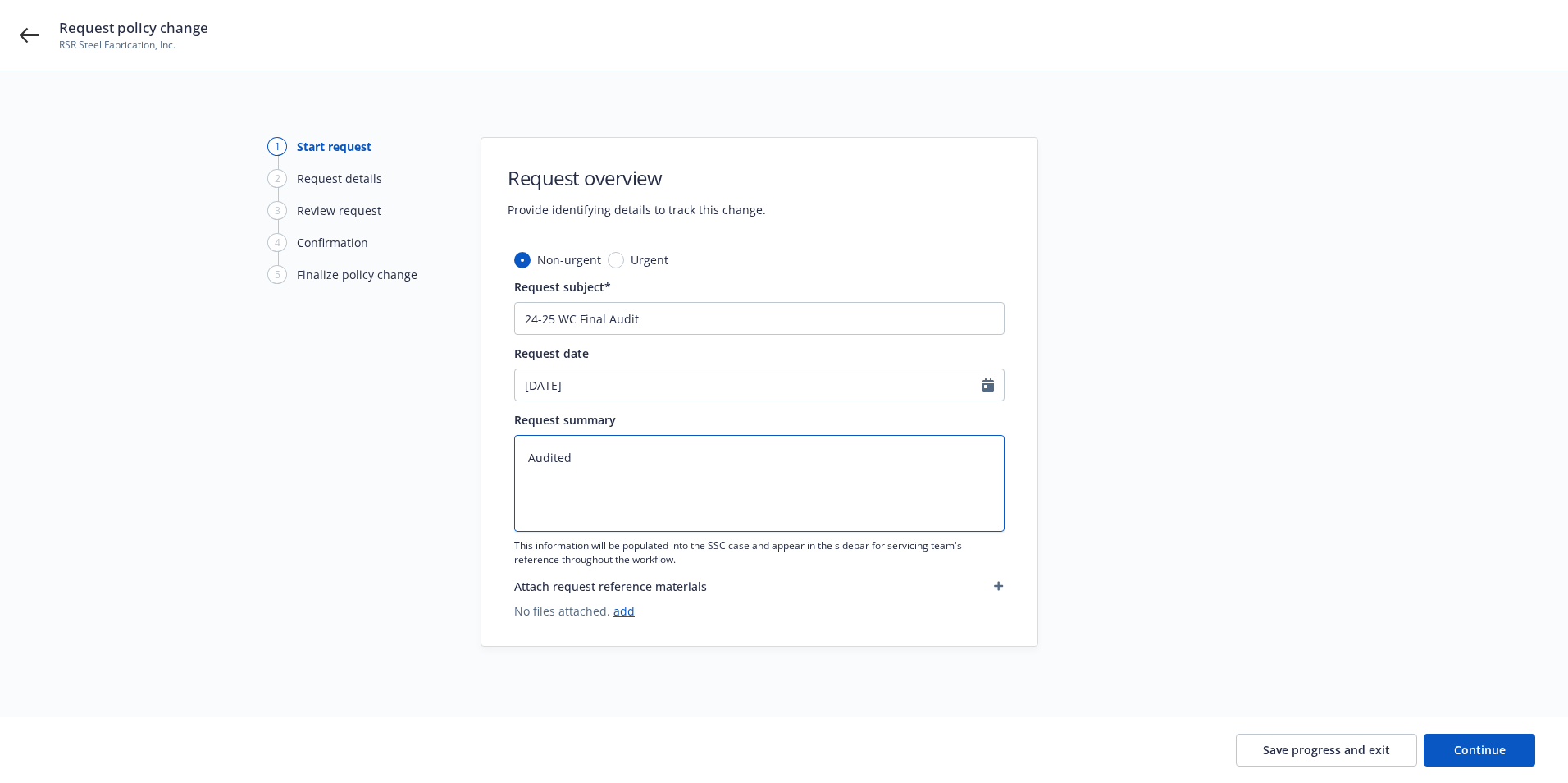
type textarea "x"
type textarea "Audited P"
type textarea "x"
type textarea "Audited Pay"
type textarea "x"
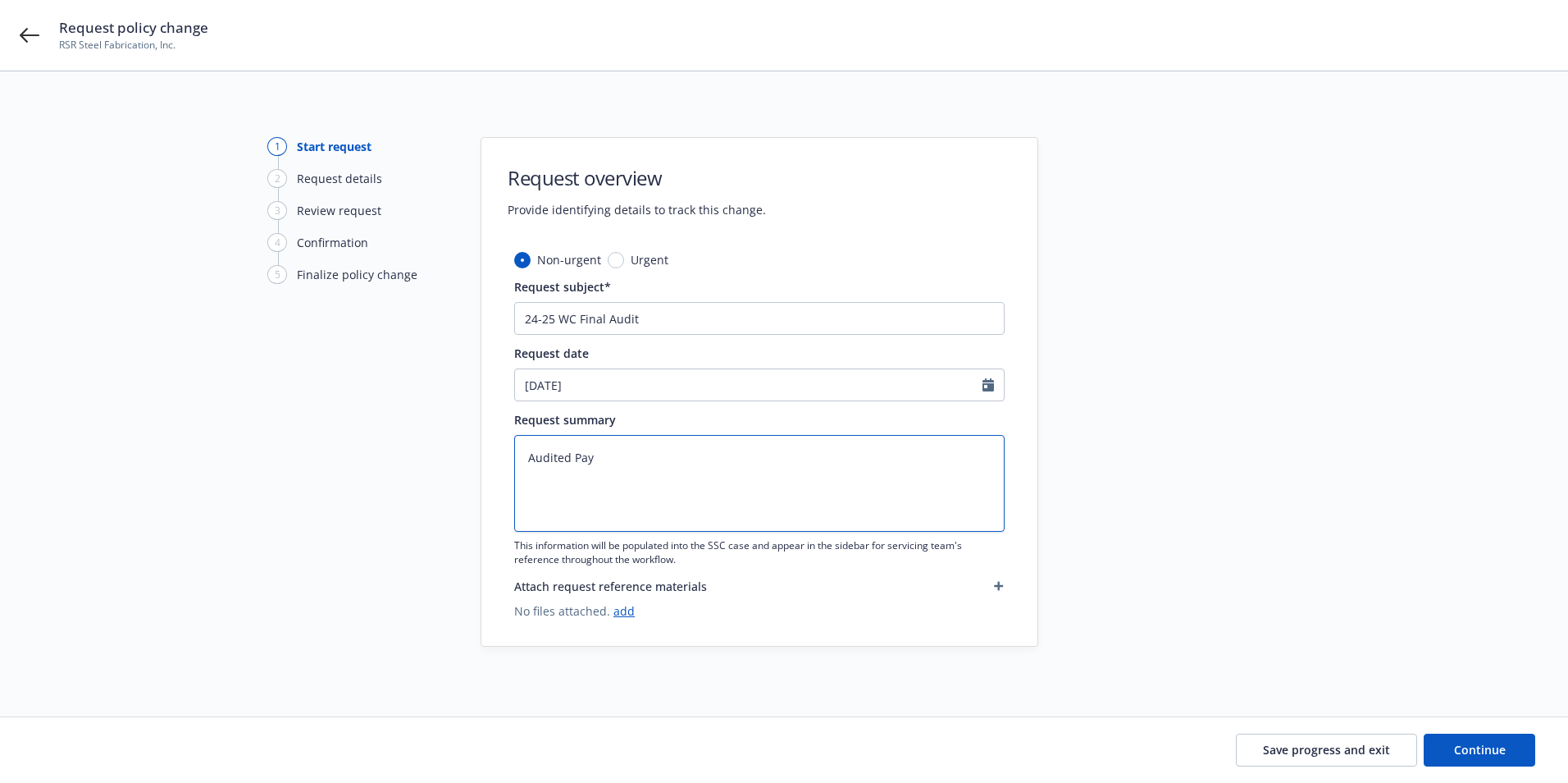
type textarea "Audited Payr"
type textarea "x"
type textarea "Audited Payro"
type textarea "x"
type textarea "Audited Payrol"
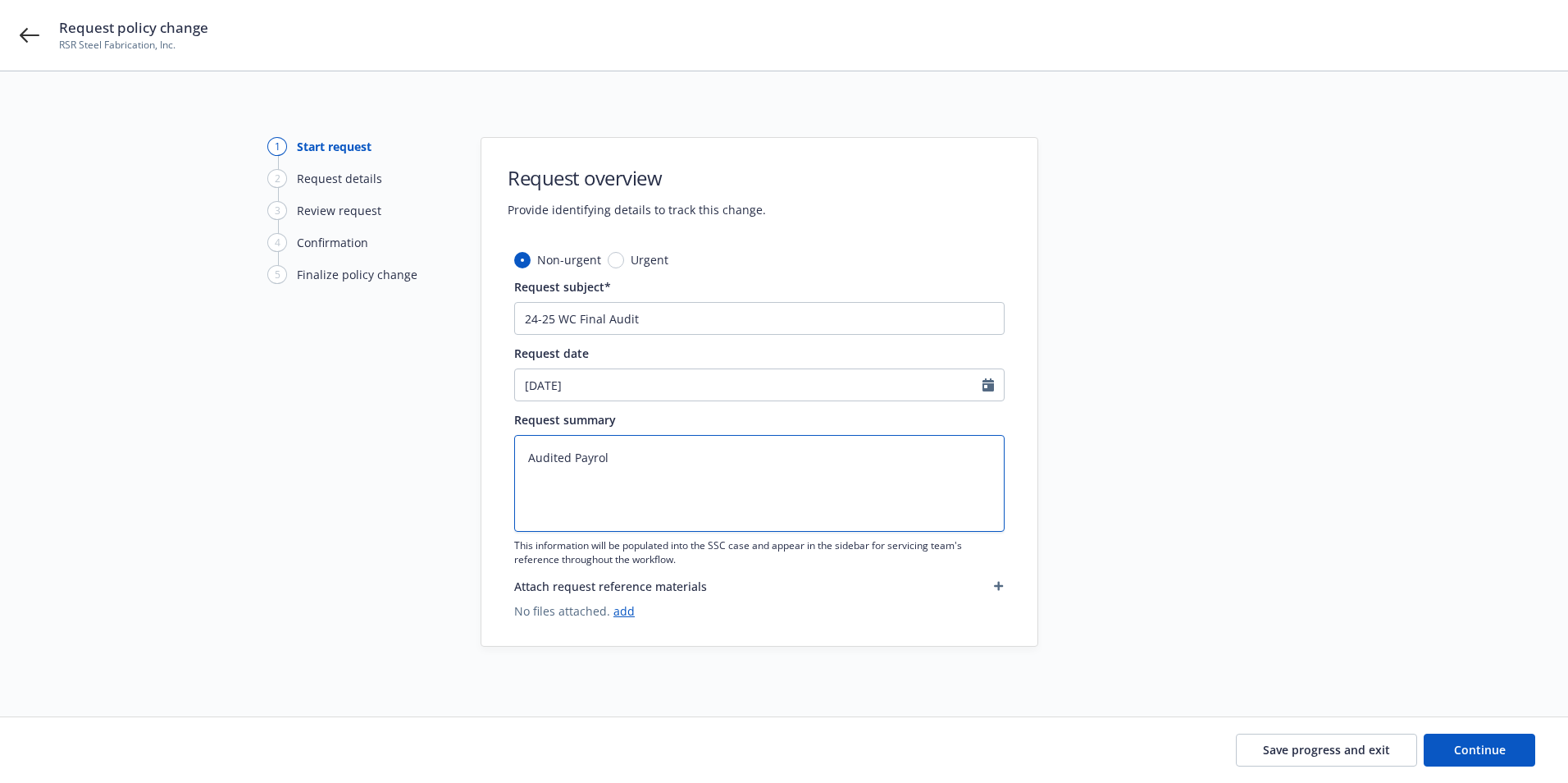
type textarea "x"
type textarea "Audited Payroll"
type textarea "x"
type textarea "Audited Payroll"
type textarea "x"
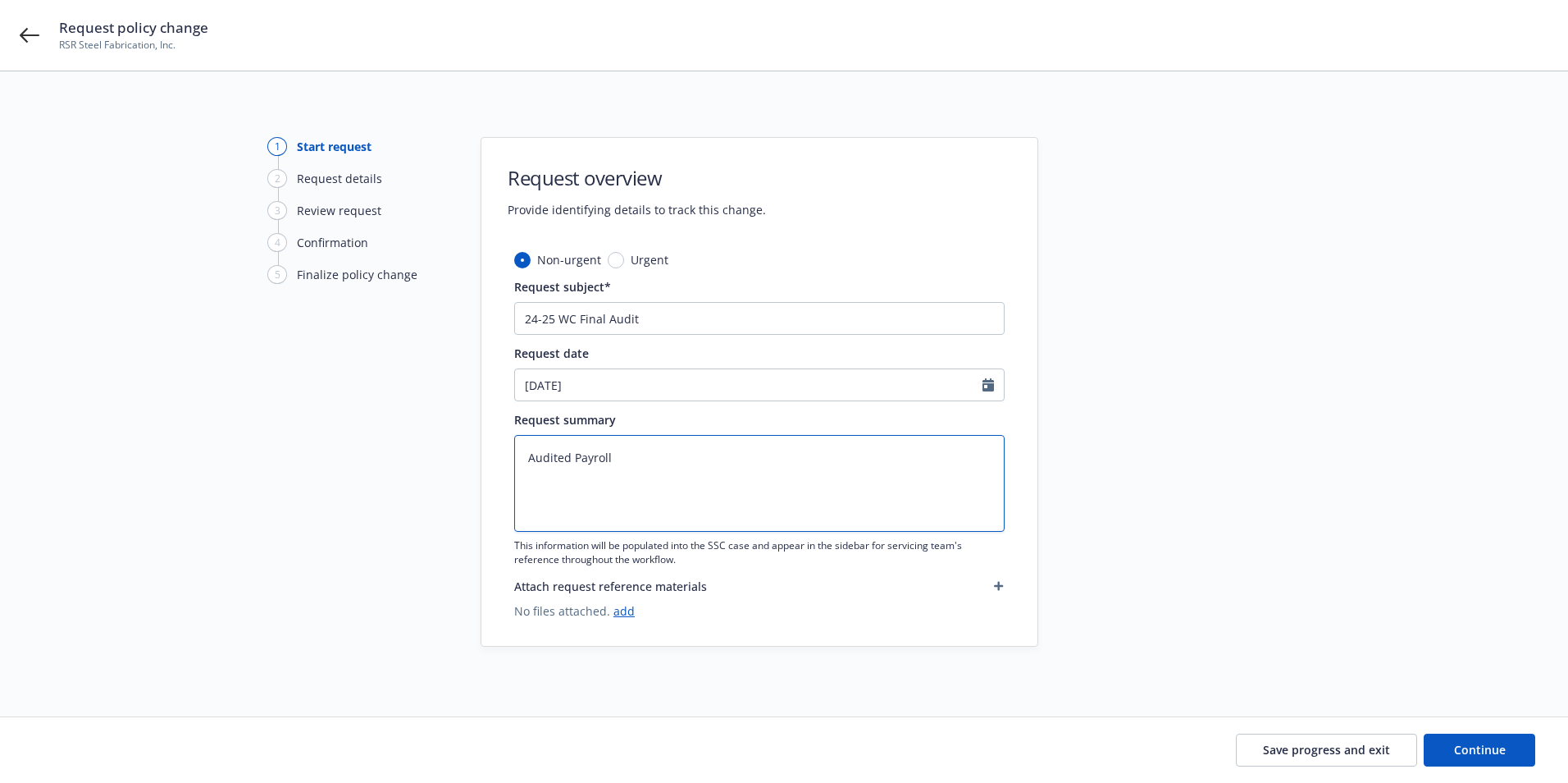
type textarea "Audited Payroll $"
paste textarea "707,917.00"
type textarea "x"
type textarea "Audited Payroll $707,917.00"
type textarea "x"
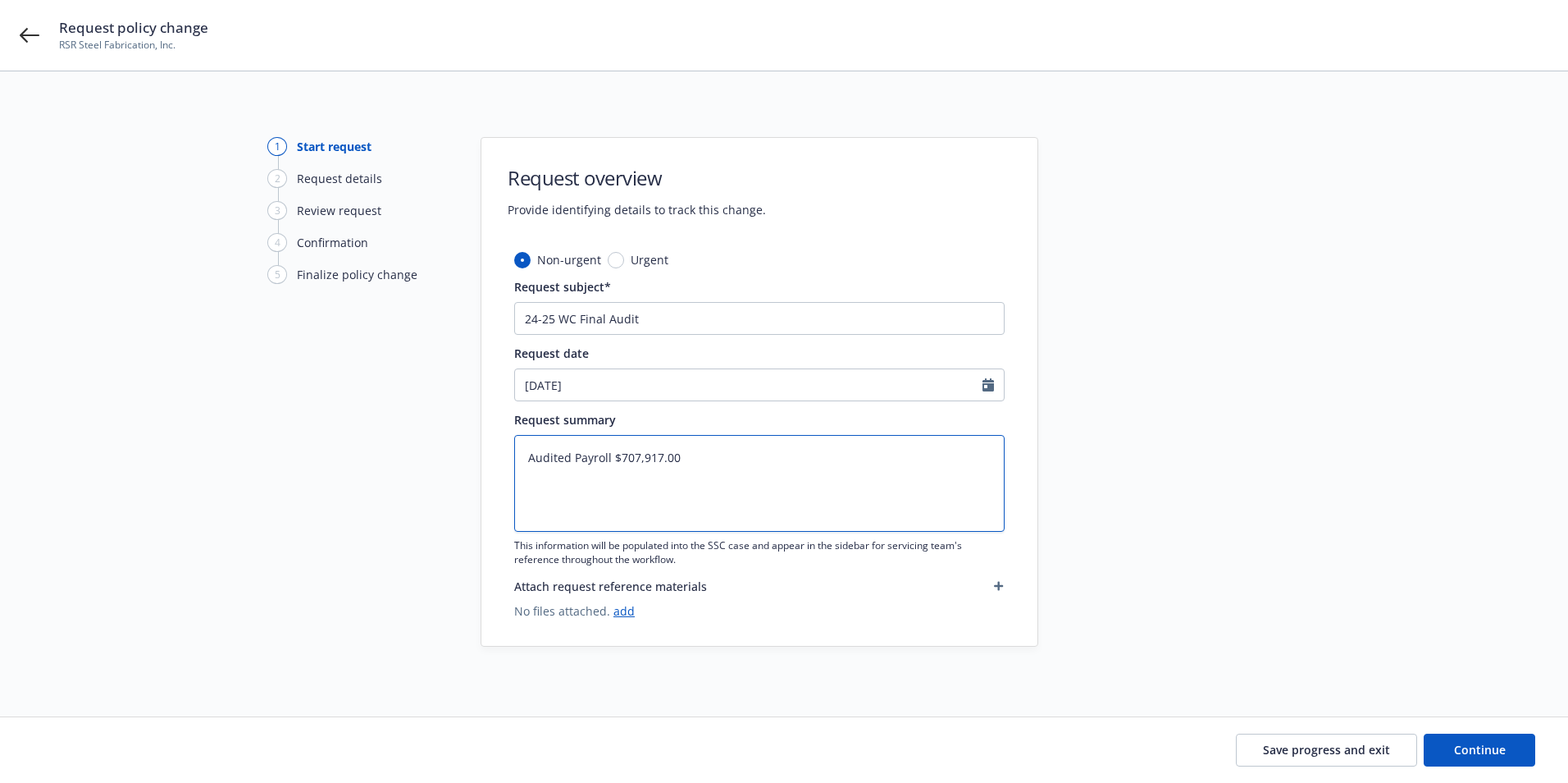
type textarea "Audited Payroll $707,917.00"
type textarea "x"
type textarea "Audited Payroll $707,917.00 E"
type textarea "x"
type textarea "Audited Payroll $707,917.00 Ex"
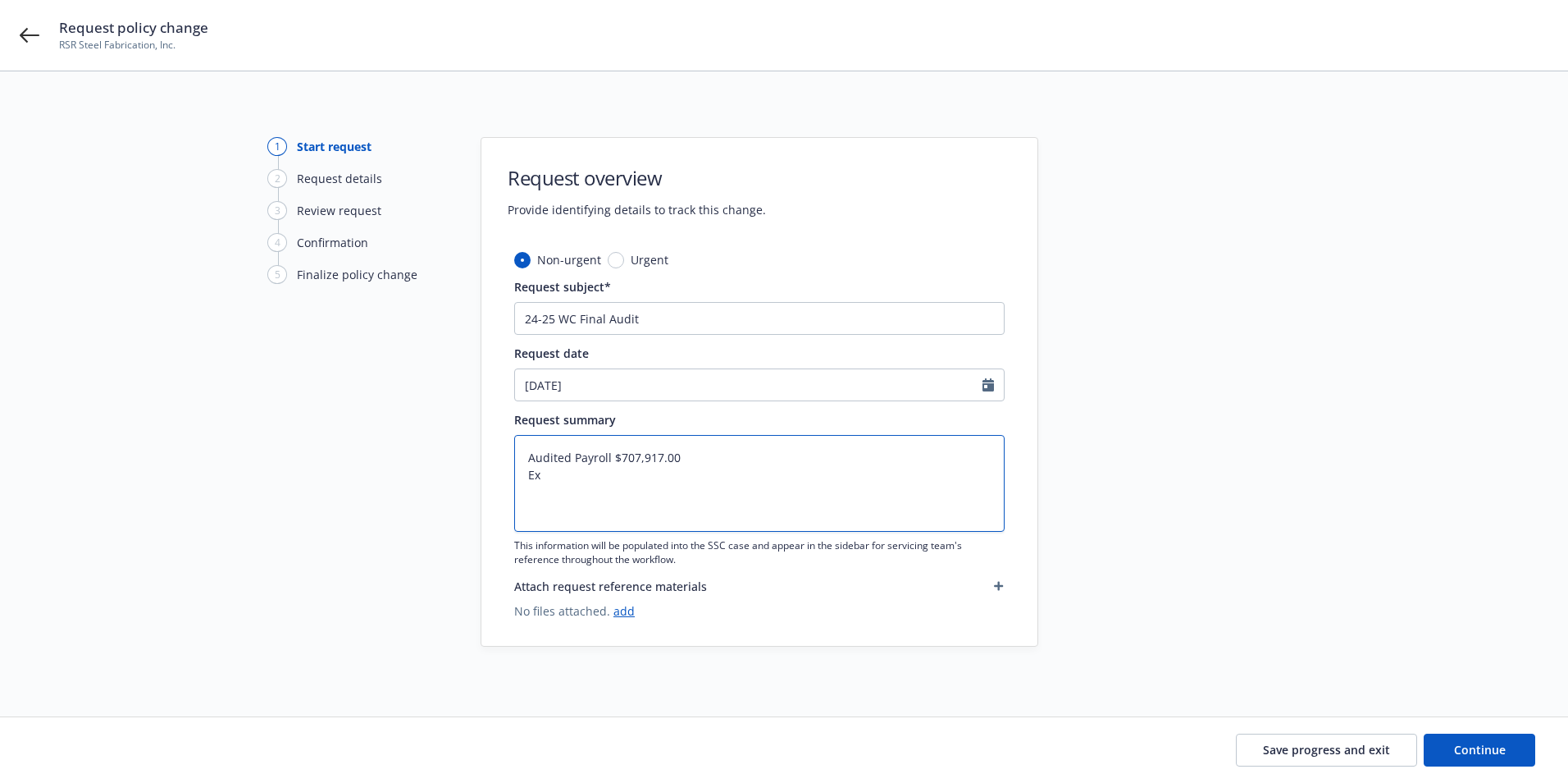
type textarea "x"
type textarea "Audited Payroll $707,917.00 E"
type textarea "x"
type textarea "Audited Payroll $707,917.00"
click at [523, 461] on textarea "Audited Payroll $707,917.00" at bounding box center [759, 483] width 490 height 97
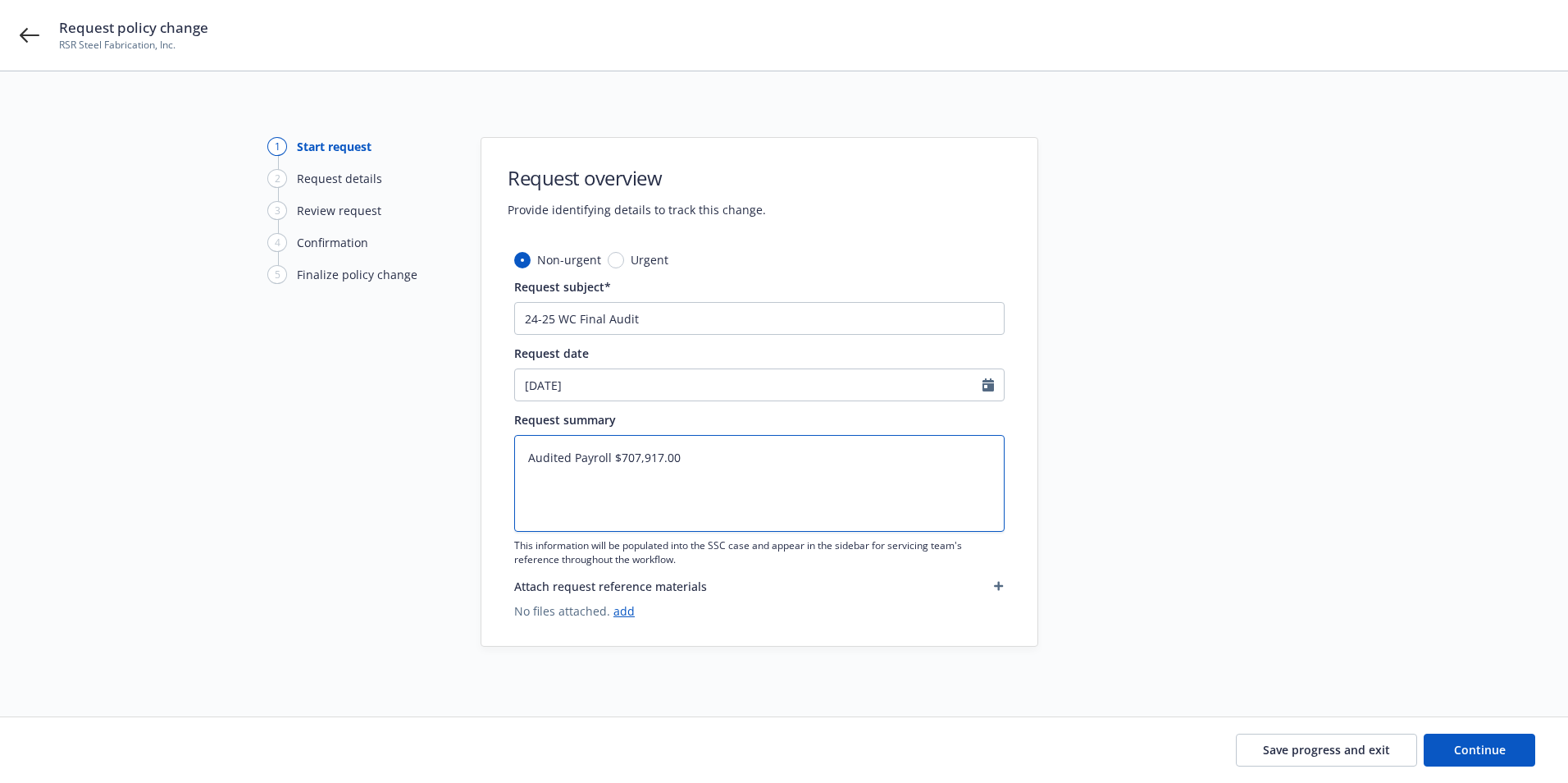
type textarea "x"
type textarea "EAudited Payroll $707,917.00"
type textarea "x"
type textarea "EsAudited Payroll $707,917.00"
type textarea "x"
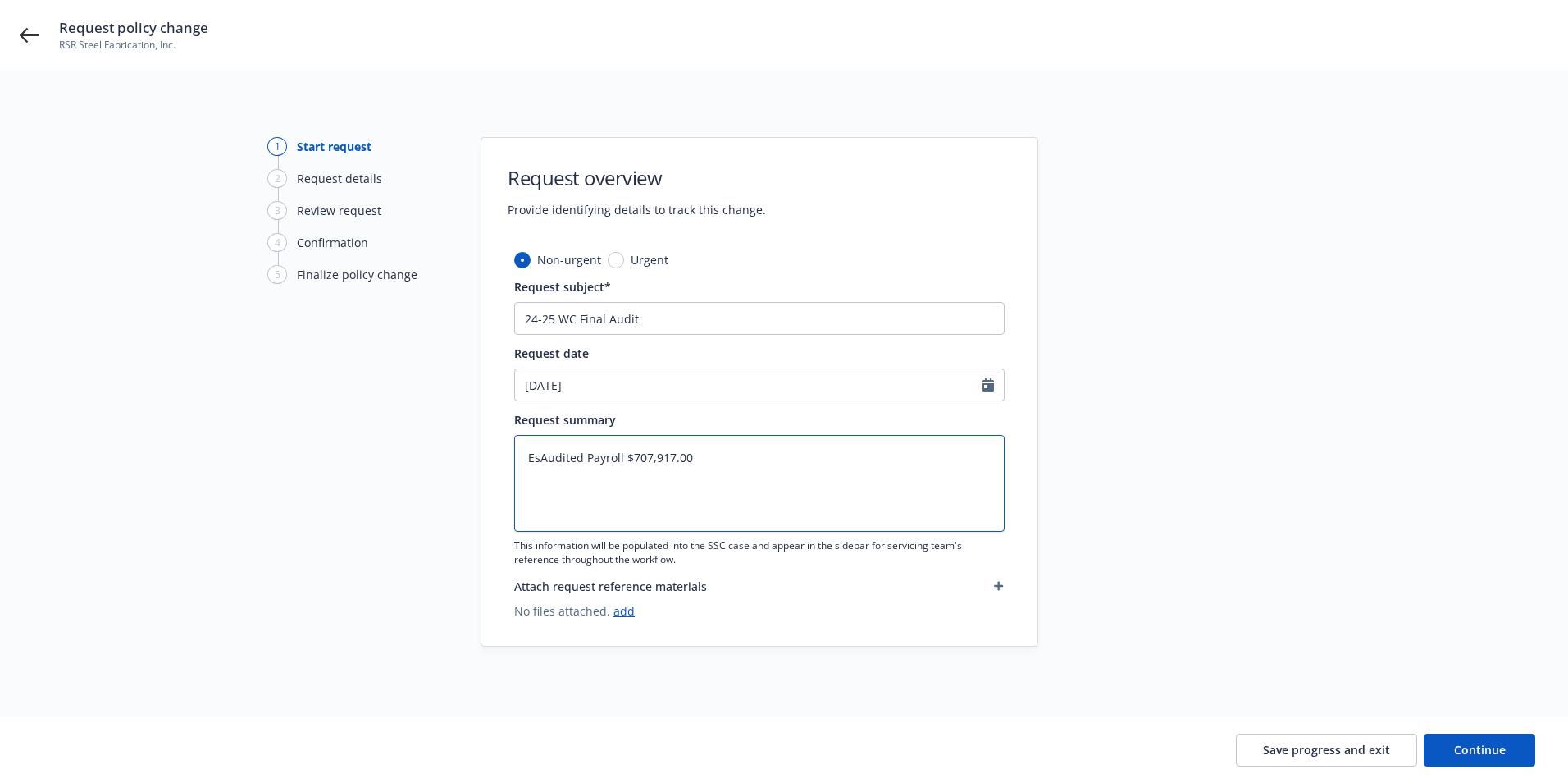
type textarea "EstAudited Payroll $707,917.00"
type textarea "x"
type textarea "EstiAudited Payroll $707,917.00"
type textarea "x"
type textarea "EstimAudited Payroll $707,917.00"
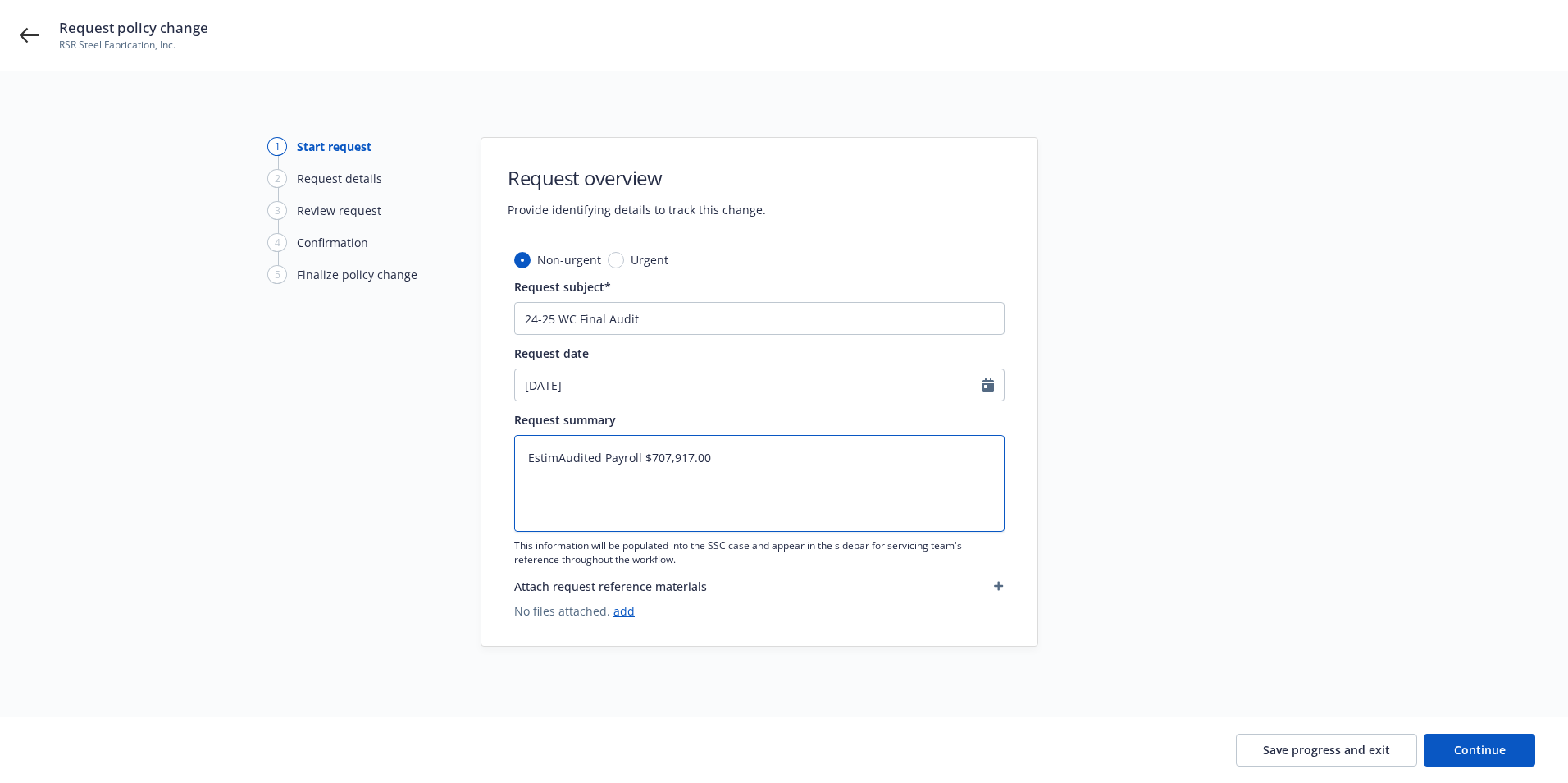
type textarea "x"
type textarea "EstimaAudited Payroll $707,917.00"
type textarea "x"
type textarea "EstimatAudited Payroll $707,917.00"
type textarea "x"
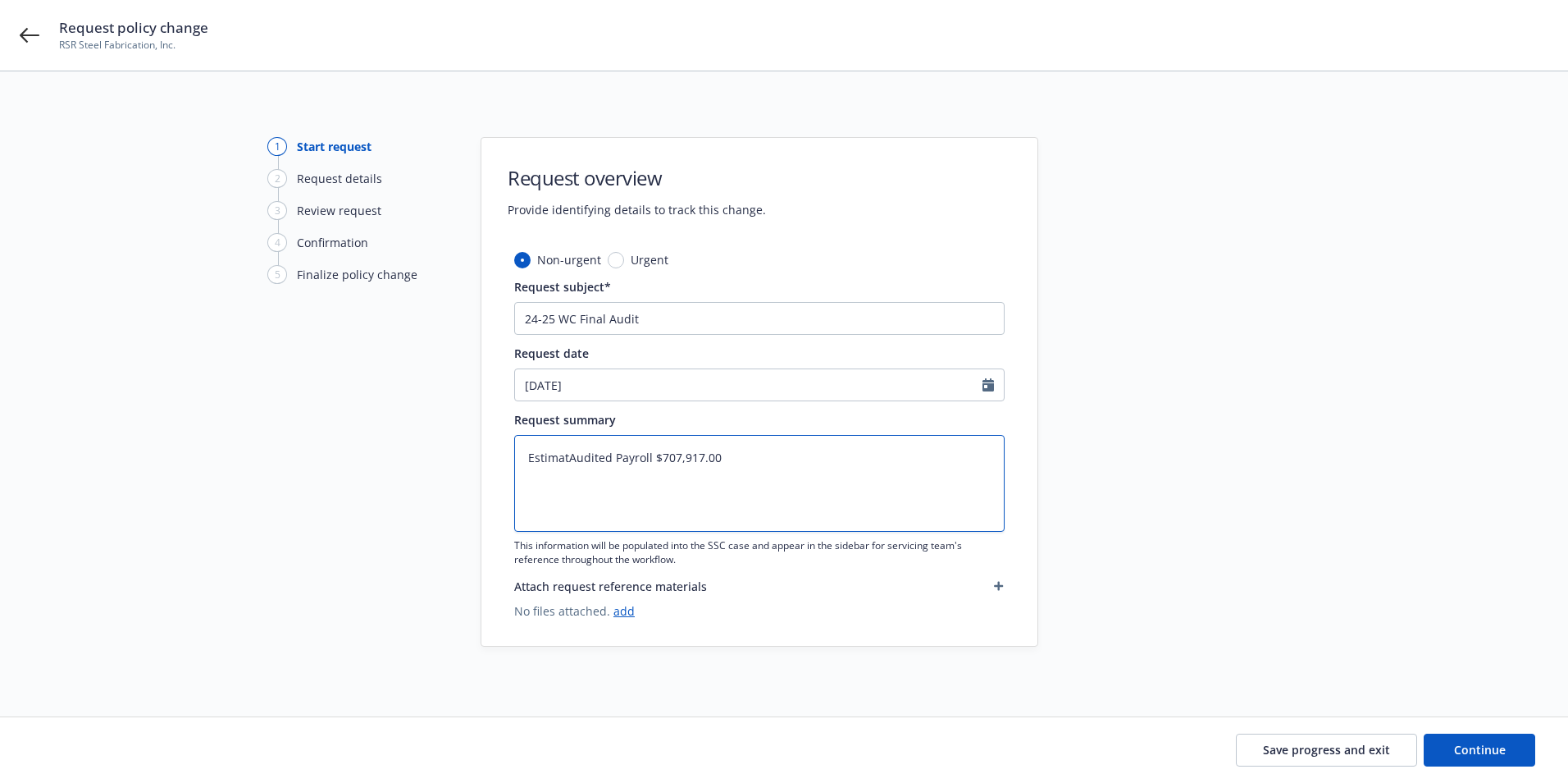
type textarea "EstimateAudited Payroll $707,917.00"
type textarea "x"
type textarea "EstimatedAudited Payroll $707,917.00"
type textarea "x"
type textarea "Estimated Audited Payroll $707,917.00"
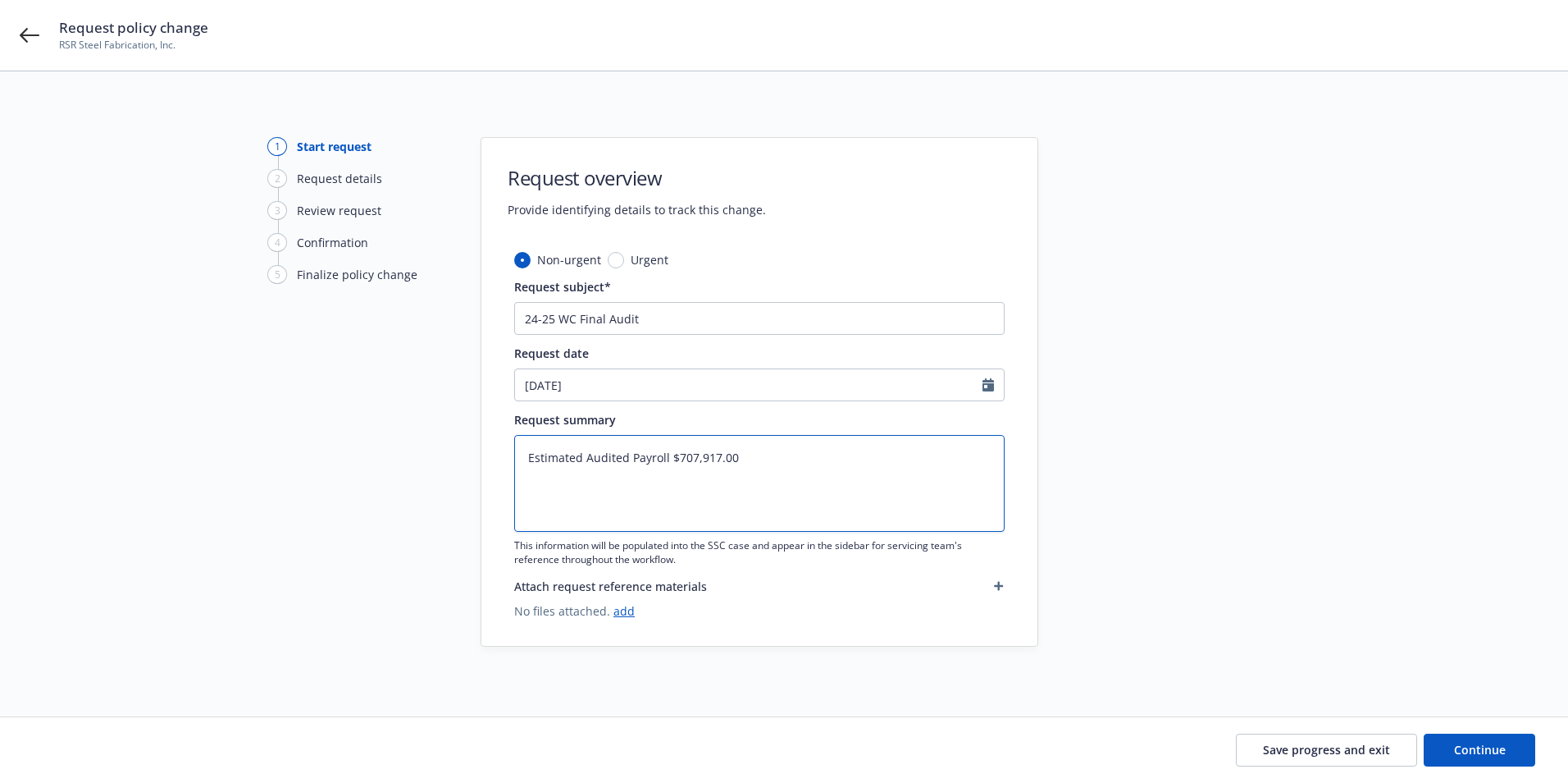
type textarea "x"
type textarea "Estimated pAudited Payroll $707,917.00"
type textarea "x"
type textarea "Estimated Audited Payroll $707,917.00"
type textarea "x"
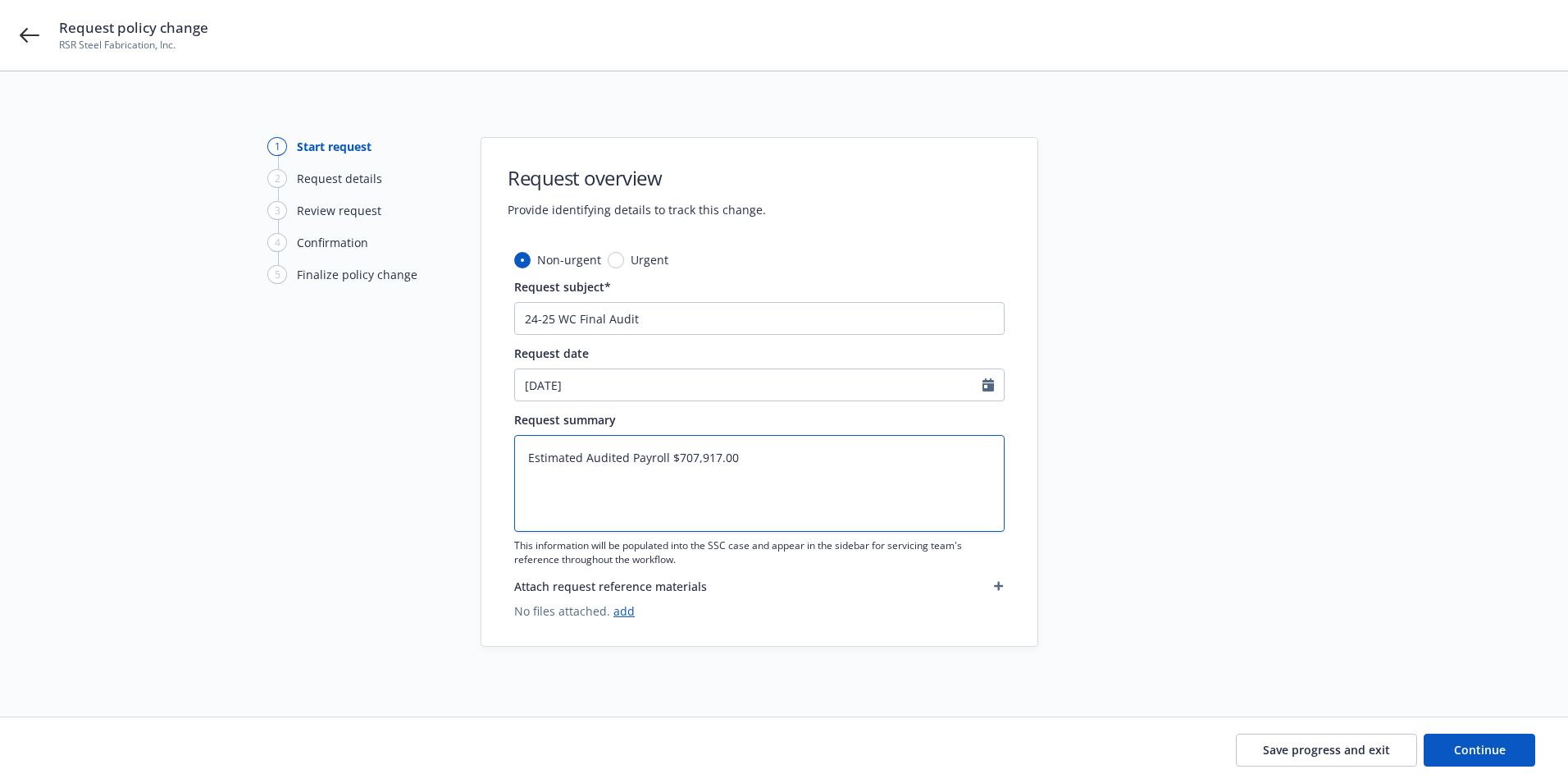
type textarea "Estimated PAudited Payroll $707,917.00"
type textarea "x"
type textarea "Estimated PaAudited Payroll $707,917.00"
type textarea "x"
type textarea "Estimated PayAudited Payroll $707,917.00"
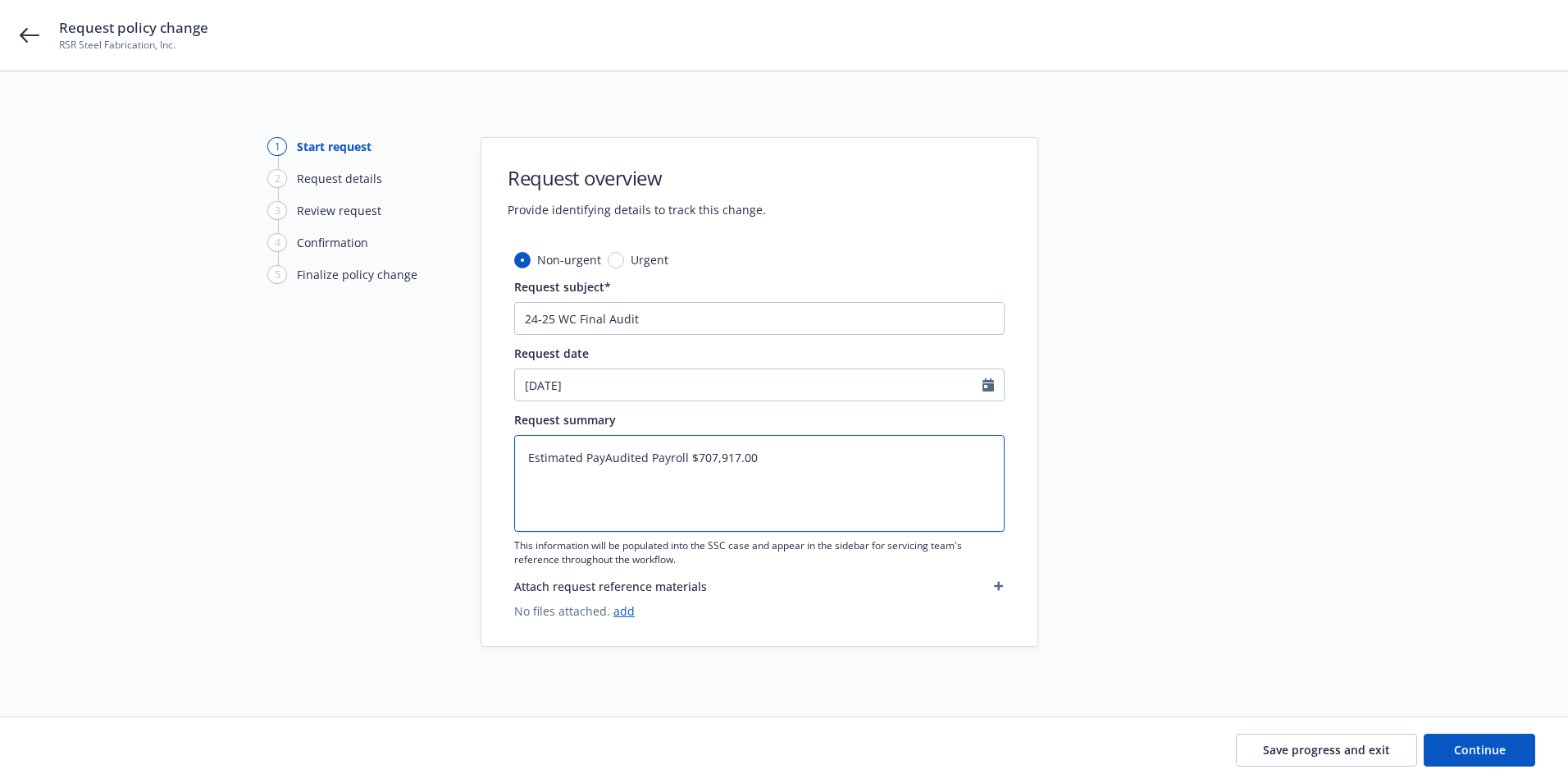
type textarea "x"
type textarea "Estimated PayrAudited Payroll $707,917.00"
type textarea "x"
type textarea "Estimated PayroAudited Payroll $707,917.00"
type textarea "x"
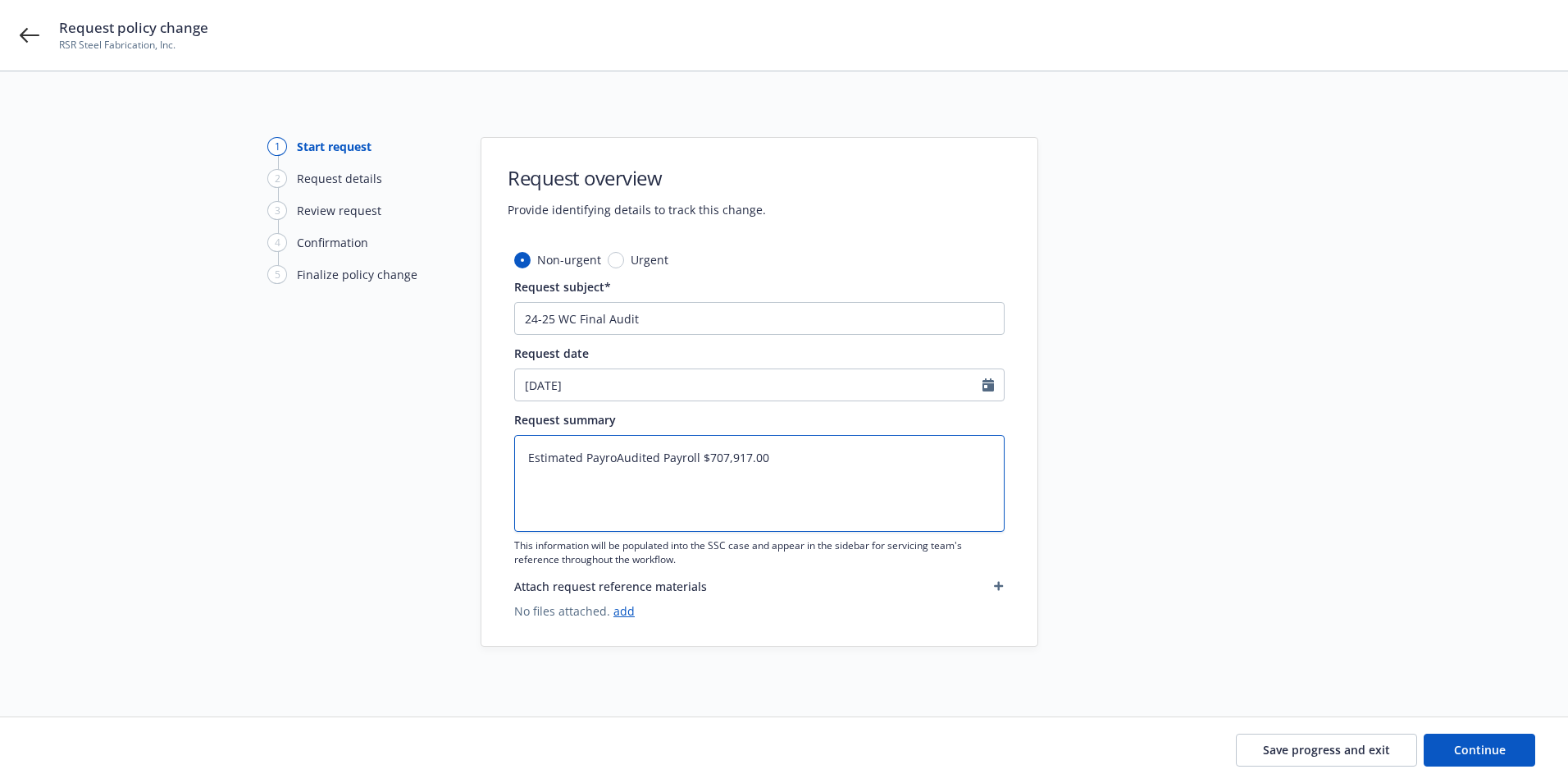
type textarea "Estimated PayrolAudited Payroll $707,917.00"
type textarea "x"
type textarea "Estimated PayrollAudited Payroll $707,917.00"
type textarea "x"
type textarea "Estimated Payroll Audited Payroll $707,917.00"
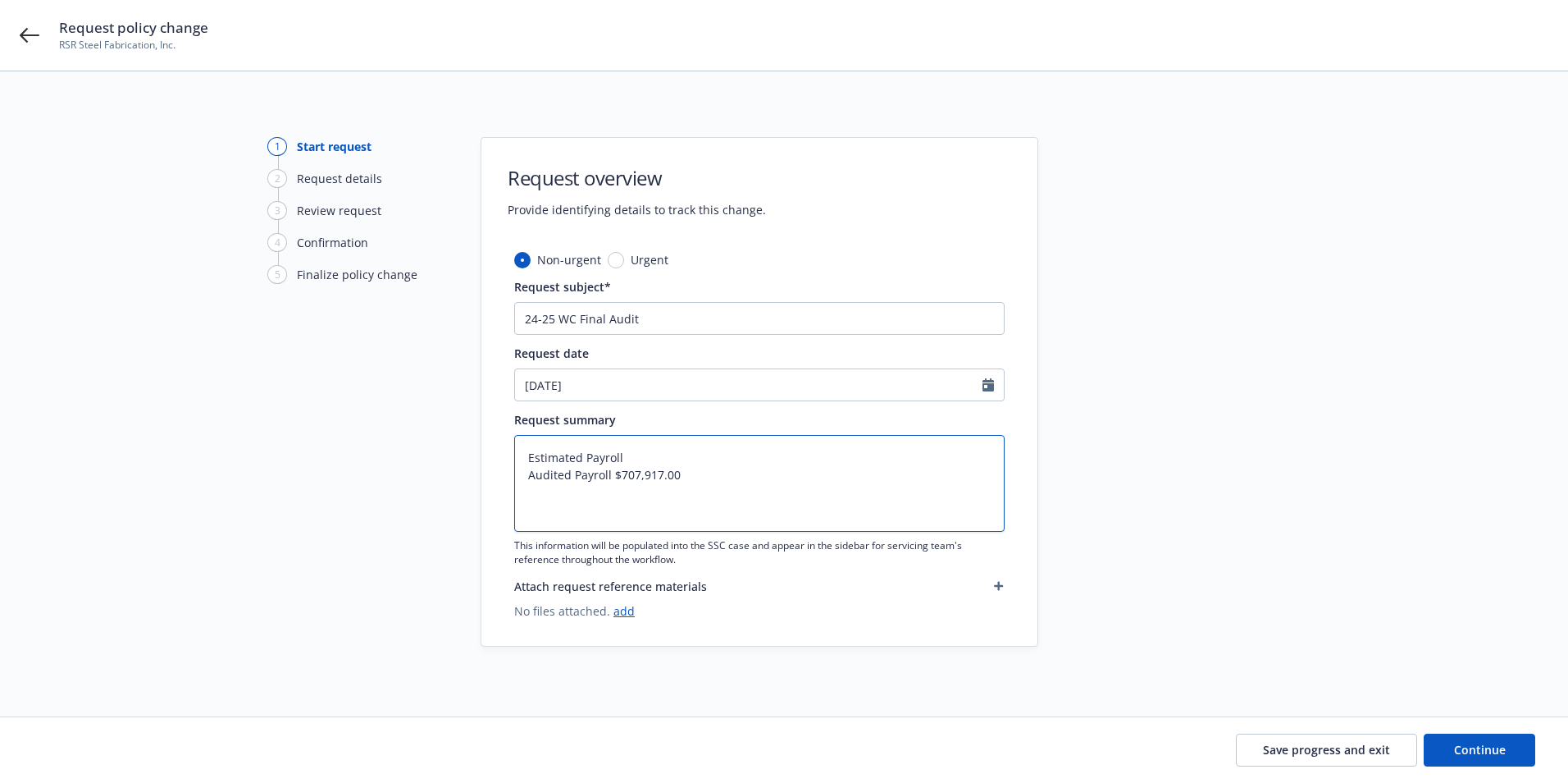
click at [646, 451] on textarea "Estimated Payroll Audited Payroll $707,917.00" at bounding box center [759, 483] width 490 height 97
type textarea "x"
type textarea "Estimated Payroll Audited Payroll $707,917.00"
type textarea "x"
type textarea "Estimated Payroll $ Audited Payroll $707,917.00"
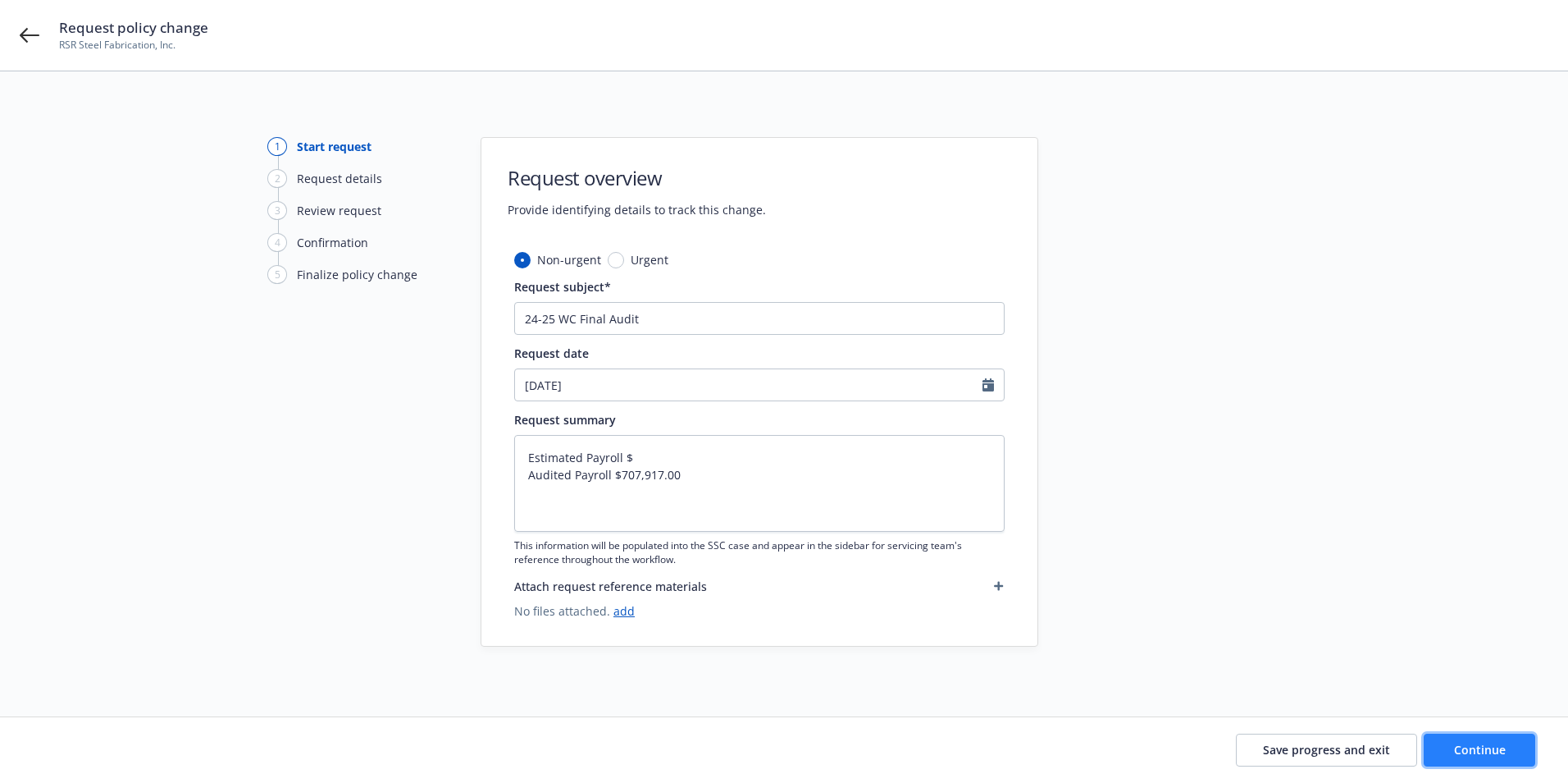
click at [1484, 750] on span "Continue" at bounding box center [1480, 749] width 52 height 15
type textarea "x"
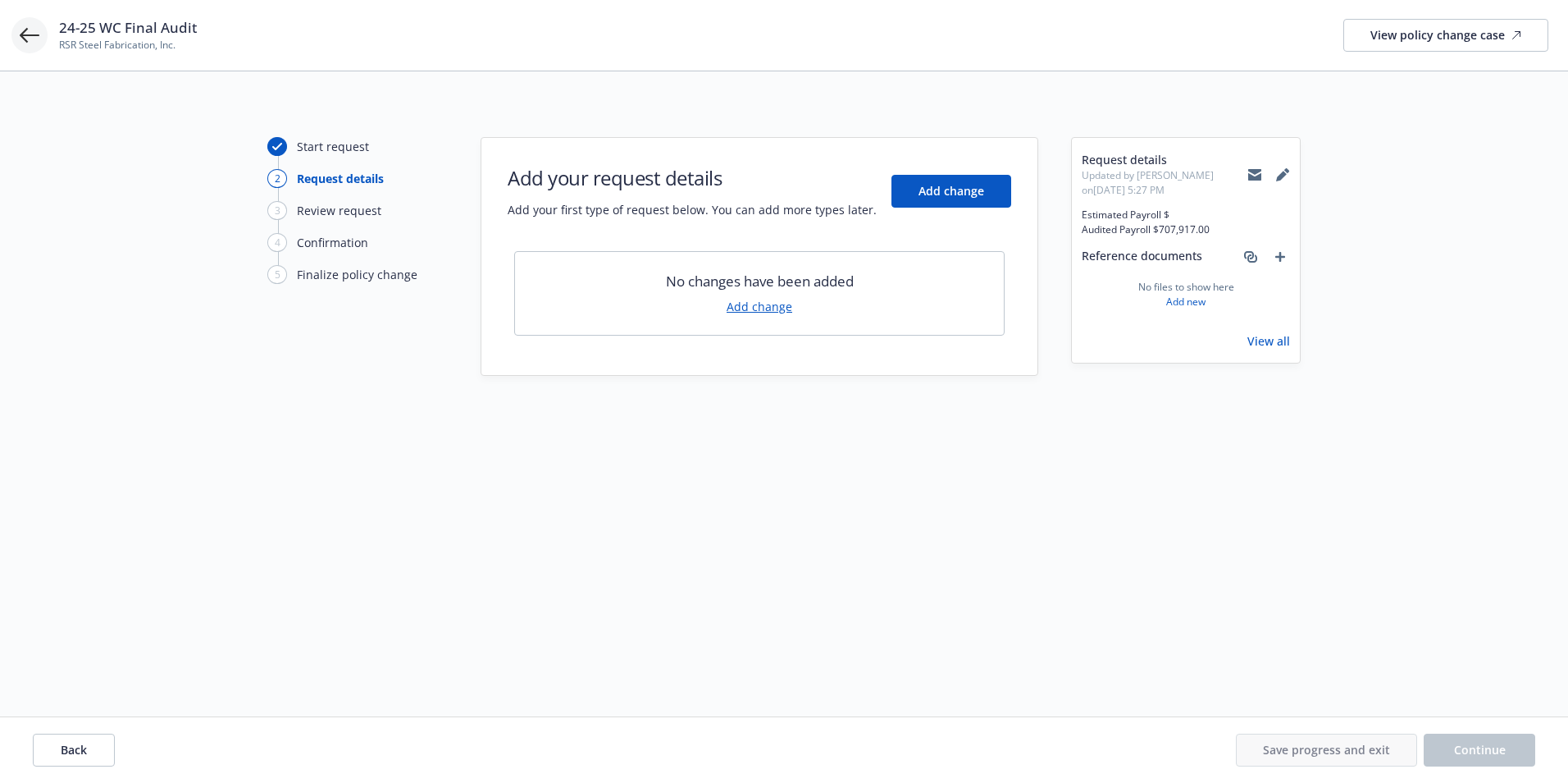
click at [34, 43] on icon at bounding box center [30, 36] width 20 height 20
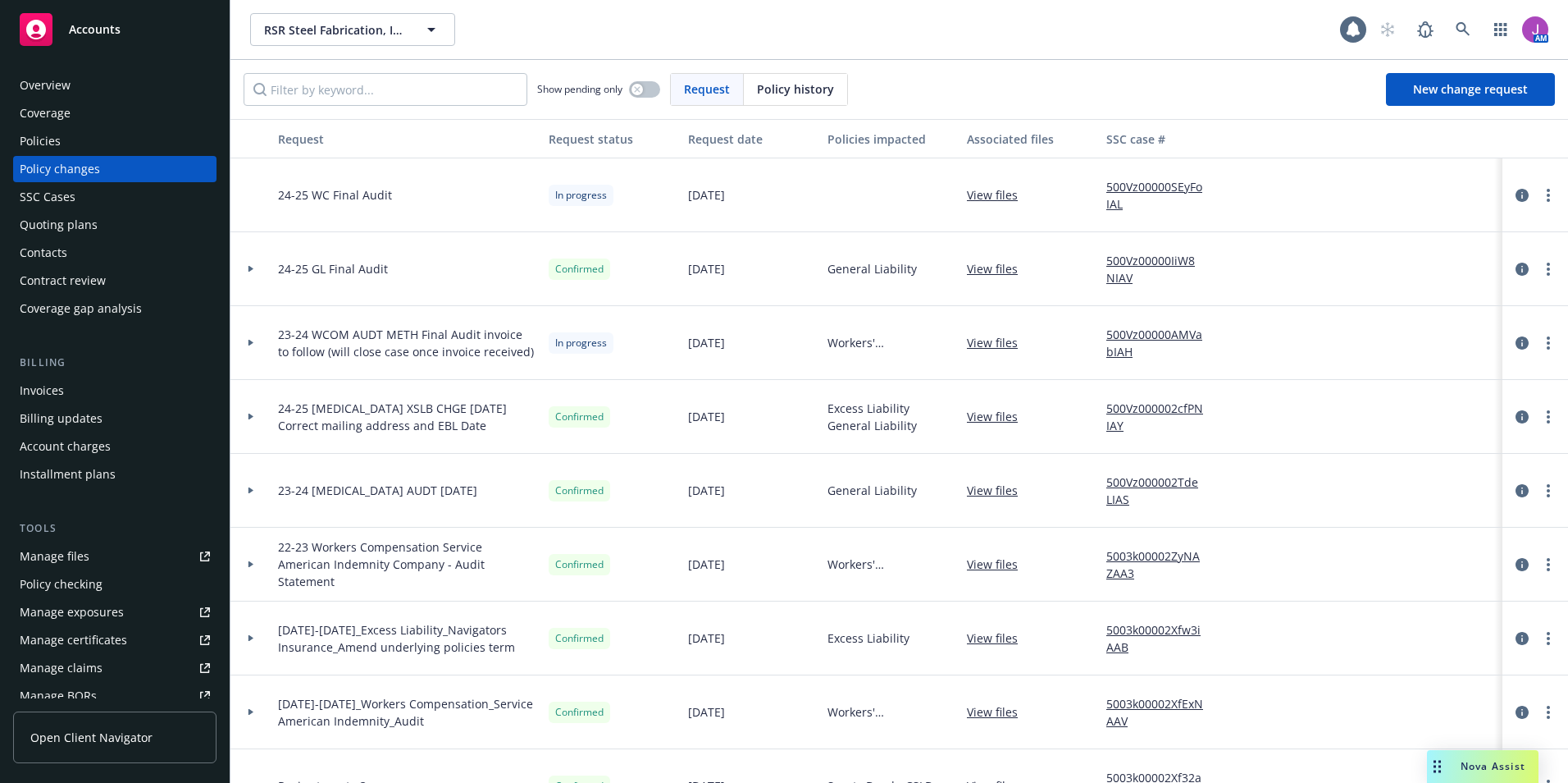
click at [72, 144] on div "Policies" at bounding box center [115, 140] width 190 height 26
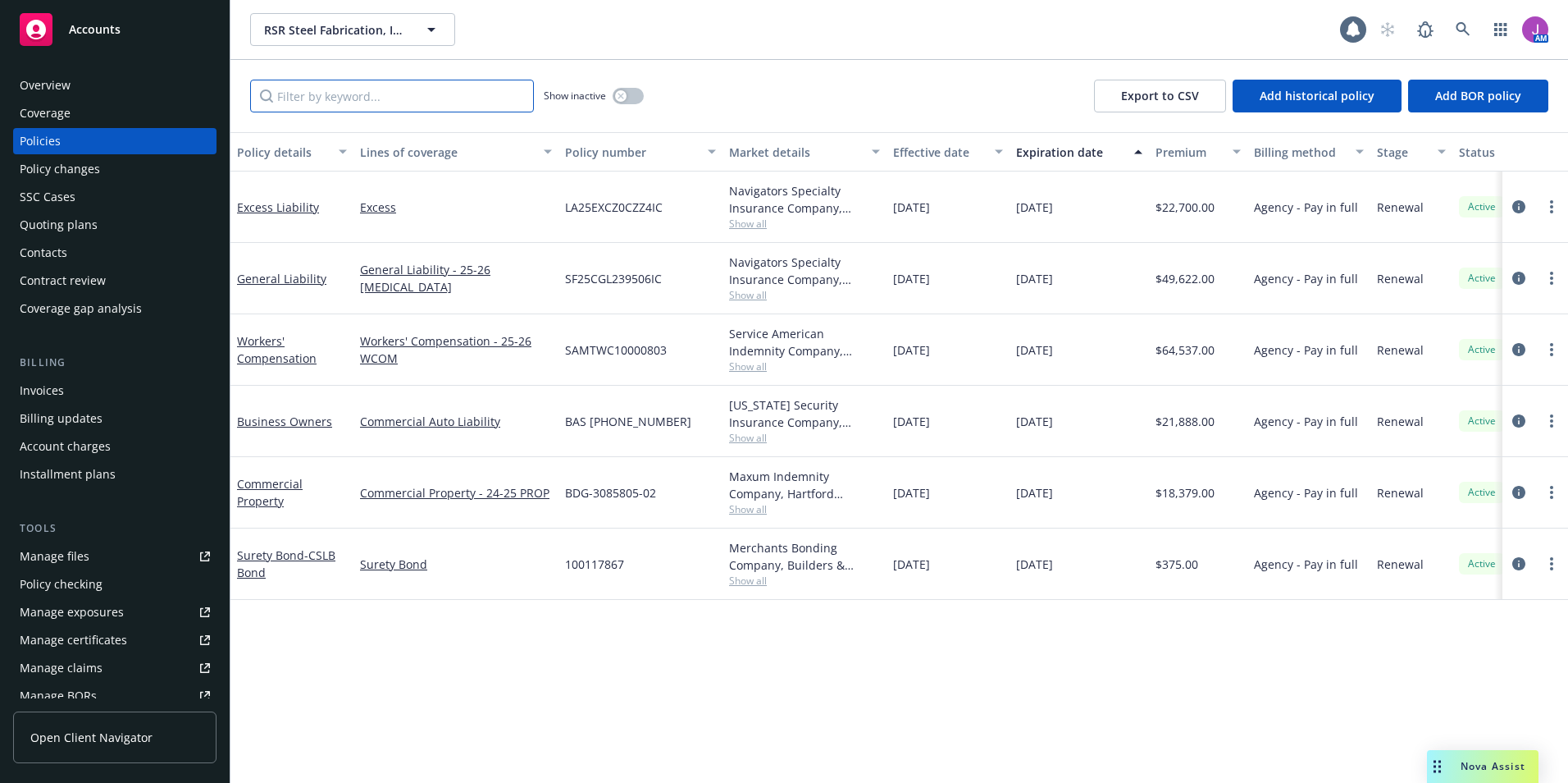
click at [381, 96] on input "Filter by keyword..." at bounding box center [392, 96] width 284 height 33
click at [309, 77] on div "Show inactive Export to CSV Add historical policy Add BOR policy" at bounding box center [899, 95] width 1337 height 72
click at [314, 105] on input "Filter by keyword..." at bounding box center [392, 96] width 284 height 33
paste input "SAMTWC10000802"
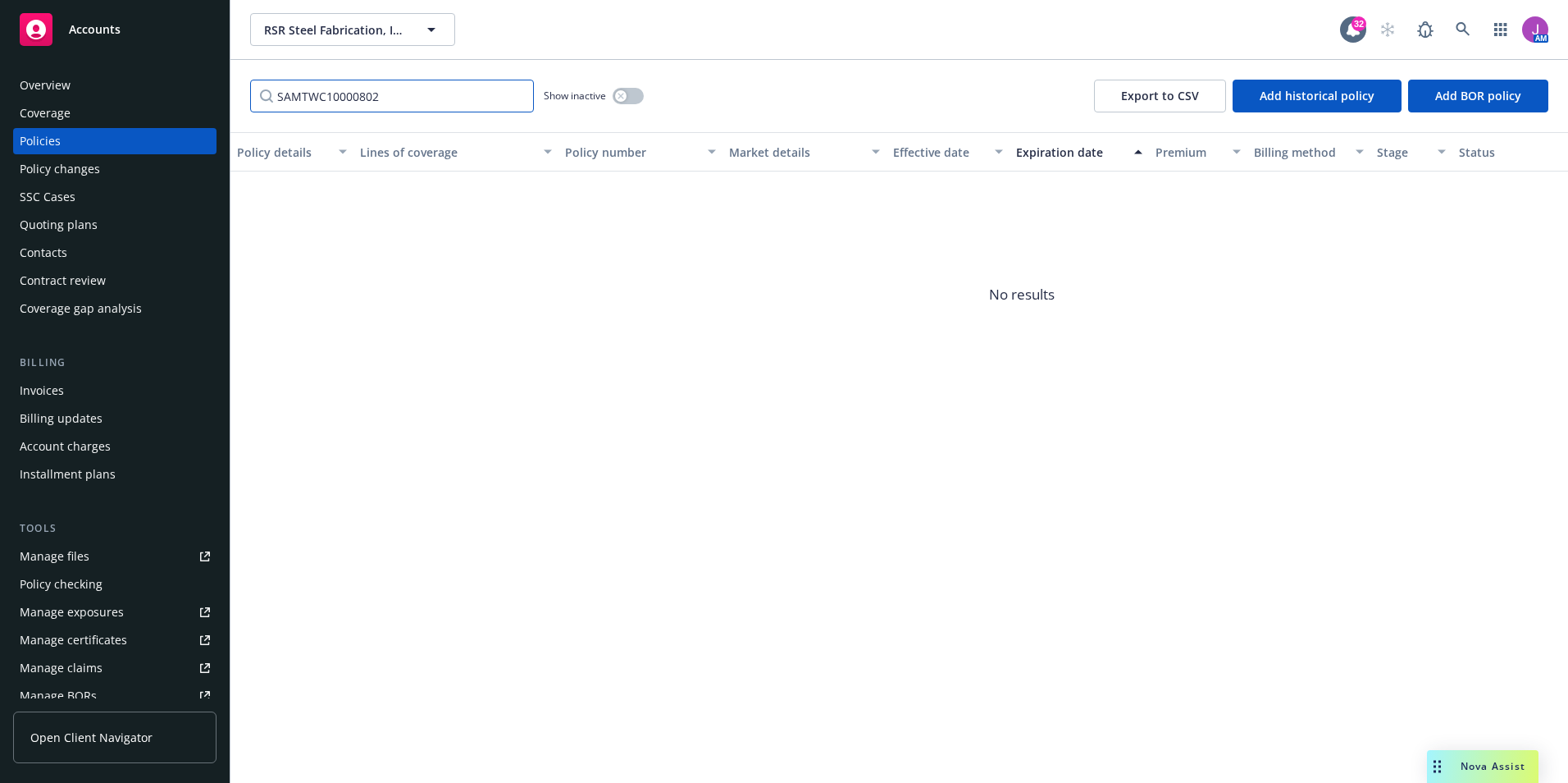
type input "SAMTWC10000802"
click at [644, 92] on div "SAMTWC10000802 Show inactive Export to CSV Add historical policy Add BOR policy" at bounding box center [899, 95] width 1337 height 72
click at [624, 93] on icon "button" at bounding box center [620, 96] width 7 height 7
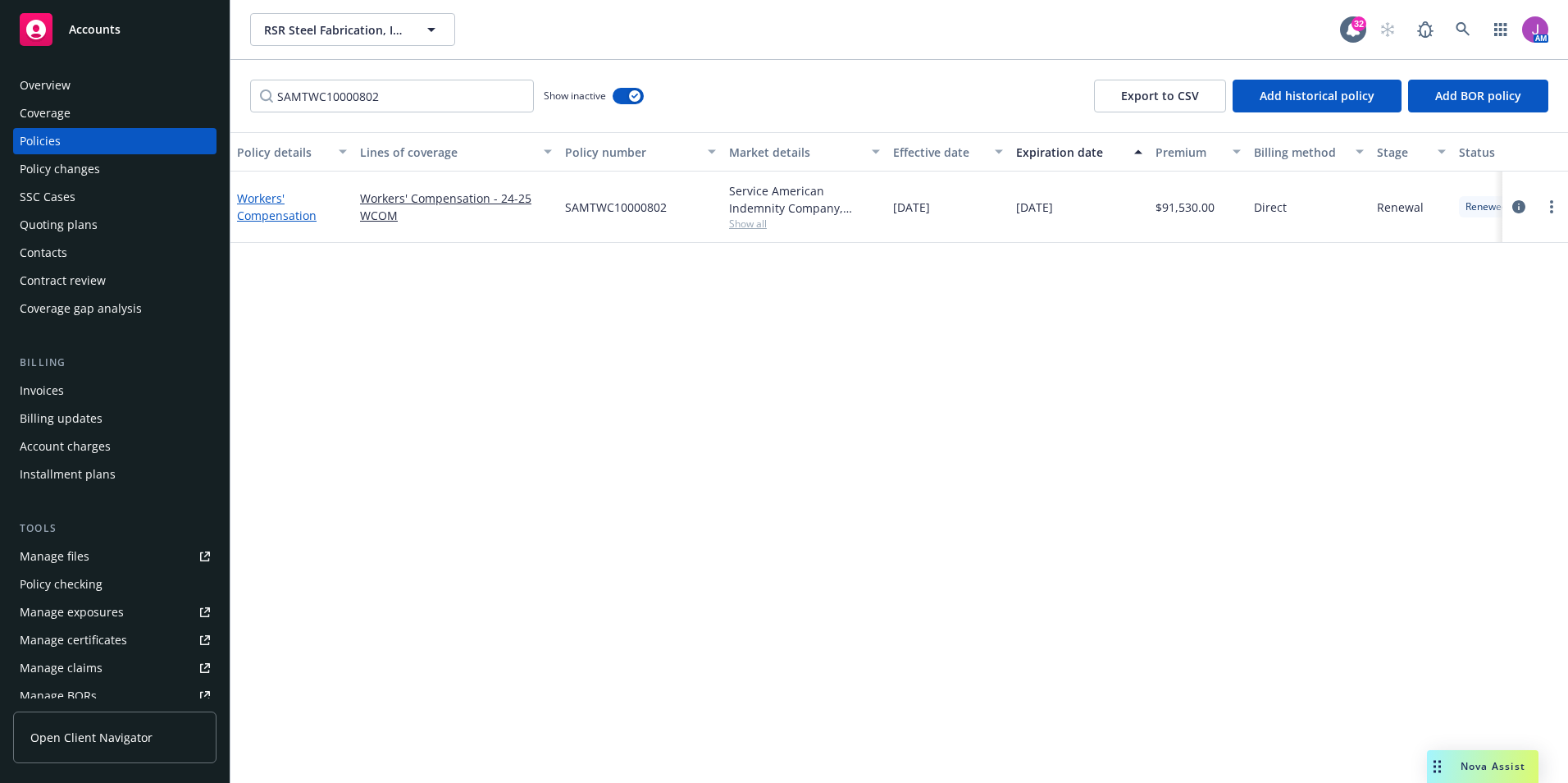
click at [259, 213] on link "Workers' Compensation" at bounding box center [276, 206] width 80 height 33
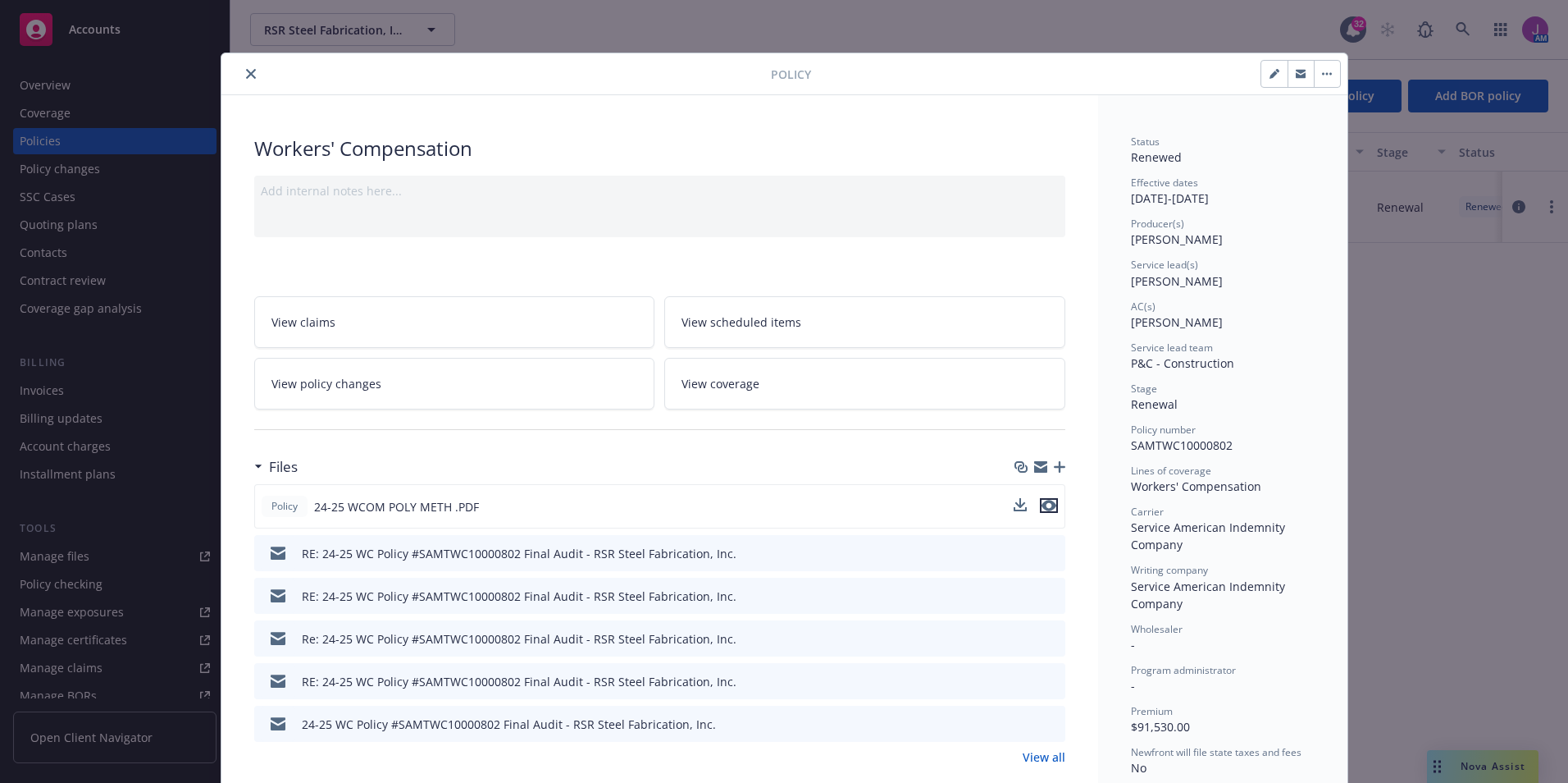
click at [1044, 500] on icon "preview file" at bounding box center [1048, 506] width 14 height 12
click at [246, 75] on icon "close" at bounding box center [250, 74] width 10 height 10
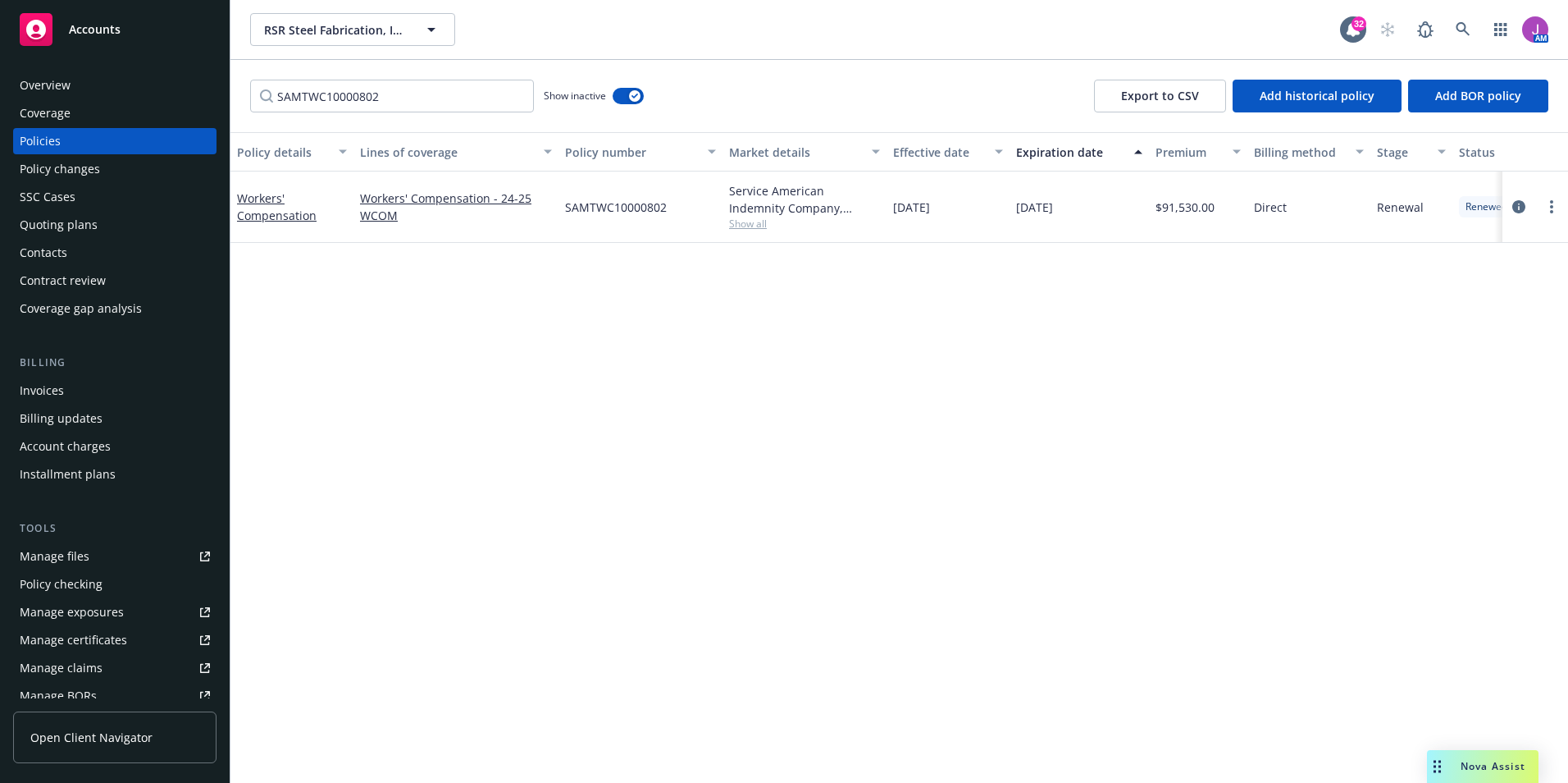
click at [84, 178] on div "Policy changes" at bounding box center [60, 168] width 81 height 26
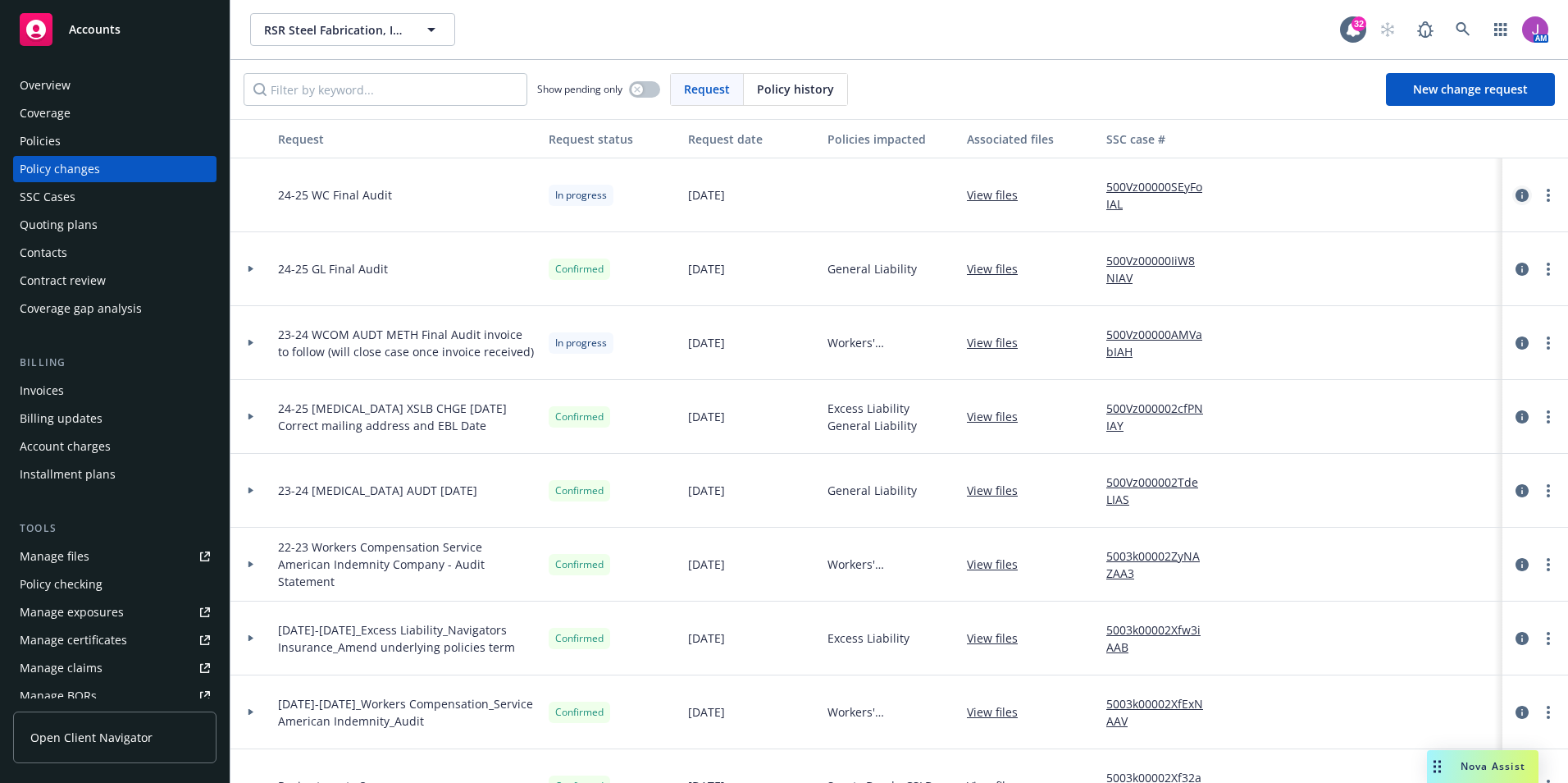
drag, startPoint x: 1534, startPoint y: 201, endPoint x: 1509, endPoint y: 201, distance: 25.0
click at [1538, 201] on link "more" at bounding box center [1548, 195] width 20 height 20
click at [1362, 318] on link "Resume workflow" at bounding box center [1404, 327] width 281 height 33
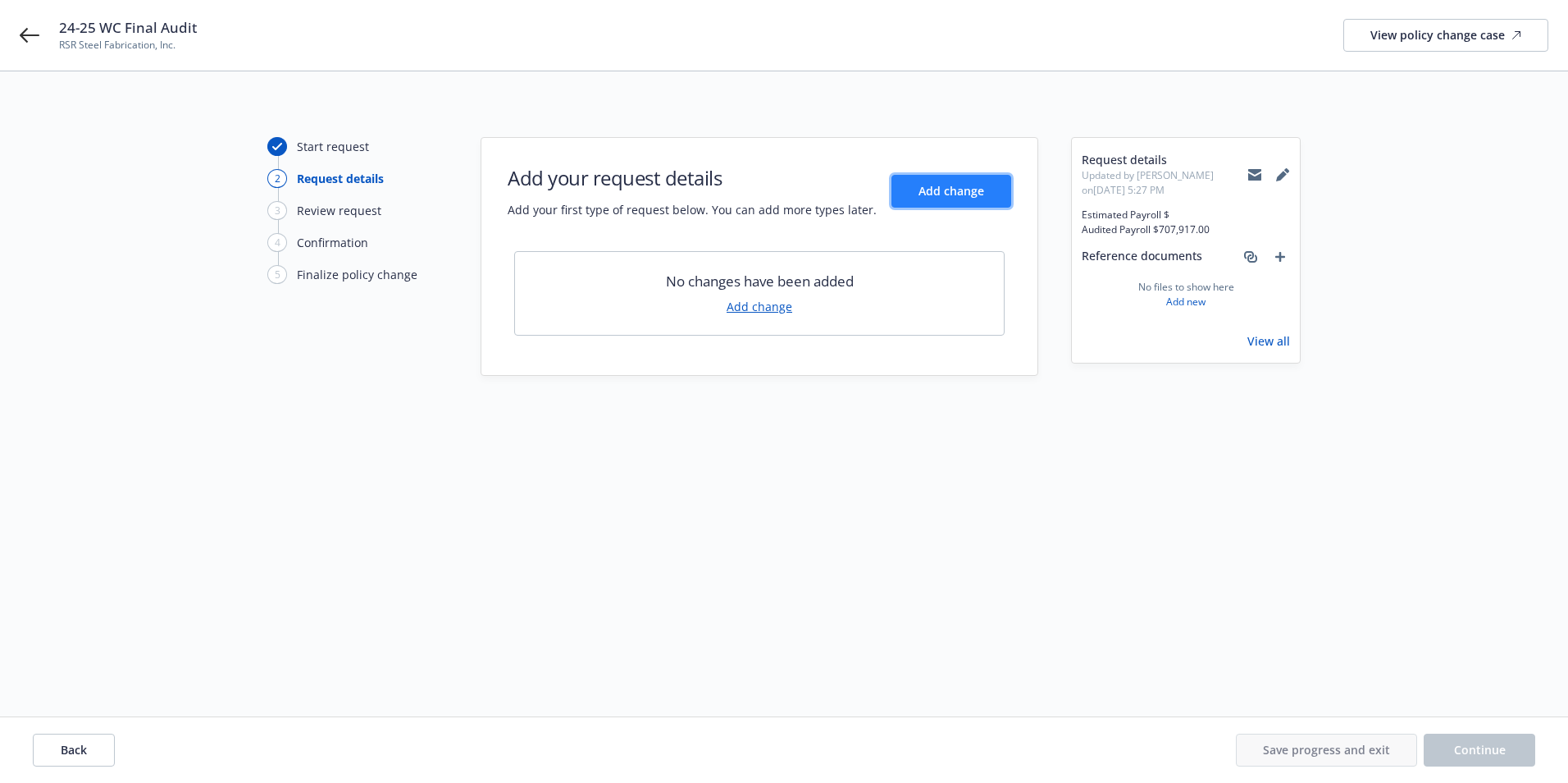
click at [908, 205] on button "Add change" at bounding box center [950, 191] width 120 height 33
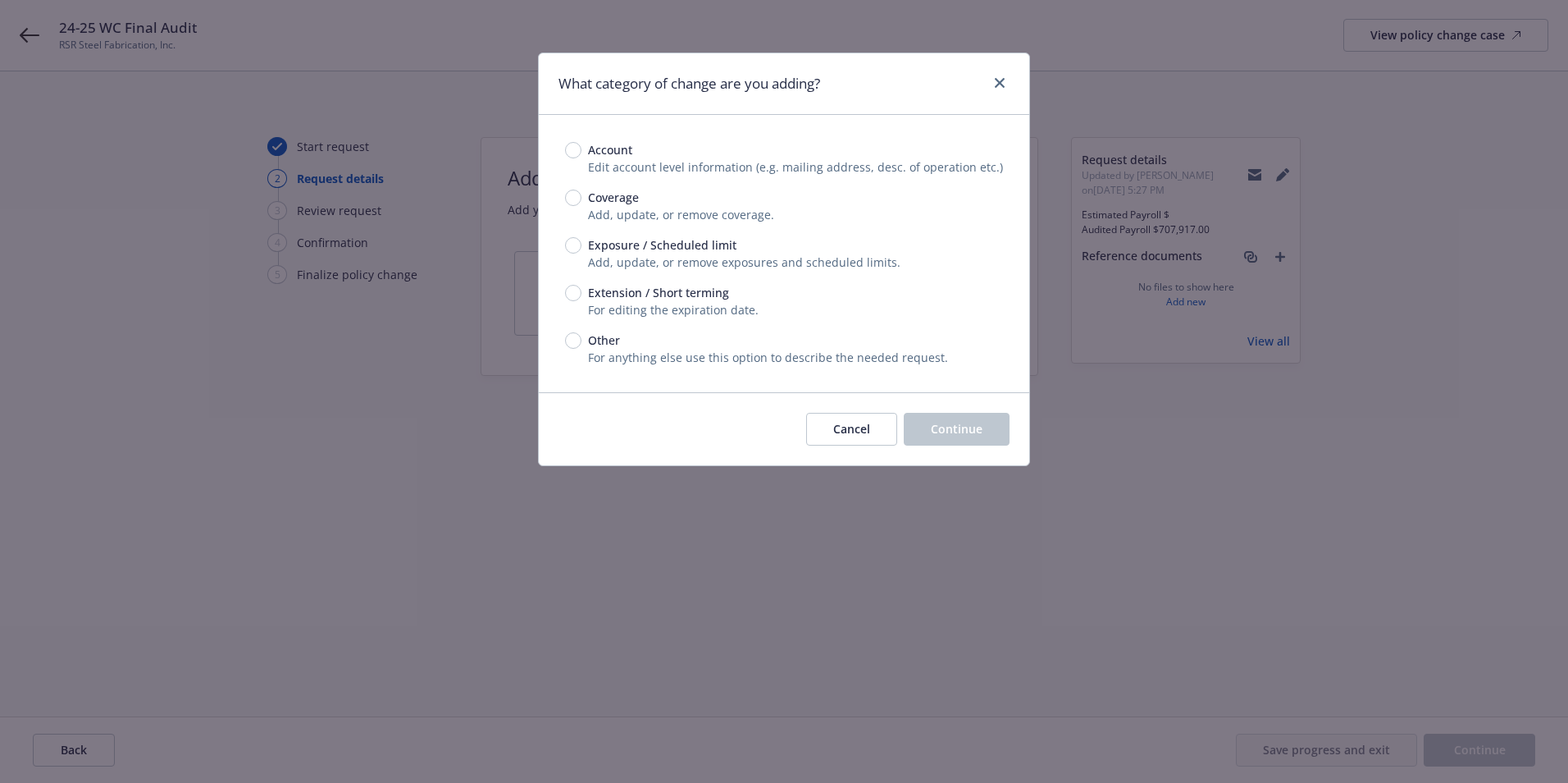
click at [574, 253] on div "Exposure / Scheduled limit Add, update, or remove exposures and scheduled limit…" at bounding box center [784, 253] width 438 height 35
click at [585, 246] on span "Exposure / Scheduled limit" at bounding box center [659, 245] width 155 height 17
click at [581, 246] on input "Exposure / Scheduled limit" at bounding box center [573, 245] width 16 height 16
radio input "true"
click at [990, 428] on button "Continue" at bounding box center [956, 429] width 105 height 33
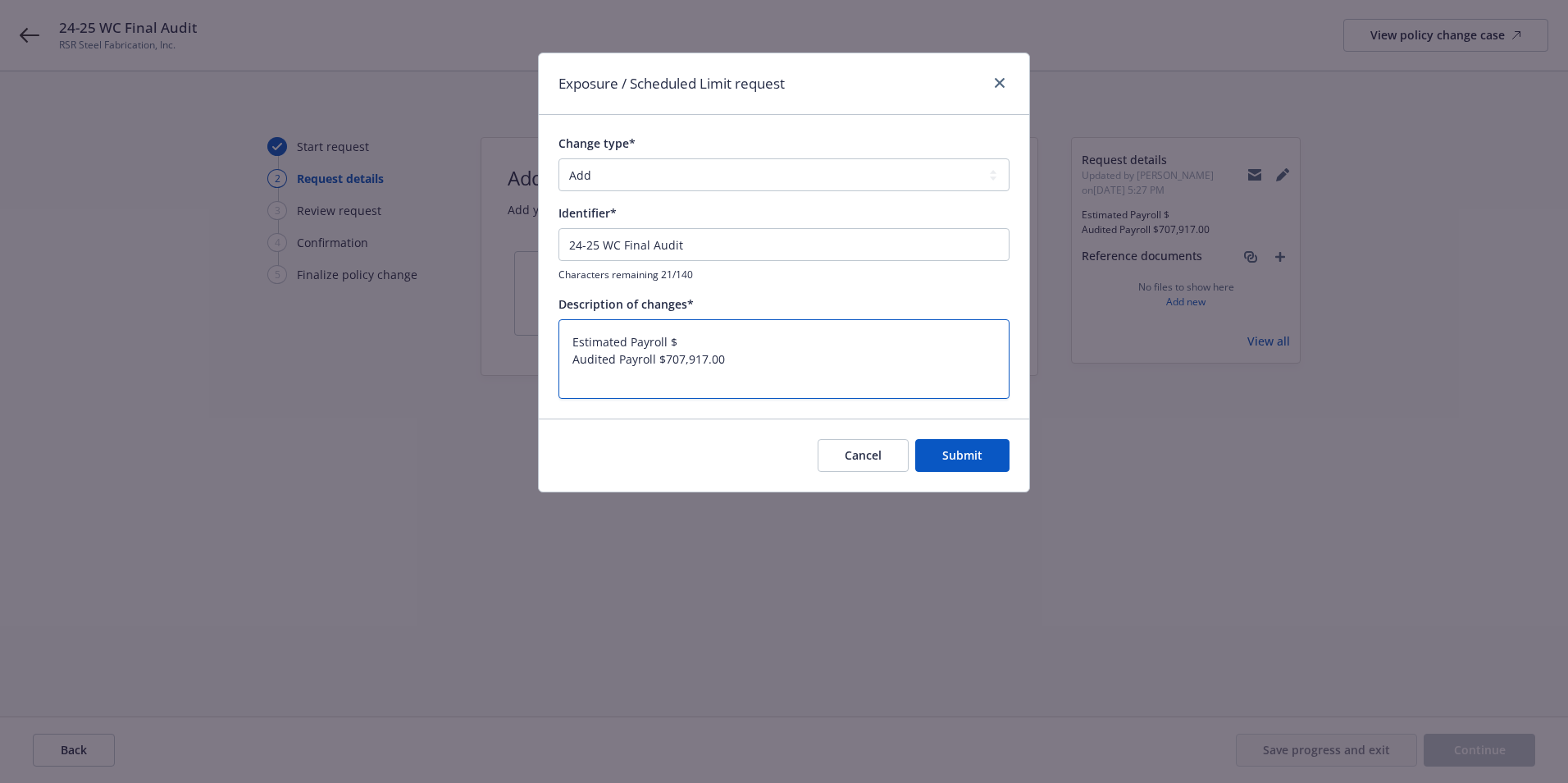
click at [775, 356] on textarea "Estimated Payroll $ Audited Payroll $707,917.00" at bounding box center [784, 359] width 451 height 80
click at [687, 337] on textarea "Estimated Payroll $ Audited Payroll $707,917.00" at bounding box center [784, 359] width 451 height 80
paste textarea "SAMTWC10000802"
type textarea "x"
type textarea "Estimated Payroll $SAMTWC10000802 Audited Payroll $707,917.00"
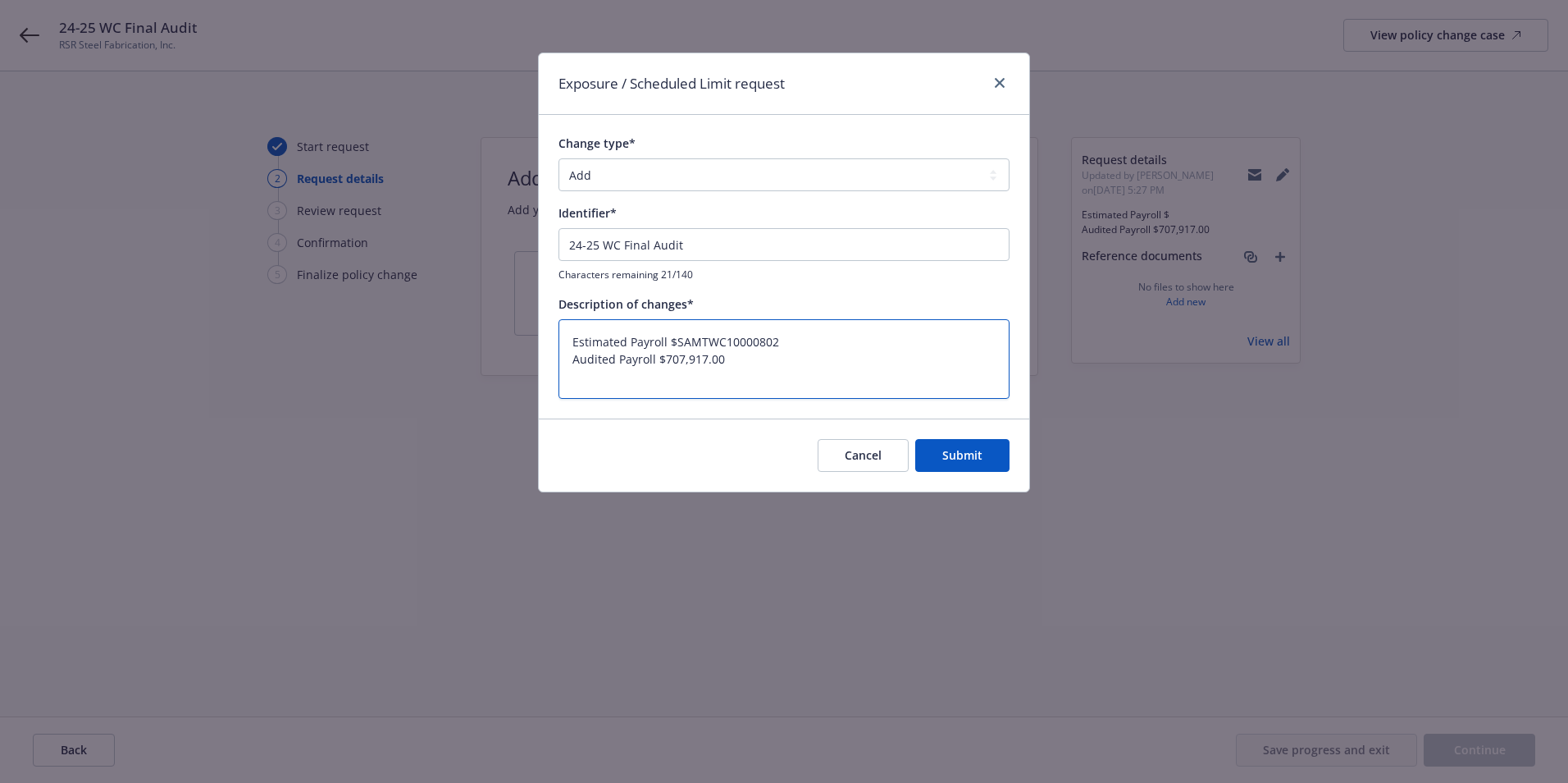
drag, startPoint x: 674, startPoint y: 338, endPoint x: 844, endPoint y: 342, distance: 170.0
click at [844, 342] on textarea "Estimated Payroll $SAMTWC10000802 Audited Payroll $707,917.00" at bounding box center [784, 359] width 451 height 80
type textarea "x"
type textarea "Estimated Payroll $ Audited Payroll $707,917.00"
type textarea "x"
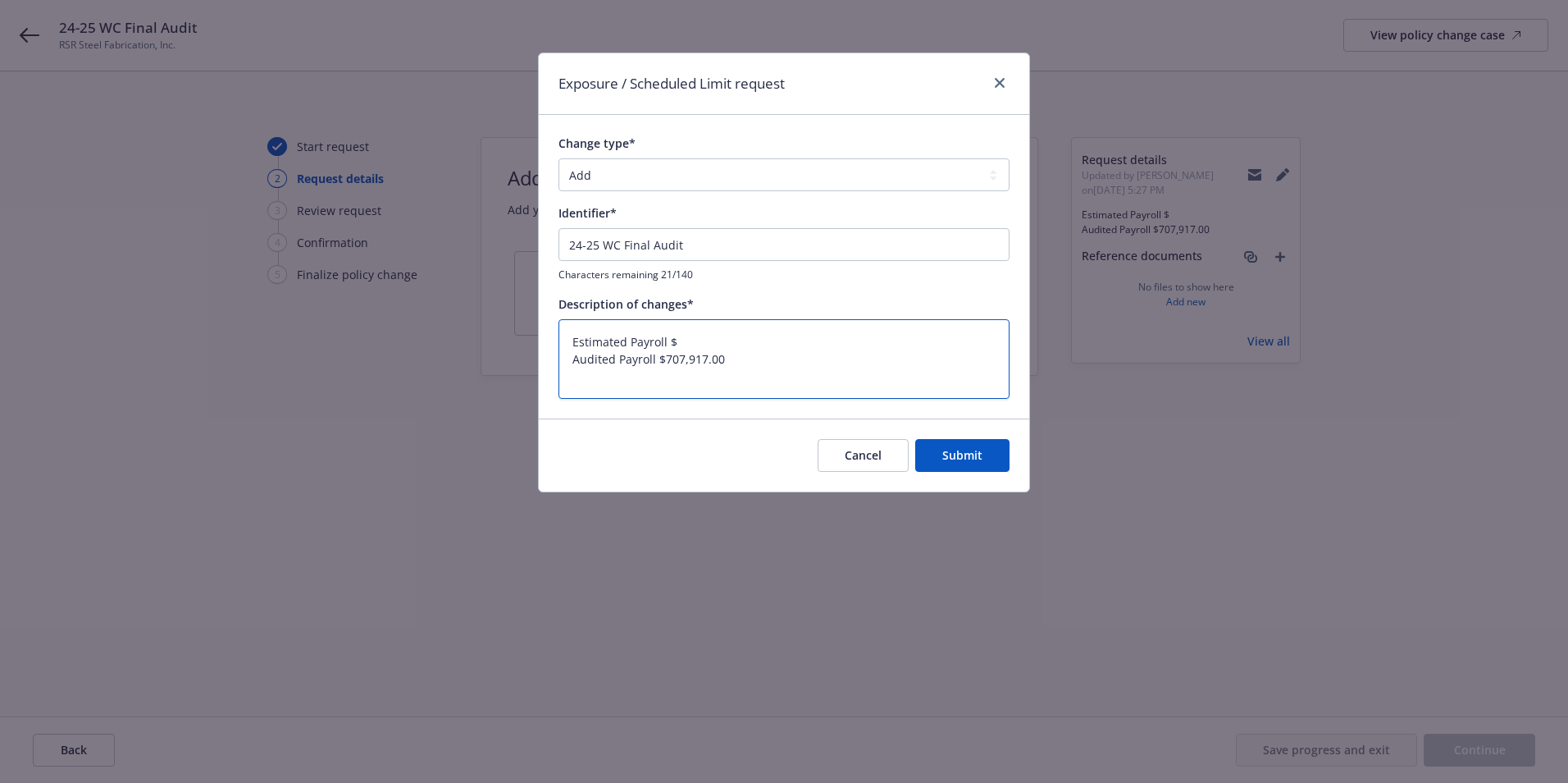
type textarea "Estimated Payroll $9 Audited Payroll $707,917.00"
type textarea "x"
type textarea "Estimated Payroll $92 Audited Payroll $707,917.00"
type textarea "x"
type textarea "Estimated Payroll $925 Audited Payroll $707,917.00"
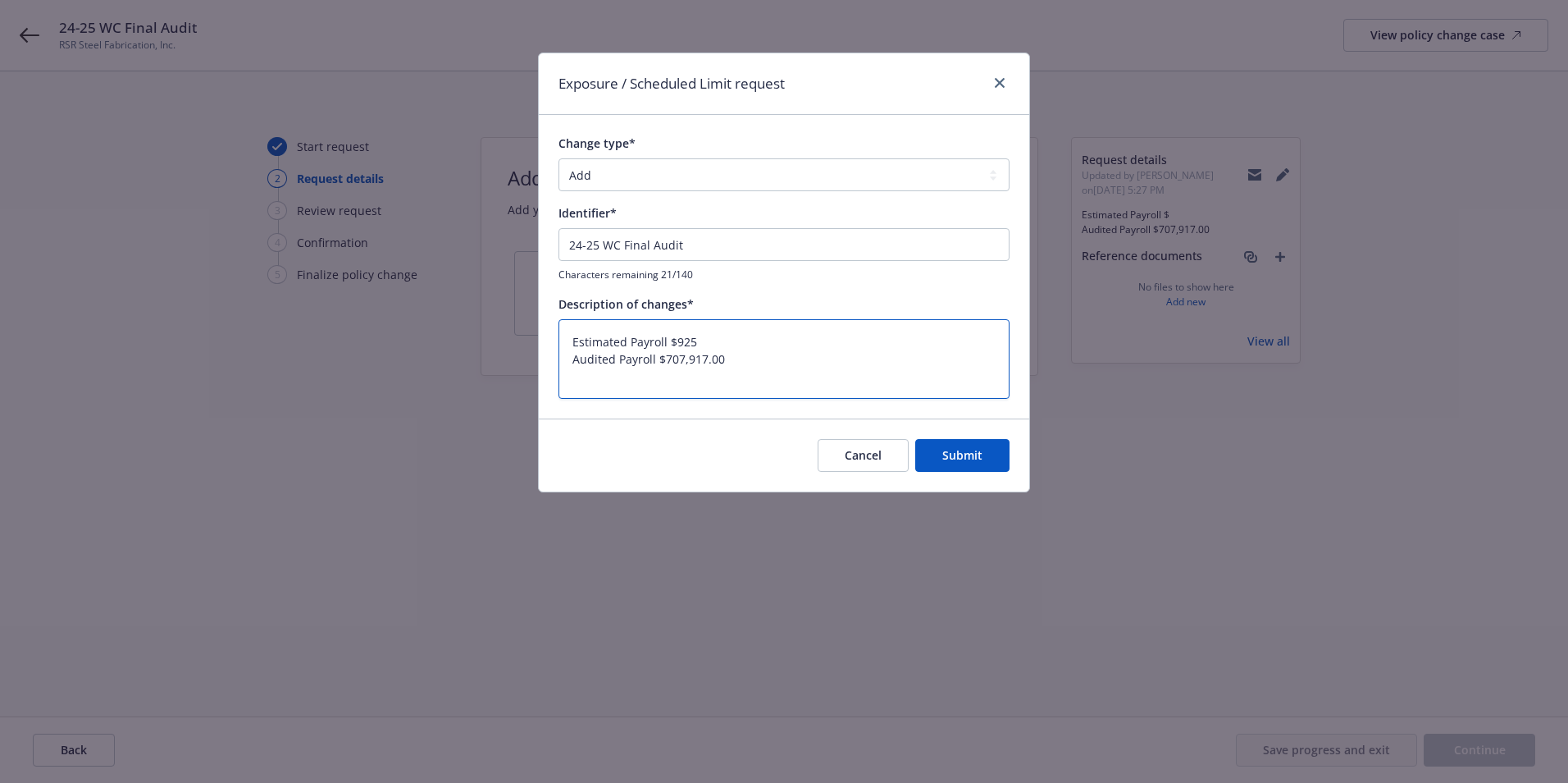
type textarea "x"
type textarea "Estimated Payroll $9250 Audited Payroll $707,917.00"
type textarea "x"
type textarea "Estimated Payroll $92500 Audited Payroll $707,917.00"
type textarea "x"
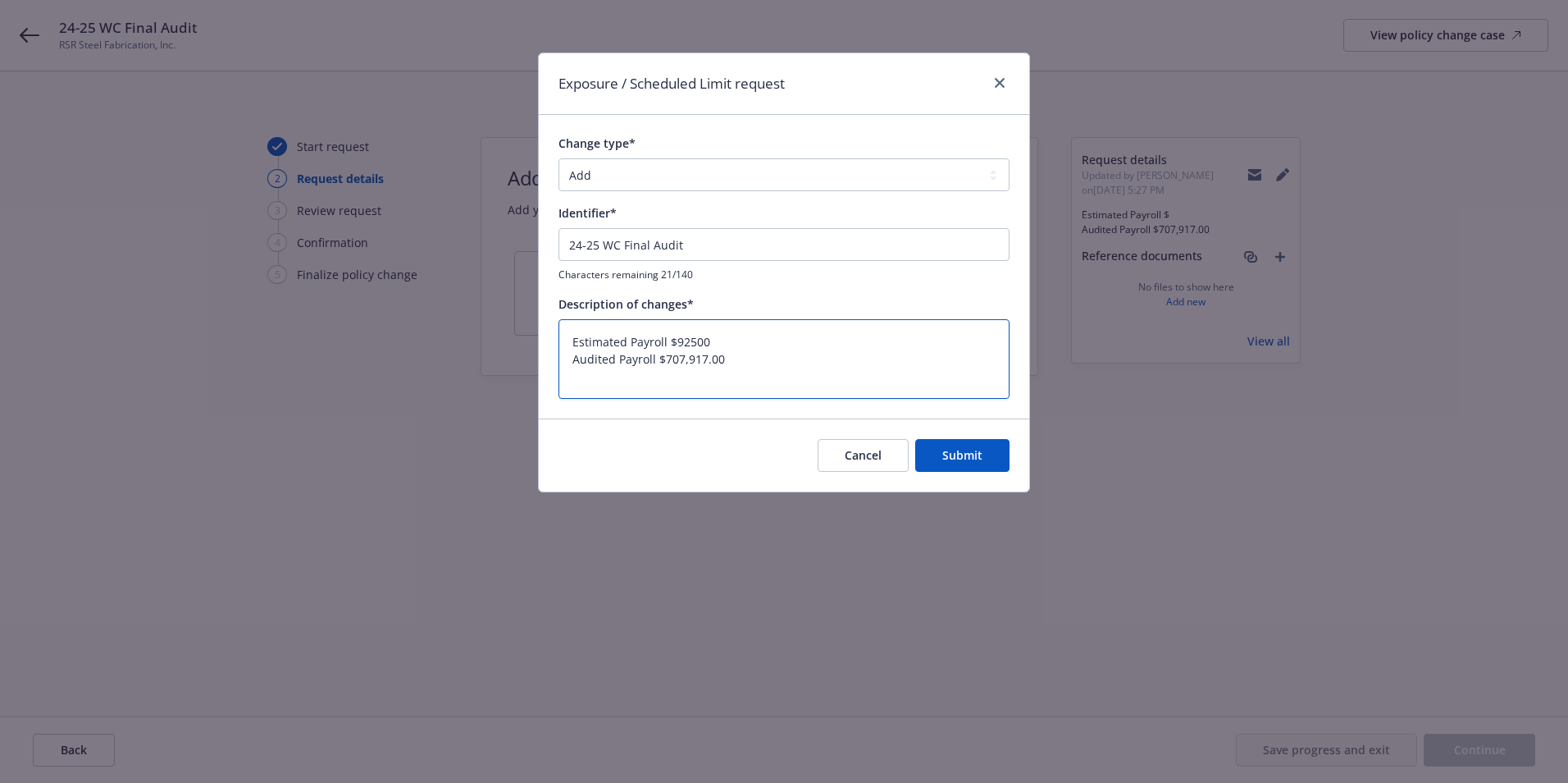
type textarea "Estimated Payroll $925000 Audited Payroll $707,917.00"
click at [697, 338] on textarea "Estimated Payroll $925000 Audited Payroll $707,917.00" at bounding box center [784, 359] width 451 height 80
type textarea "x"
click at [846, 358] on textarea "Estimated Payroll $925,000 Audited Payroll $707,917.00" at bounding box center [784, 359] width 451 height 80
type textarea "Estimated Payroll $925,000 Audited Payroll $707,917.00"
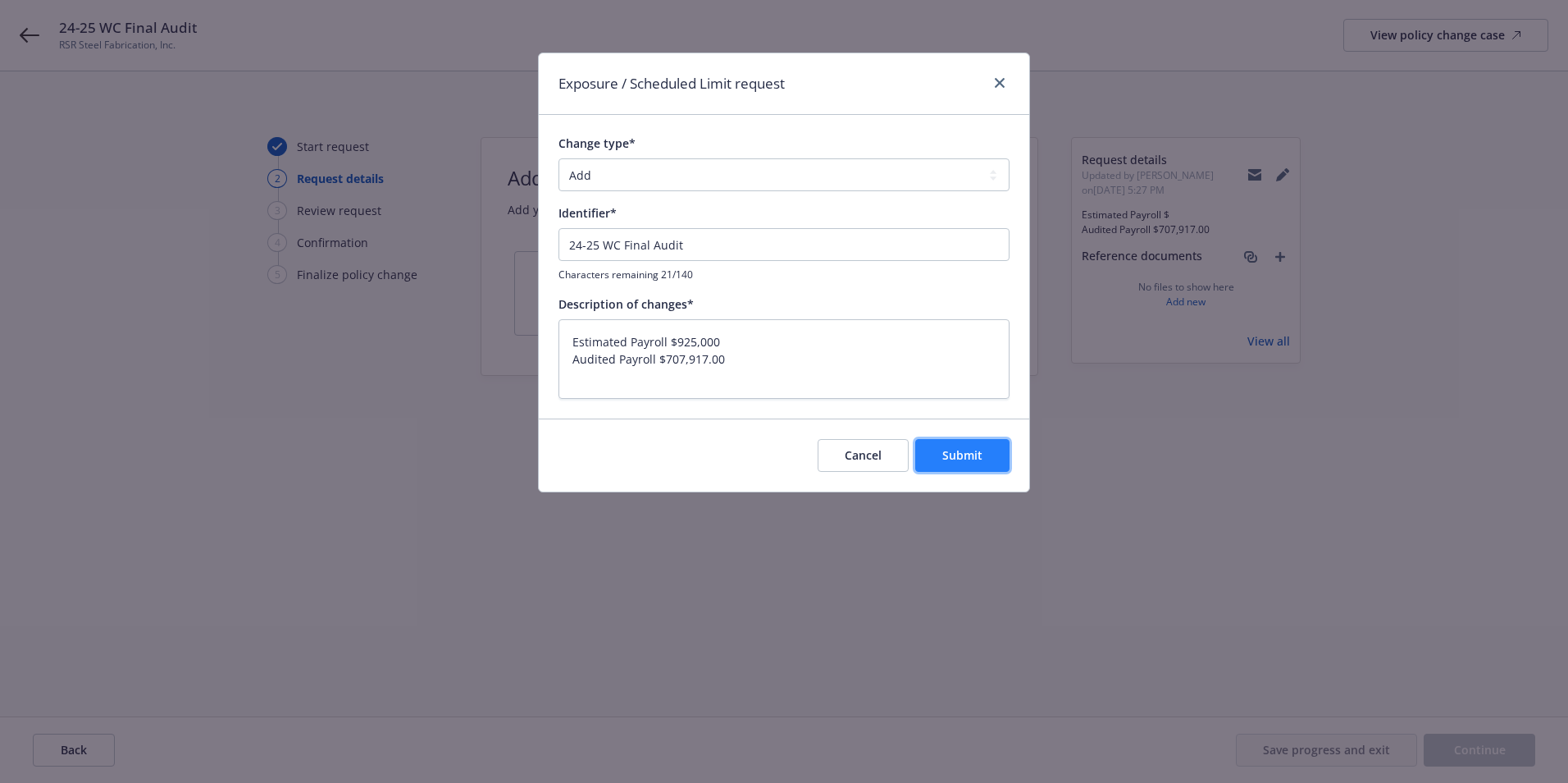
click at [983, 461] on button "Submit" at bounding box center [962, 455] width 94 height 33
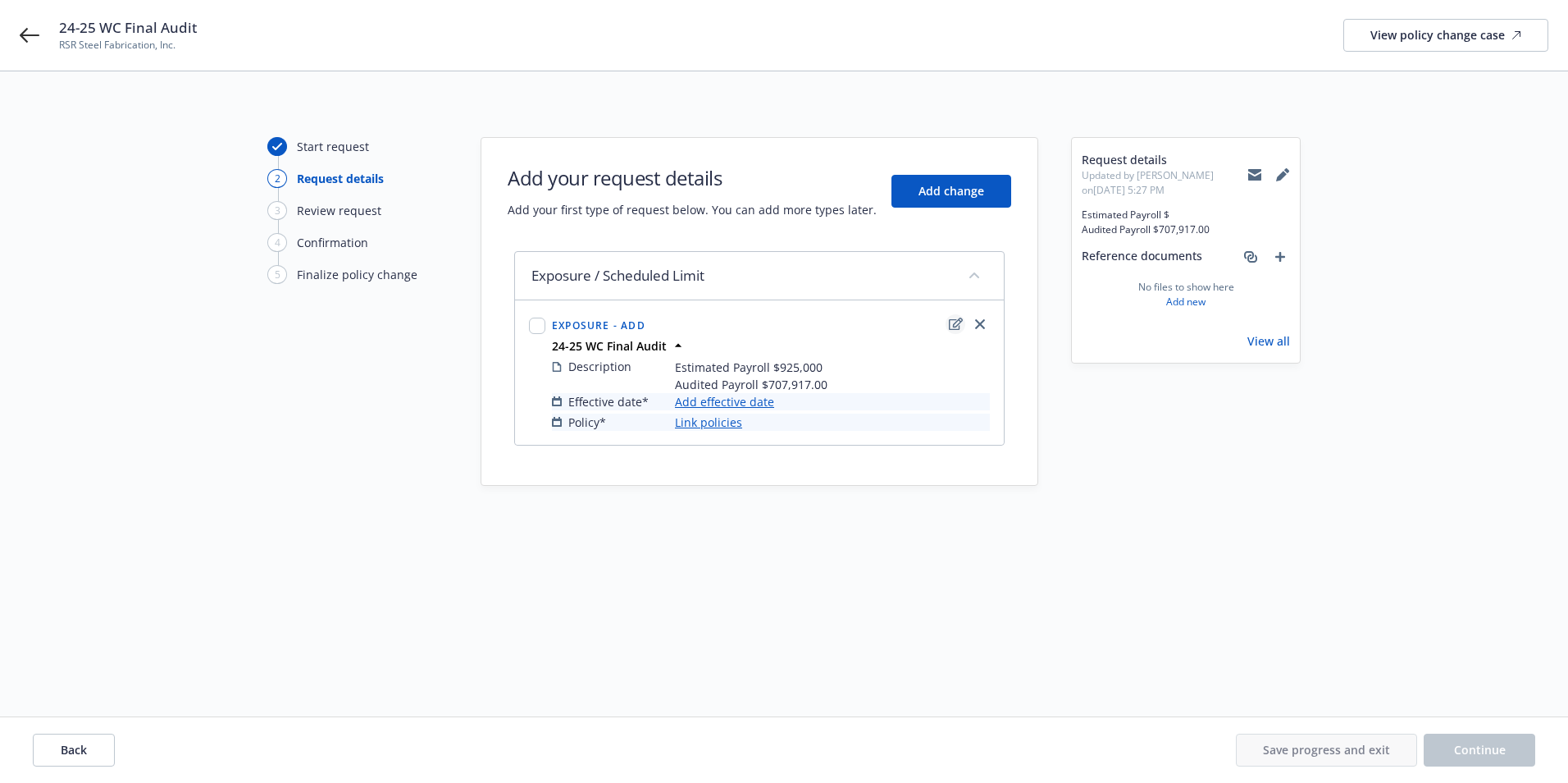
click at [964, 320] on link "edit" at bounding box center [955, 323] width 20 height 20
type textarea "x"
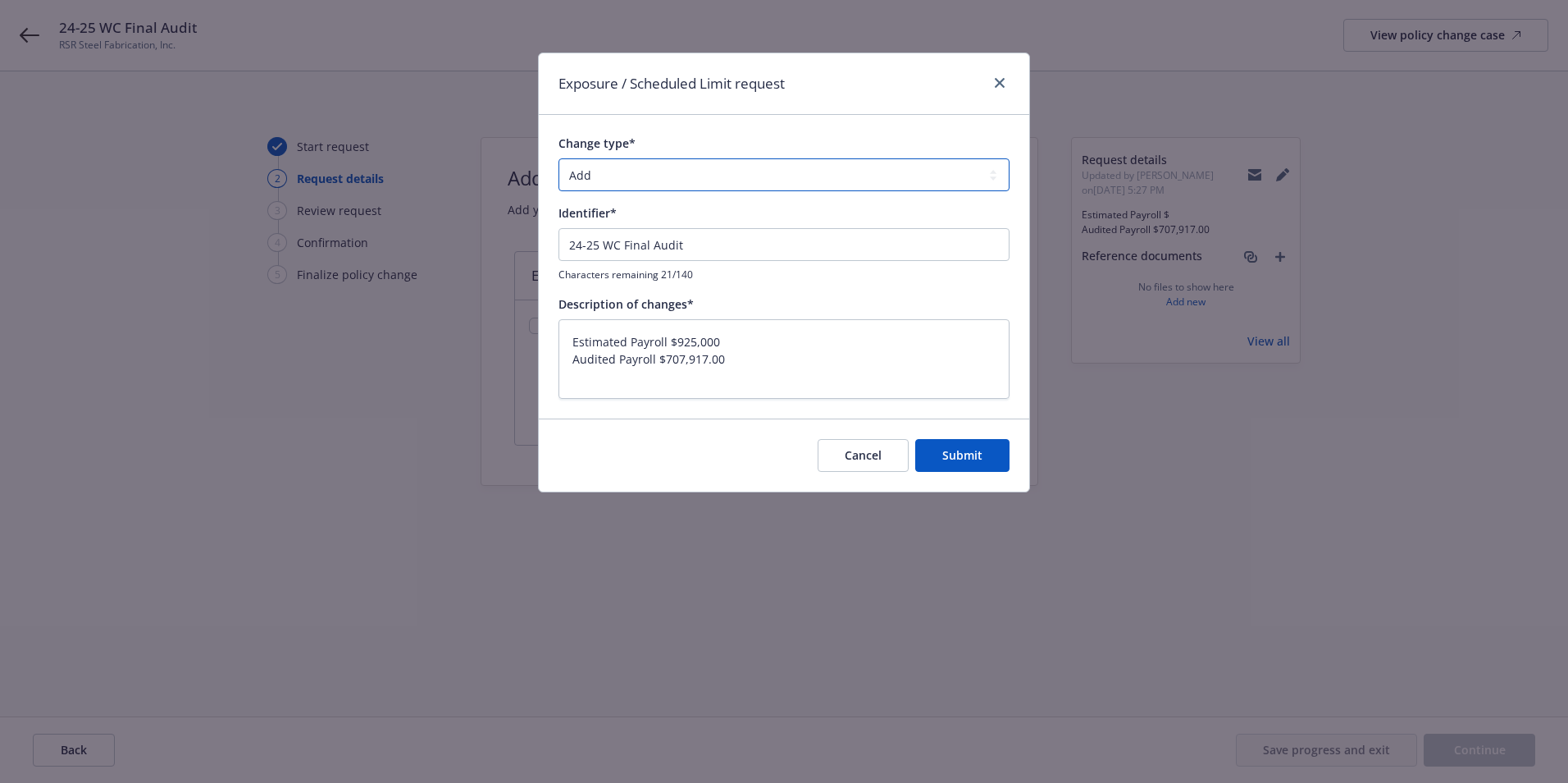
click at [663, 170] on select "Add Audit Change Remove" at bounding box center [784, 175] width 451 height 33
select select "AUDIT"
click at [558, 158] on select "Add Audit Change Remove" at bounding box center [784, 175] width 451 height 33
click at [957, 447] on span "Submit" at bounding box center [962, 455] width 40 height 15
type textarea "x"
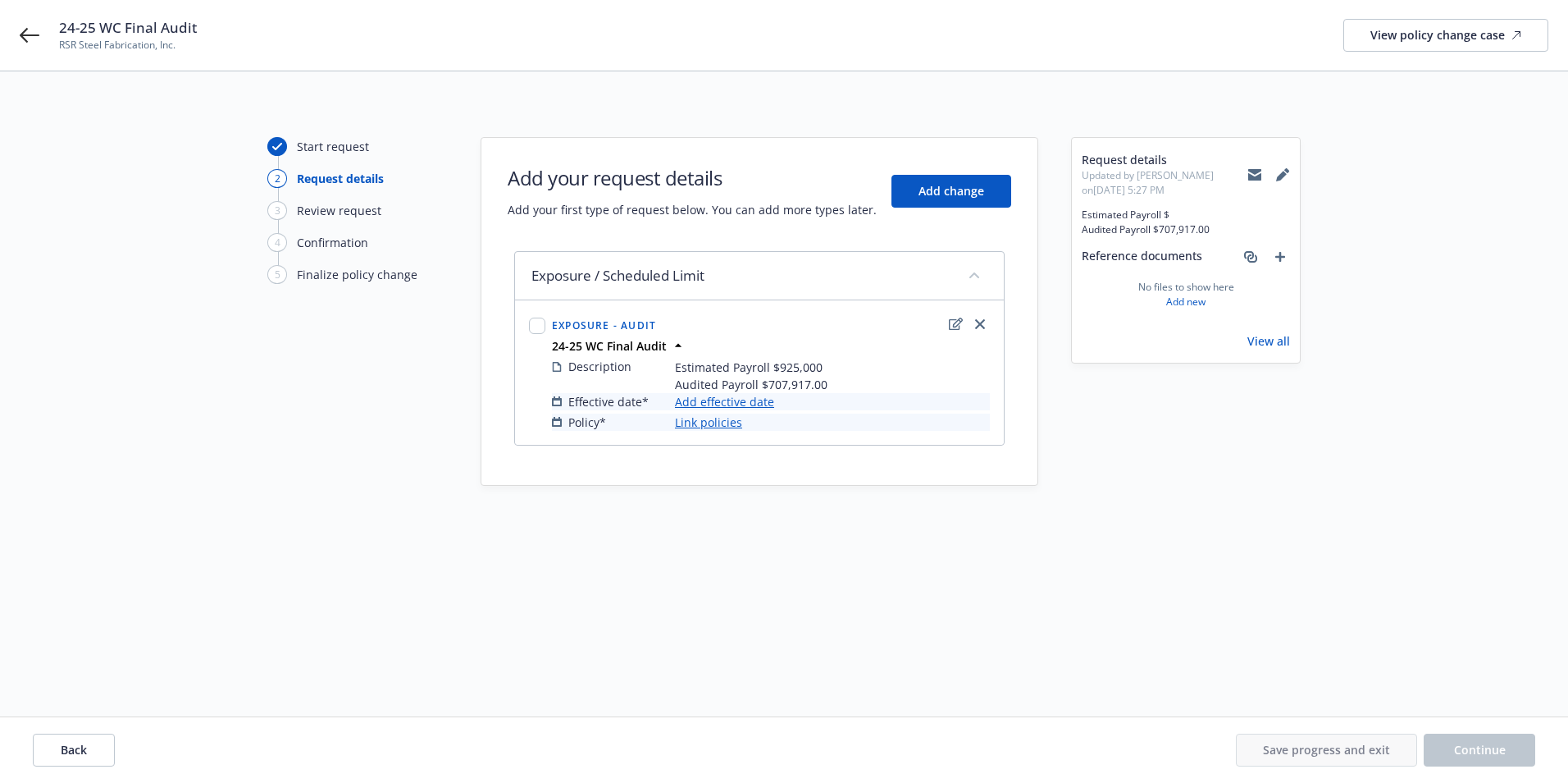
click at [707, 410] on link "Add effective date" at bounding box center [724, 402] width 99 height 17
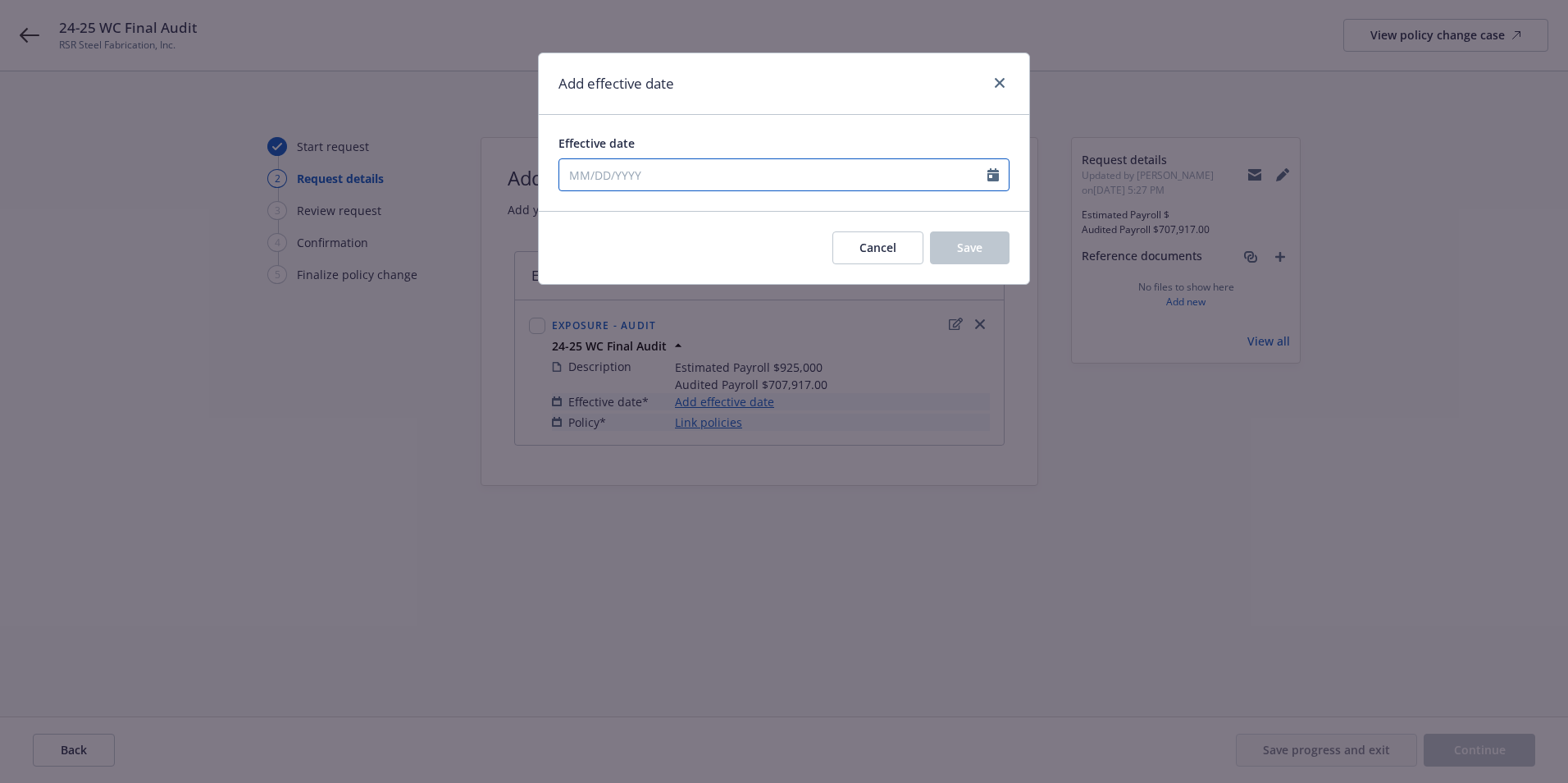
select select "9"
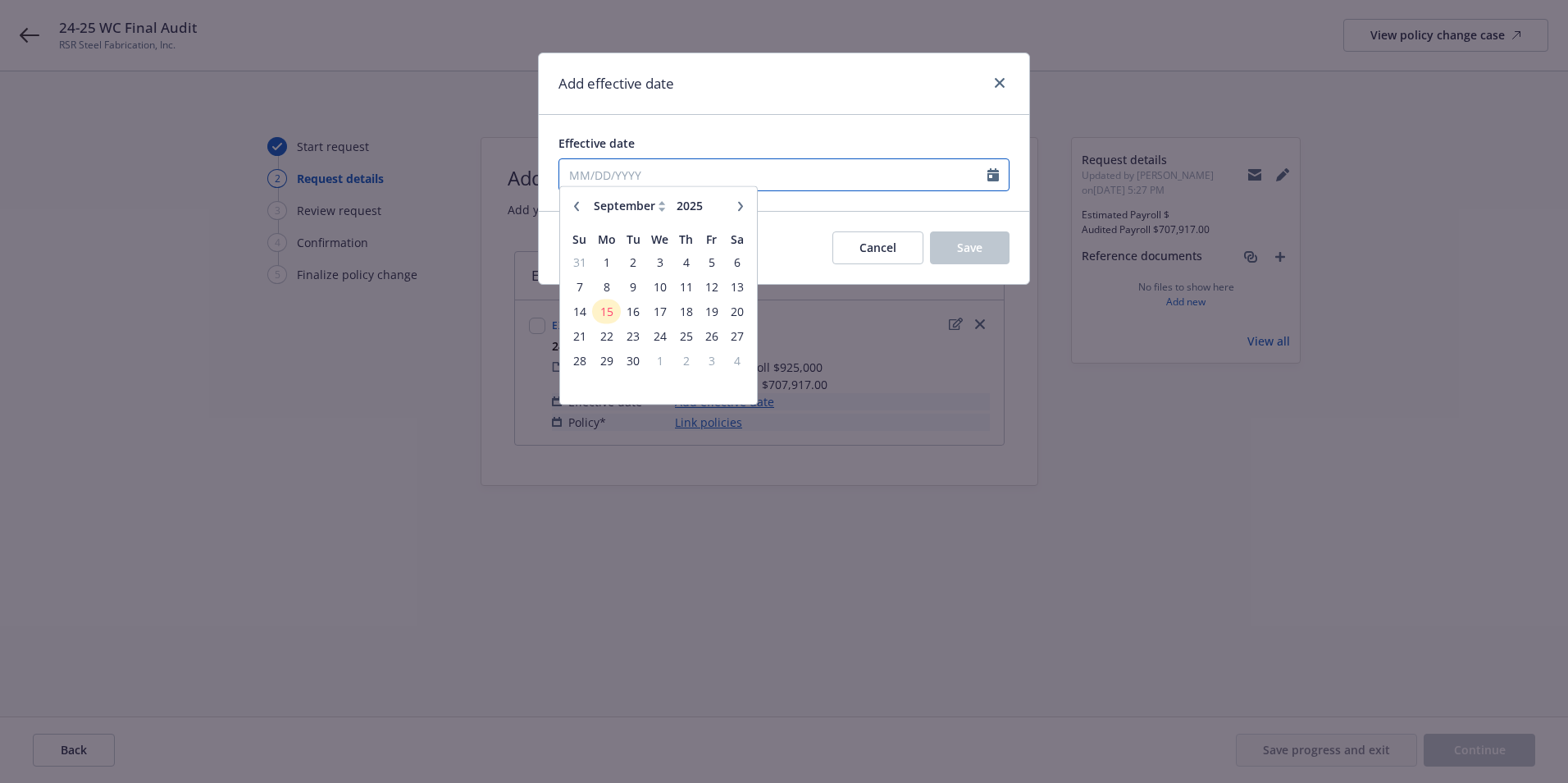
click at [592, 173] on input "Effective date" at bounding box center [773, 175] width 428 height 31
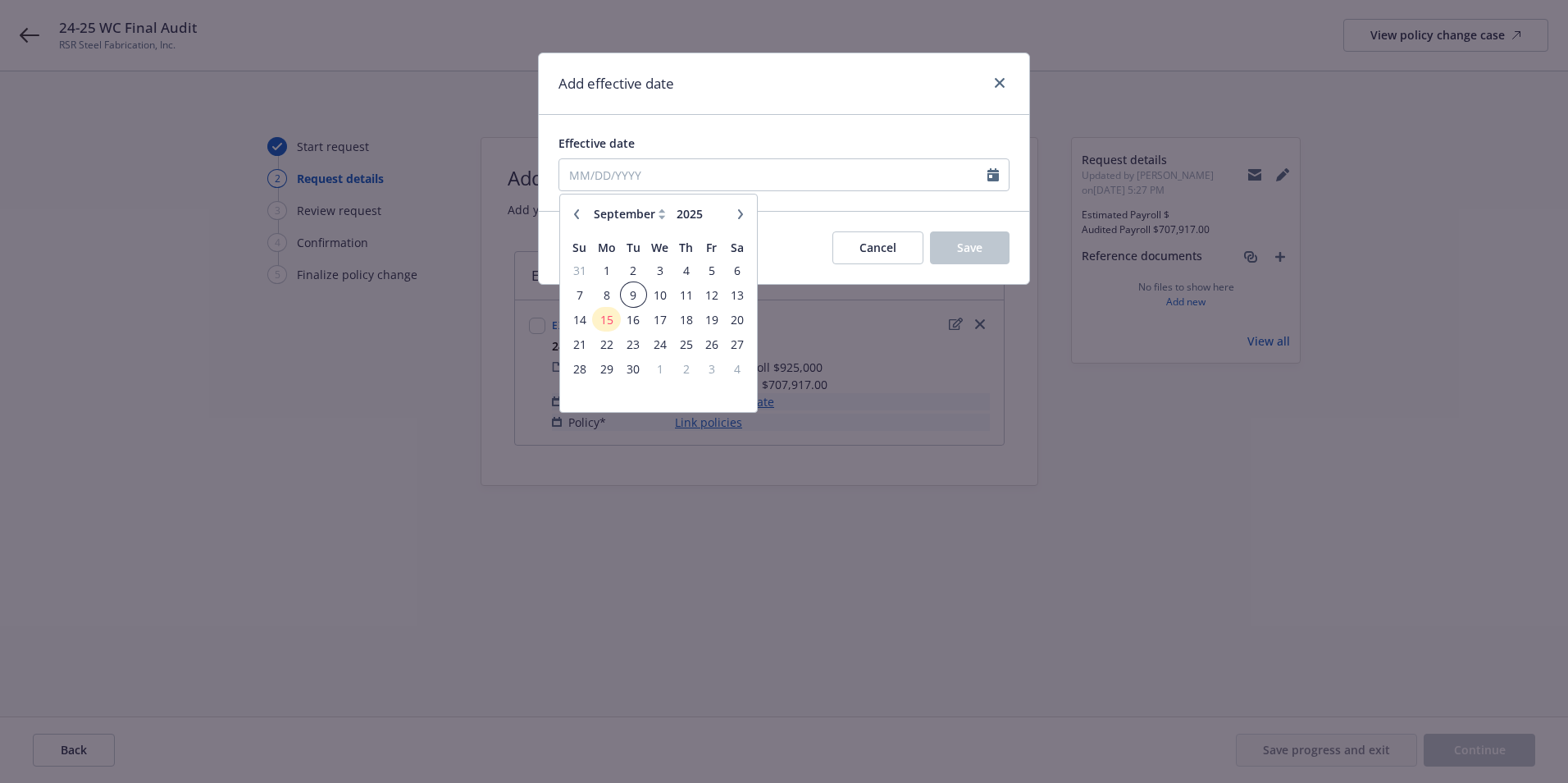
click at [630, 294] on span "9" at bounding box center [633, 295] width 22 height 20
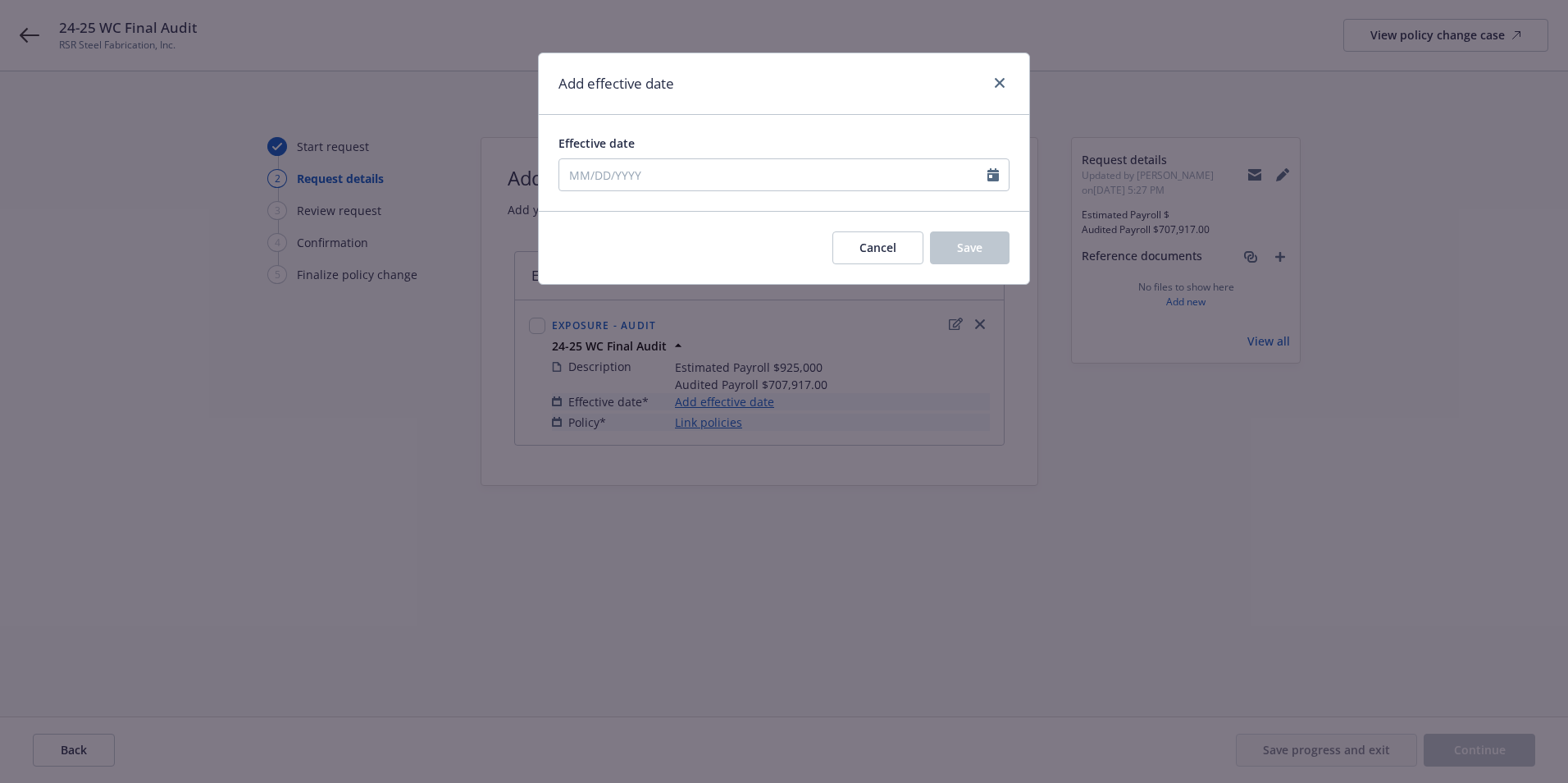
type input "09/09/2025"
click at [942, 249] on button "Save" at bounding box center [970, 248] width 80 height 33
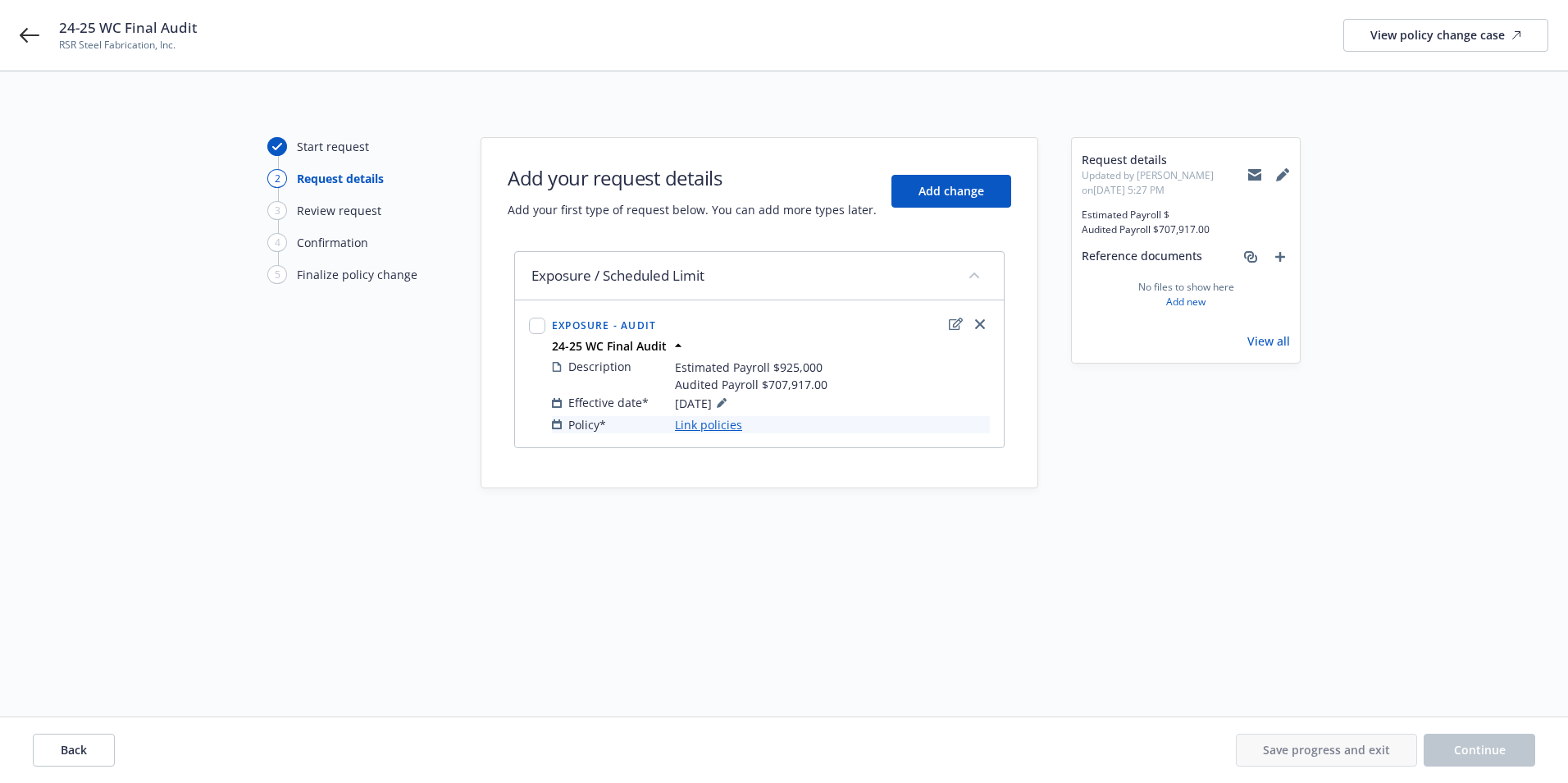
click at [701, 423] on link "Link policies" at bounding box center [709, 424] width 67 height 17
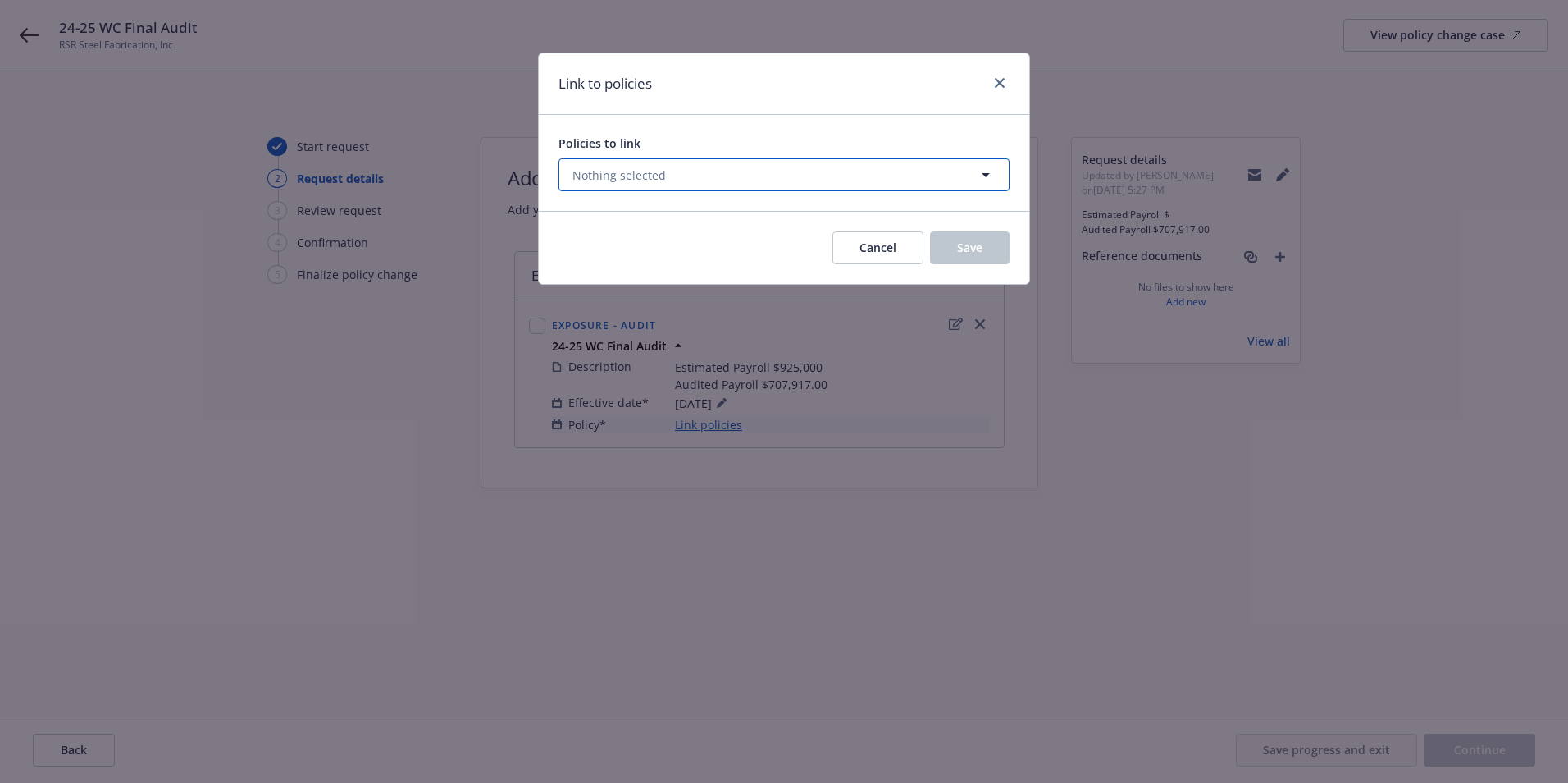
click at [674, 178] on button "Nothing selected" at bounding box center [784, 175] width 451 height 33
select select "ACTIVE"
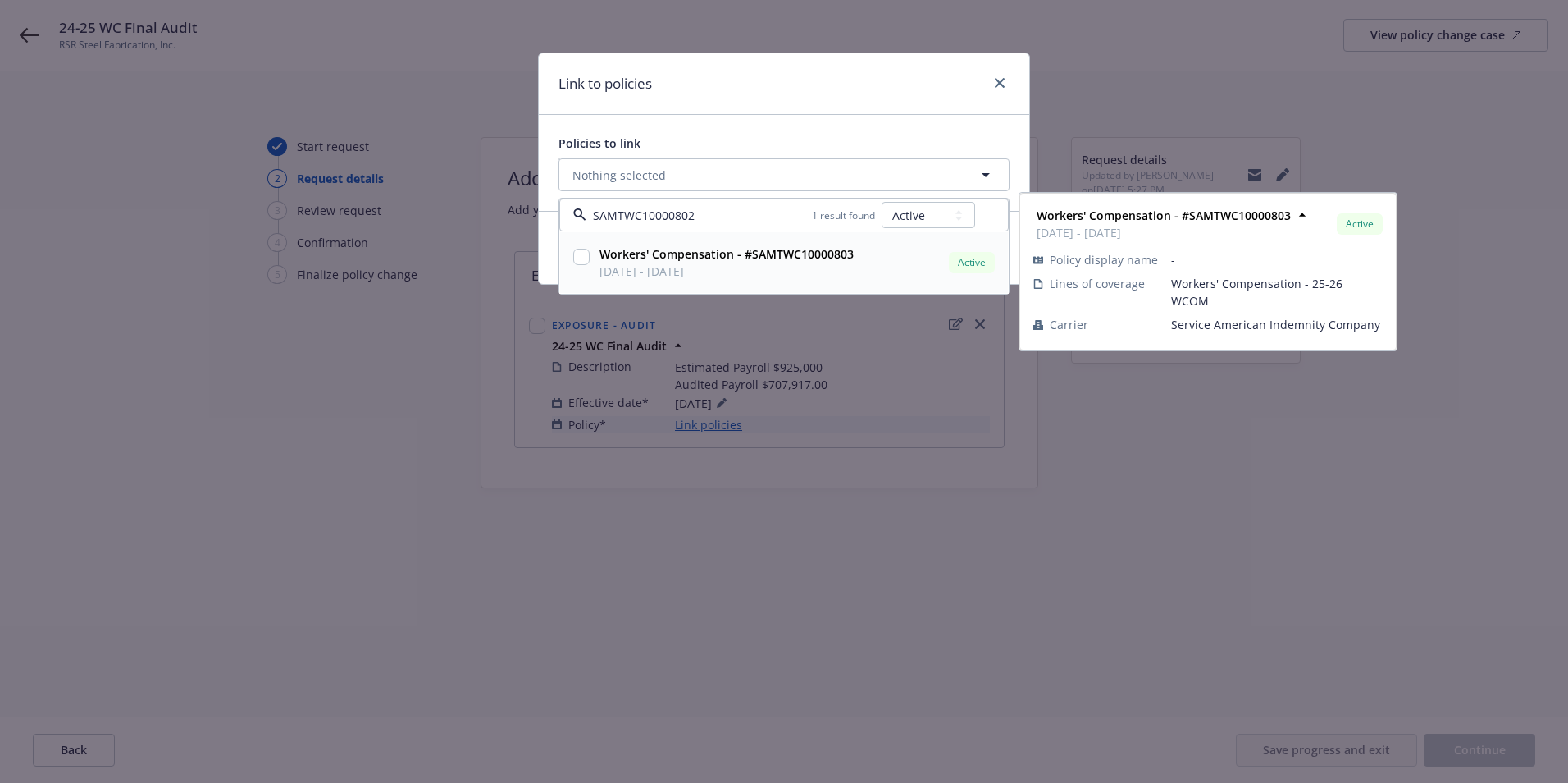
type input "SAMTWC10000802"
click at [905, 215] on select "All Active Upcoming Expired Cancelled" at bounding box center [927, 214] width 93 height 26
select select
click at [882, 202] on select "All Active Upcoming Expired Cancelled" at bounding box center [927, 214] width 93 height 26
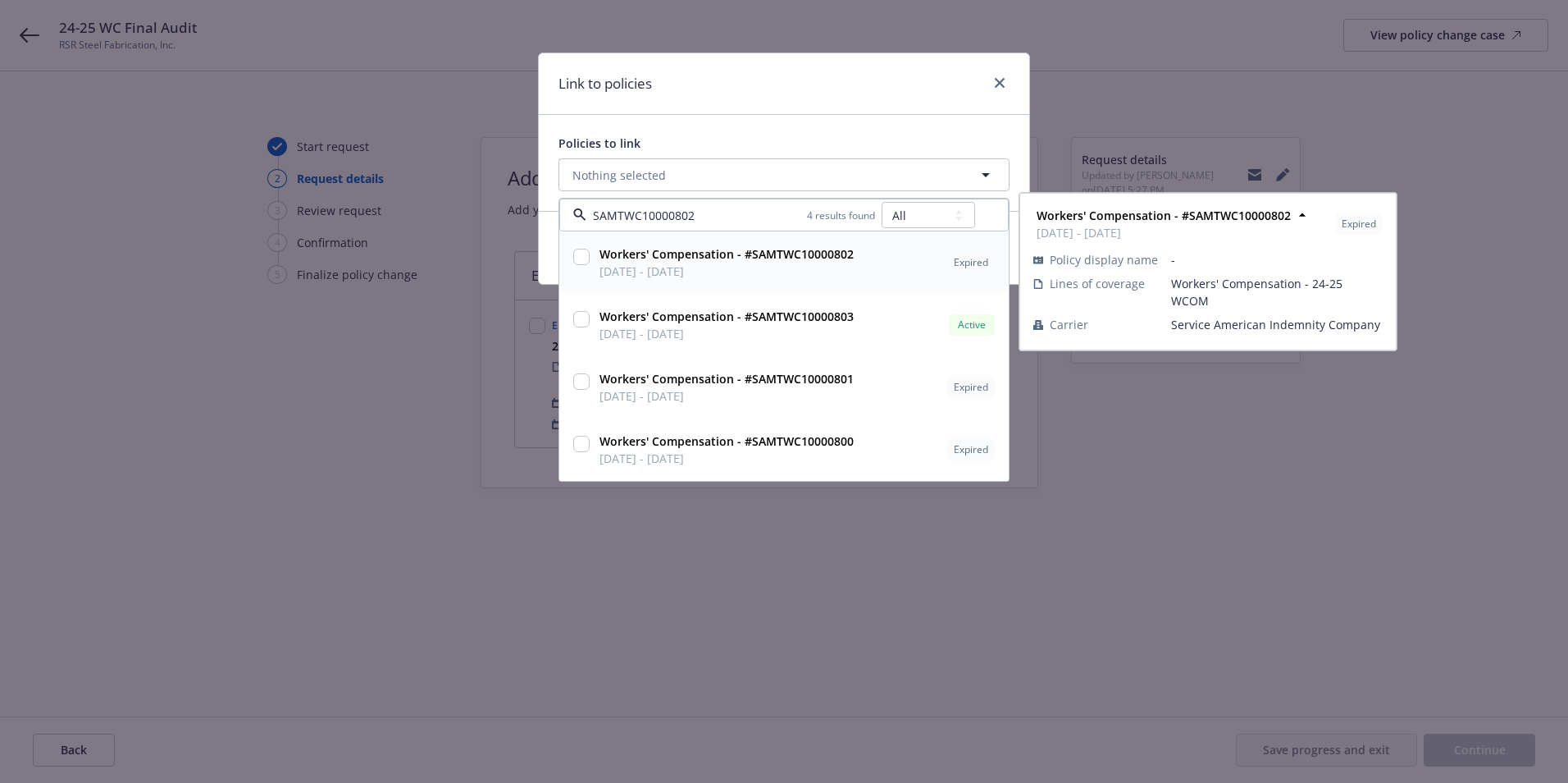
click at [581, 256] on input "checkbox" at bounding box center [581, 256] width 16 height 16
checkbox input "true"
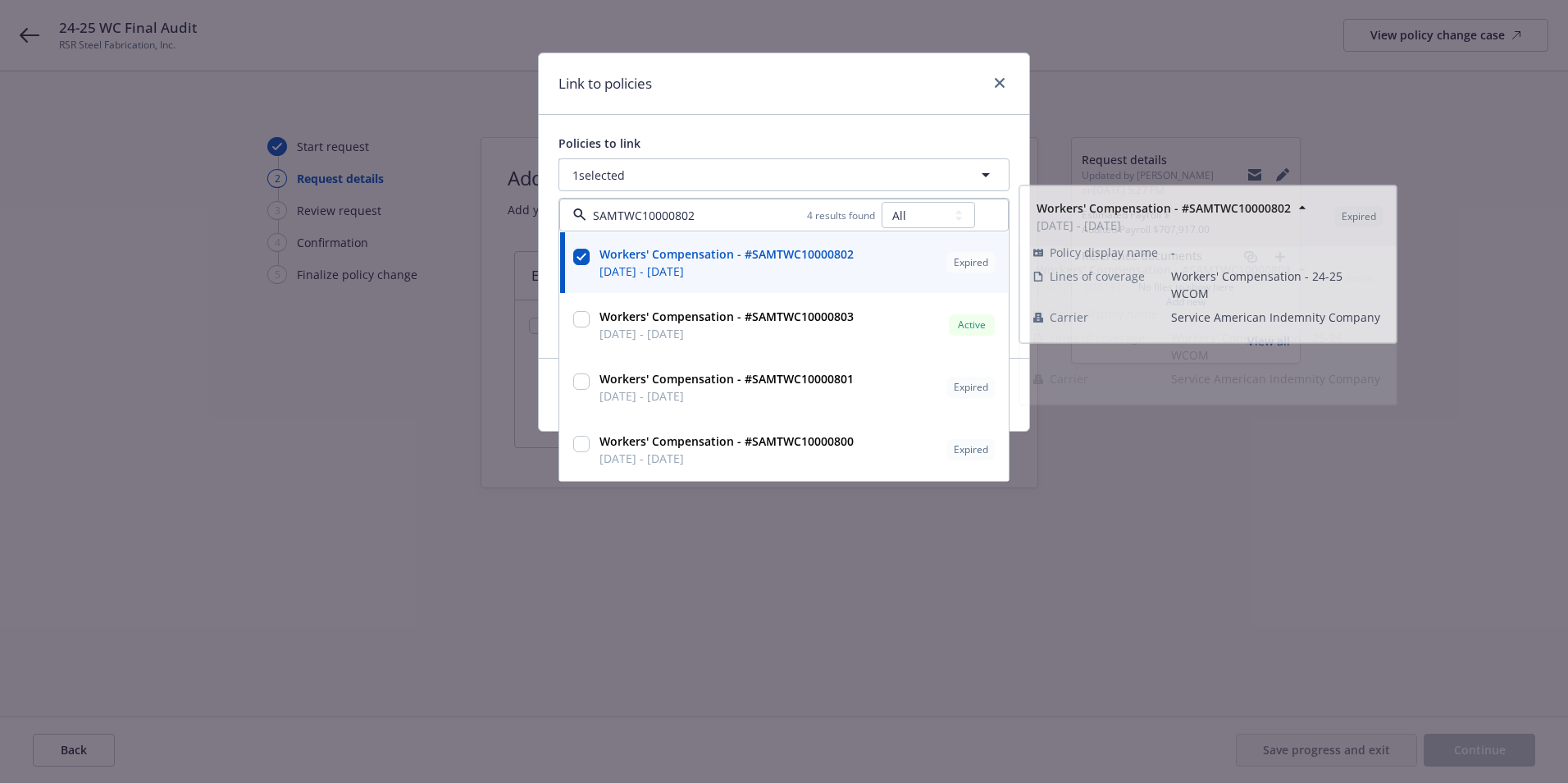
click at [703, 610] on div "Link to policies Policies to link 1 selected SAMTWC10000802 4 results found All…" at bounding box center [784, 392] width 1568 height 783
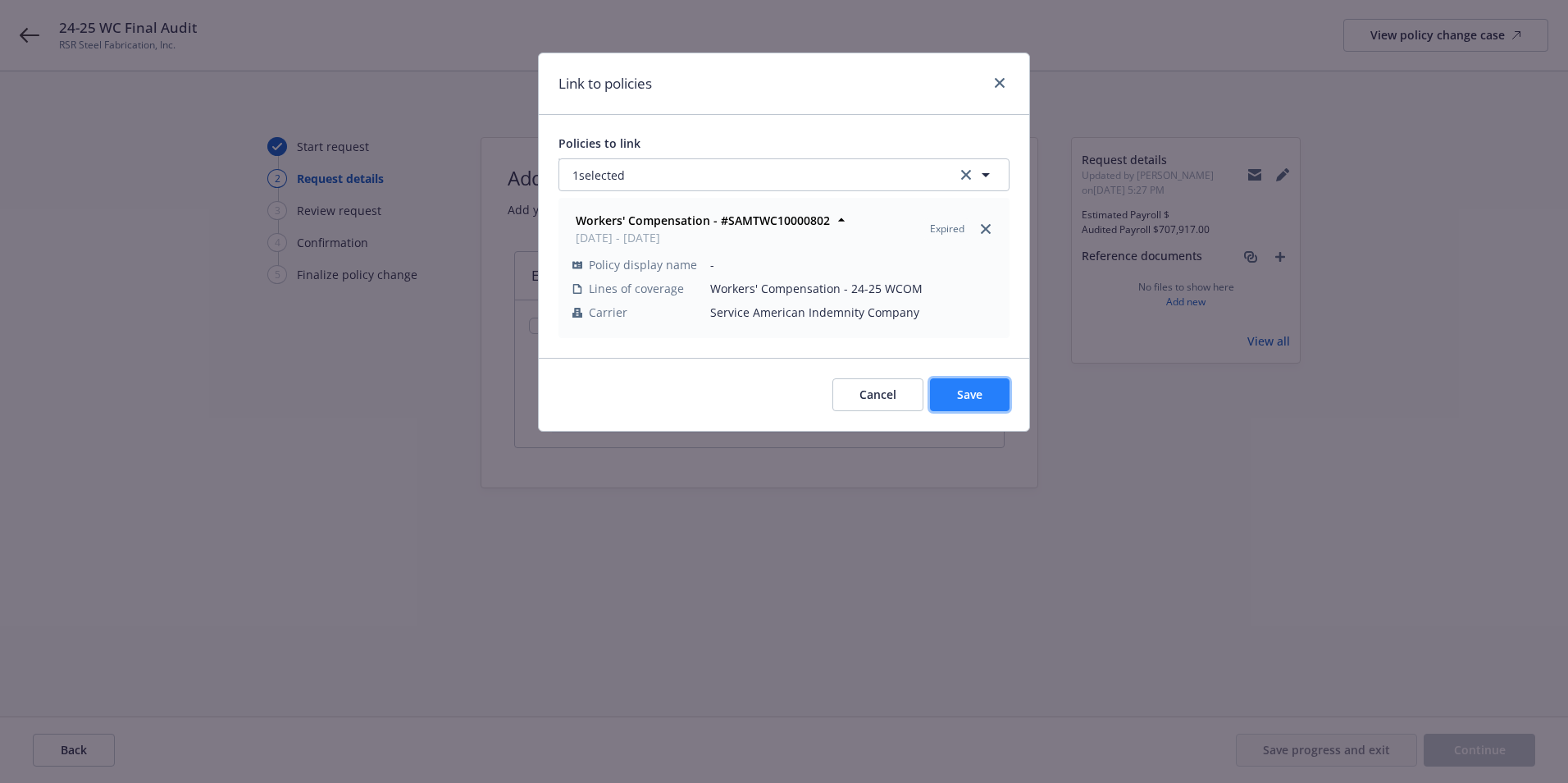
click at [982, 397] on button "Save" at bounding box center [970, 394] width 80 height 33
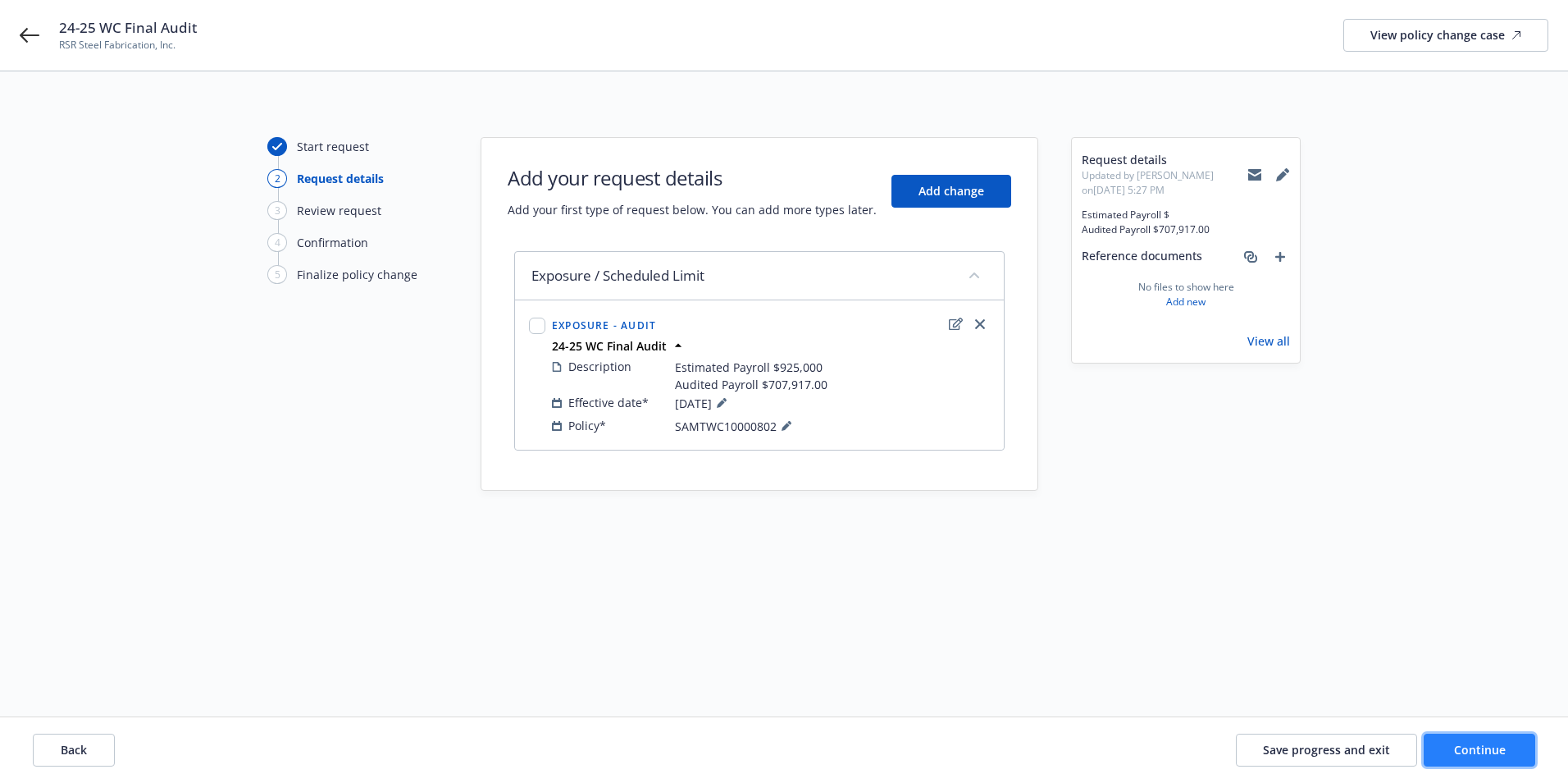
click at [1463, 745] on span "Continue" at bounding box center [1480, 749] width 52 height 15
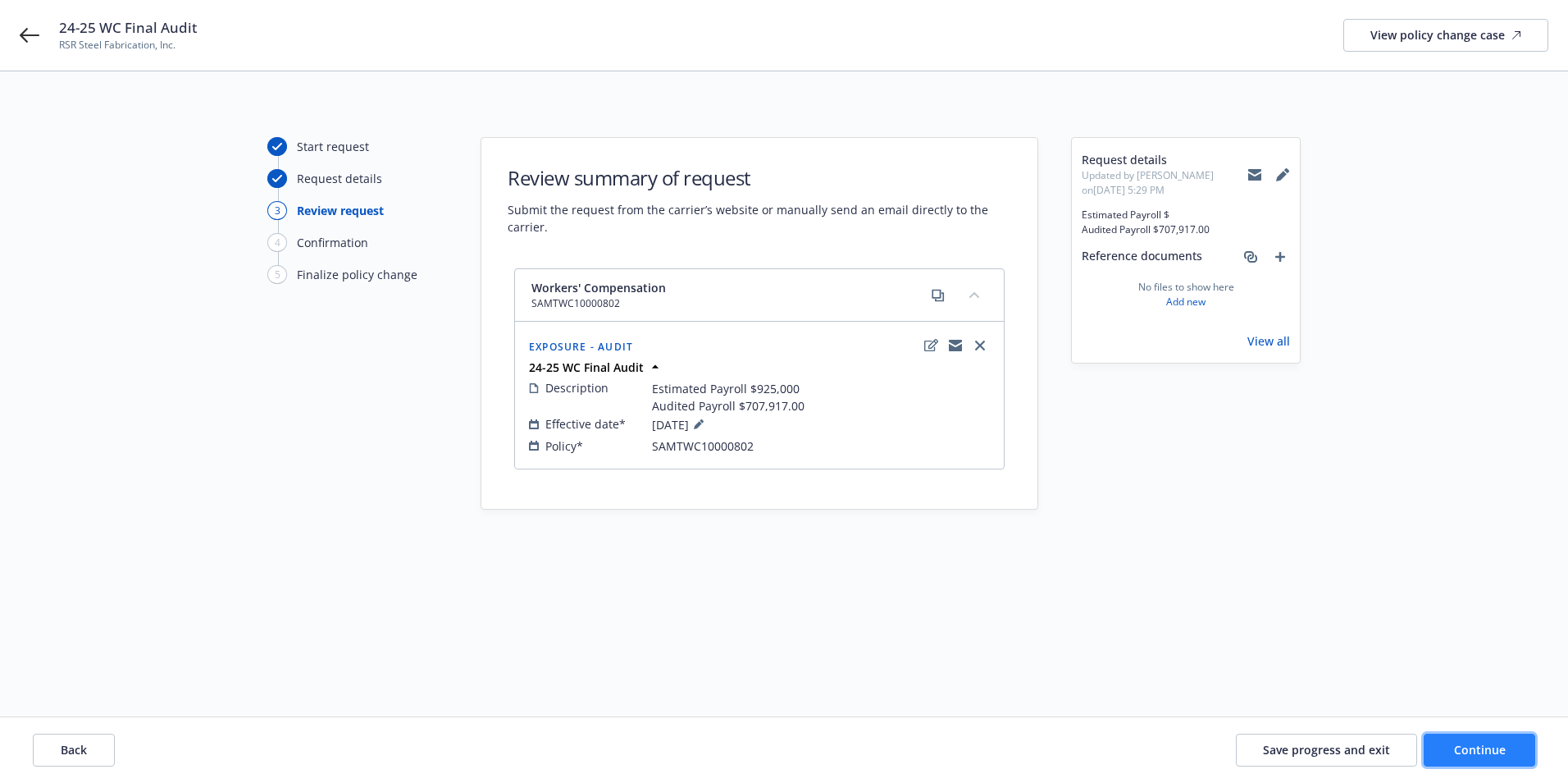
click at [1473, 756] on span "Continue" at bounding box center [1480, 749] width 52 height 15
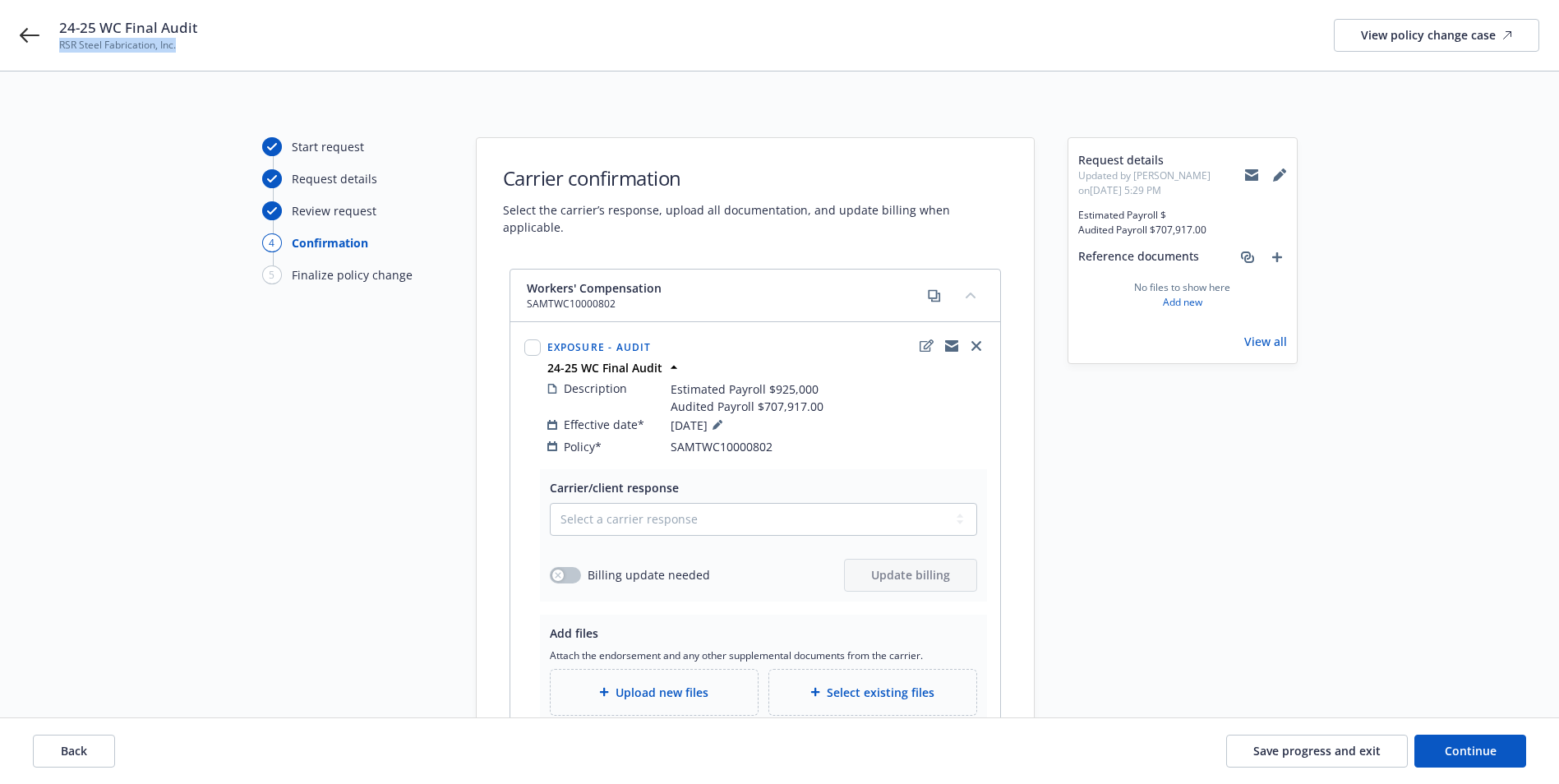
drag, startPoint x: 62, startPoint y: 44, endPoint x: 193, endPoint y: 43, distance: 131.0
click at [193, 43] on span "RSR Steel Fabrication, Inc." at bounding box center [129, 44] width 138 height 14
copy span "RSR Steel Fabrication, Inc."
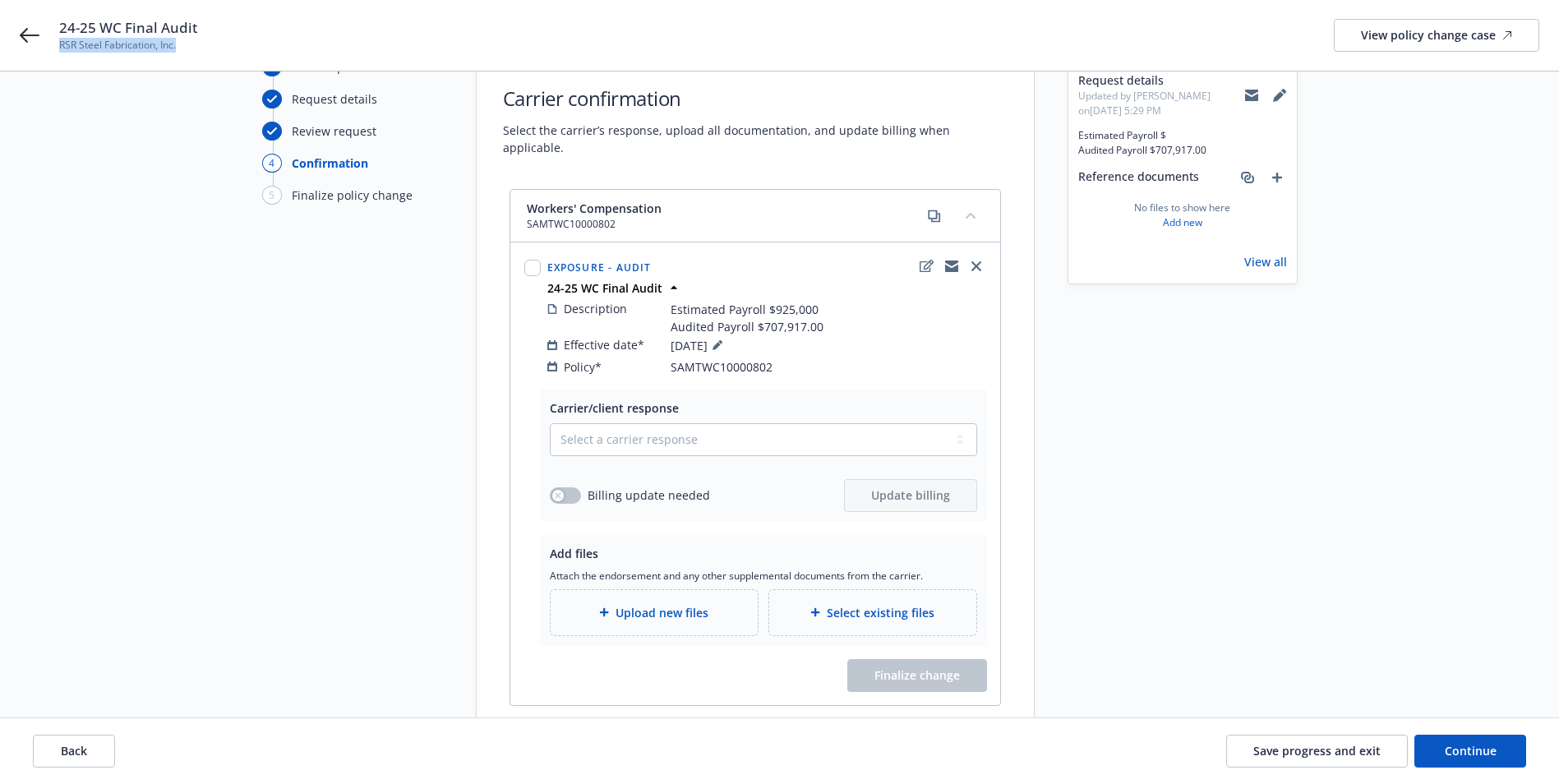
scroll to position [157, 0]
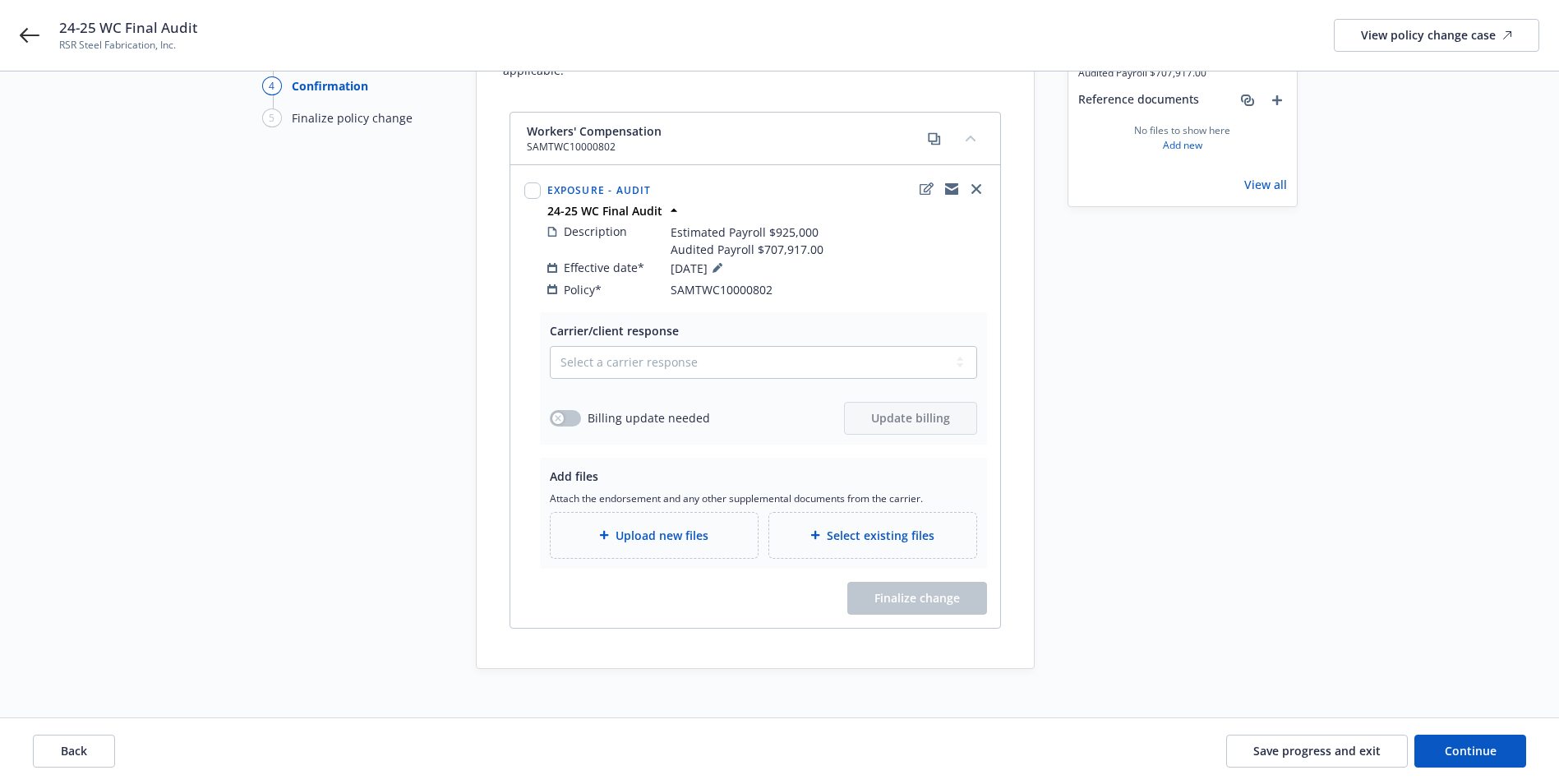
click at [649, 527] on span "Upload new files" at bounding box center [661, 535] width 93 height 17
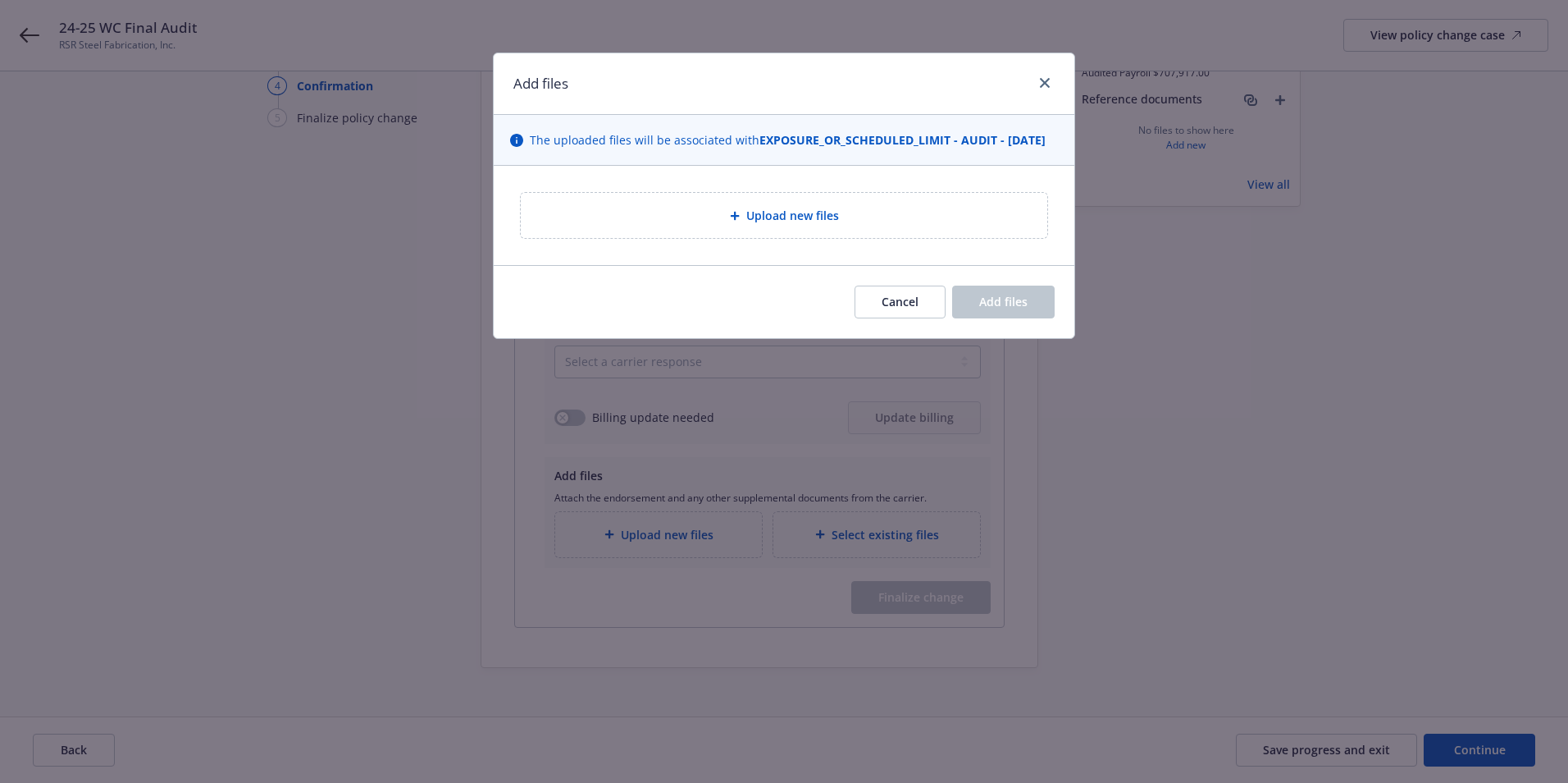
click at [755, 224] on span "Upload new files" at bounding box center [792, 215] width 93 height 17
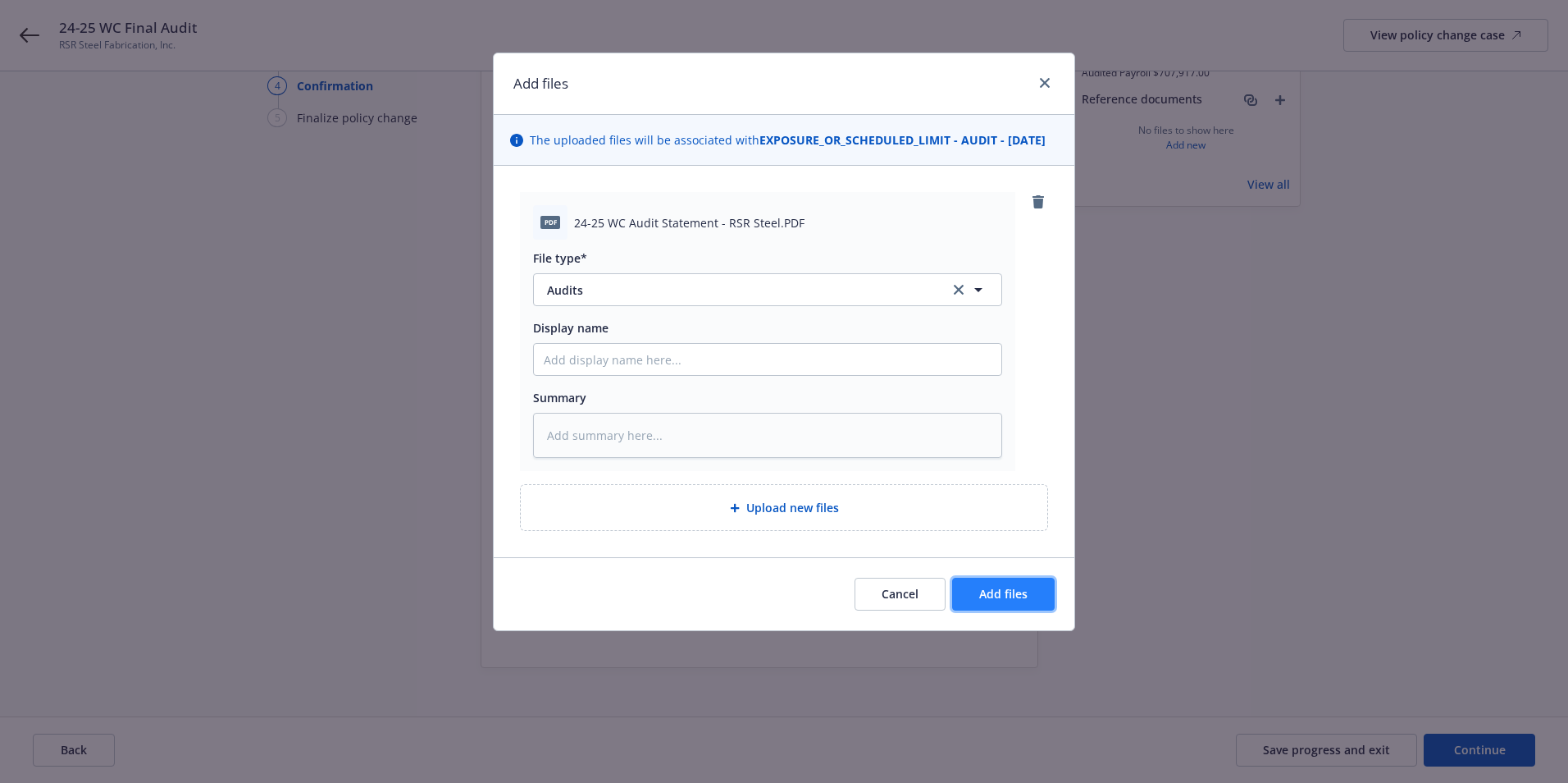
click at [1024, 610] on button "Add files" at bounding box center [1003, 594] width 103 height 33
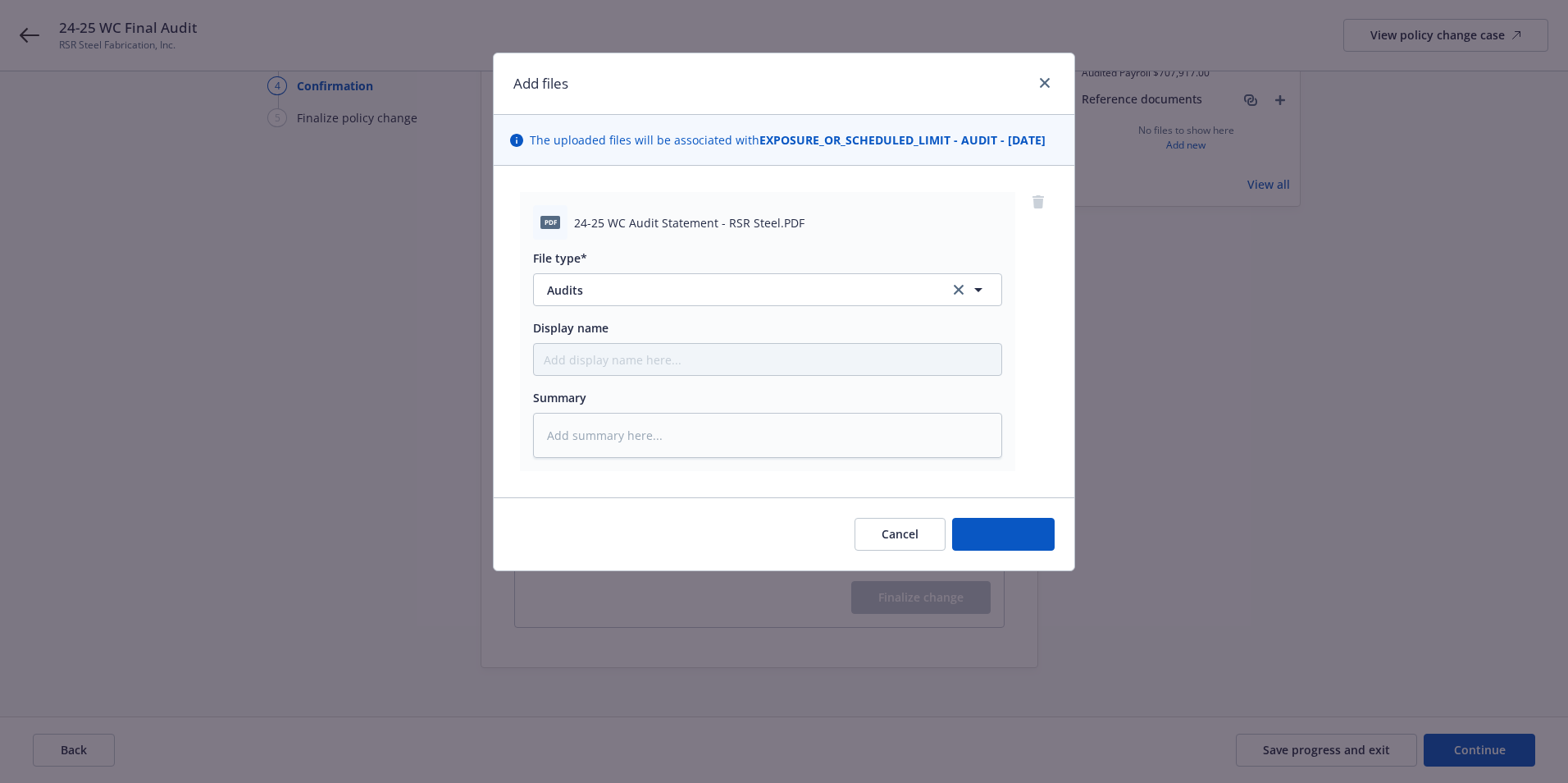
type textarea "x"
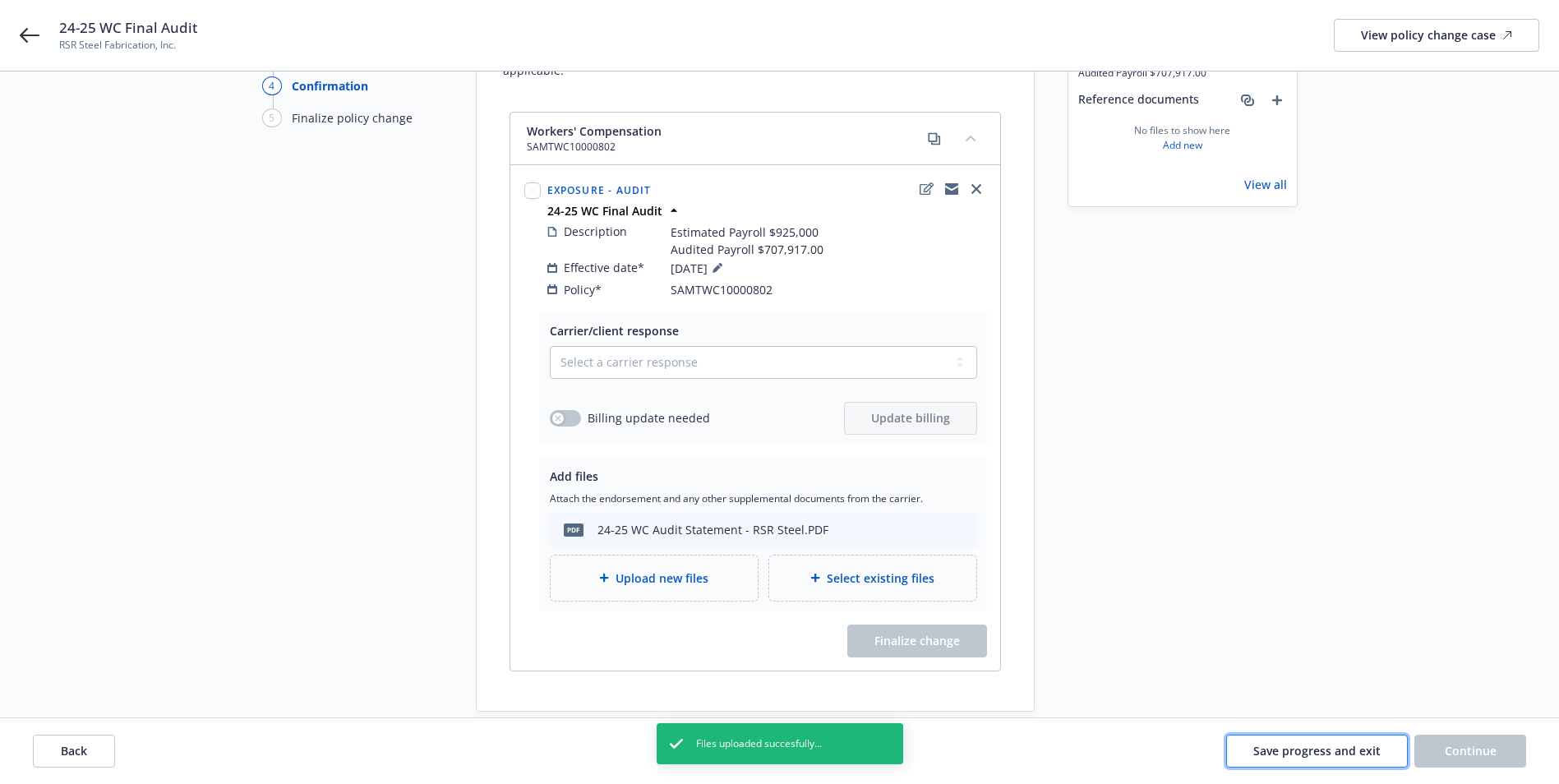
click at [1346, 749] on span "Save progress and exit" at bounding box center [1317, 750] width 128 height 15
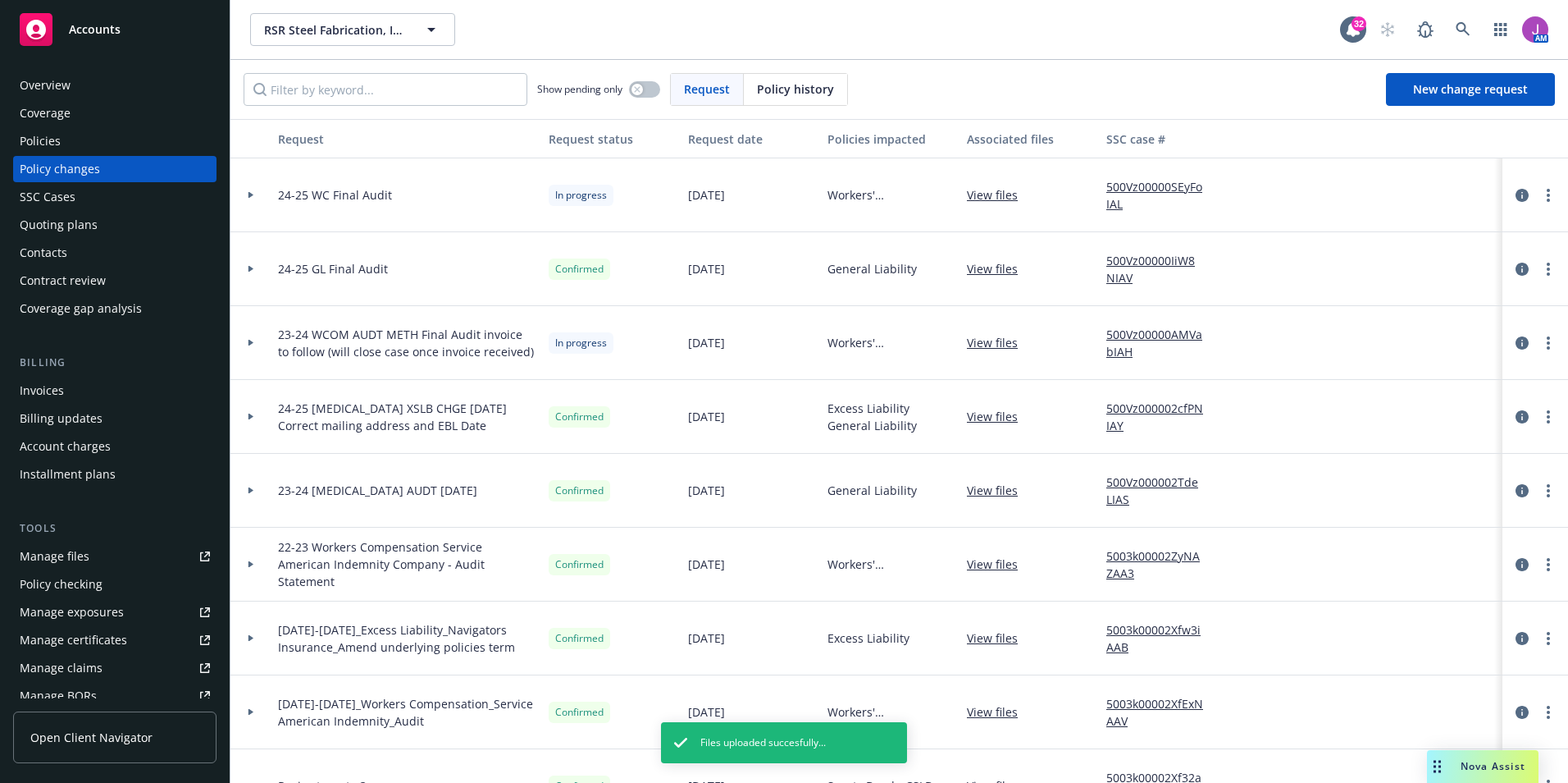
click at [1146, 184] on link "500Vz00000SEyFoIAL" at bounding box center [1160, 196] width 110 height 35
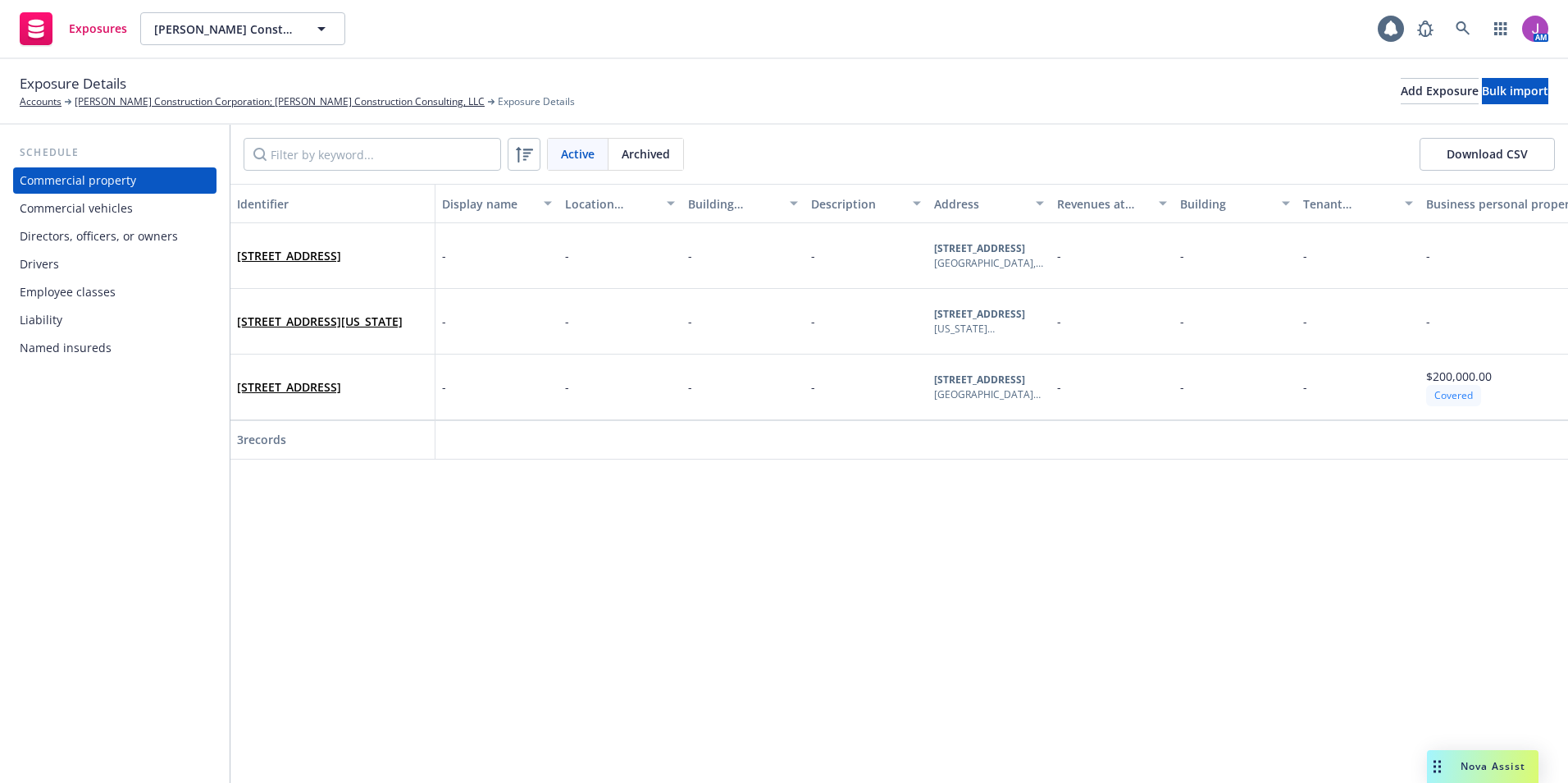
drag, startPoint x: 0, startPoint y: 0, endPoint x: 65, endPoint y: 268, distance: 275.8
click at [65, 268] on div "Drivers" at bounding box center [115, 264] width 190 height 26
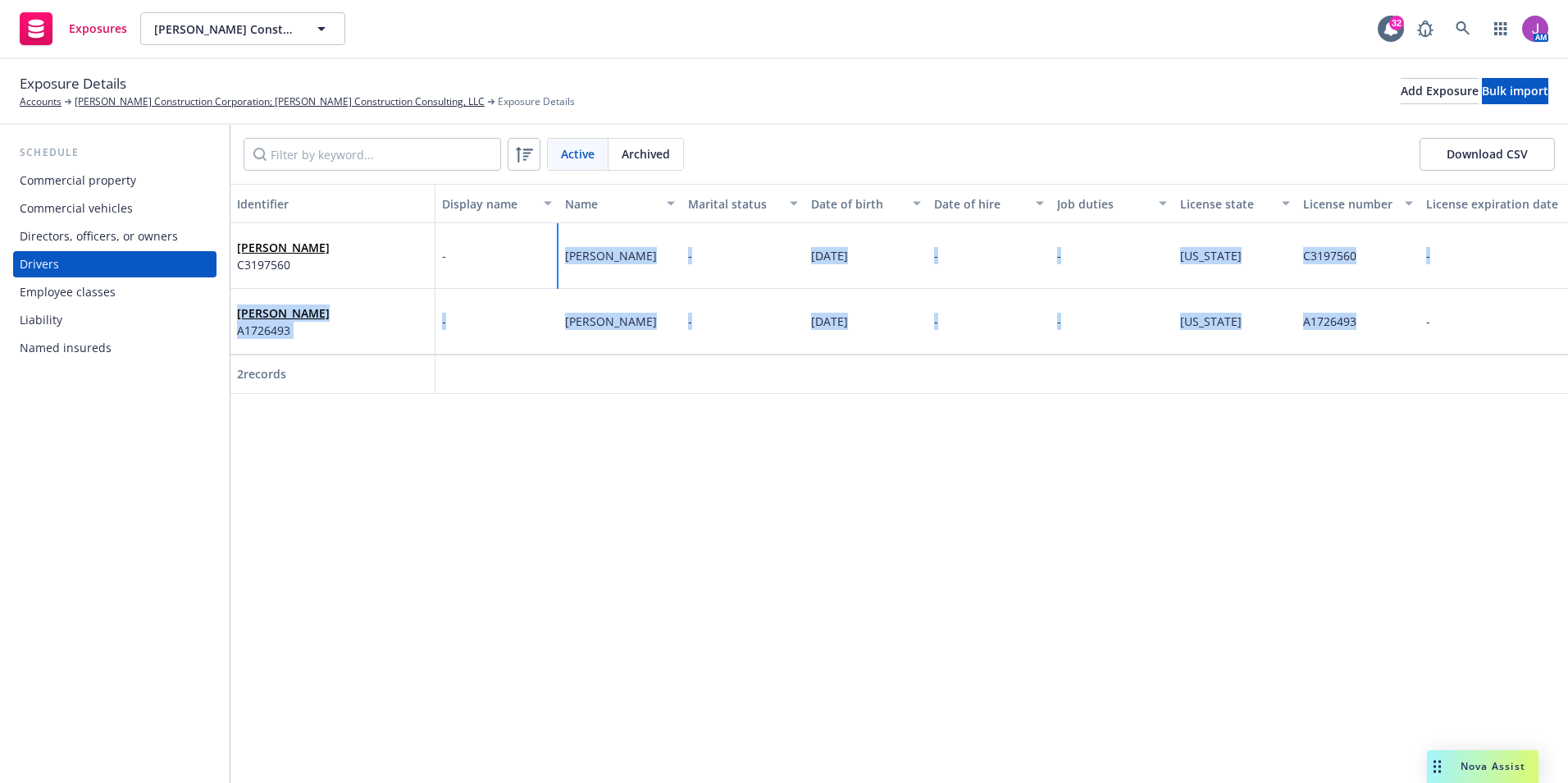
drag, startPoint x: 558, startPoint y: 254, endPoint x: 1380, endPoint y: 325, distance: 825.1
click at [1380, 325] on div "[PERSON_NAME] C3197560 - [PERSON_NAME] - [DATE] - - [US_STATE] C3197560 - - - -…" at bounding box center [1177, 289] width 1894 height 131
copy div "[PERSON_NAME] - [DATE] - - [US_STATE] C3197560 - - - - - [PERSON_NAME] A1726493…"
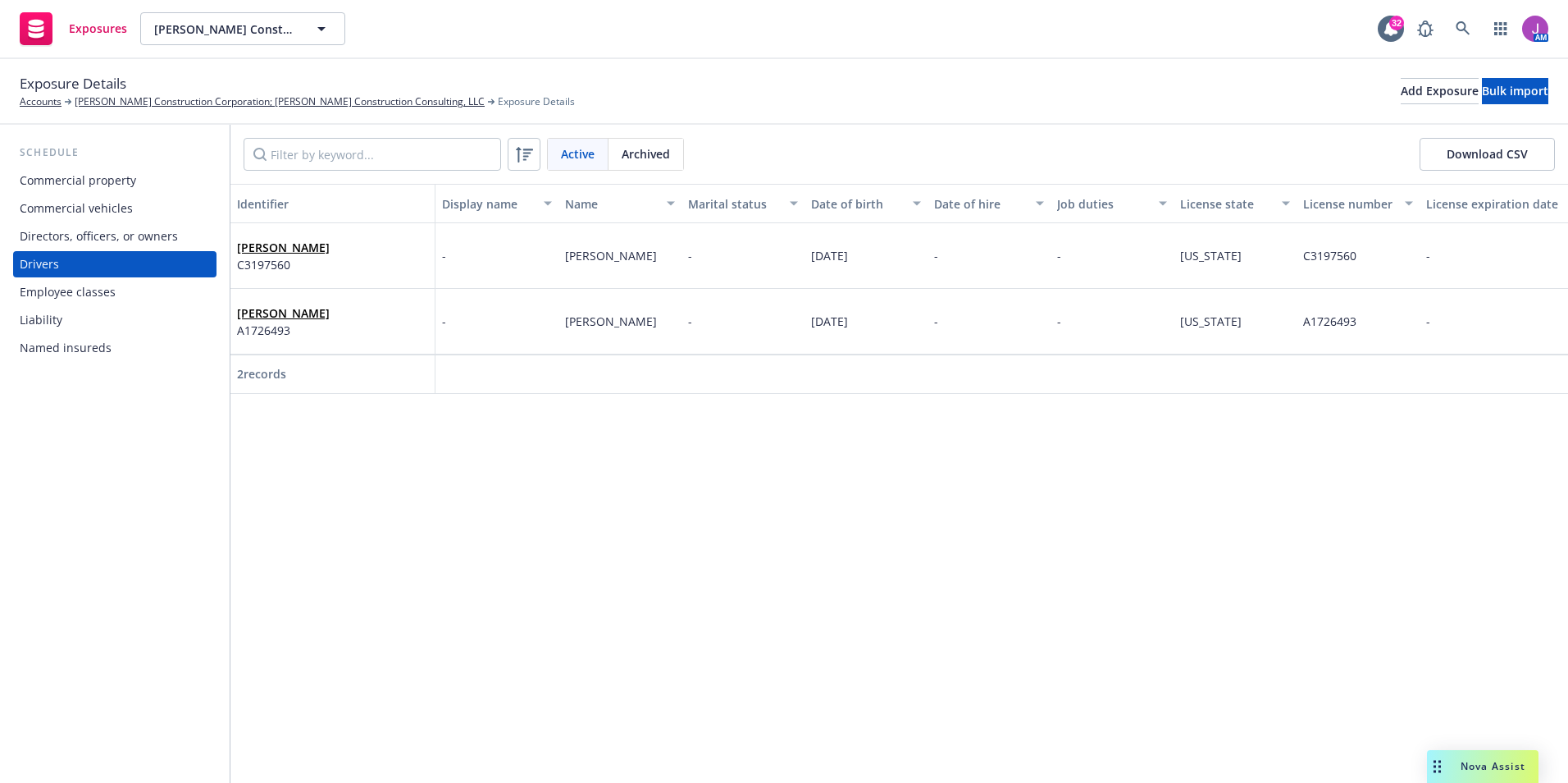
drag, startPoint x: 576, startPoint y: 497, endPoint x: 576, endPoint y: 482, distance: 15.0
click at [576, 496] on div "Identifier Display name Name Marital status Date of birth Date of hire Job duti…" at bounding box center [899, 484] width 1337 height 599
drag, startPoint x: 563, startPoint y: 254, endPoint x: 1359, endPoint y: 264, distance: 796.1
click at [1359, 264] on div "[PERSON_NAME] C3197560 - [PERSON_NAME] - [DATE] - - [US_STATE] C3197560 - - - -…" at bounding box center [1177, 256] width 1894 height 65
copy div "[PERSON_NAME] - [DATE] - - [US_STATE] C3197560"
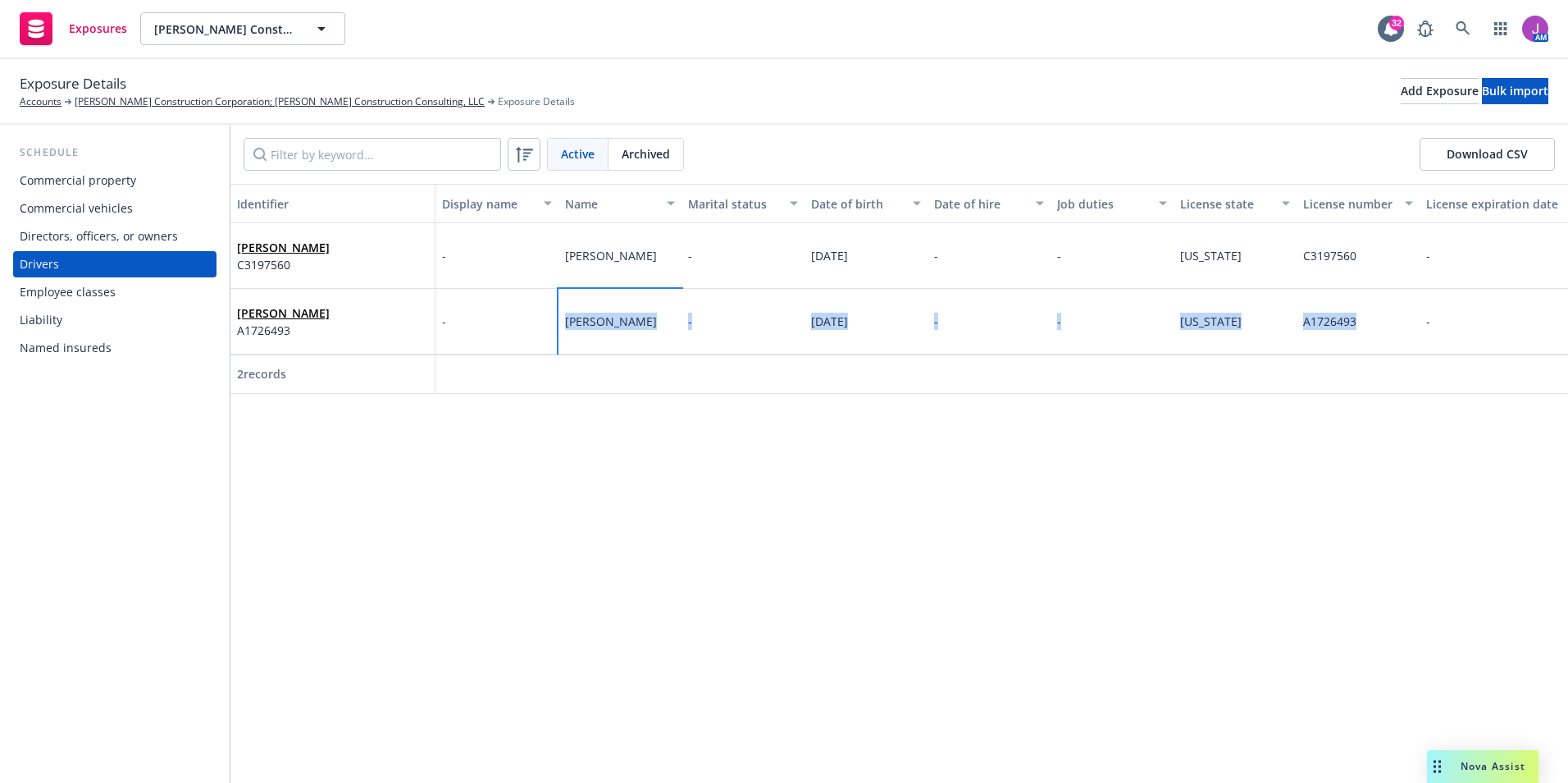
drag, startPoint x: 564, startPoint y: 320, endPoint x: 1371, endPoint y: 331, distance: 807.1
click at [1371, 331] on div "[PERSON_NAME] A1726493 - [PERSON_NAME] - [DATE] - - [US_STATE] A1726493 - - - -…" at bounding box center [1177, 321] width 1894 height 65
copy div "[PERSON_NAME] - [DATE] - - [US_STATE] A1726493"
click at [81, 214] on div "Commercial vehicles" at bounding box center [77, 207] width 113 height 26
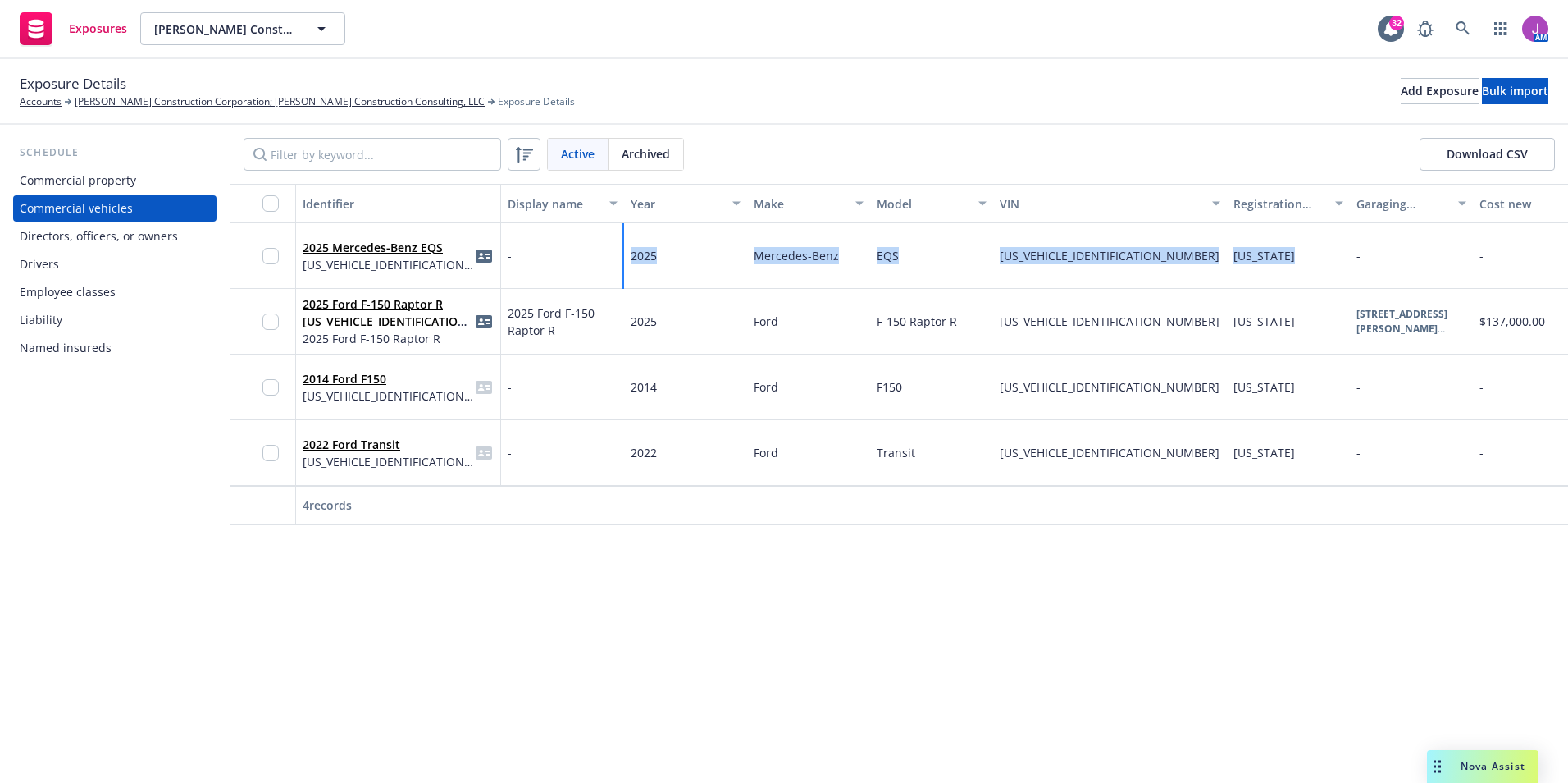
drag, startPoint x: 626, startPoint y: 250, endPoint x: 1292, endPoint y: 260, distance: 666.1
click at [1292, 260] on div "2025 Mercedes-Benz EQS [US_VEHICLE_IDENTIFICATION_NUMBER] - 2025 Mercedes-Benz …" at bounding box center [1343, 256] width 2226 height 65
copy div "2025 Mercedes-Benz EQS [US_VEHICLE_IDENTIFICATION_NUMBER] [US_STATE]"
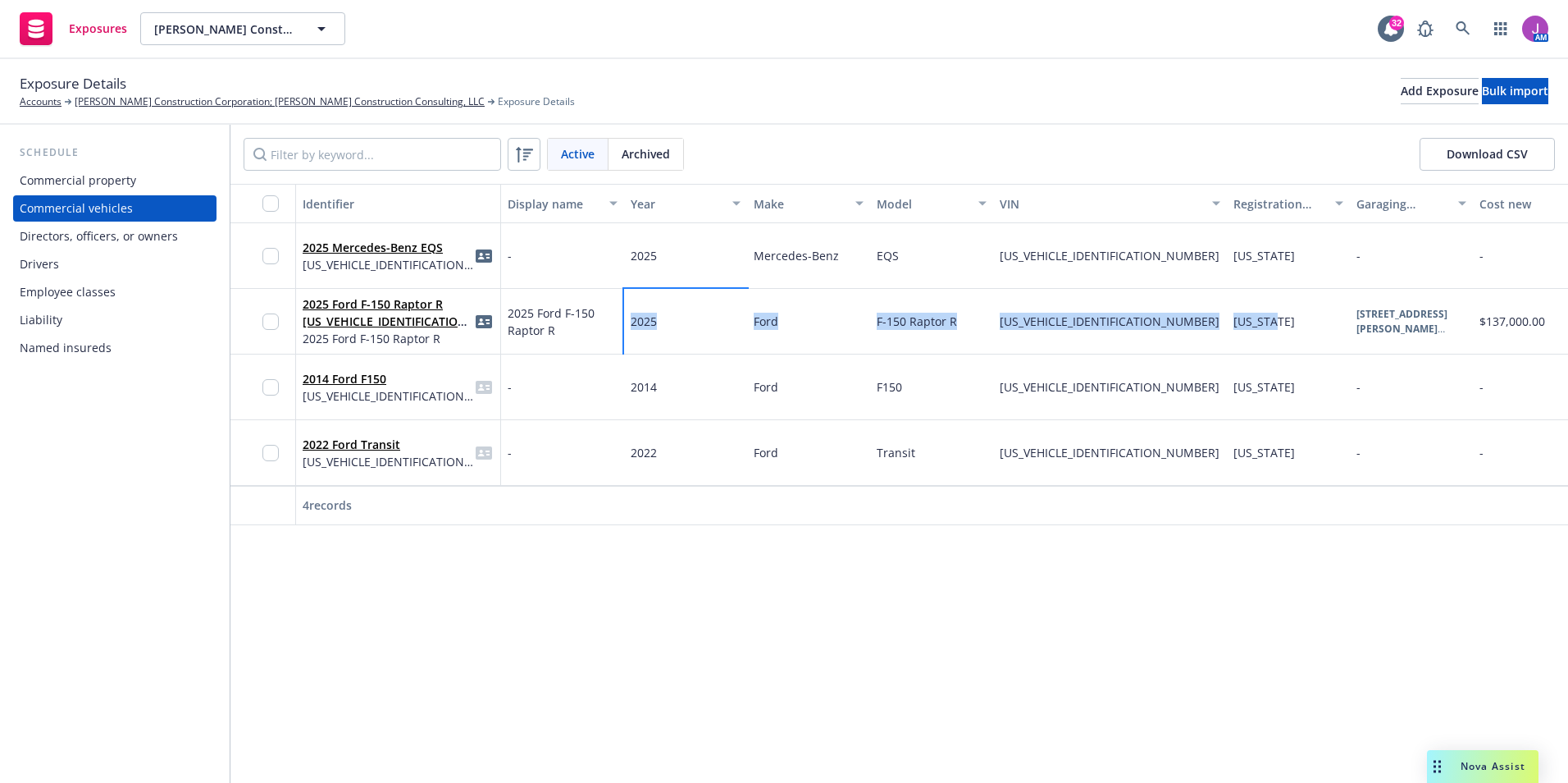
drag, startPoint x: 627, startPoint y: 320, endPoint x: 1324, endPoint y: 320, distance: 697.0
click at [1324, 320] on div "2025 Ford F-150 Raptor R [US_VEHICLE_IDENTIFICATION_NUMBER] 2025 Ford F-150 Rap…" at bounding box center [1343, 321] width 2226 height 65
copy div "2025 Ford F-150 Raptor R [US_VEHICLE_IDENTIFICATION_NUMBER] [US_STATE]"
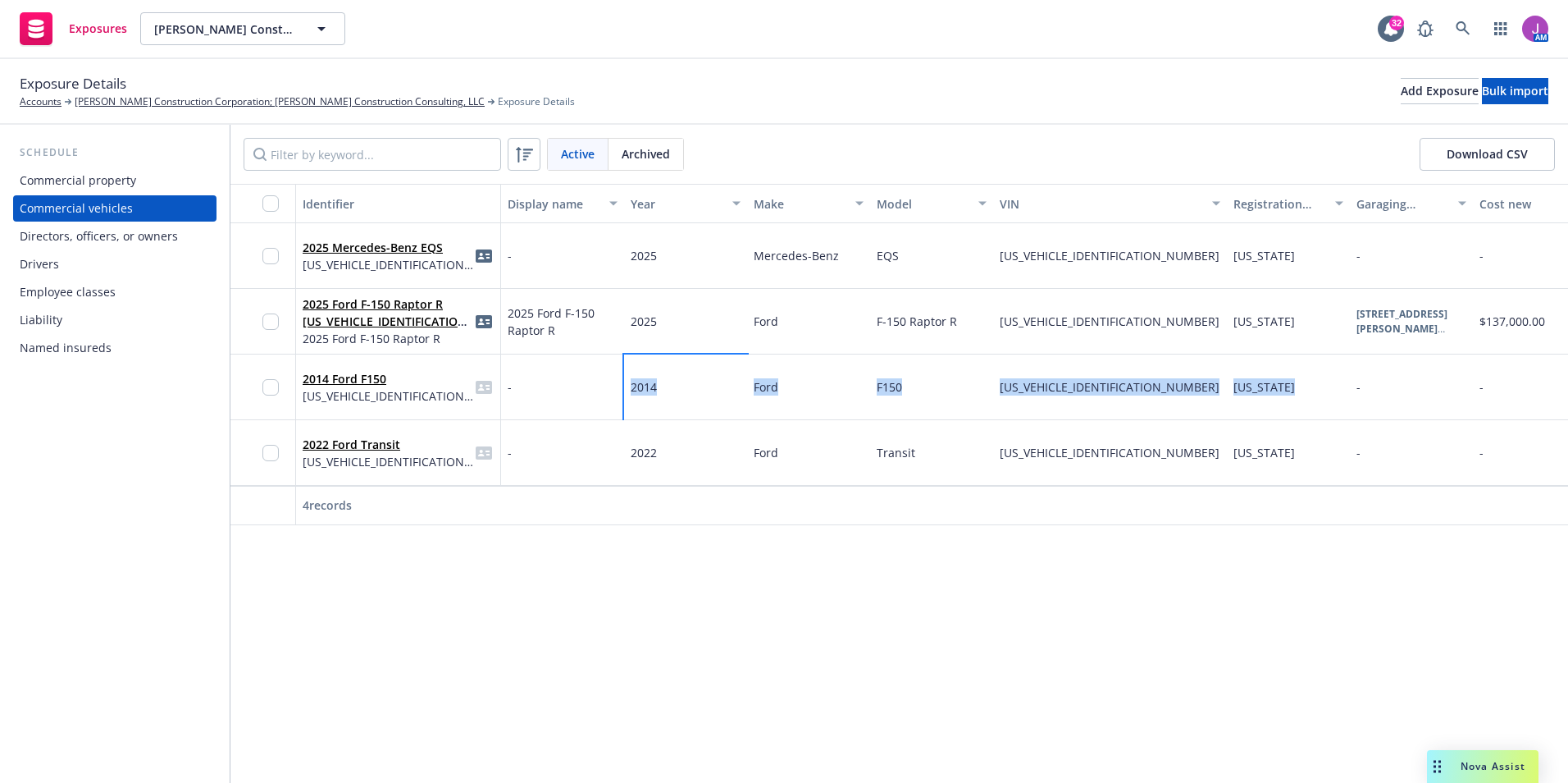
drag, startPoint x: 624, startPoint y: 384, endPoint x: 1328, endPoint y: 391, distance: 704.0
click at [1328, 391] on div "2014 Ford F150 [US_VEHICLE_IDENTIFICATION_NUMBER] - 2014 Ford F150 [US_VEHICLE_…" at bounding box center [1343, 387] width 2226 height 65
copy div "2014 Ford F150 [US_VEHICLE_IDENTIFICATION_NUMBER] [US_STATE]"
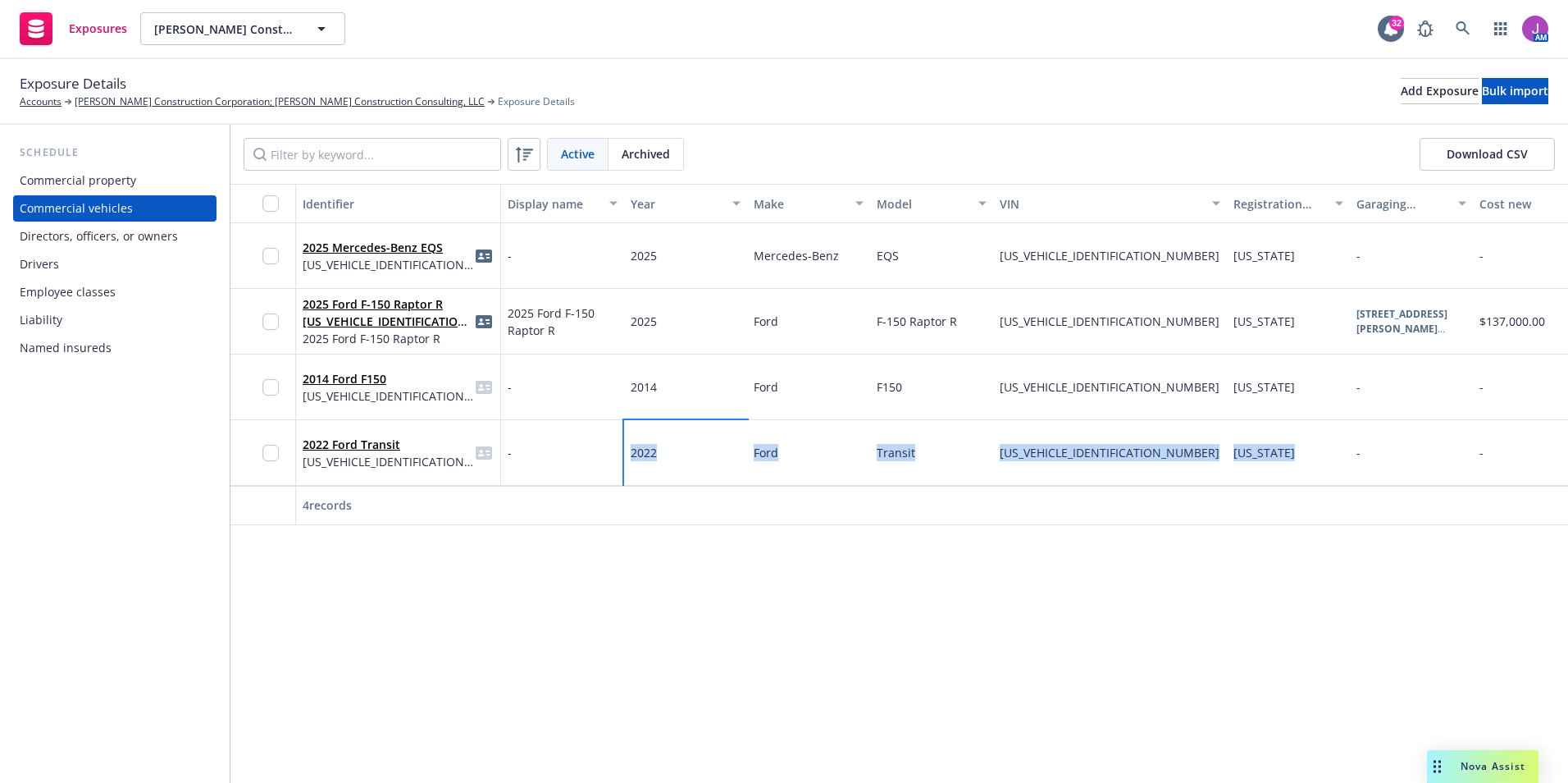
drag, startPoint x: 626, startPoint y: 456, endPoint x: 1284, endPoint y: 463, distance: 658.0
click at [1284, 464] on div "2022 Ford Transit [US_VEHICLE_IDENTIFICATION_NUMBER] - 2022 Ford Transit [US_VE…" at bounding box center [1343, 453] width 2226 height 65
copy div "2022 Ford Transit [US_VEHICLE_IDENTIFICATION_NUMBER] [US_STATE]"
